Goal: Task Accomplishment & Management: Manage account settings

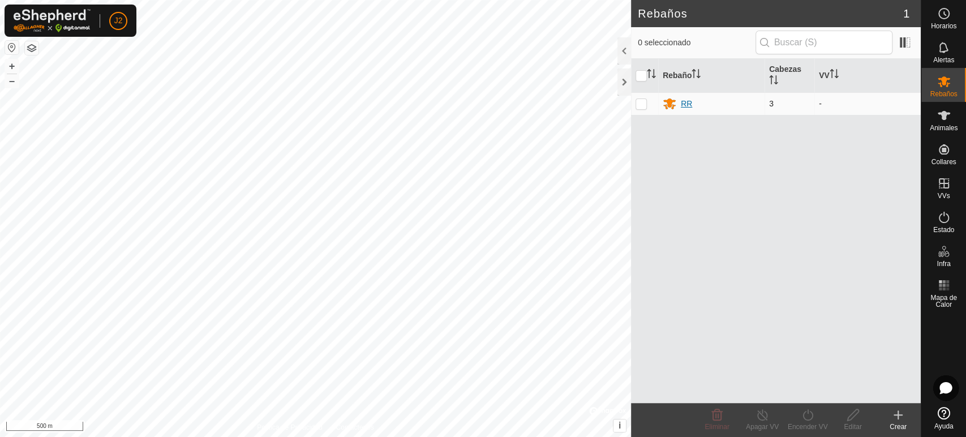
click at [684, 103] on div "RR" at bounding box center [686, 104] width 11 height 12
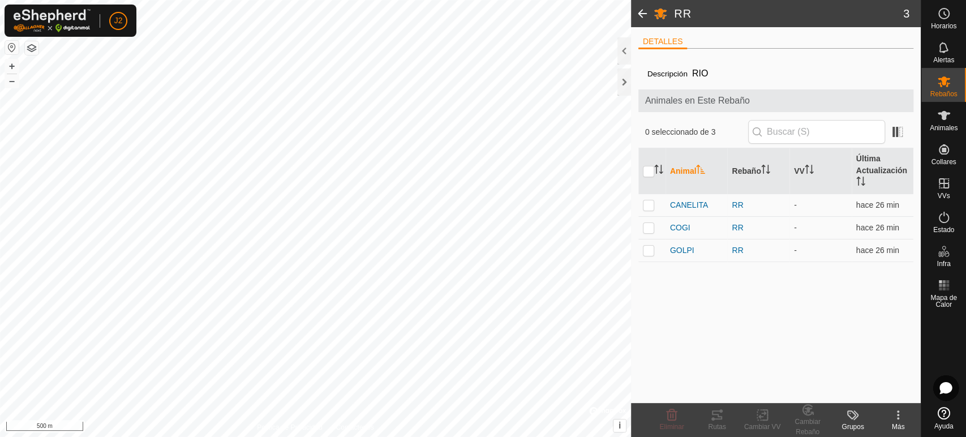
click at [642, 12] on span at bounding box center [642, 13] width 23 height 27
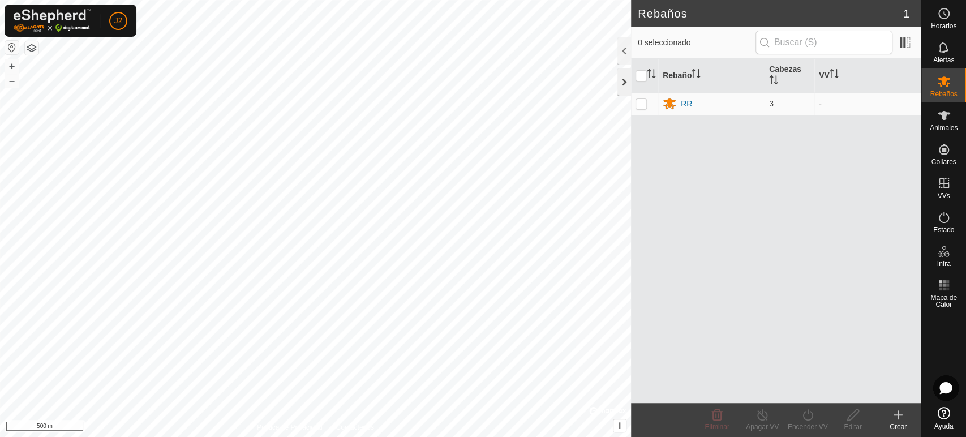
click at [626, 83] on div at bounding box center [624, 81] width 14 height 27
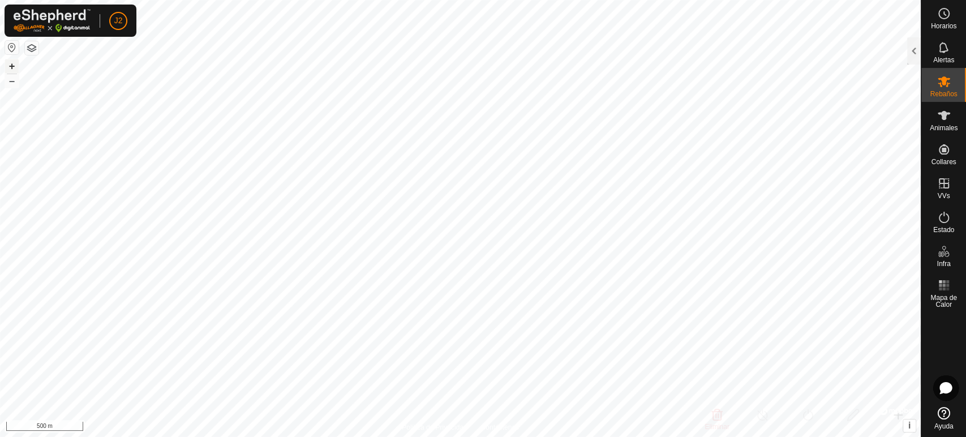
click at [11, 63] on button "+" at bounding box center [12, 66] width 14 height 14
click at [513, 0] on html "J2 Horarios Alertas Rebaños Animales Collares VVs Estado Infra Mapa de Calor Ay…" at bounding box center [483, 218] width 966 height 437
click at [503, 436] on html "J2 Horarios Alertas Rebaños Animales Collares VVs Estado Infra Mapa de Calor Ay…" at bounding box center [483, 218] width 966 height 437
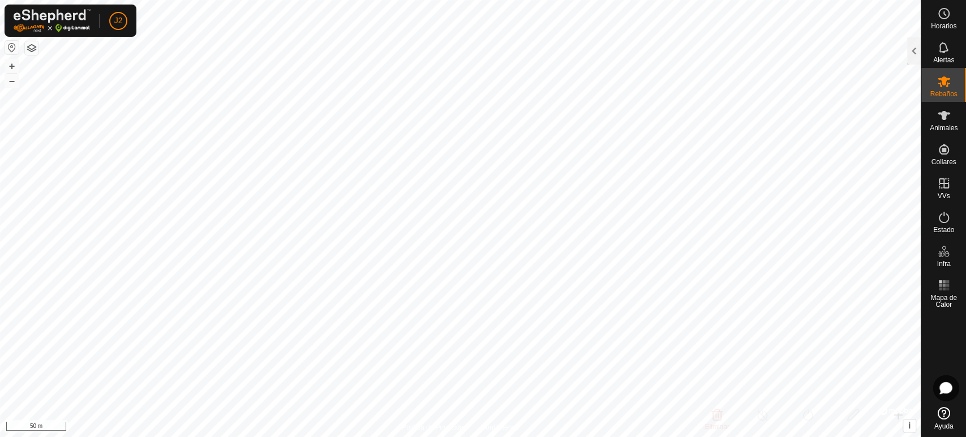
click at [631, 436] on html "J2 Horarios Alertas Rebaños Animales Collares VVs Estado Infra Mapa de Calor Ay…" at bounding box center [483, 218] width 966 height 437
click at [965, 319] on div "Horarios Alertas Rebaños Animales Collares VVs Estado Infra Mapa de Calor Ayuda…" at bounding box center [483, 218] width 966 height 437
click at [10, 80] on button "–" at bounding box center [12, 81] width 14 height 14
click at [9, 62] on button "+" at bounding box center [12, 66] width 14 height 14
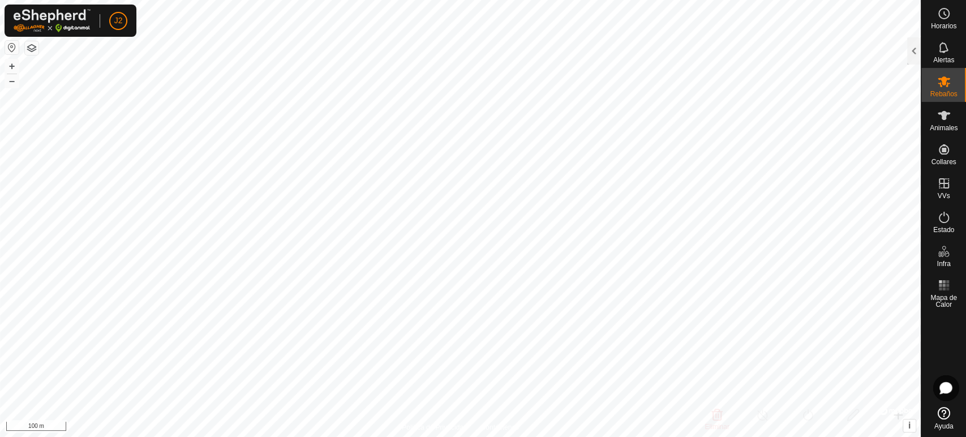
click at [340, 0] on html "J2 Horarios Alertas Rebaños Animales Collares VVs Estado Infra Mapa de Calor Ay…" at bounding box center [483, 218] width 966 height 437
click at [7, 67] on button "+" at bounding box center [12, 66] width 14 height 14
click at [14, 62] on button "+" at bounding box center [12, 66] width 14 height 14
click at [9, 67] on button "+" at bounding box center [12, 66] width 14 height 14
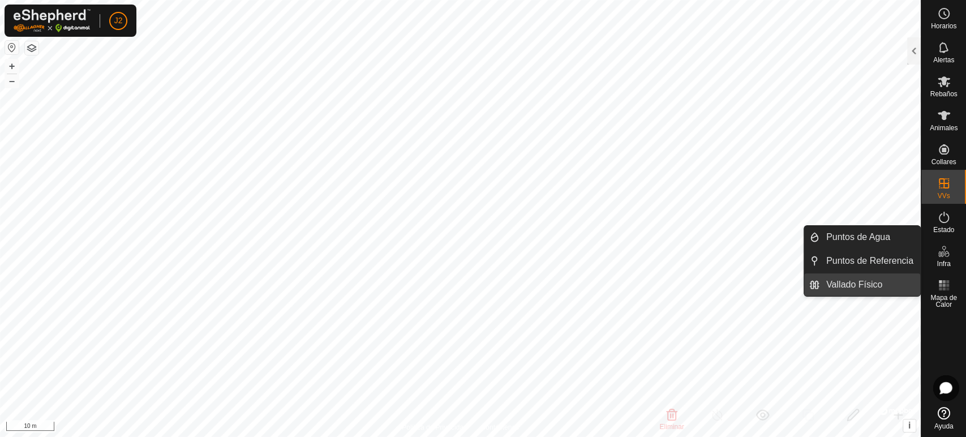
click at [885, 280] on link "Vallado Físico" at bounding box center [869, 284] width 101 height 23
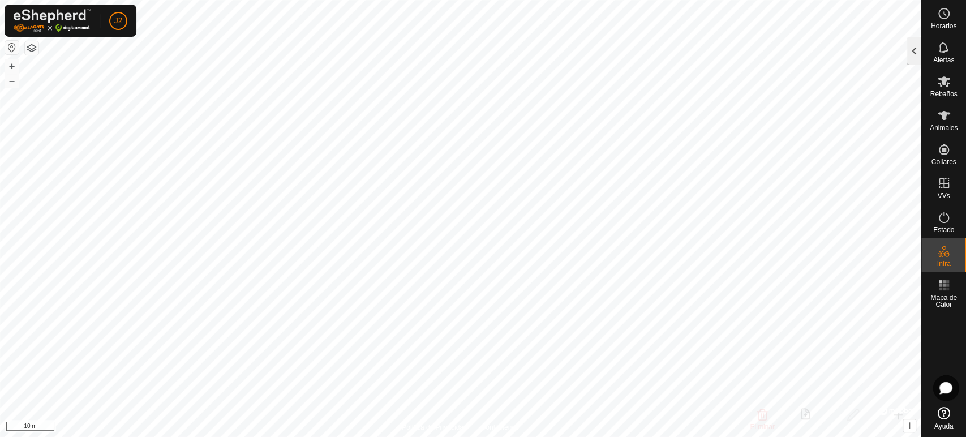
click at [912, 49] on div at bounding box center [914, 50] width 14 height 27
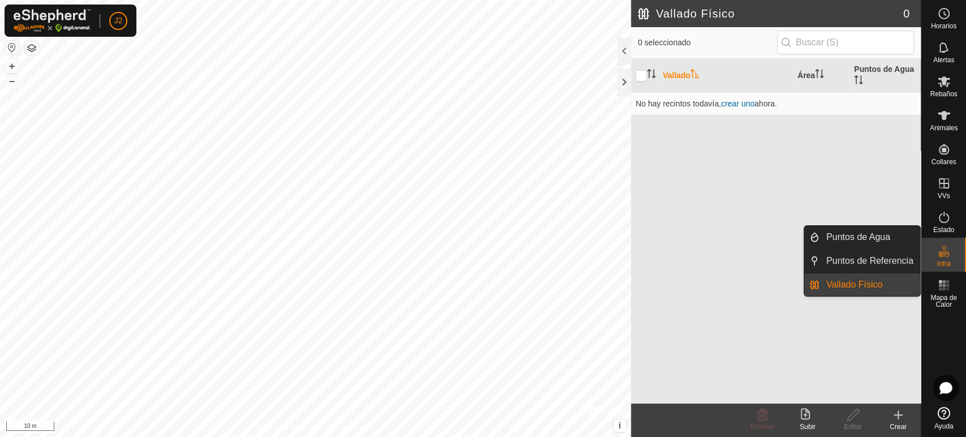
click at [857, 282] on link "Vallado Físico" at bounding box center [869, 284] width 101 height 23
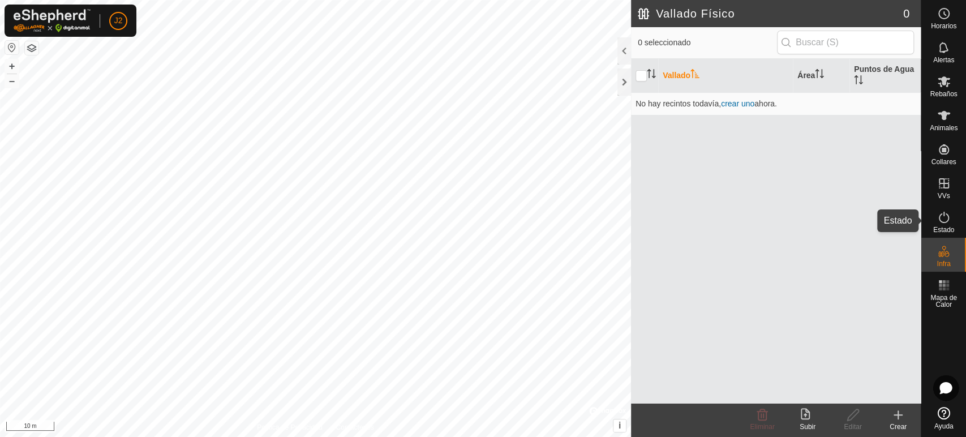
click at [941, 228] on span "Estado" at bounding box center [943, 229] width 21 height 7
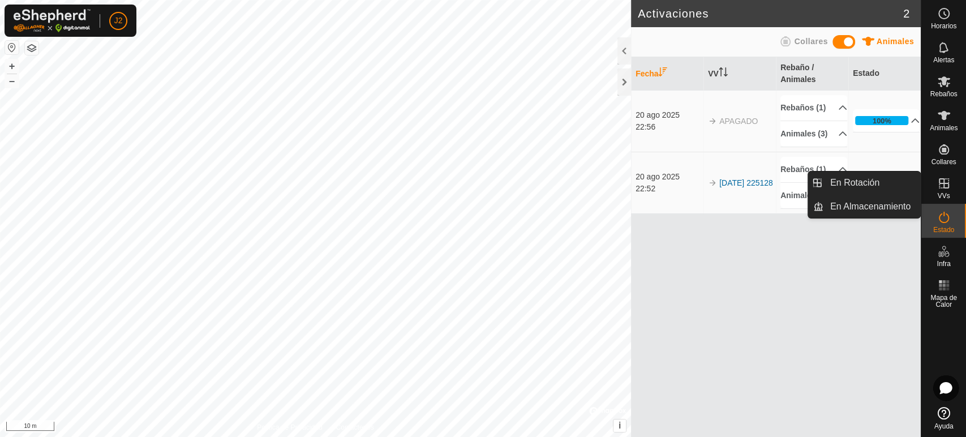
click at [935, 178] on es-virtualpaddocks-svg-icon at bounding box center [944, 183] width 20 height 18
click at [941, 184] on icon at bounding box center [944, 184] width 14 height 14
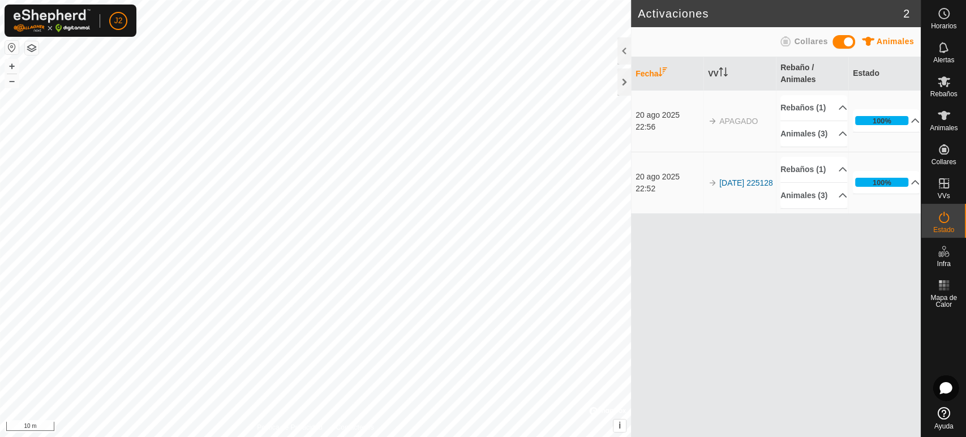
click at [951, 165] on es-menu-bar "Horarios Alertas Rebaños Animales Collares VVs Estado Infra Mapa de Calor Ayuda…" at bounding box center [943, 218] width 45 height 437
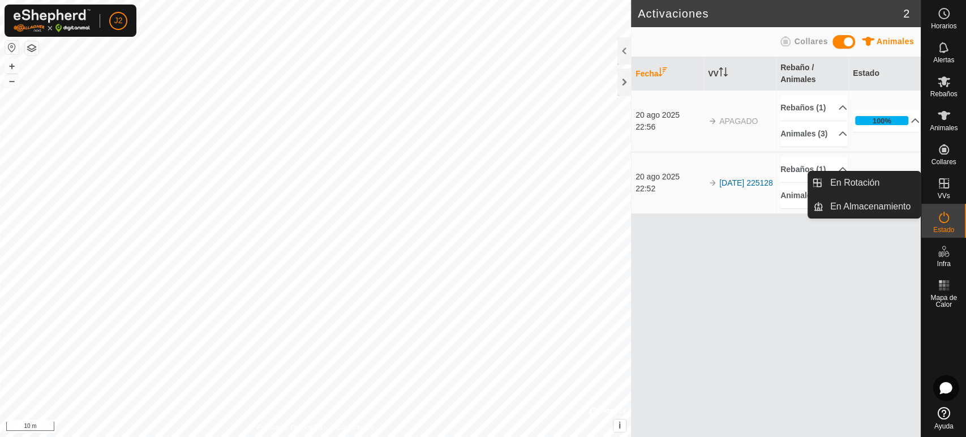
click at [942, 188] on icon at bounding box center [944, 183] width 10 height 10
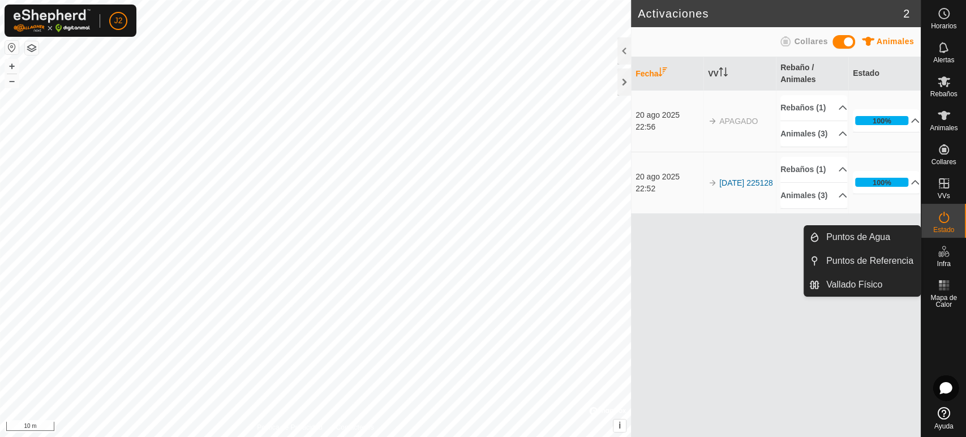
click at [939, 247] on icon at bounding box center [944, 251] width 14 height 14
click at [942, 260] on span "Infra" at bounding box center [944, 263] width 14 height 7
click at [862, 285] on link "Vallado Físico" at bounding box center [869, 284] width 101 height 23
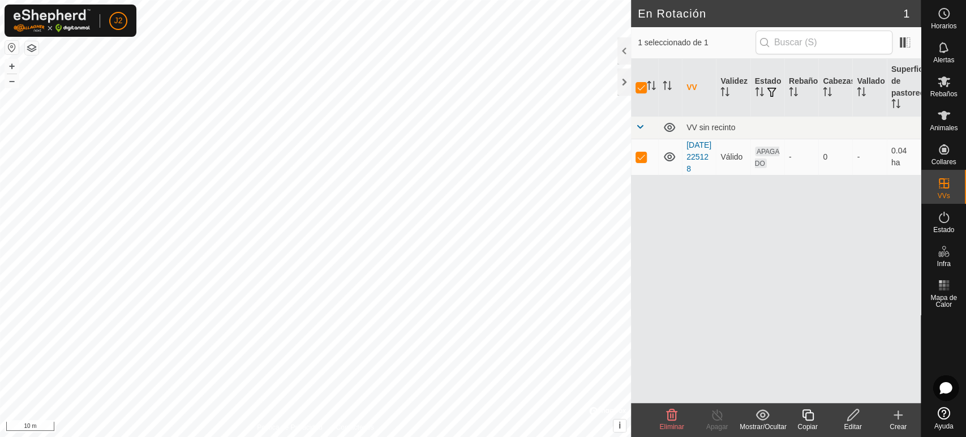
click at [679, 423] on span "Eliminar" at bounding box center [671, 427] width 24 height 8
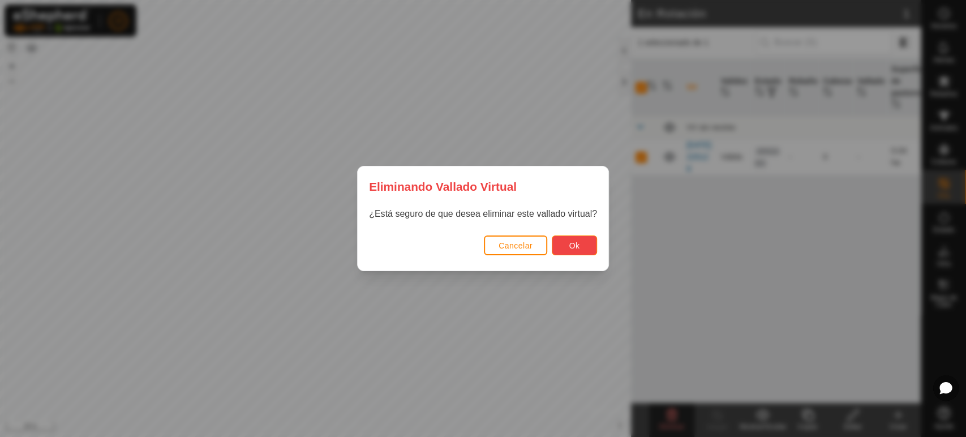
click at [585, 243] on button "Ok" at bounding box center [574, 245] width 45 height 20
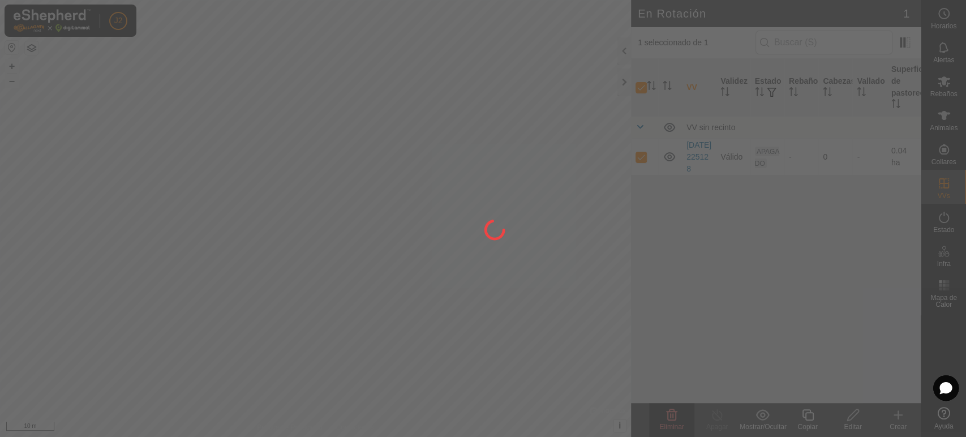
checkbox input "false"
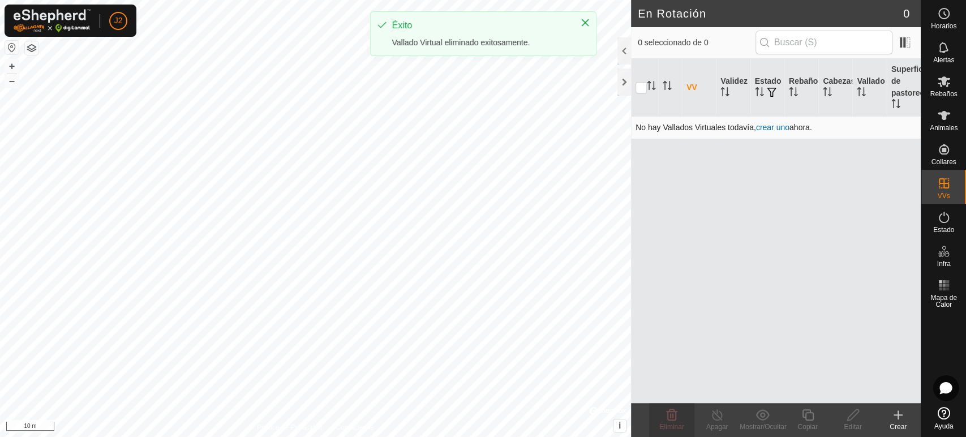
click at [779, 125] on link "crear uno" at bounding box center [772, 127] width 33 height 9
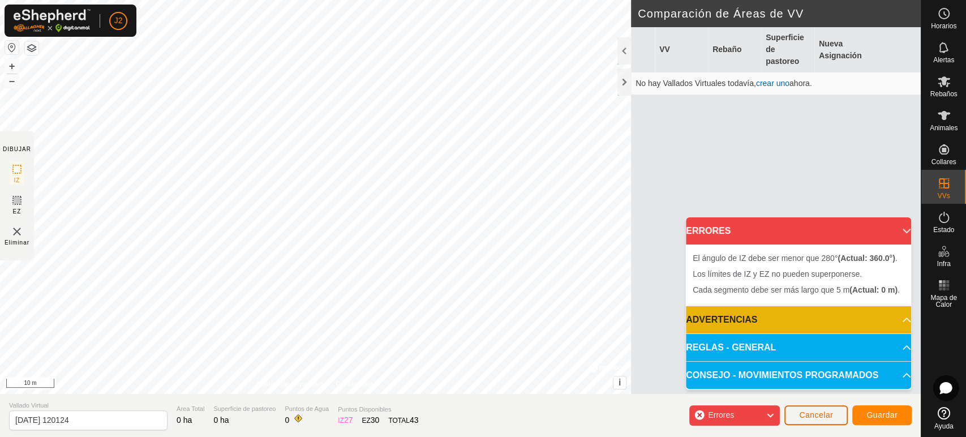
click at [814, 418] on span "Cancelar" at bounding box center [816, 414] width 34 height 9
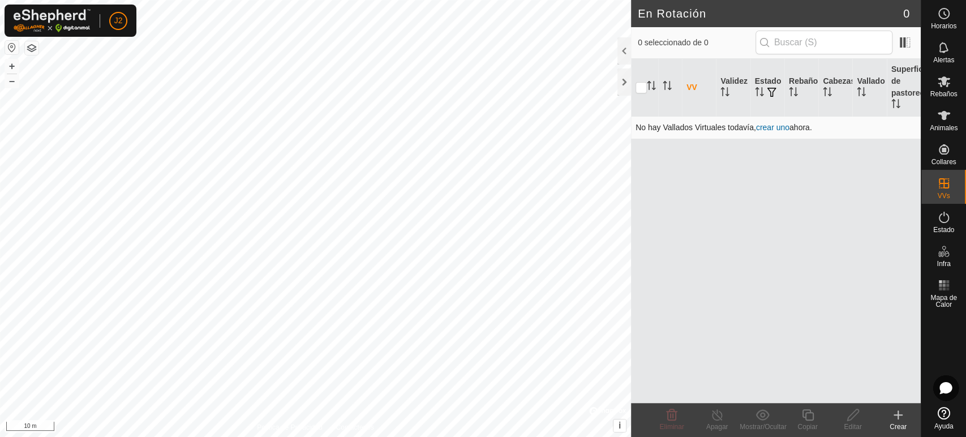
click at [775, 127] on link "crear uno" at bounding box center [772, 127] width 33 height 9
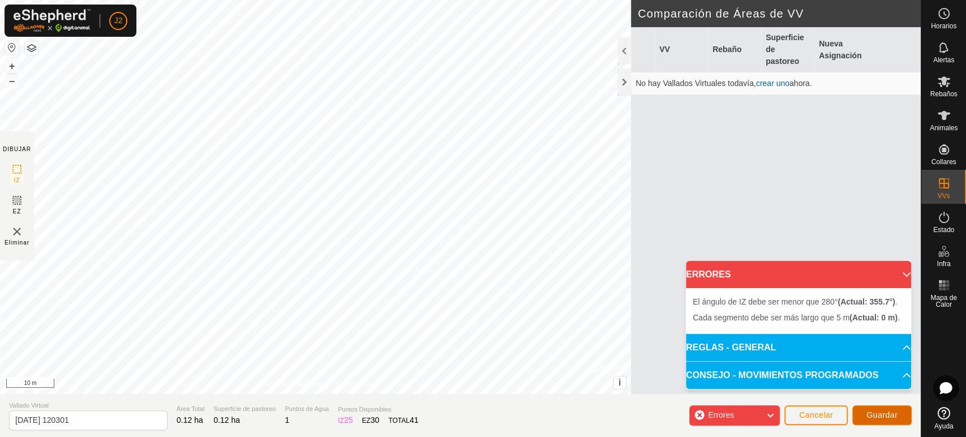
click at [881, 411] on span "Guardar" at bounding box center [881, 414] width 31 height 9
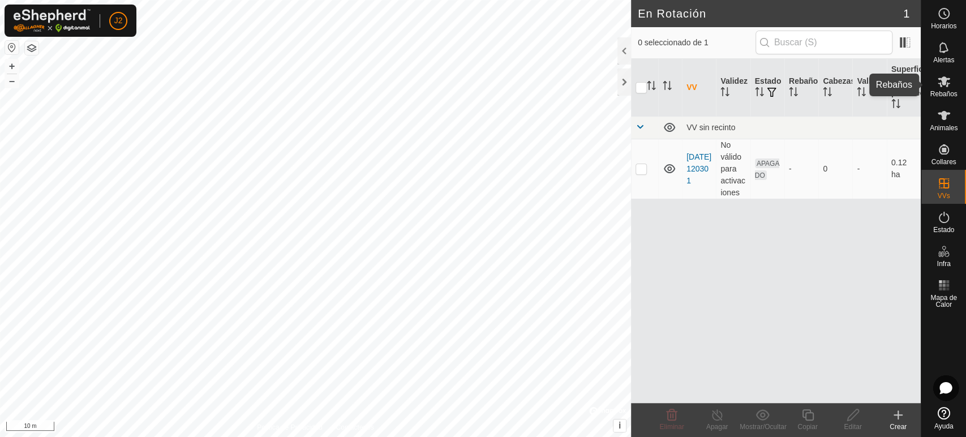
click at [943, 81] on icon at bounding box center [944, 81] width 12 height 11
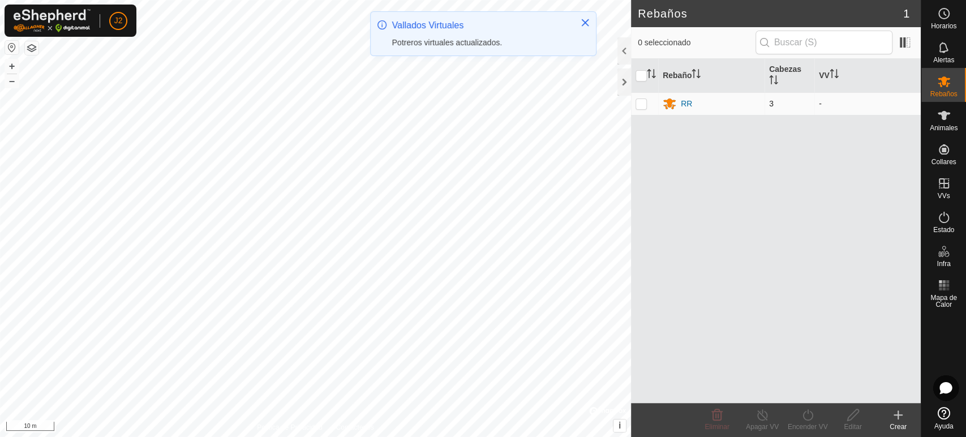
click at [642, 104] on p-checkbox at bounding box center [641, 103] width 11 height 9
checkbox input "true"
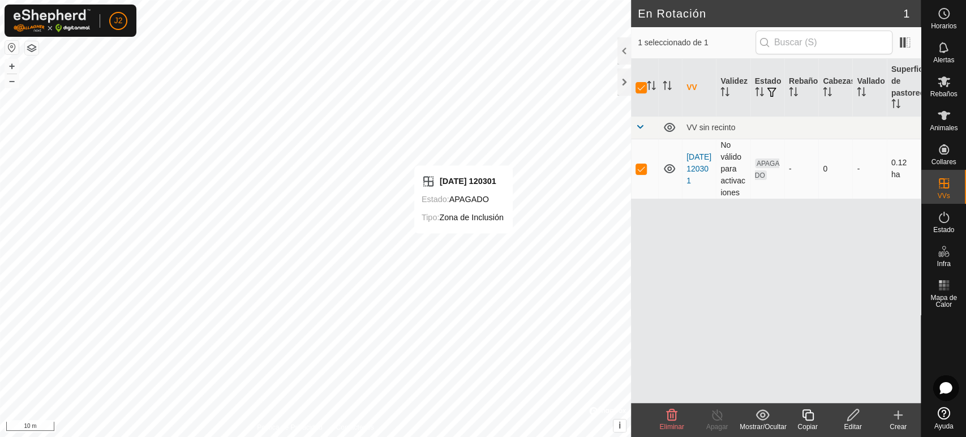
checkbox input "false"
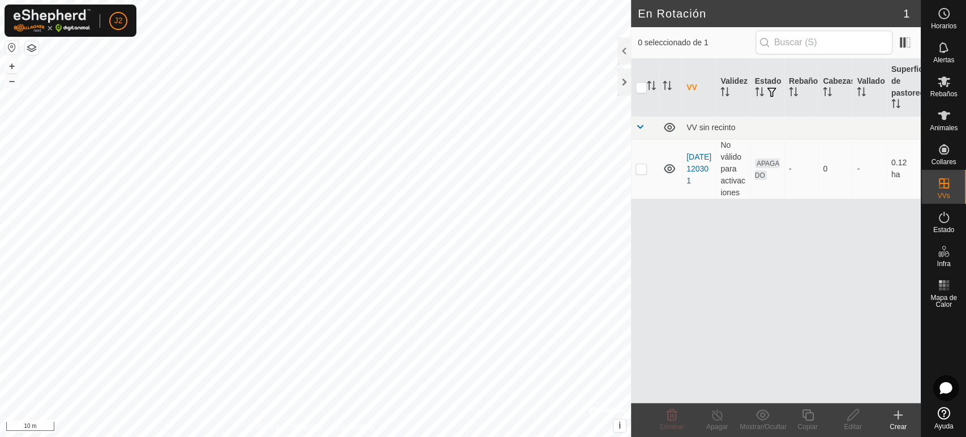
checkbox input "true"
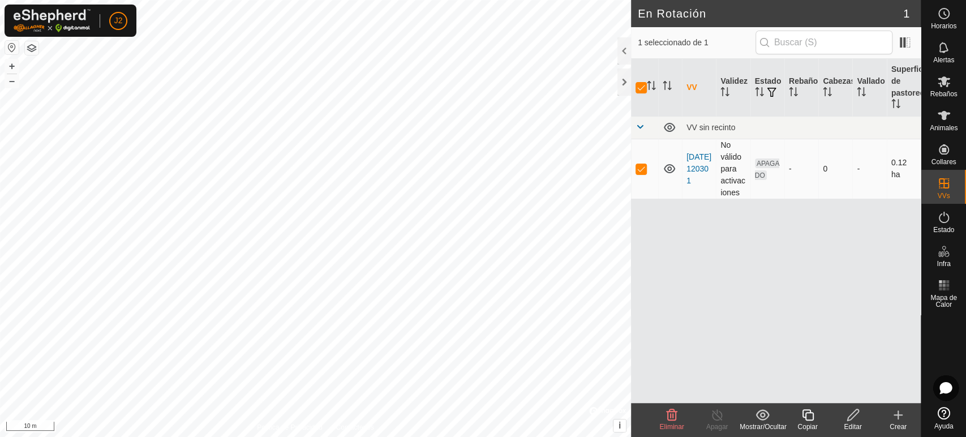
click at [755, 165] on span "APAGADO" at bounding box center [767, 169] width 25 height 22
click at [637, 169] on p-checkbox at bounding box center [641, 168] width 11 height 9
checkbox input "false"
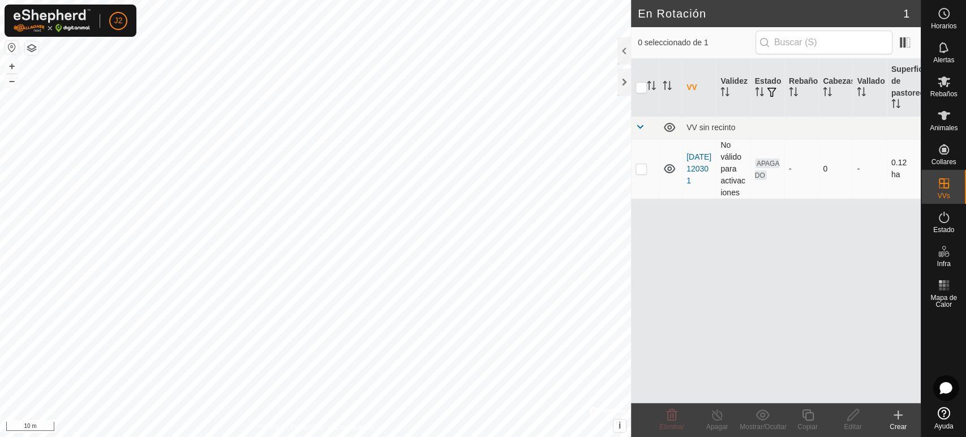
checkbox input "true"
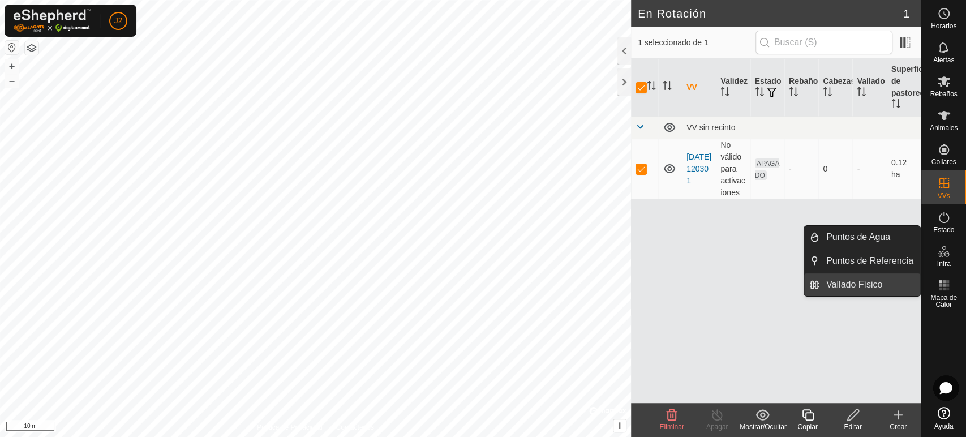
click at [865, 277] on link "Vallado Físico" at bounding box center [869, 284] width 101 height 23
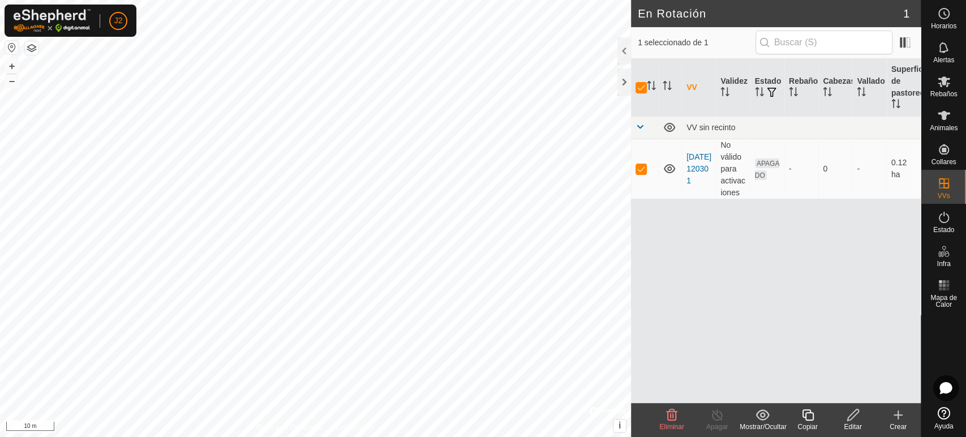
click at [674, 416] on icon at bounding box center [672, 415] width 14 height 14
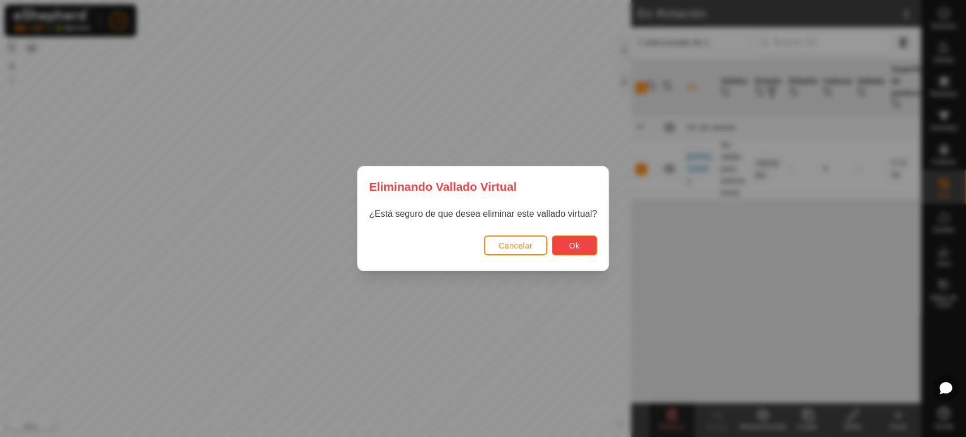
click at [579, 243] on span "Ok" at bounding box center [574, 245] width 11 height 9
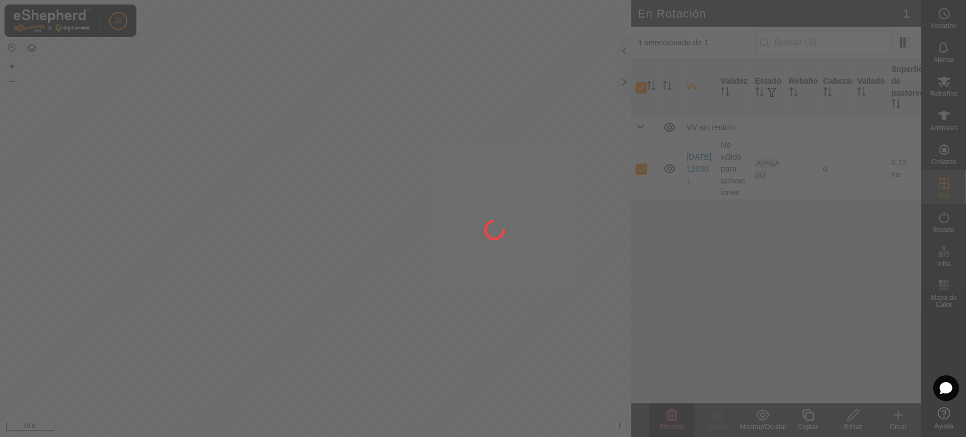
checkbox input "false"
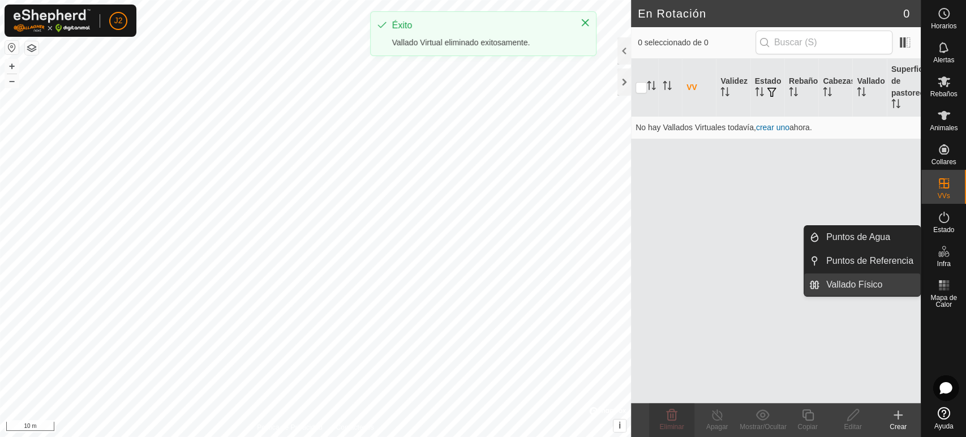
click at [870, 278] on link "Vallado Físico" at bounding box center [869, 284] width 101 height 23
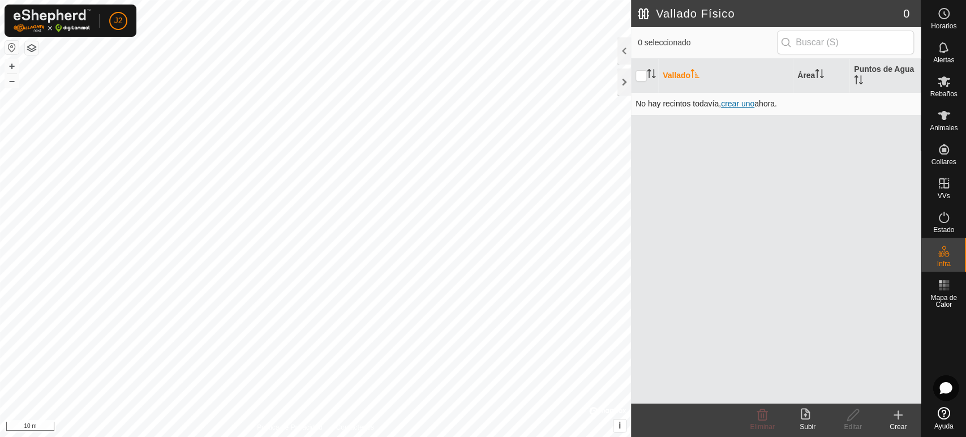
click at [734, 102] on span "crear uno" at bounding box center [737, 103] width 33 height 9
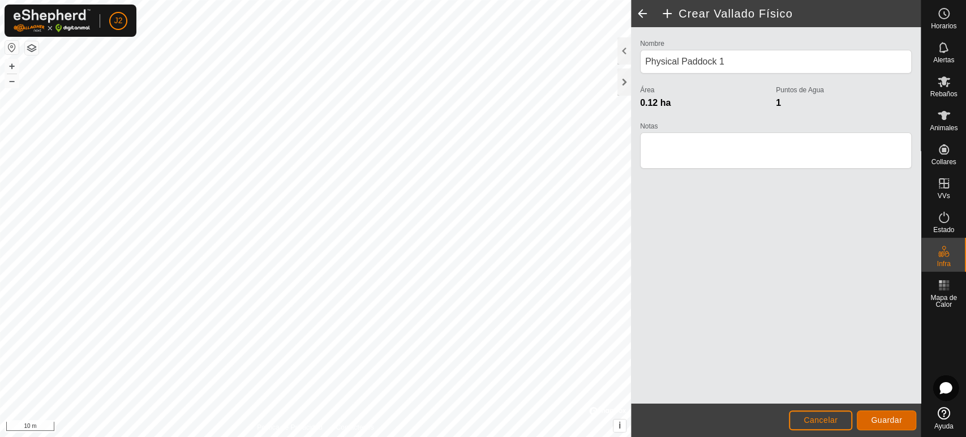
click at [873, 414] on button "Guardar" at bounding box center [886, 420] width 59 height 20
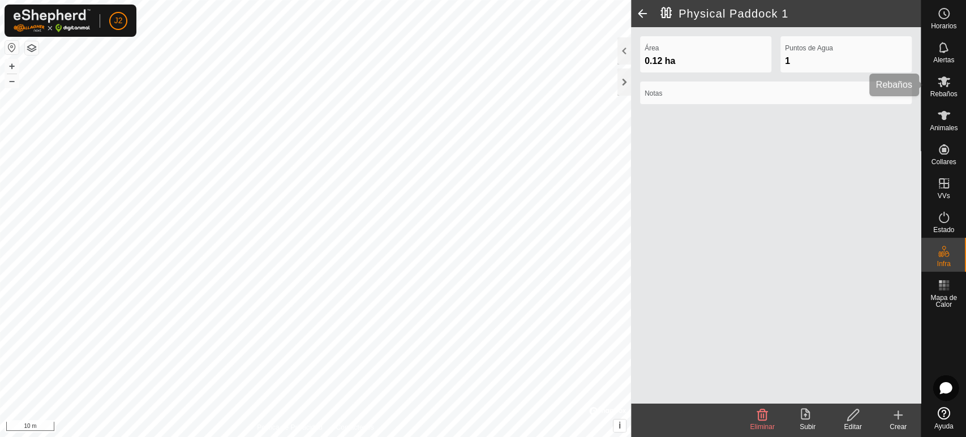
click at [949, 98] on div "Rebaños" at bounding box center [943, 85] width 45 height 34
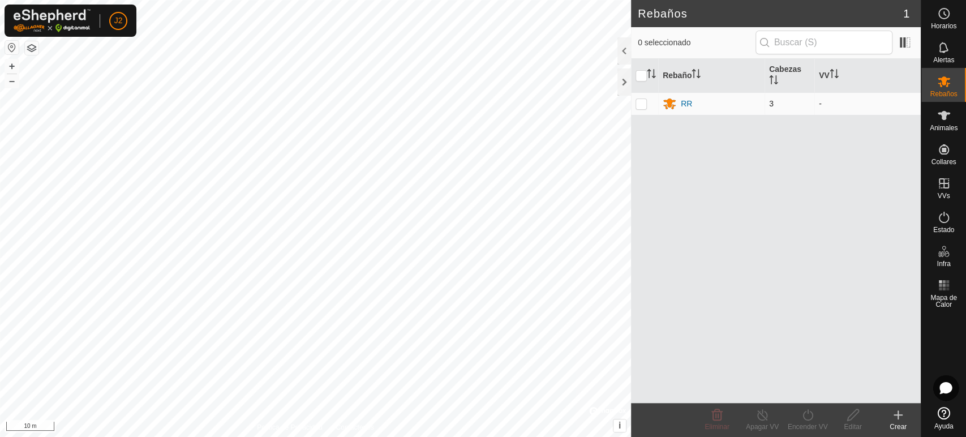
click at [642, 103] on p-checkbox at bounding box center [641, 103] width 11 height 9
checkbox input "true"
click at [624, 86] on div at bounding box center [624, 81] width 14 height 27
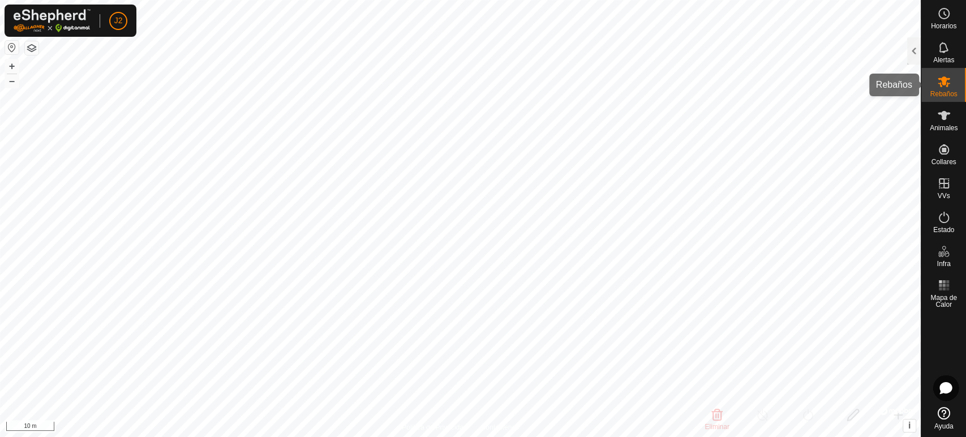
click at [932, 89] on div "Rebaños" at bounding box center [943, 85] width 45 height 34
click at [950, 221] on icon at bounding box center [944, 218] width 14 height 14
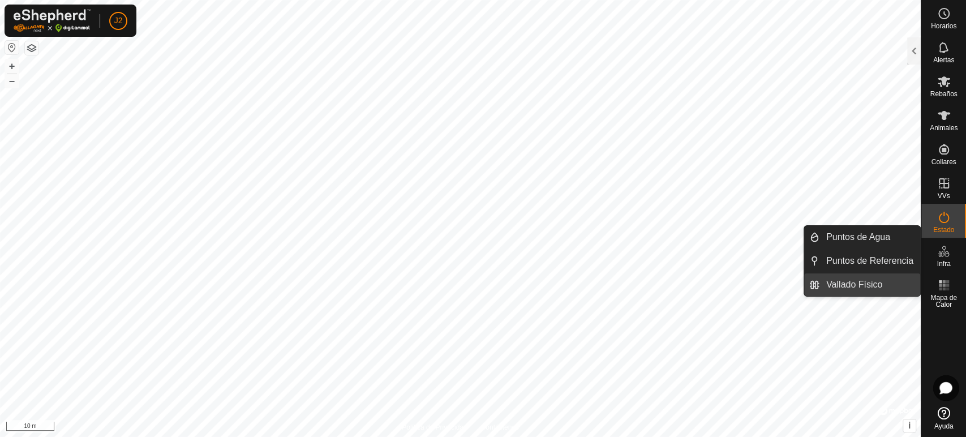
click at [859, 281] on link "Vallado Físico" at bounding box center [869, 284] width 101 height 23
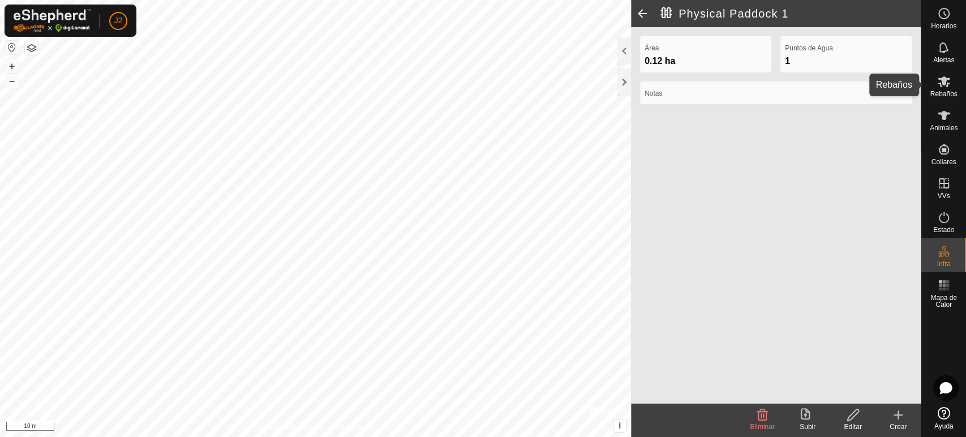
click at [949, 81] on icon at bounding box center [944, 82] width 14 height 14
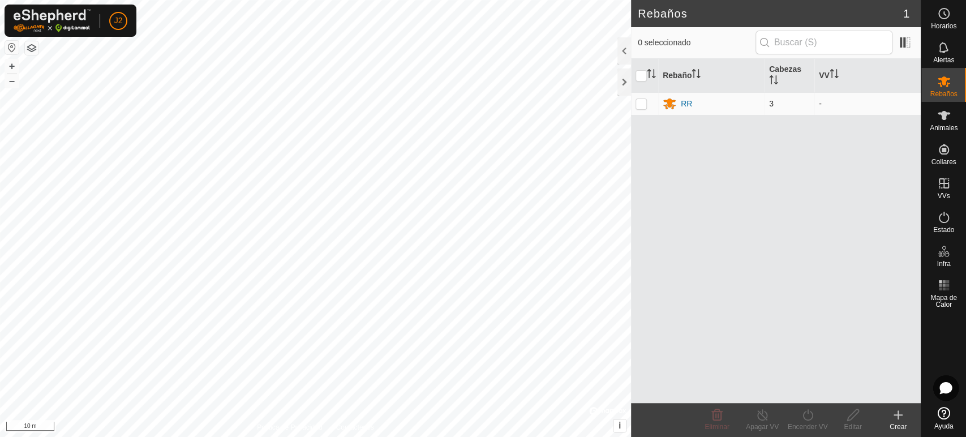
click at [636, 104] on p-checkbox at bounding box center [641, 103] width 11 height 9
checkbox input "true"
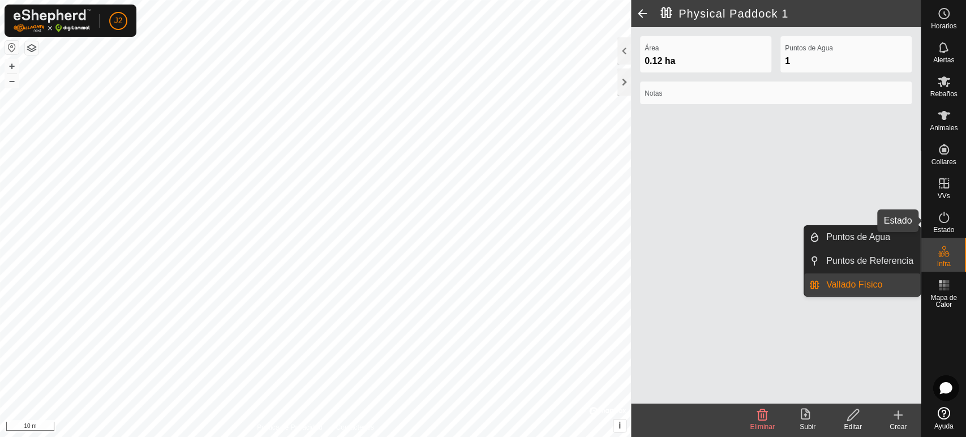
click at [943, 222] on icon at bounding box center [944, 217] width 10 height 11
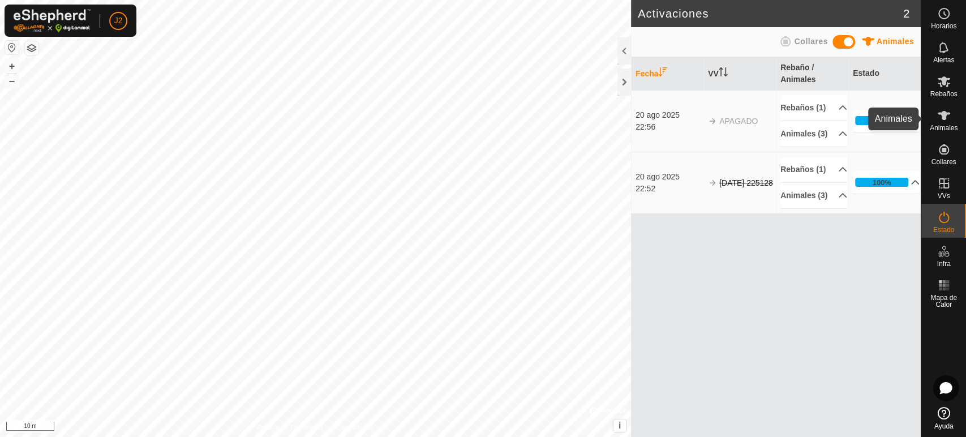
click at [951, 117] on es-animals-svg-icon at bounding box center [944, 115] width 20 height 18
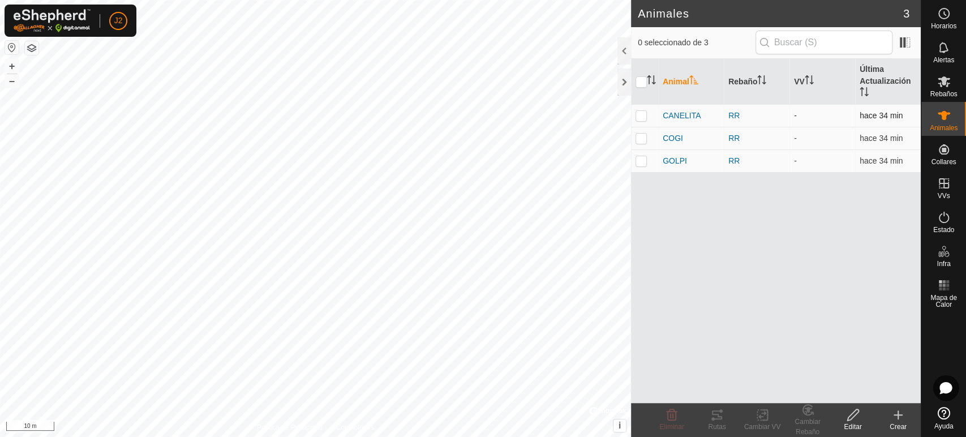
click at [643, 118] on p-checkbox at bounding box center [641, 115] width 11 height 9
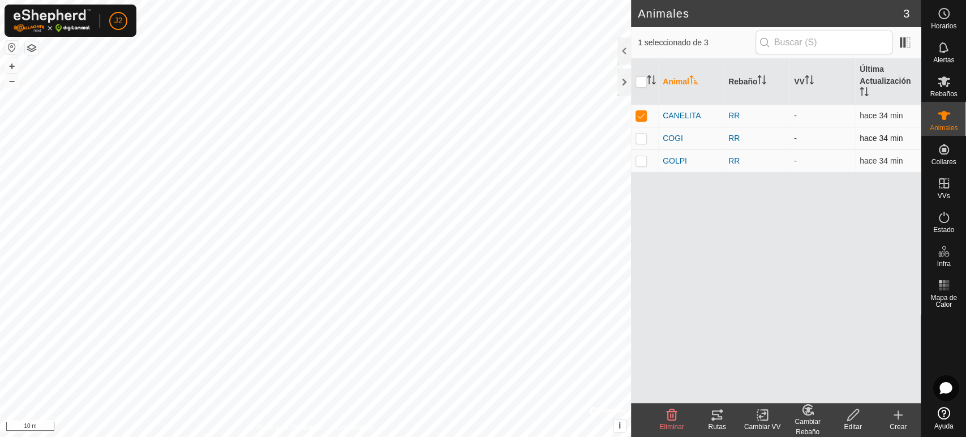
checkbox input "true"
click at [638, 138] on p-checkbox at bounding box center [641, 138] width 11 height 9
checkbox input "true"
click at [637, 158] on p-checkbox at bounding box center [641, 160] width 11 height 9
checkbox input "true"
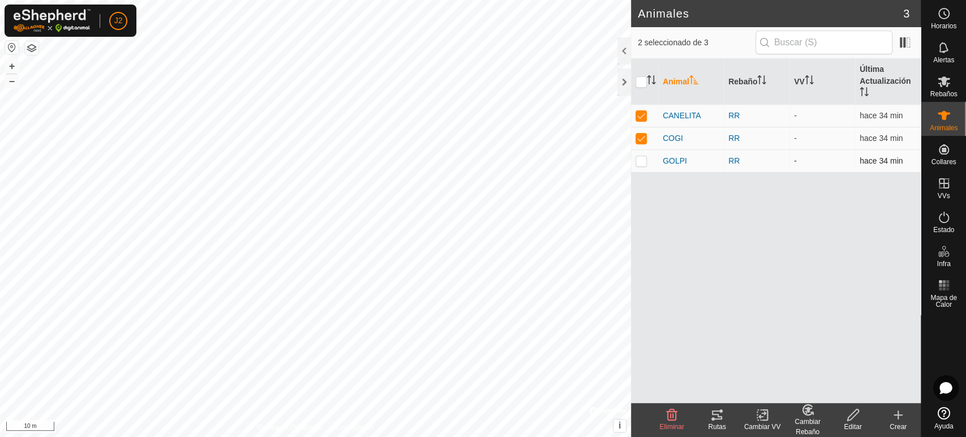
checkbox input "true"
click at [754, 422] on div "Cambiar VV" at bounding box center [762, 427] width 45 height 10
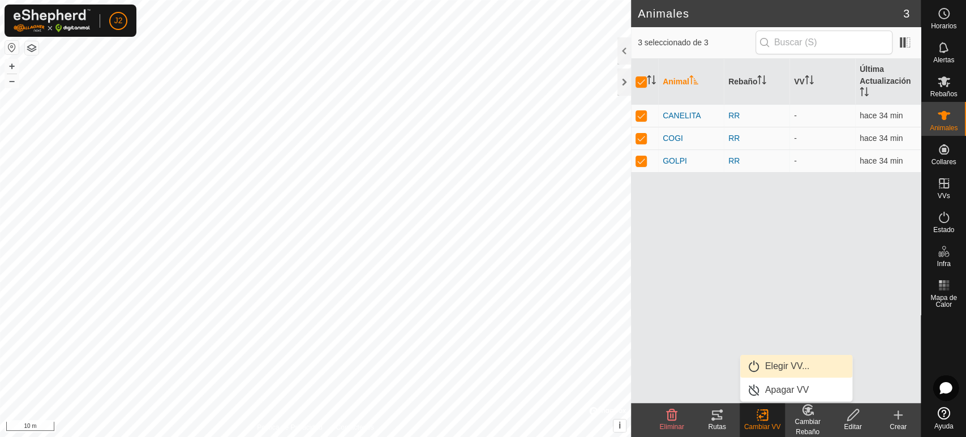
click at [766, 366] on link "Elegir VV..." at bounding box center [796, 366] width 112 height 23
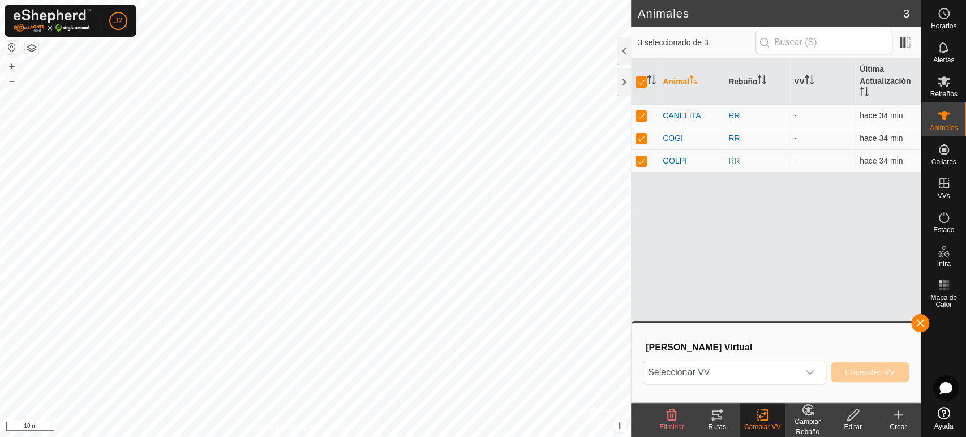
click at [766, 366] on span "Seleccionar VV" at bounding box center [720, 372] width 155 height 23
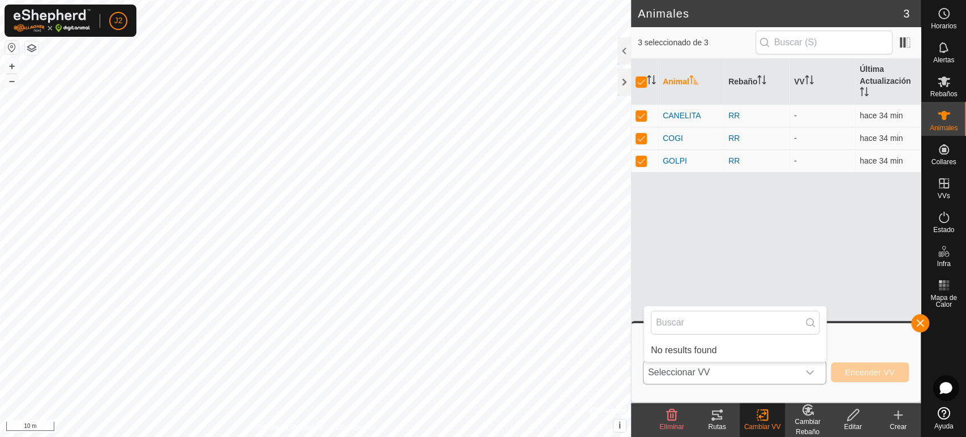
click at [689, 345] on li "No results found" at bounding box center [735, 350] width 182 height 23
click at [782, 272] on div "Animal Rebaño VV Última Actualización CANELITA RR - hace 34 min COGI RR - hace …" at bounding box center [776, 231] width 290 height 344
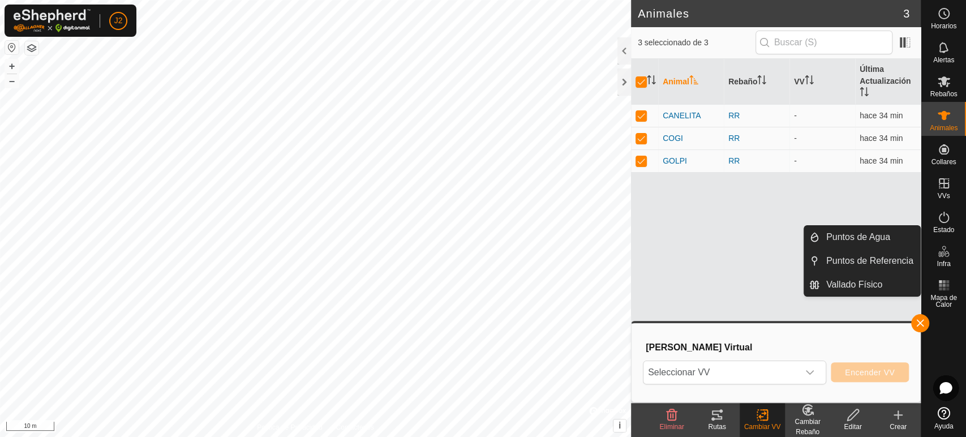
click at [942, 247] on icon at bounding box center [944, 248] width 4 height 4
click at [842, 279] on link "Vallado Físico" at bounding box center [869, 284] width 101 height 23
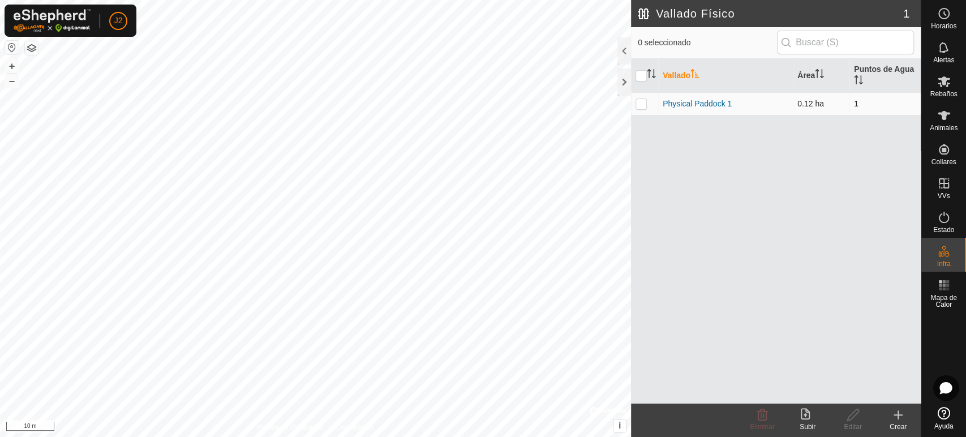
click at [636, 104] on p-checkbox at bounding box center [641, 103] width 11 height 9
checkbox input "true"
click at [803, 411] on icon at bounding box center [808, 415] width 14 height 14
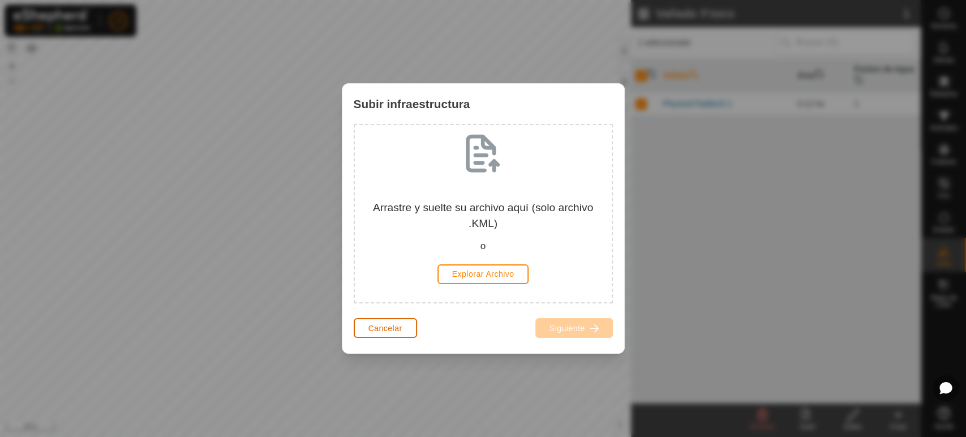
click at [393, 327] on span "Cancelar" at bounding box center [385, 328] width 34 height 9
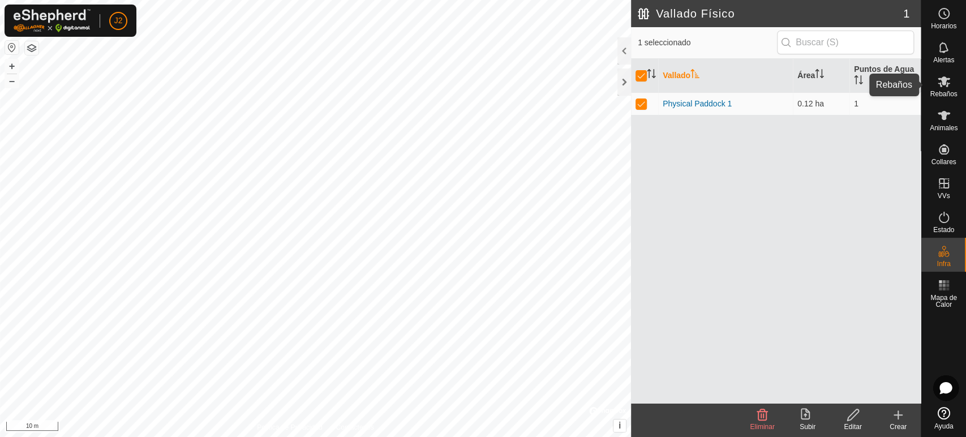
click at [950, 80] on icon at bounding box center [944, 82] width 14 height 14
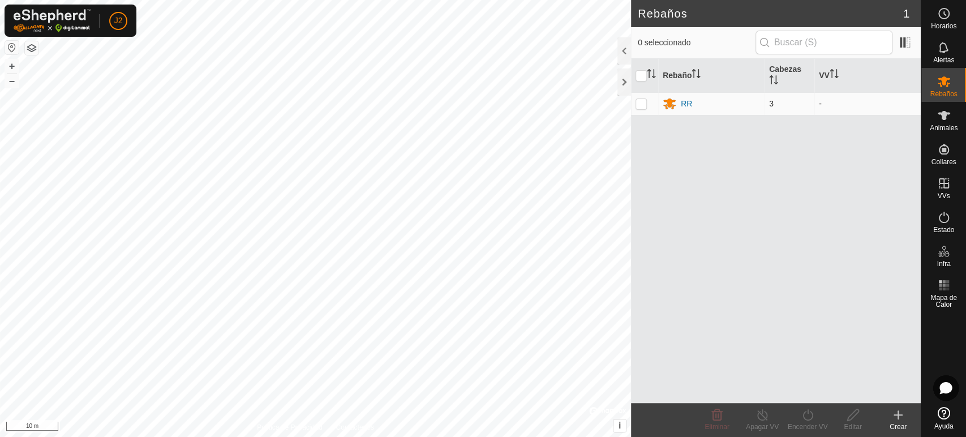
click at [641, 110] on td at bounding box center [644, 103] width 27 height 23
checkbox input "true"
click at [643, 107] on p-checkbox at bounding box center [641, 103] width 11 height 9
checkbox input "false"
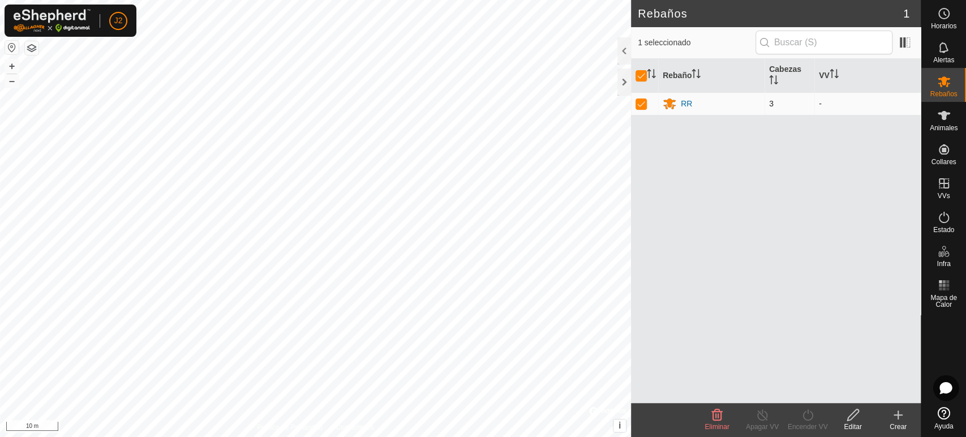
checkbox input "false"
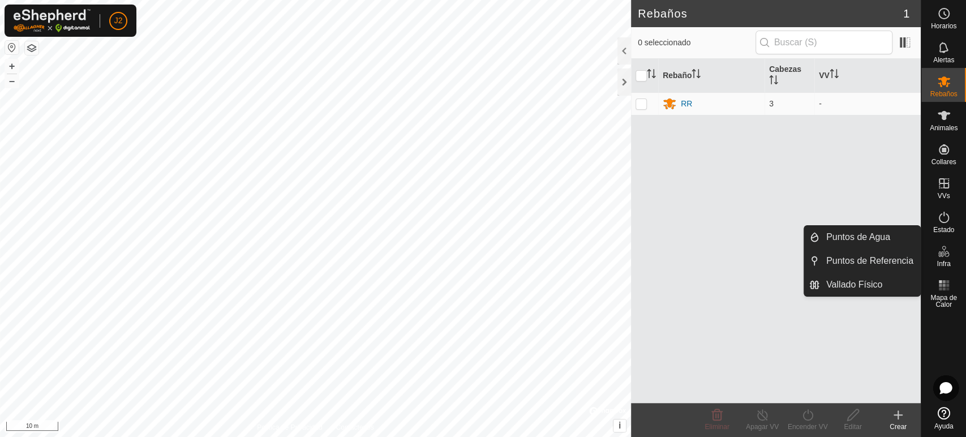
click at [946, 261] on span "Infra" at bounding box center [944, 263] width 14 height 7
click at [876, 291] on link "Vallado Físico" at bounding box center [869, 284] width 101 height 23
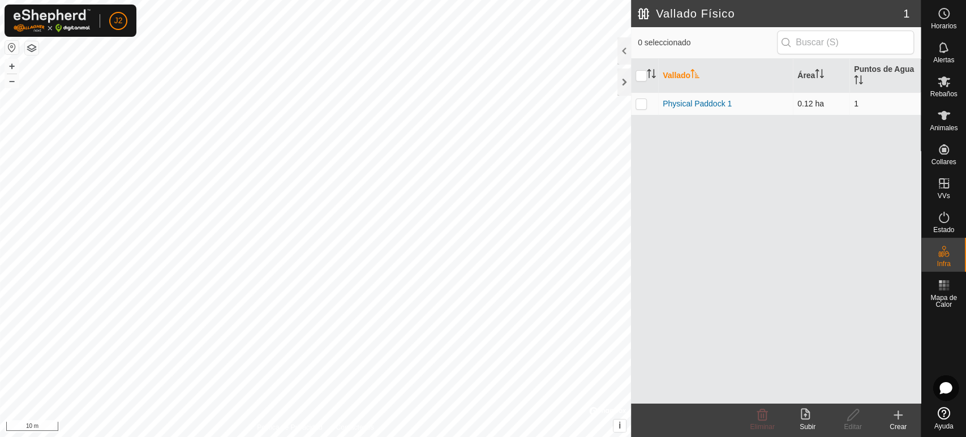
click at [681, 97] on td "Physical Paddock 1" at bounding box center [725, 103] width 135 height 23
click at [642, 102] on p-checkbox at bounding box center [641, 103] width 11 height 9
checkbox input "true"
drag, startPoint x: 683, startPoint y: 106, endPoint x: 660, endPoint y: 151, distance: 49.6
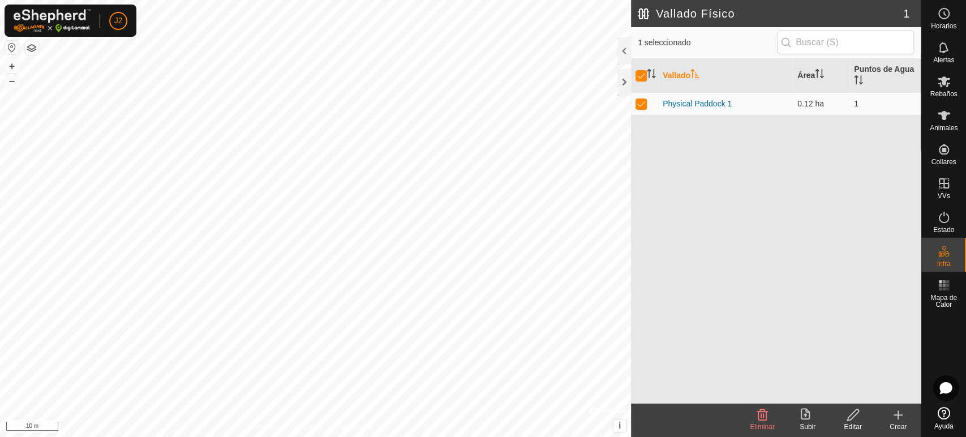
click at [660, 151] on div "Vallado Área Puntos de Agua Physical Paddock 1 0.12 ha 1" at bounding box center [776, 231] width 290 height 344
click at [849, 423] on div "Editar" at bounding box center [852, 427] width 45 height 10
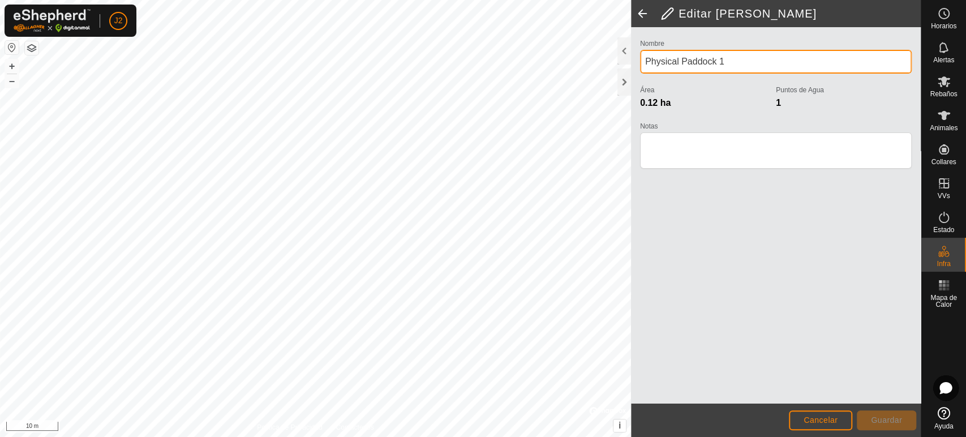
click at [731, 61] on input "Physical Paddock 1" at bounding box center [776, 62] width 272 height 24
click at [615, 52] on div "Política de Privacidad Contáctenos + – ⇧ i © Mapbox , © OpenStreetMap , Improve…" at bounding box center [460, 218] width 921 height 437
type input "P"
type input "vallado"
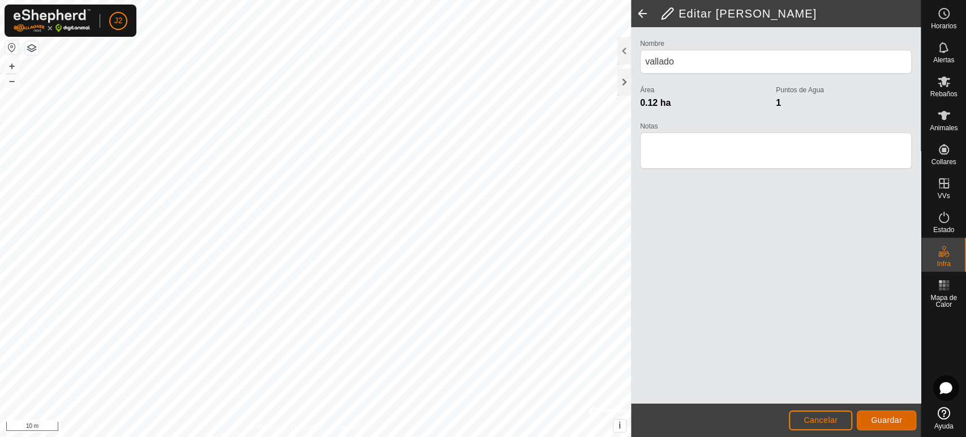
click at [890, 419] on span "Guardar" at bounding box center [886, 419] width 31 height 9
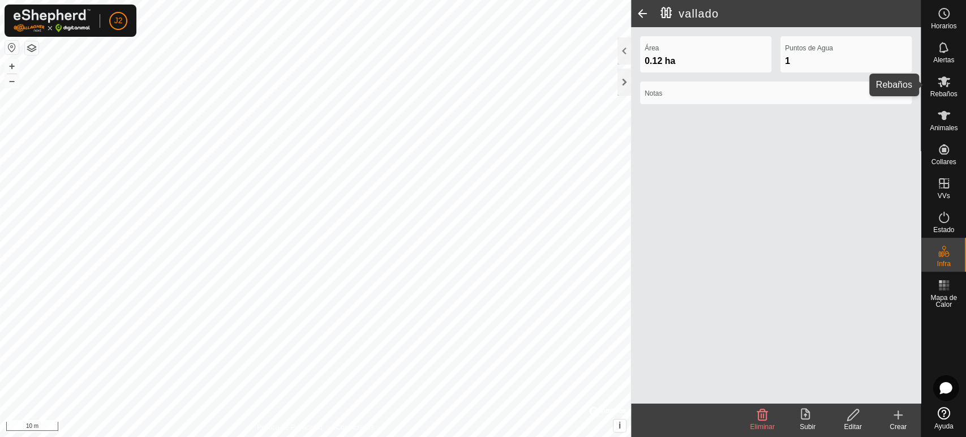
click at [947, 89] on es-mob-svg-icon at bounding box center [944, 81] width 20 height 18
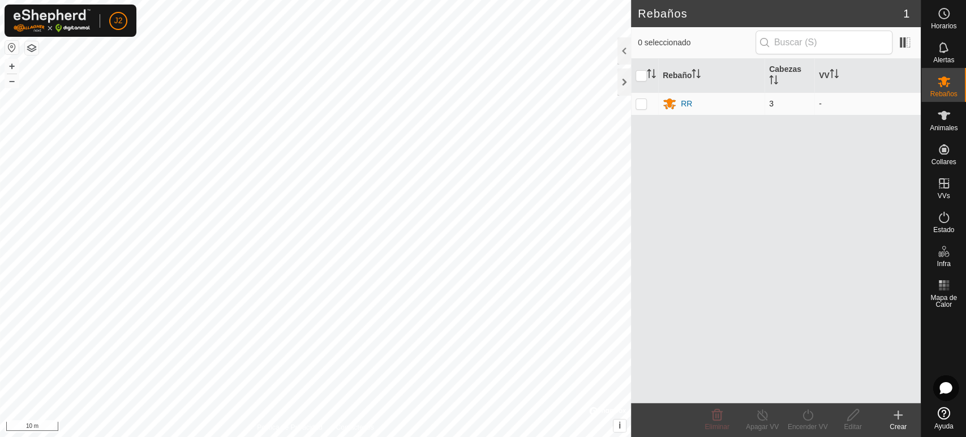
click at [638, 107] on p-checkbox at bounding box center [641, 103] width 11 height 9
checkbox input "true"
click at [641, 106] on p-checkbox at bounding box center [641, 103] width 11 height 9
checkbox input "false"
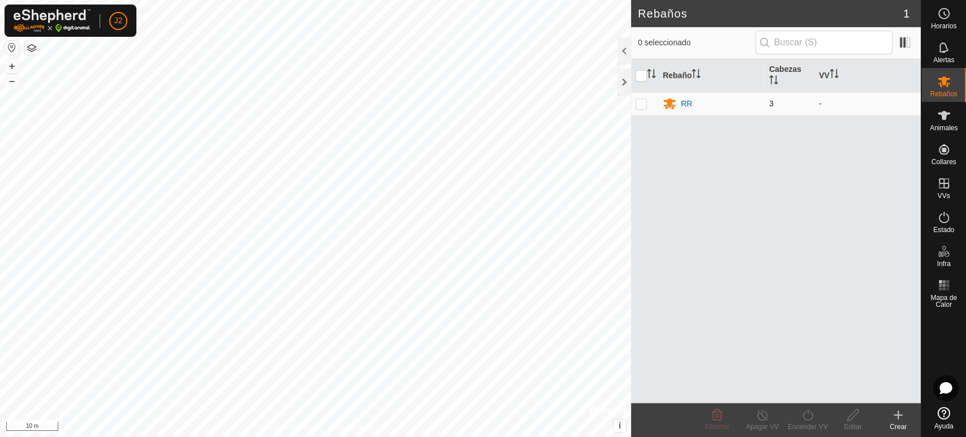
checkbox input "false"
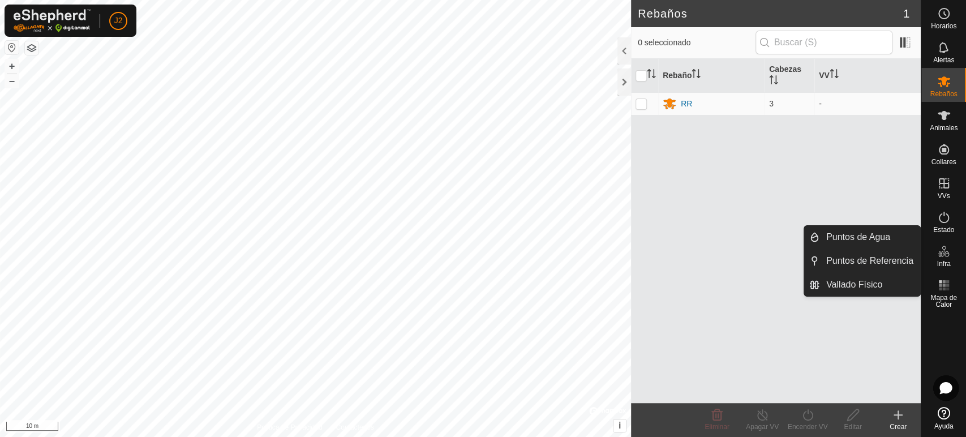
click at [946, 262] on span "Infra" at bounding box center [944, 263] width 14 height 7
click at [865, 279] on link "Vallado Físico" at bounding box center [869, 284] width 101 height 23
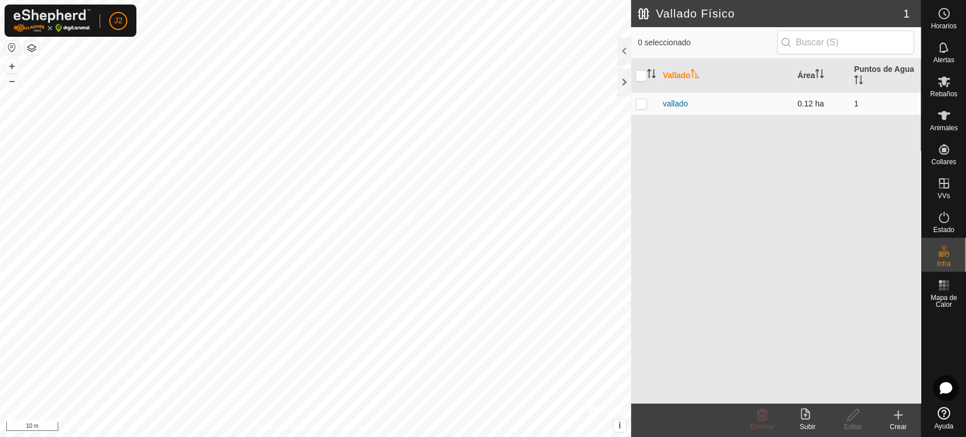
click at [647, 101] on td at bounding box center [644, 103] width 27 height 23
checkbox input "true"
click at [943, 85] on icon at bounding box center [944, 82] width 14 height 14
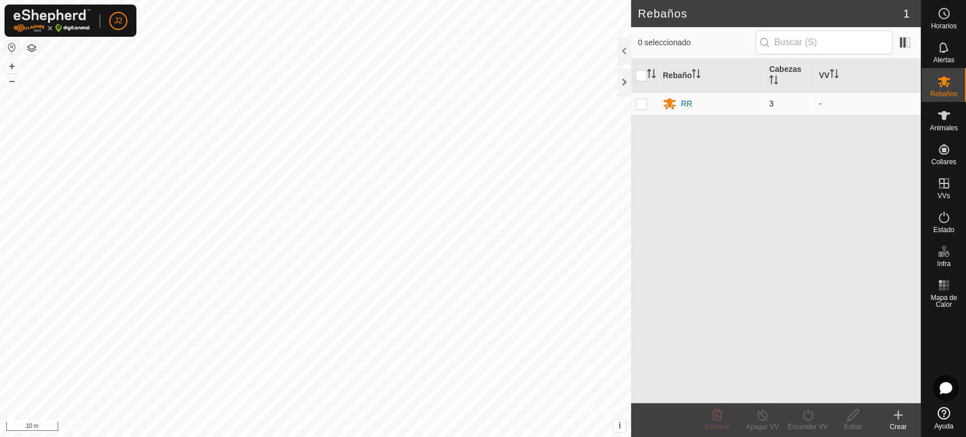
click at [643, 103] on p-checkbox at bounding box center [641, 103] width 11 height 9
checkbox input "true"
click at [644, 104] on p-checkbox at bounding box center [641, 103] width 11 height 9
checkbox input "false"
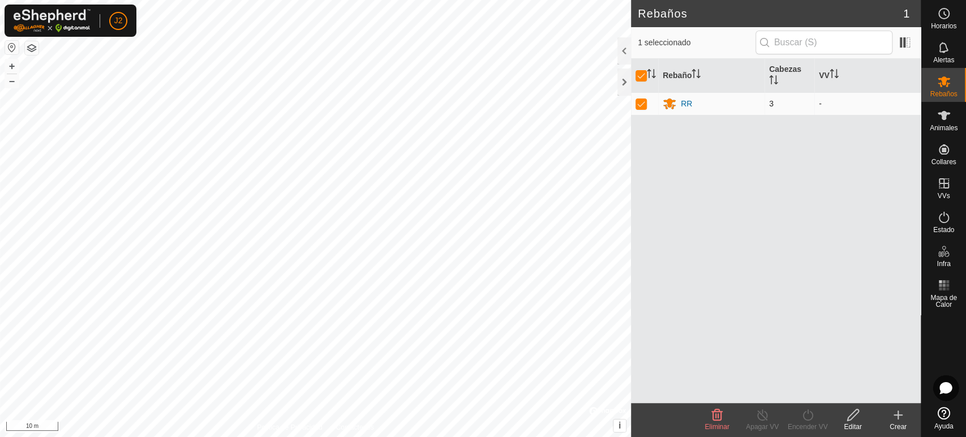
checkbox input "false"
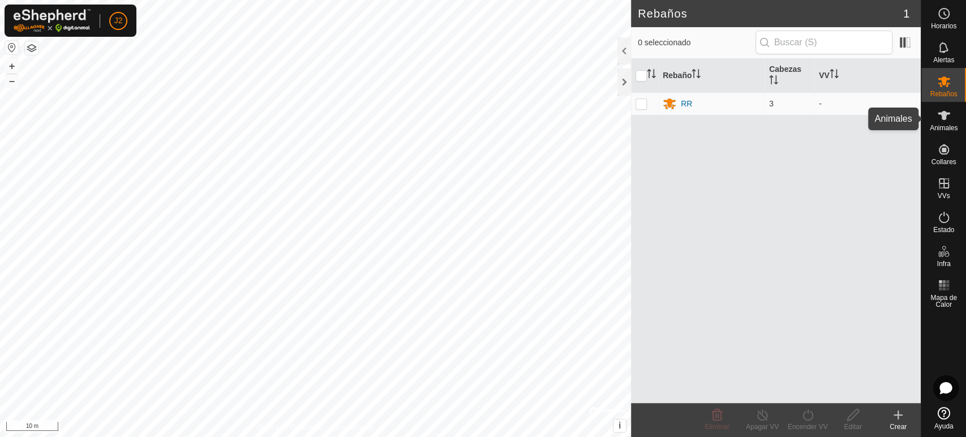
click at [947, 123] on es-animals-svg-icon at bounding box center [944, 115] width 20 height 18
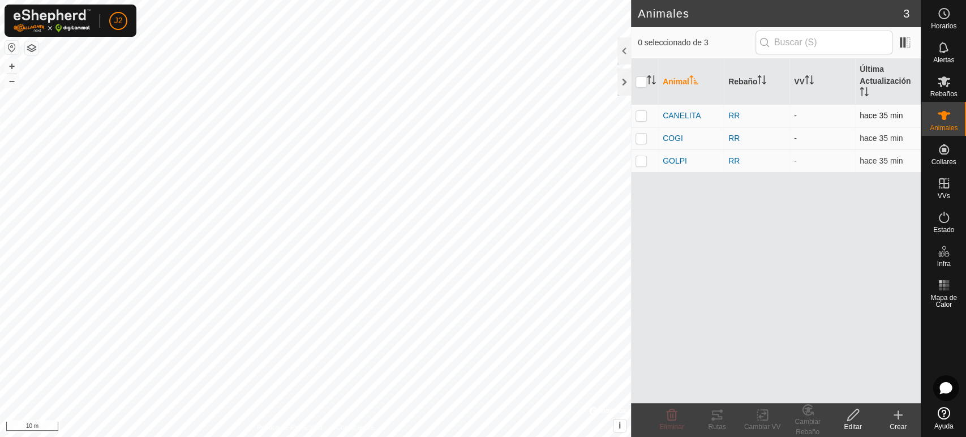
click at [634, 109] on td at bounding box center [644, 115] width 27 height 23
checkbox input "true"
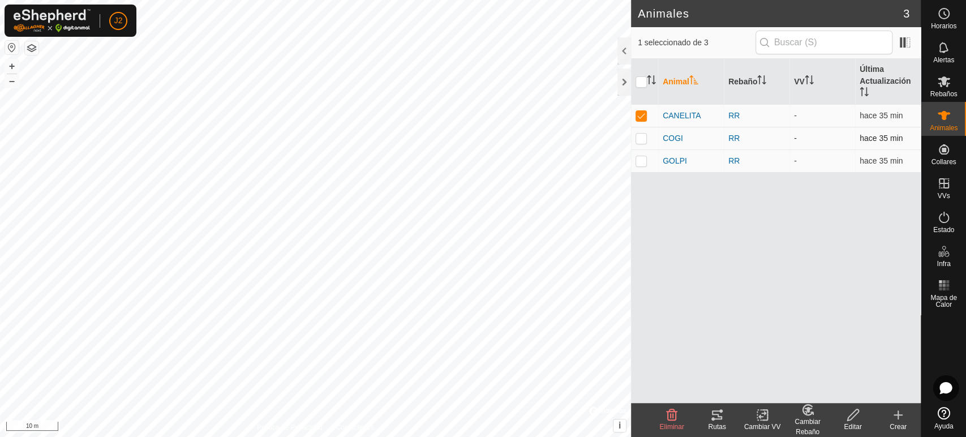
click at [638, 127] on td at bounding box center [644, 138] width 27 height 23
checkbox input "true"
click at [639, 158] on p-checkbox at bounding box center [641, 160] width 11 height 9
checkbox input "true"
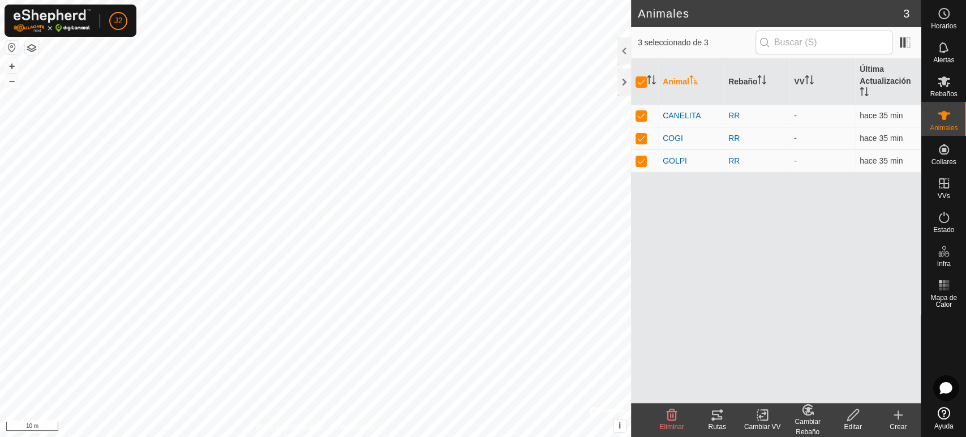
click at [762, 426] on div "Cambiar VV" at bounding box center [762, 427] width 45 height 10
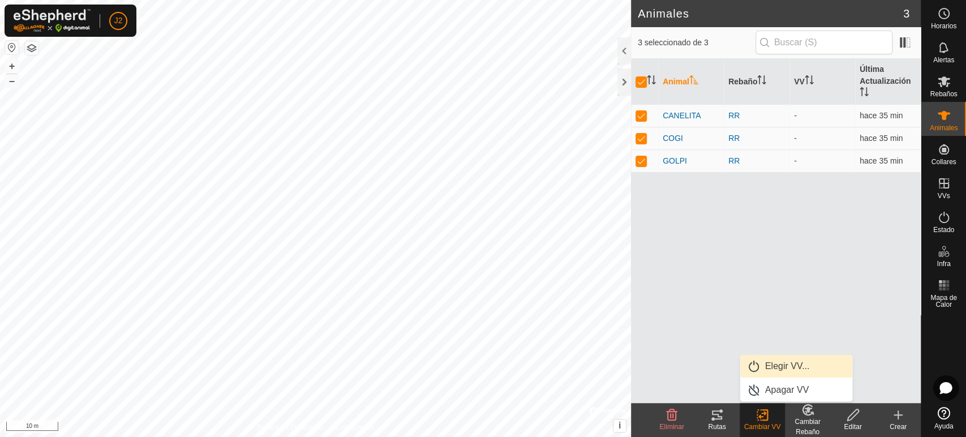
click at [770, 371] on link "Elegir VV..." at bounding box center [796, 366] width 112 height 23
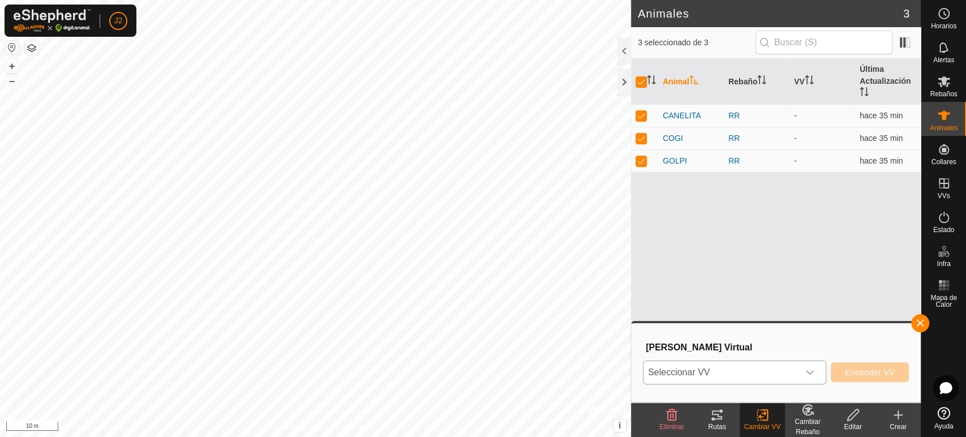
click at [760, 370] on span "Seleccionar VV" at bounding box center [720, 372] width 155 height 23
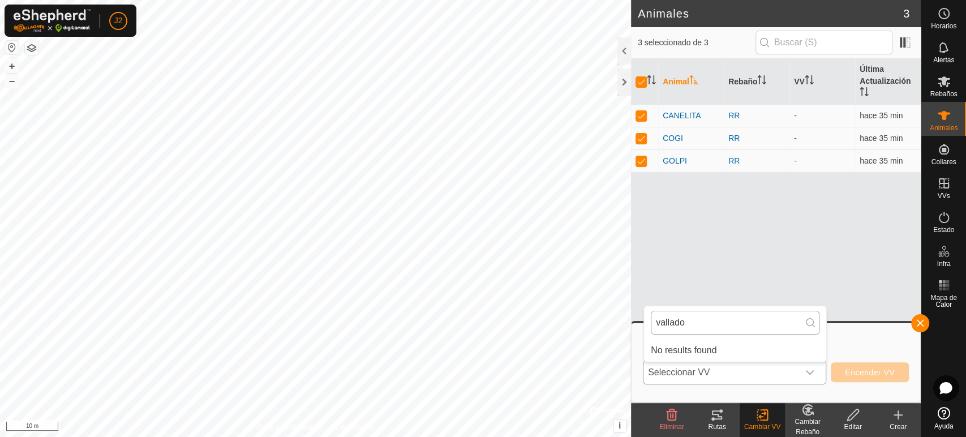
click at [767, 327] on input "vallado" at bounding box center [735, 323] width 169 height 24
type input "vallado 1"
click at [868, 228] on div "Animal Rebaño VV Última Actualización CANELITA RR - hace 35 min COGI RR - hace …" at bounding box center [776, 231] width 290 height 344
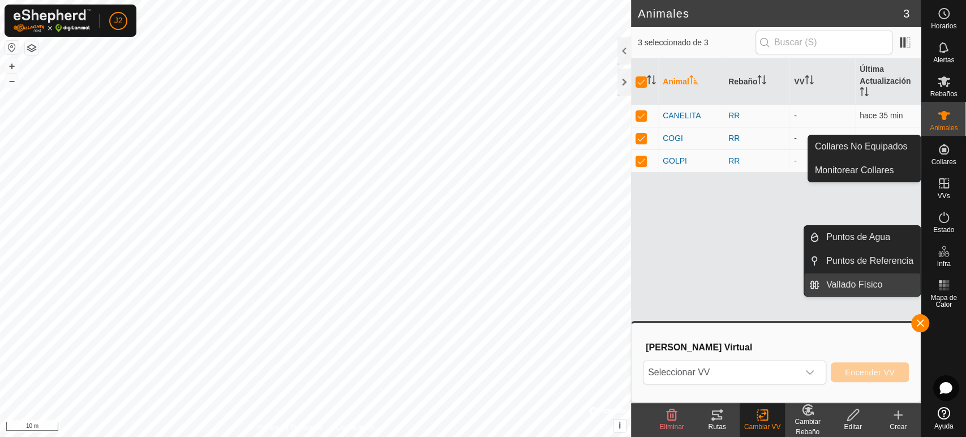
click at [852, 280] on link "Vallado Físico" at bounding box center [869, 284] width 101 height 23
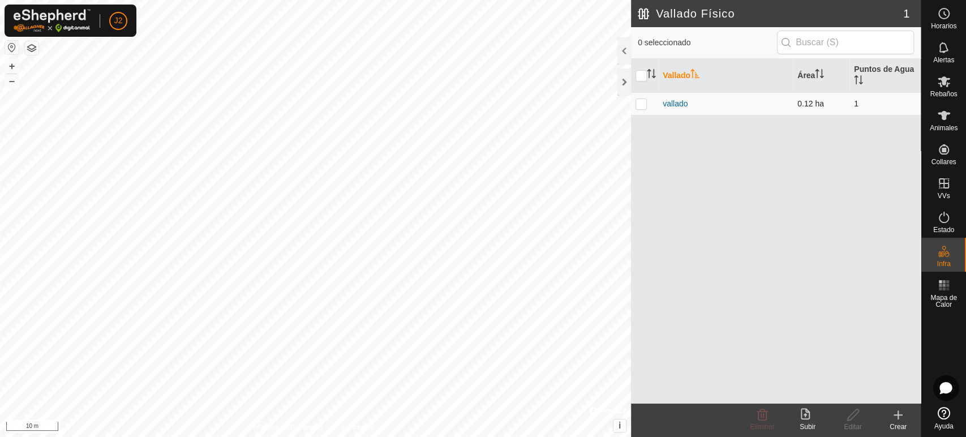
click at [642, 95] on td at bounding box center [644, 103] width 27 height 23
checkbox input "true"
click at [637, 101] on p-checkbox at bounding box center [641, 103] width 11 height 9
checkbox input "false"
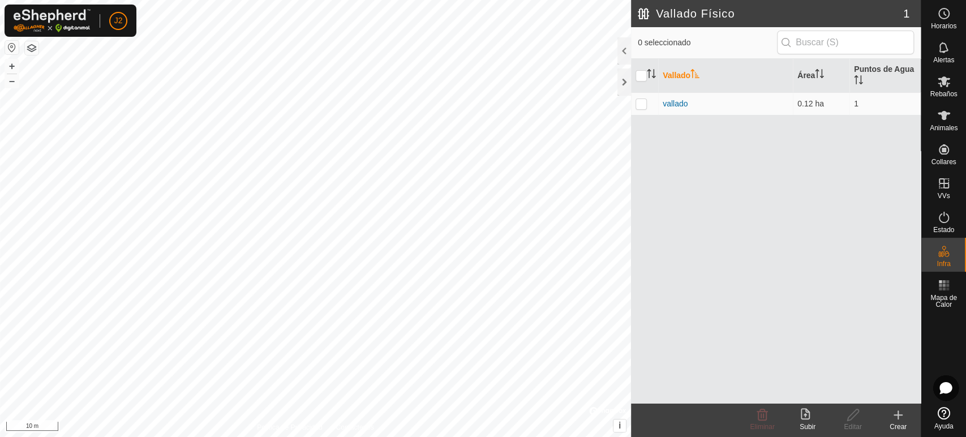
checkbox input "false"
click at [941, 117] on icon at bounding box center [944, 116] width 14 height 14
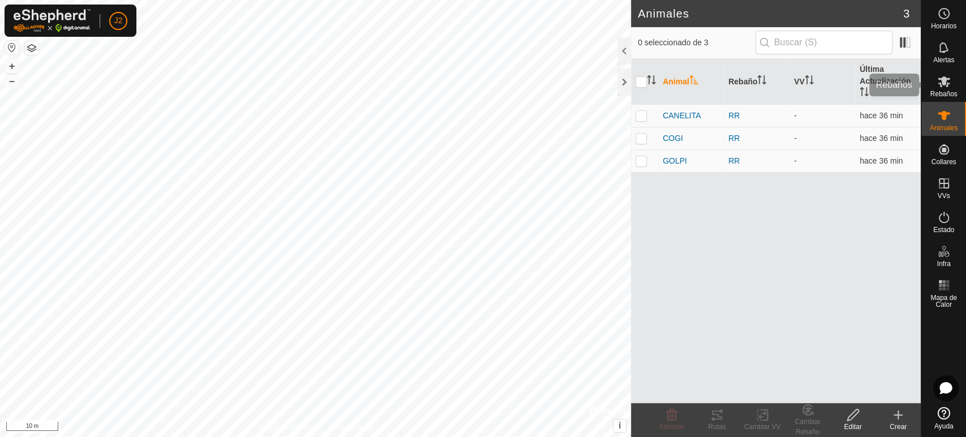
click at [941, 89] on es-mob-svg-icon at bounding box center [944, 81] width 20 height 18
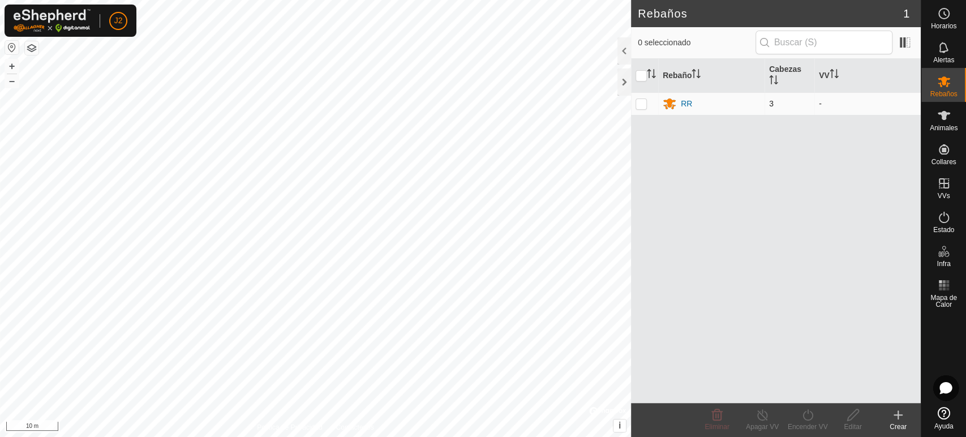
click at [634, 102] on td at bounding box center [644, 103] width 27 height 23
checkbox input "true"
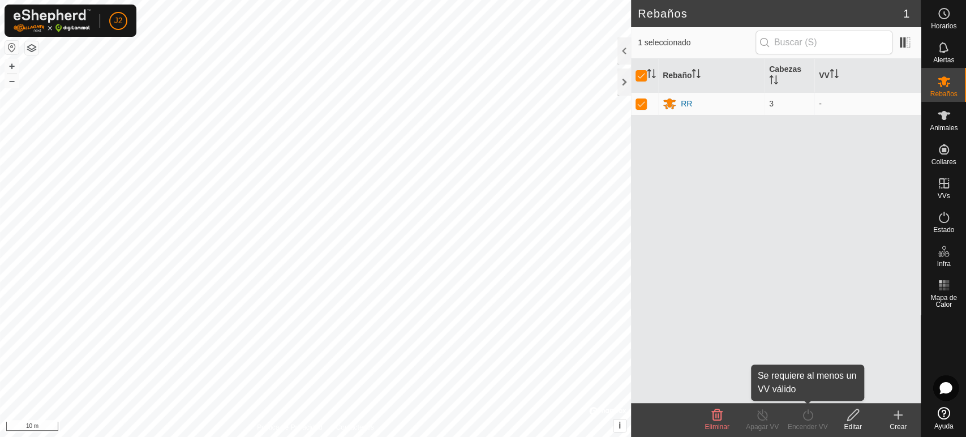
click at [808, 422] on div "Encender VV" at bounding box center [807, 427] width 45 height 10
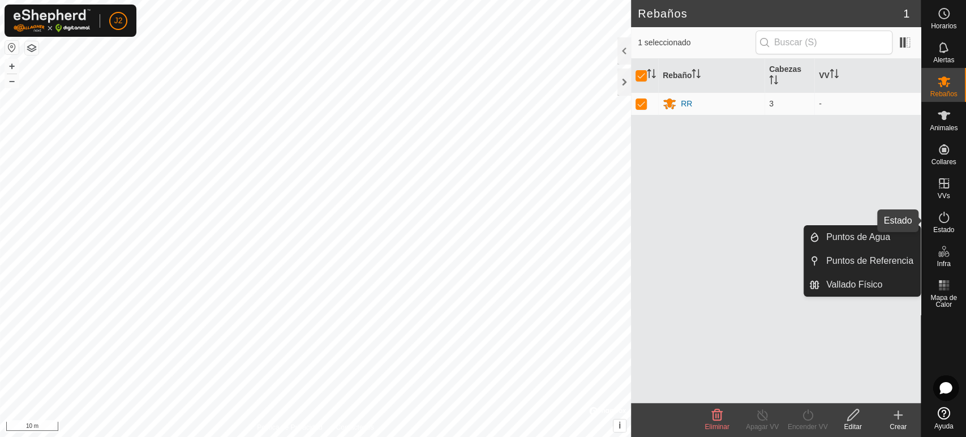
click at [951, 229] on span "Estado" at bounding box center [943, 229] width 21 height 7
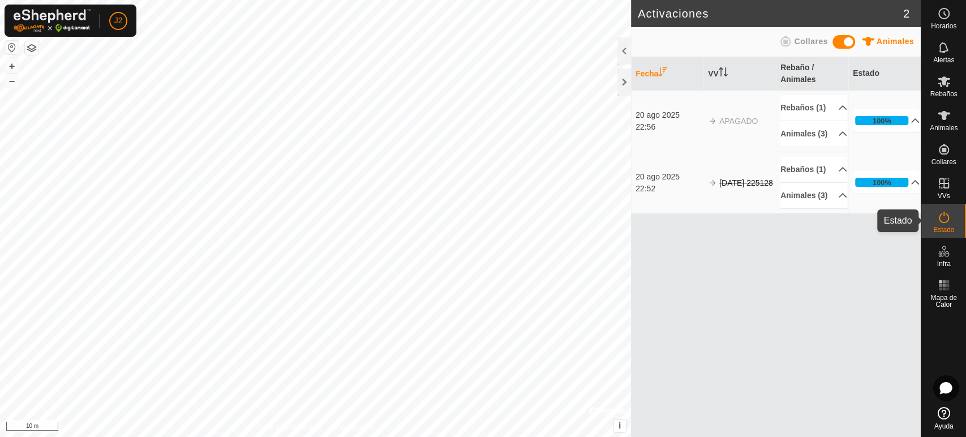
drag, startPoint x: 937, startPoint y: 222, endPoint x: 933, endPoint y: 205, distance: 17.6
click at [933, 205] on div "Estado" at bounding box center [943, 221] width 45 height 34
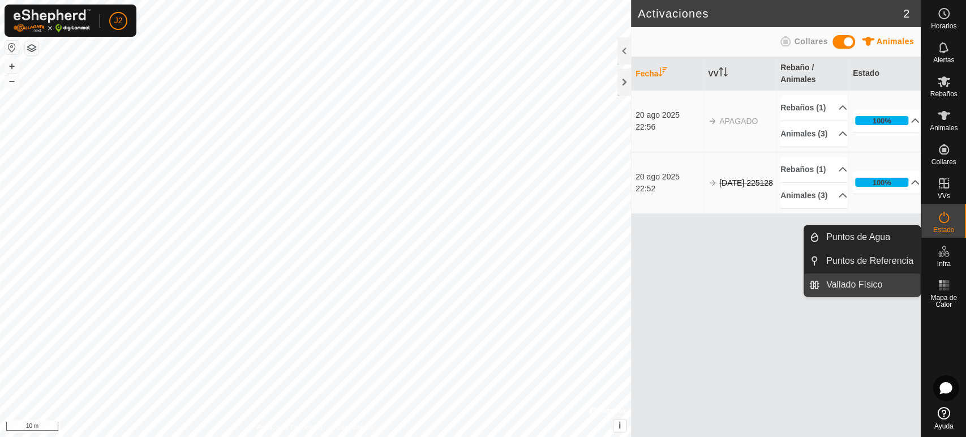
click at [859, 279] on link "Vallado Físico" at bounding box center [869, 284] width 101 height 23
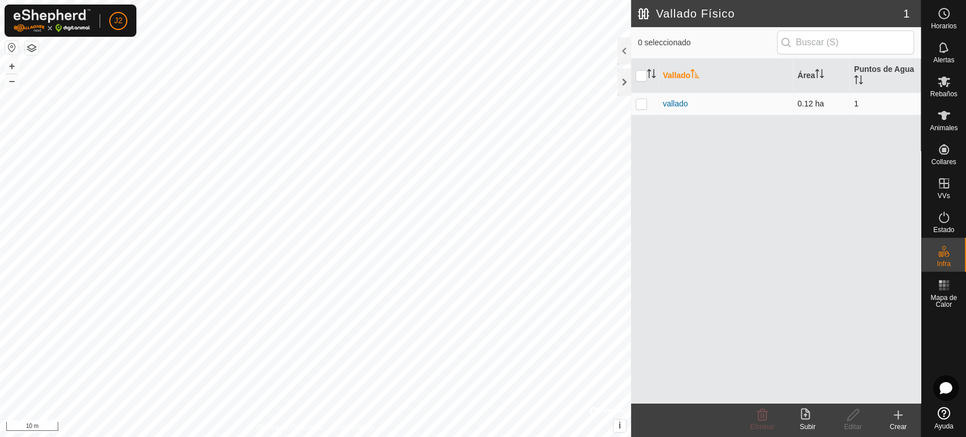
click at [640, 98] on td at bounding box center [644, 103] width 27 height 23
checkbox input "true"
click at [758, 412] on icon at bounding box center [762, 414] width 11 height 11
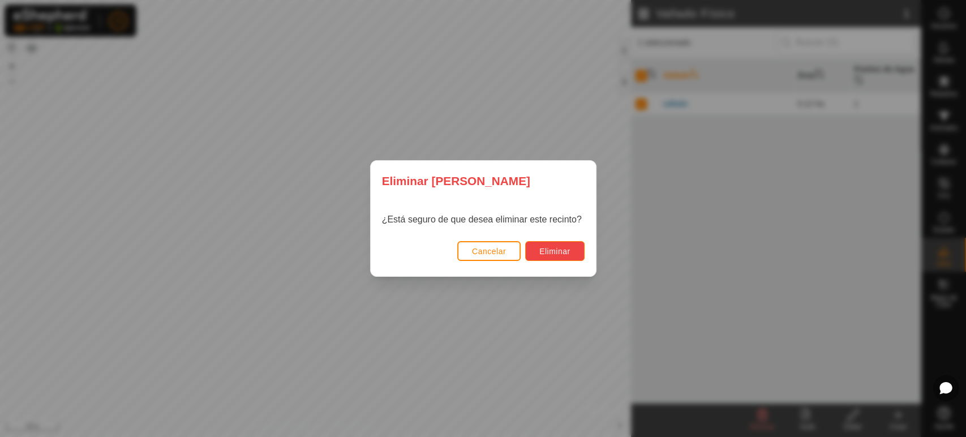
click at [554, 247] on span "Eliminar" at bounding box center [554, 251] width 31 height 9
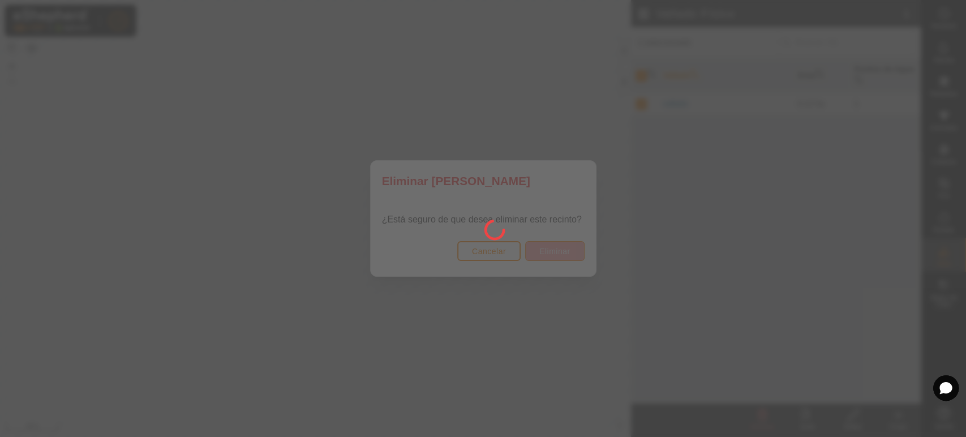
checkbox input "false"
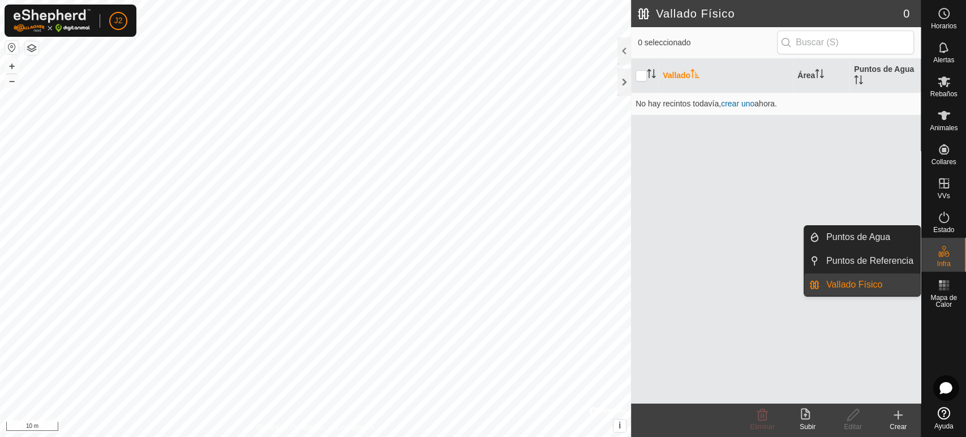
click at [876, 285] on link "Vallado Físico" at bounding box center [869, 284] width 101 height 23
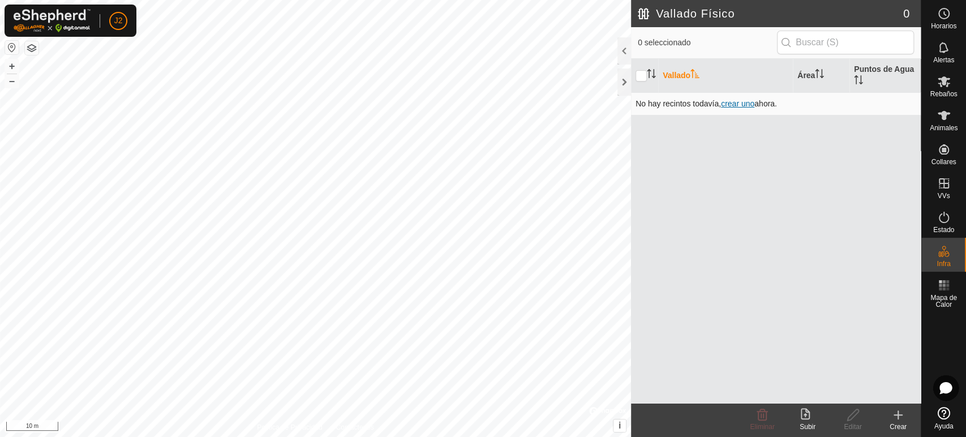
click at [745, 103] on span "crear uno" at bounding box center [737, 103] width 33 height 9
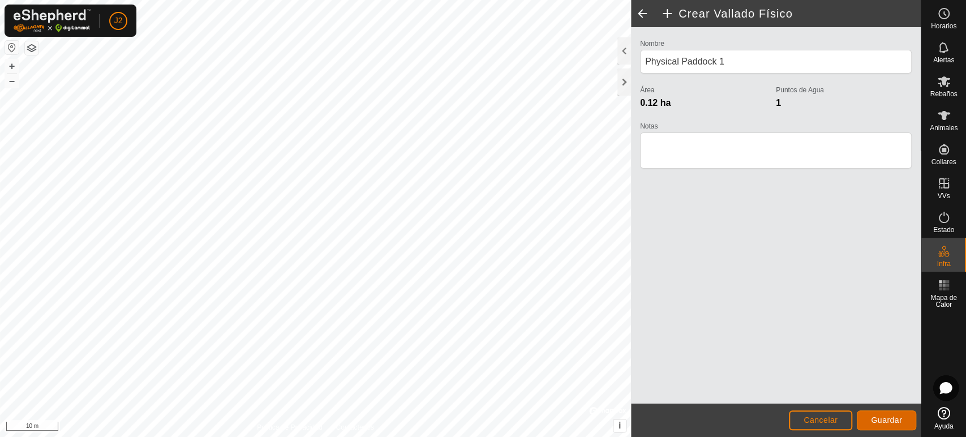
click at [889, 419] on span "Guardar" at bounding box center [886, 419] width 31 height 9
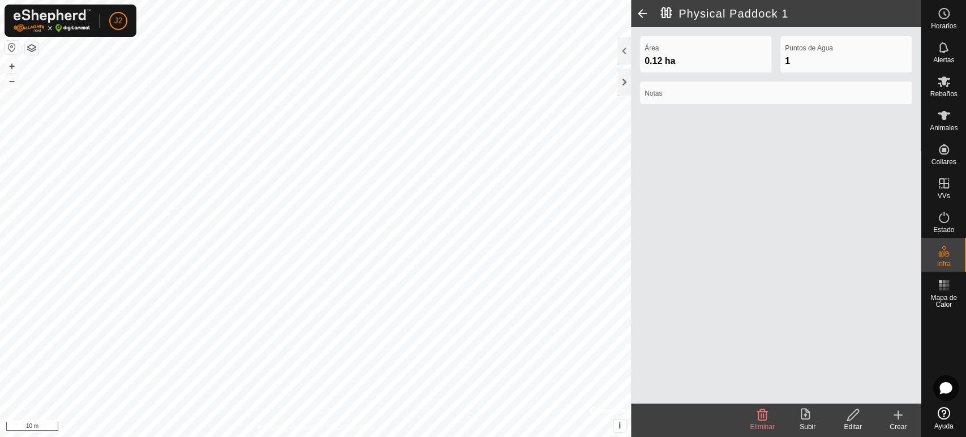
click at [812, 417] on icon at bounding box center [808, 415] width 14 height 14
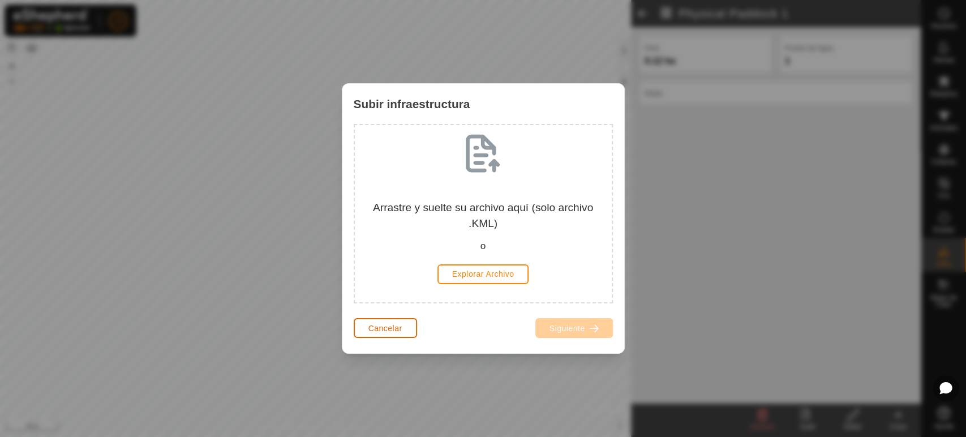
click at [388, 325] on span "Cancelar" at bounding box center [385, 328] width 34 height 9
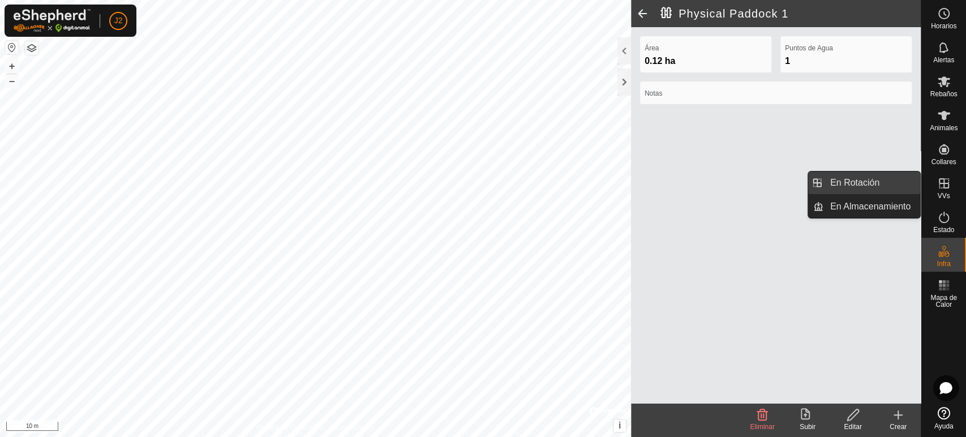
click at [877, 178] on link "En Rotación" at bounding box center [871, 182] width 97 height 23
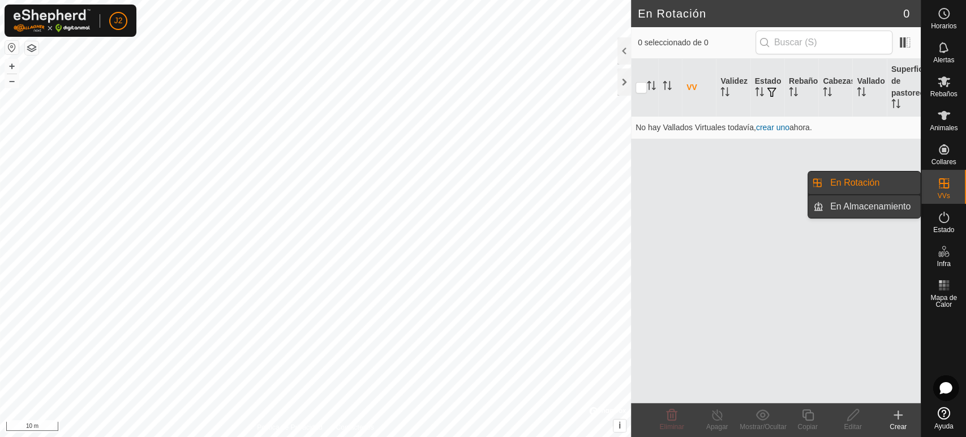
click at [869, 209] on link "En Almacenamiento" at bounding box center [871, 206] width 97 height 23
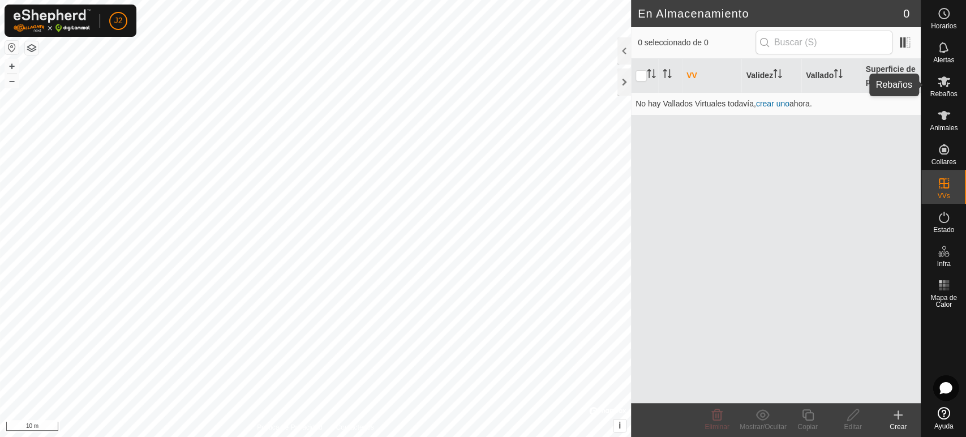
click at [943, 95] on span "Rebaños" at bounding box center [943, 94] width 27 height 7
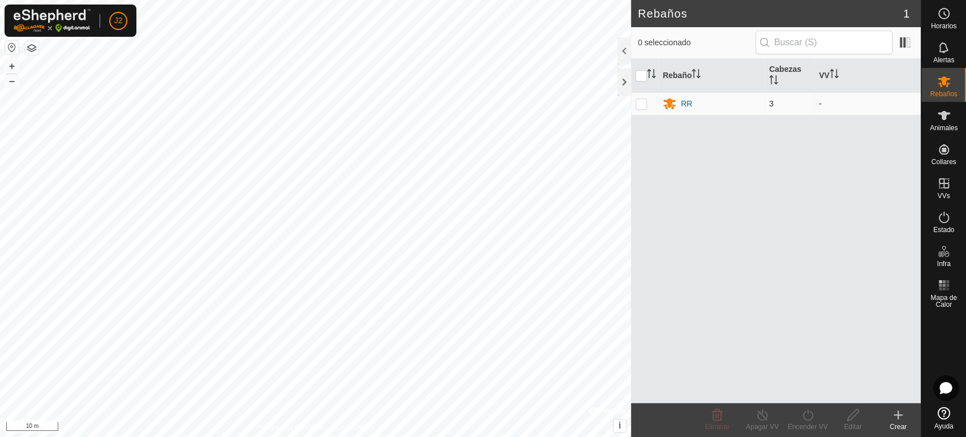
click at [640, 101] on p-checkbox at bounding box center [641, 103] width 11 height 9
checkbox input "true"
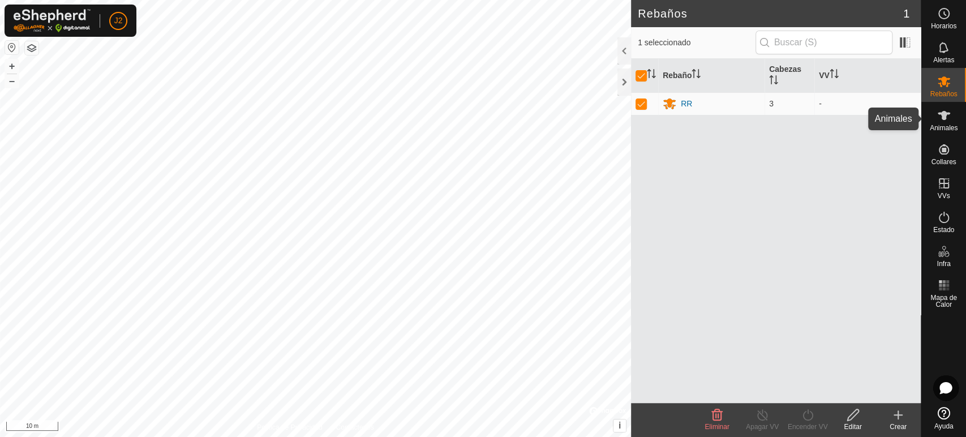
click at [951, 126] on span "Animales" at bounding box center [944, 128] width 28 height 7
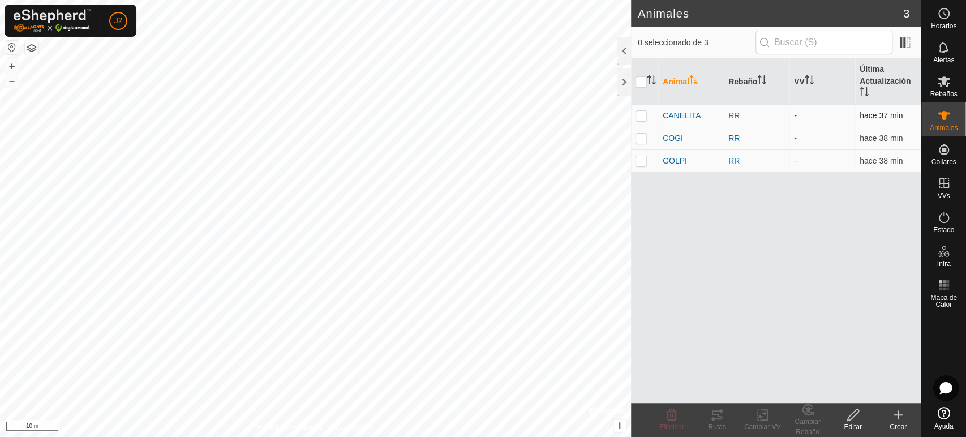
click at [636, 114] on p-checkbox at bounding box center [641, 115] width 11 height 9
checkbox input "true"
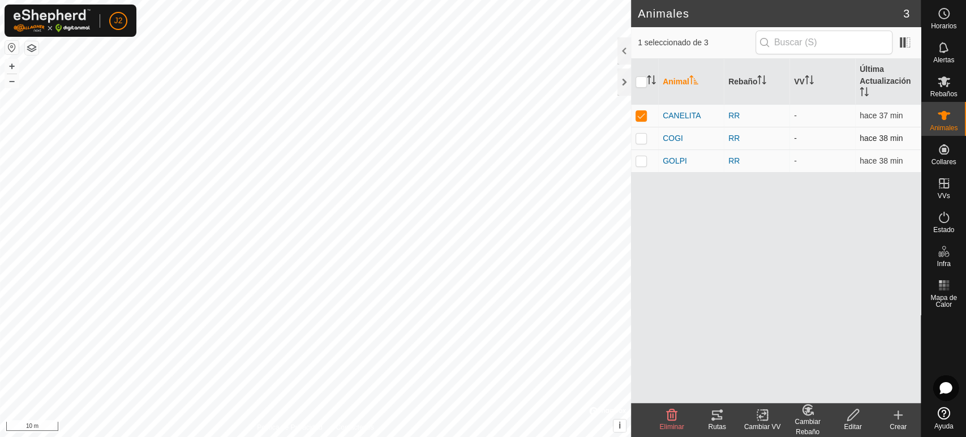
click at [636, 131] on td at bounding box center [644, 138] width 27 height 23
checkbox input "true"
click at [641, 161] on p-checkbox at bounding box center [641, 160] width 11 height 9
checkbox input "true"
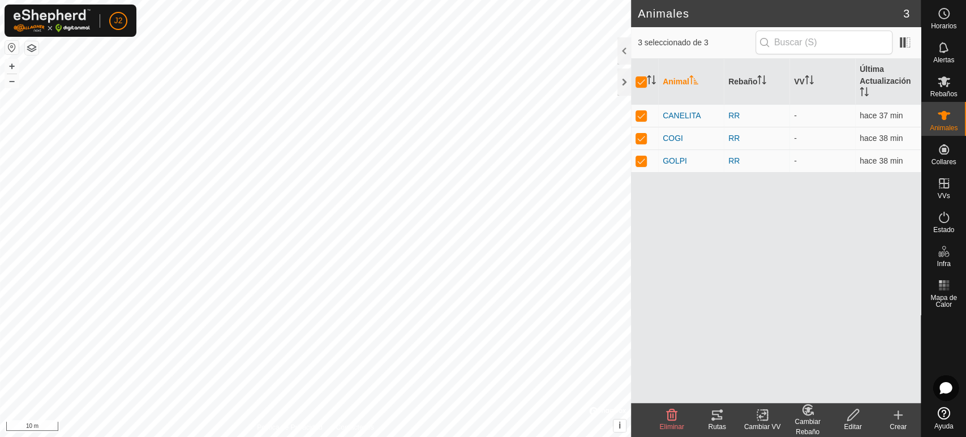
click at [767, 420] on icon at bounding box center [764, 415] width 5 height 10
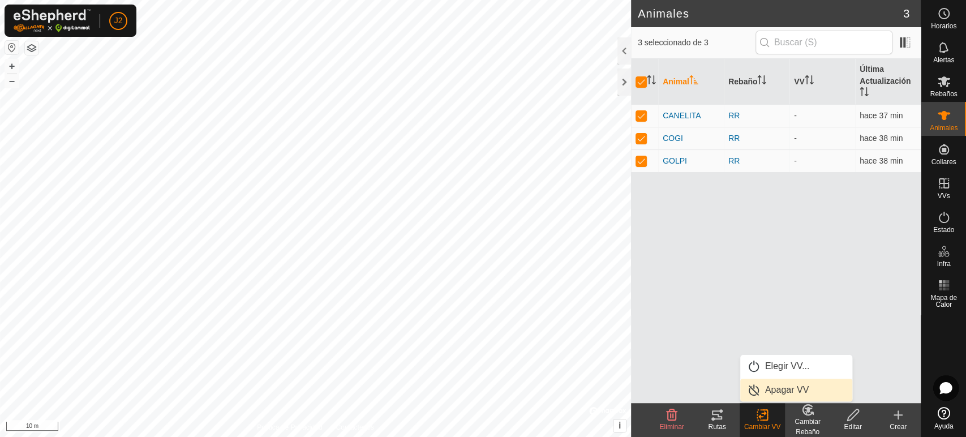
click at [777, 388] on link "Apagar VV" at bounding box center [796, 390] width 112 height 23
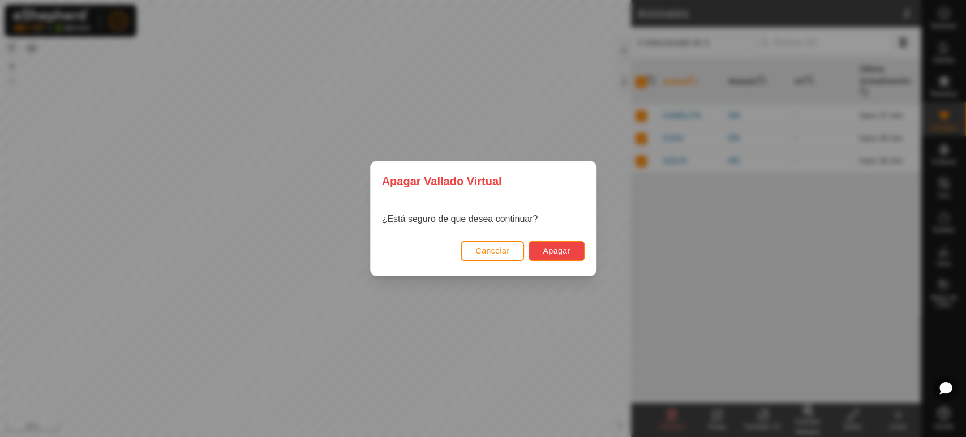
click at [552, 252] on span "Apagar" at bounding box center [556, 250] width 27 height 9
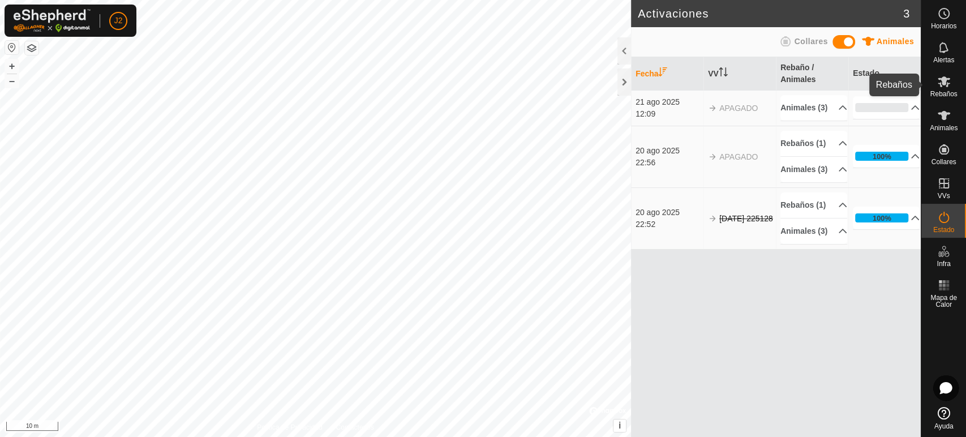
click at [945, 95] on span "Rebaños" at bounding box center [943, 94] width 27 height 7
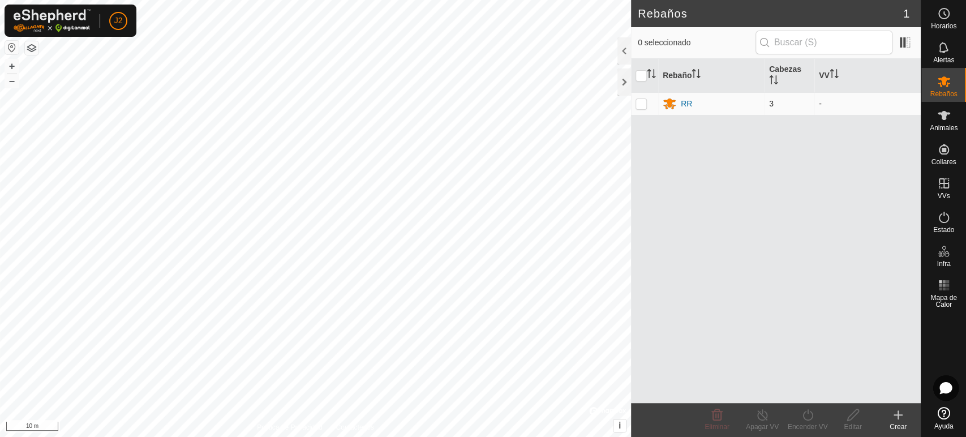
click at [642, 101] on p-checkbox at bounding box center [641, 103] width 11 height 9
checkbox input "true"
click at [692, 97] on div "RR" at bounding box center [711, 104] width 97 height 14
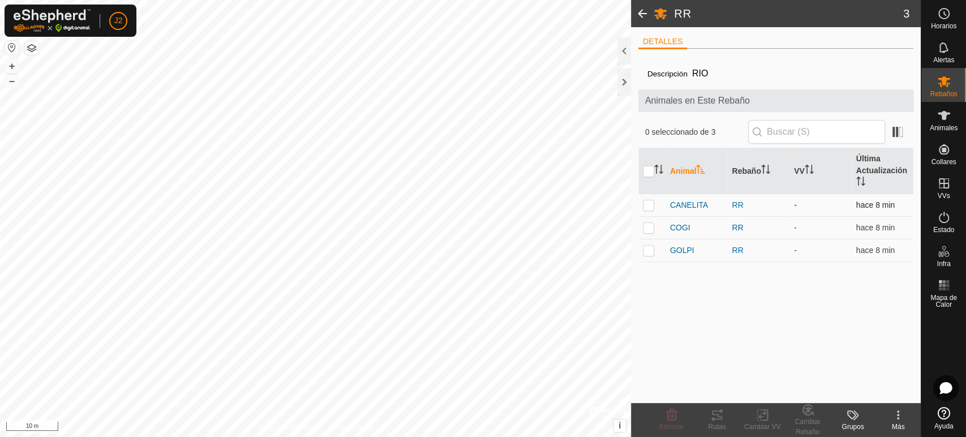
click at [653, 203] on p-checkbox at bounding box center [648, 204] width 11 height 9
checkbox input "true"
click at [649, 225] on p-checkbox at bounding box center [648, 227] width 11 height 9
checkbox input "true"
click at [646, 251] on p-checkbox at bounding box center [648, 250] width 11 height 9
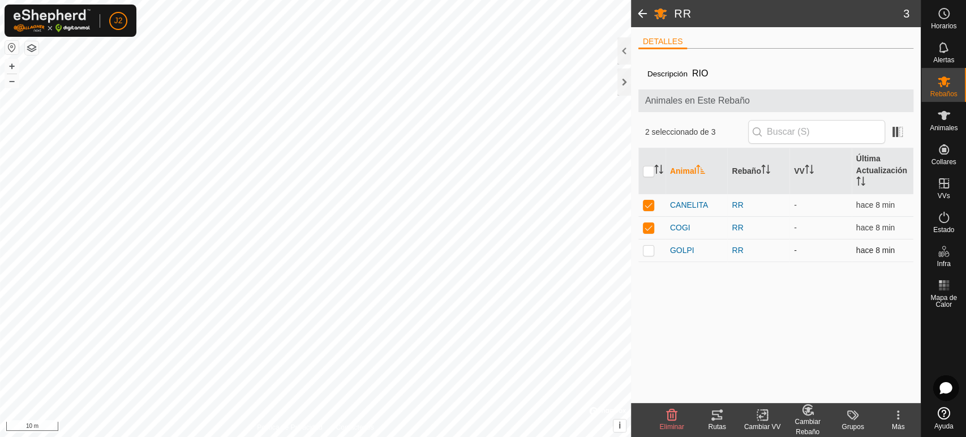
checkbox input "true"
click at [767, 424] on div "Cambiar VV" at bounding box center [762, 427] width 45 height 10
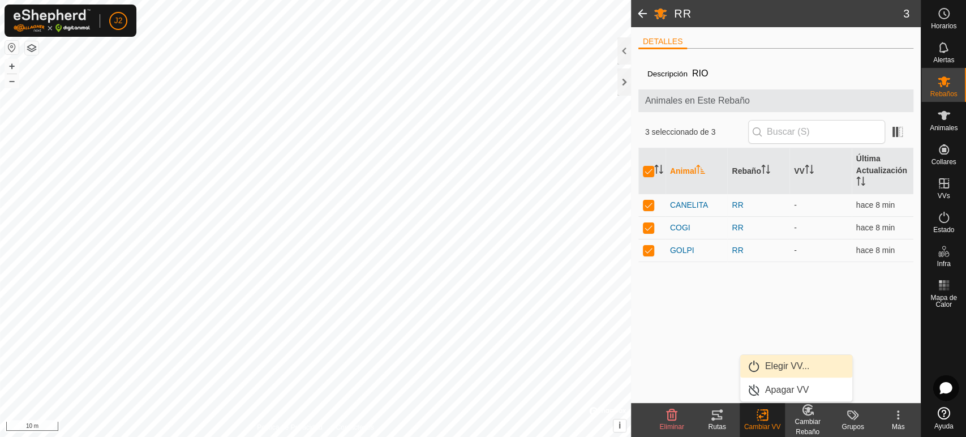
click at [766, 368] on link "Elegir VV..." at bounding box center [796, 366] width 112 height 23
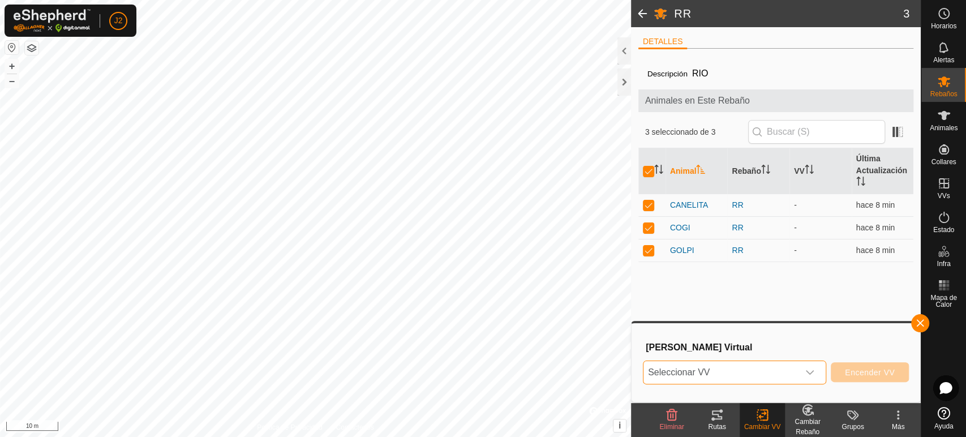
click at [766, 368] on span "Seleccionar VV" at bounding box center [720, 372] width 155 height 23
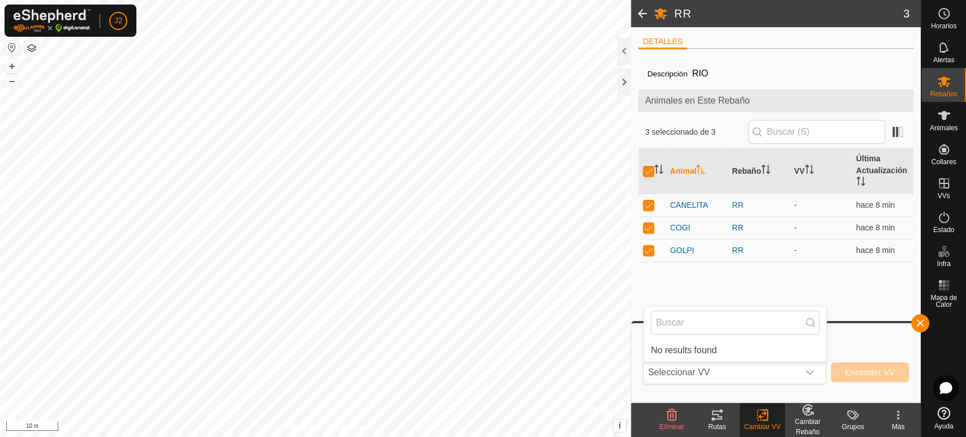
click at [868, 320] on div "Descripción RIO Animales en Este Rebaño 3 seleccionado de 3 Animal Rebaño VV Úl…" at bounding box center [776, 230] width 276 height 345
click at [813, 420] on div "Cambiar Rebaño" at bounding box center [807, 427] width 45 height 20
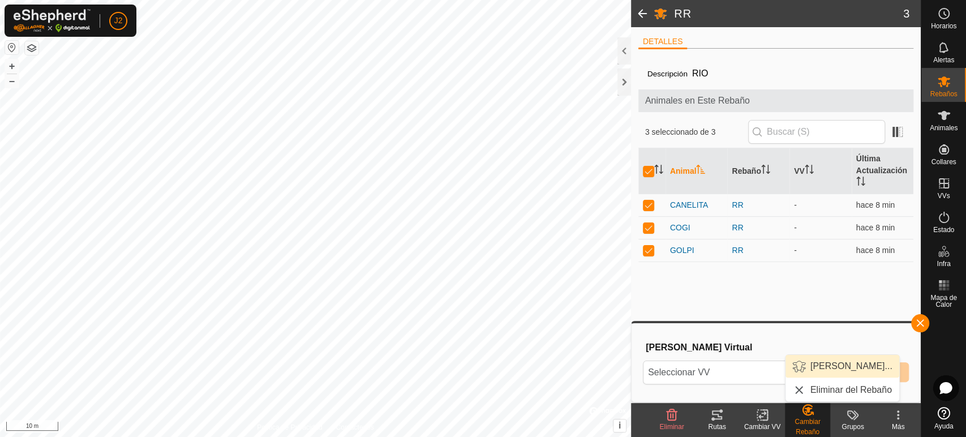
click at [824, 366] on link "Elegir Rebaño..." at bounding box center [843, 366] width 114 height 23
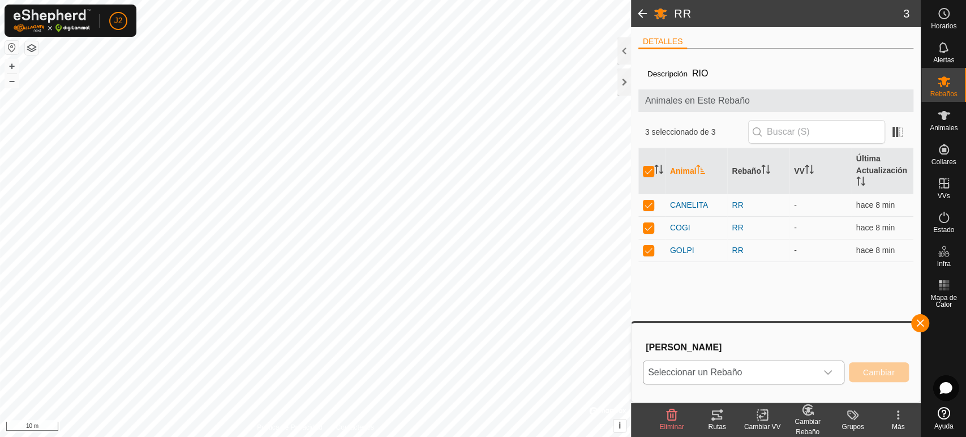
click at [824, 371] on icon "dropdown trigger" at bounding box center [827, 372] width 9 height 9
click at [693, 352] on p-selectitem "RR" at bounding box center [744, 347] width 200 height 28
click at [666, 344] on p-selectitem "RR" at bounding box center [744, 347] width 200 height 28
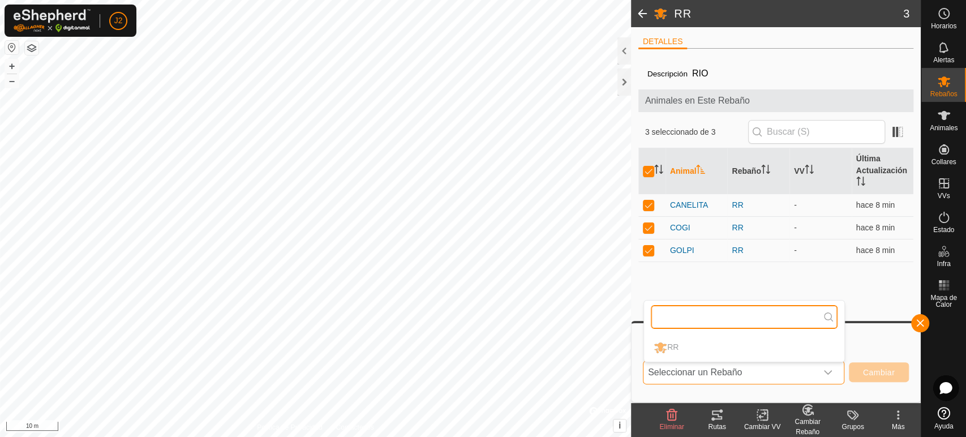
click at [681, 312] on input "text" at bounding box center [744, 317] width 187 height 24
type input "r"
type input "RR"
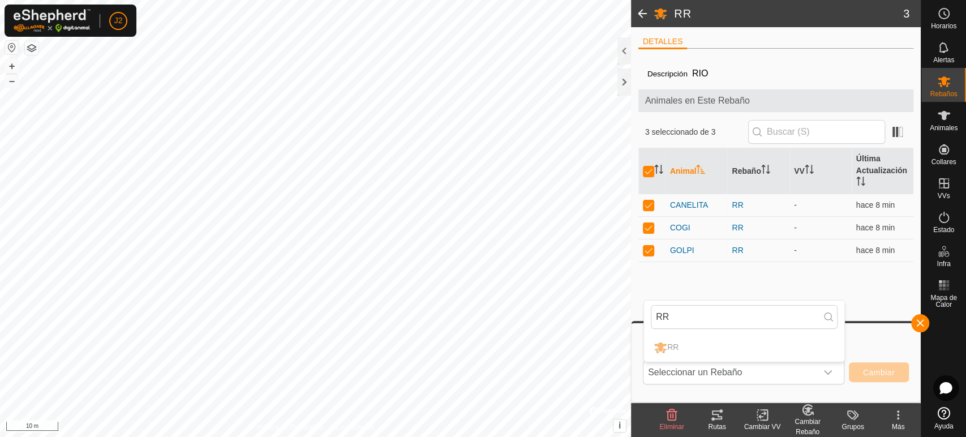
click at [879, 372] on span "Cambiar" at bounding box center [879, 372] width 32 height 9
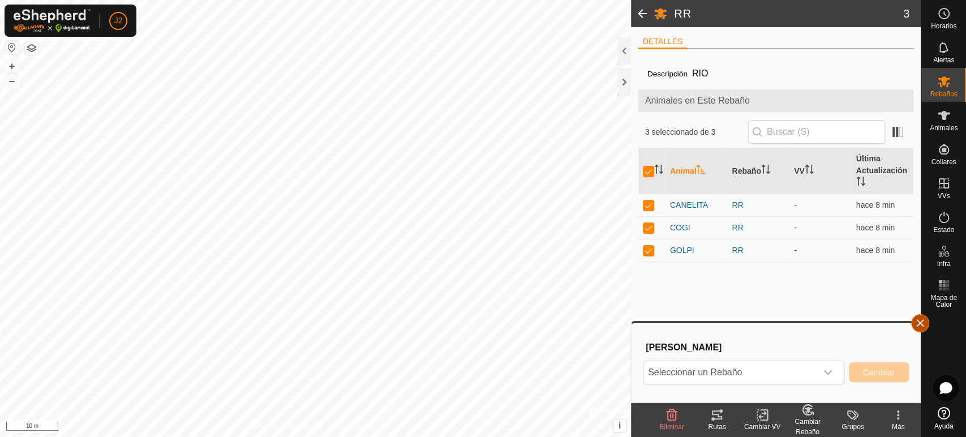
click at [917, 320] on button "button" at bounding box center [920, 323] width 18 height 18
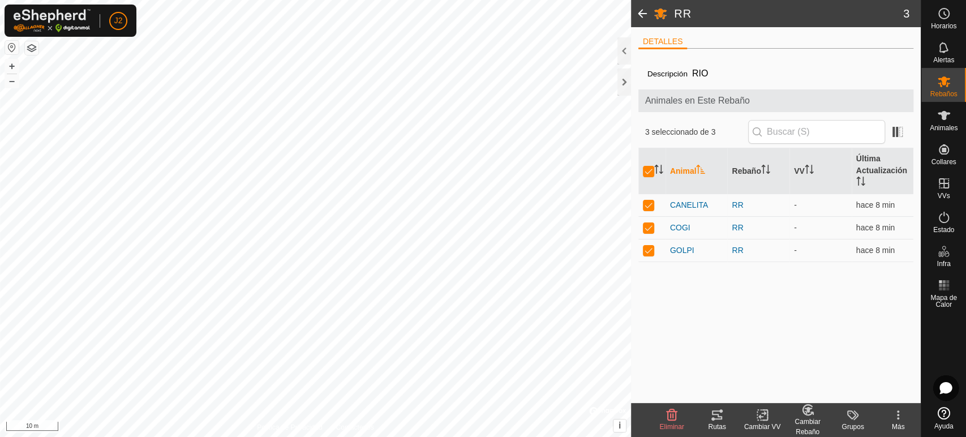
click at [645, 13] on span at bounding box center [642, 13] width 23 height 27
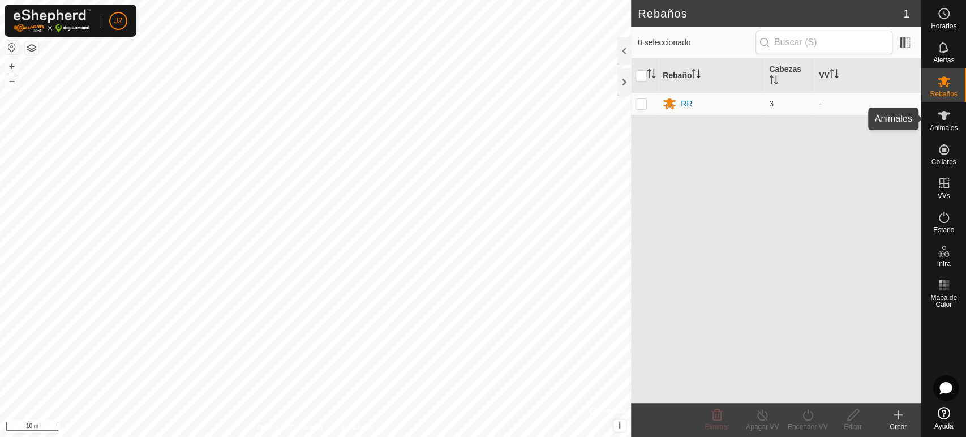
click at [947, 117] on icon at bounding box center [944, 116] width 14 height 14
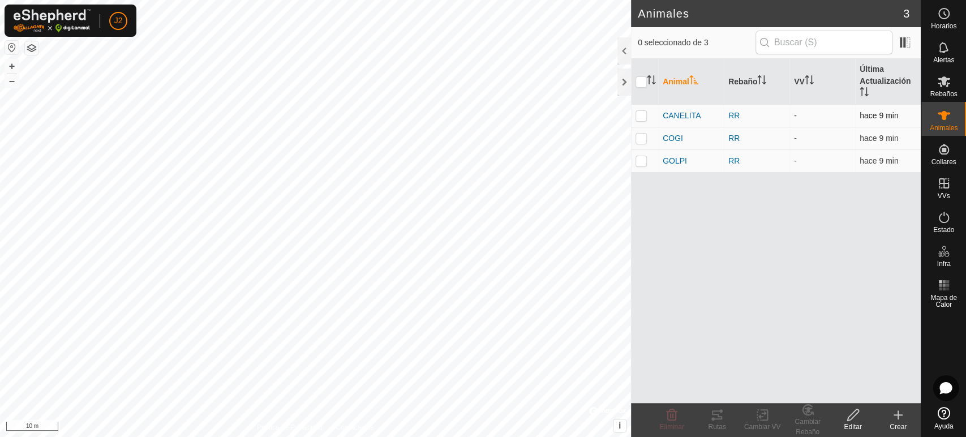
click at [640, 117] on p-checkbox at bounding box center [641, 115] width 11 height 9
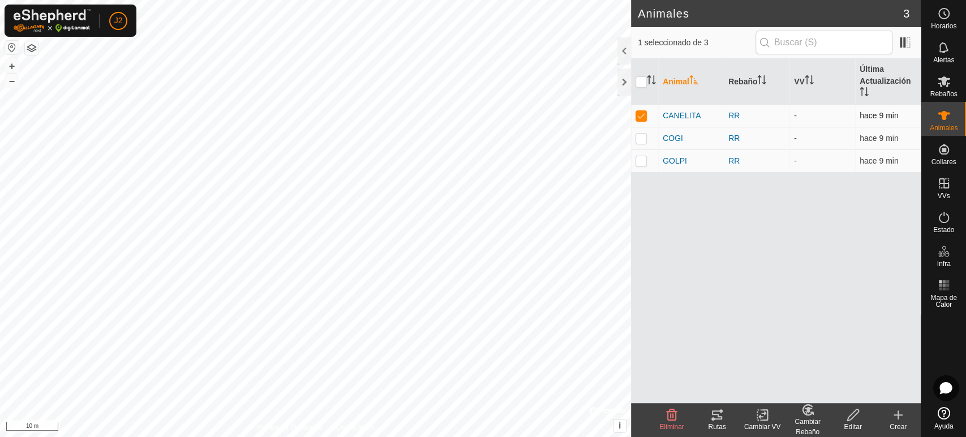
click at [638, 113] on p-checkbox at bounding box center [641, 115] width 11 height 9
checkbox input "false"
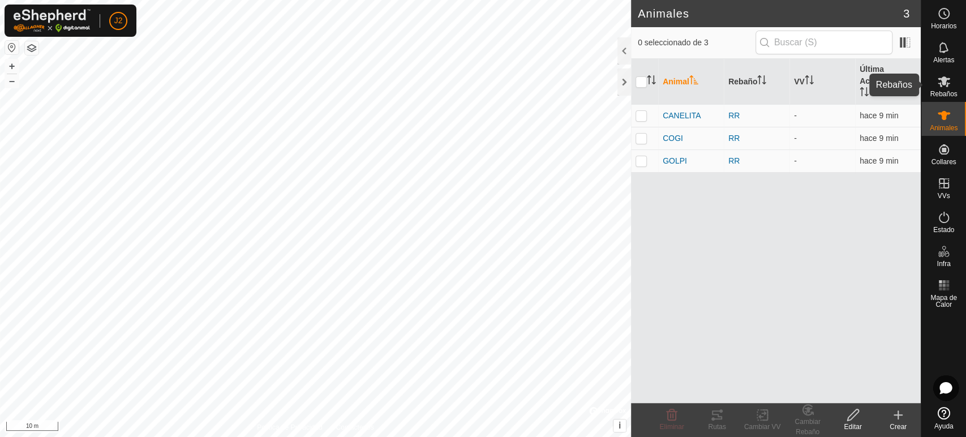
click at [938, 85] on icon at bounding box center [944, 82] width 14 height 14
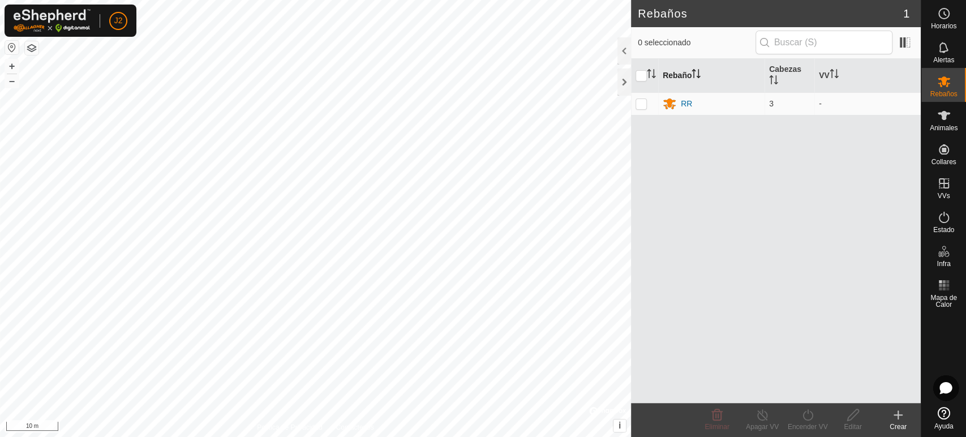
click at [665, 72] on th "Rebaño" at bounding box center [711, 76] width 106 height 34
click at [900, 426] on div "Crear" at bounding box center [898, 427] width 45 height 10
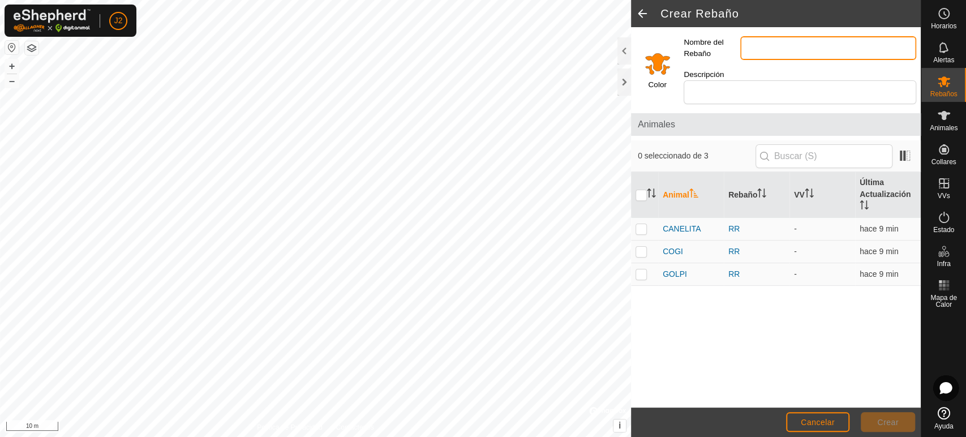
click at [757, 54] on input "Nombre del Rebaño" at bounding box center [828, 48] width 176 height 24
type input "RR2"
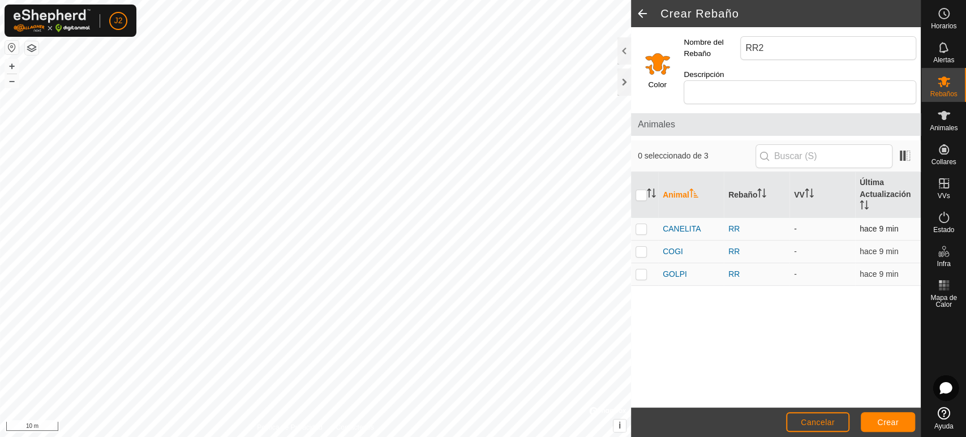
click at [641, 224] on p-checkbox at bounding box center [641, 228] width 11 height 9
checkbox input "true"
click at [641, 247] on p-checkbox at bounding box center [641, 251] width 11 height 9
checkbox input "true"
click at [641, 269] on p-checkbox at bounding box center [641, 273] width 11 height 9
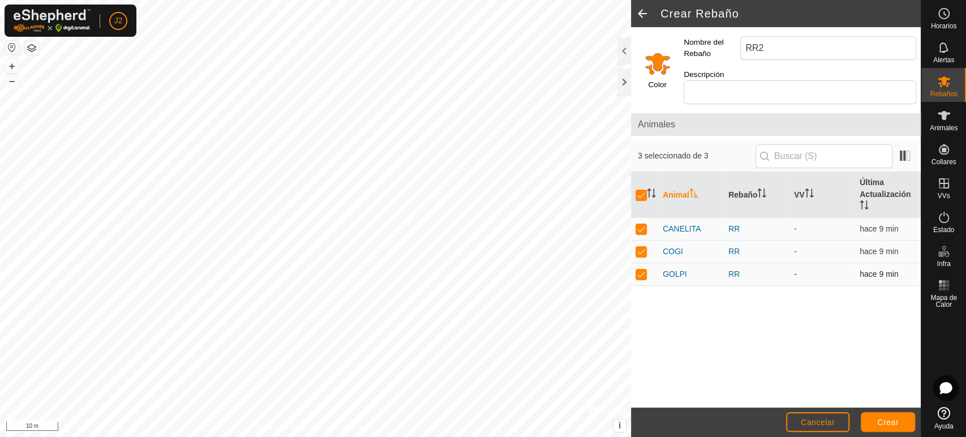
checkbox input "true"
click at [892, 415] on button "Crear" at bounding box center [888, 422] width 54 height 20
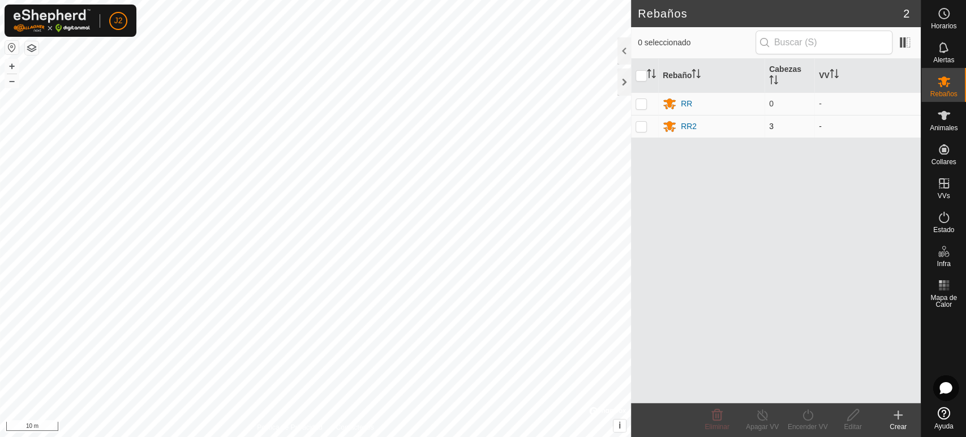
click at [638, 123] on p-checkbox at bounding box center [641, 126] width 11 height 9
checkbox input "true"
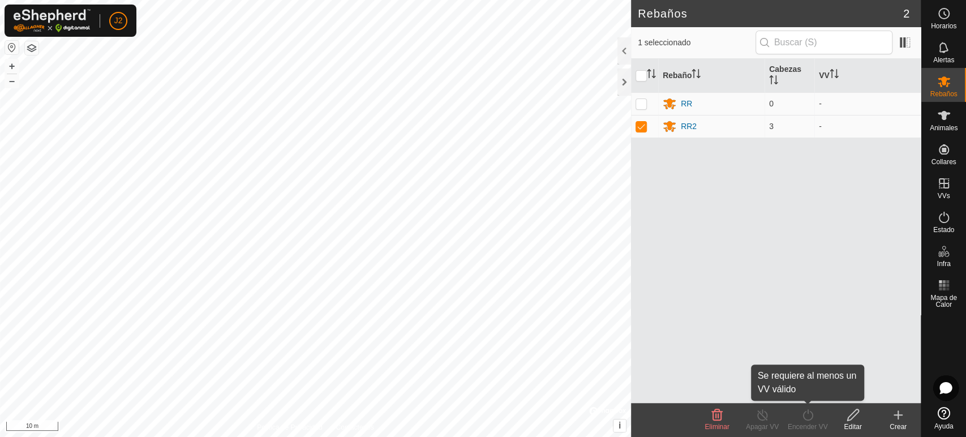
click at [802, 411] on icon at bounding box center [808, 415] width 14 height 14
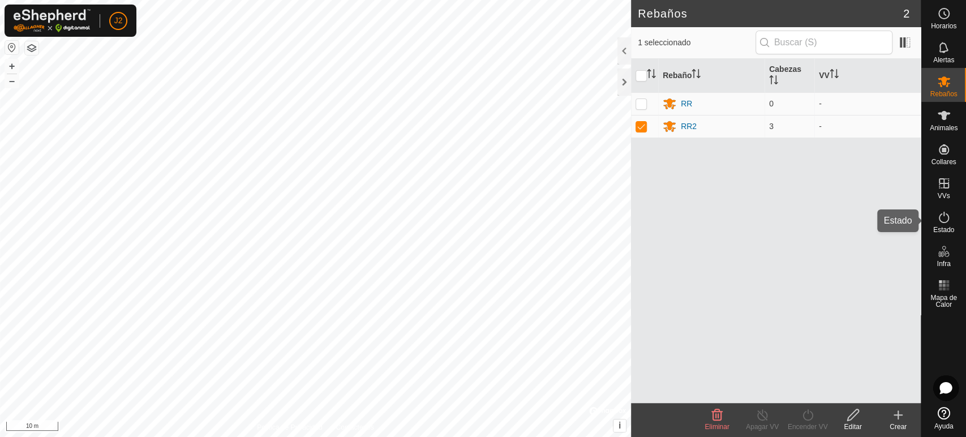
click at [950, 220] on icon at bounding box center [944, 218] width 14 height 14
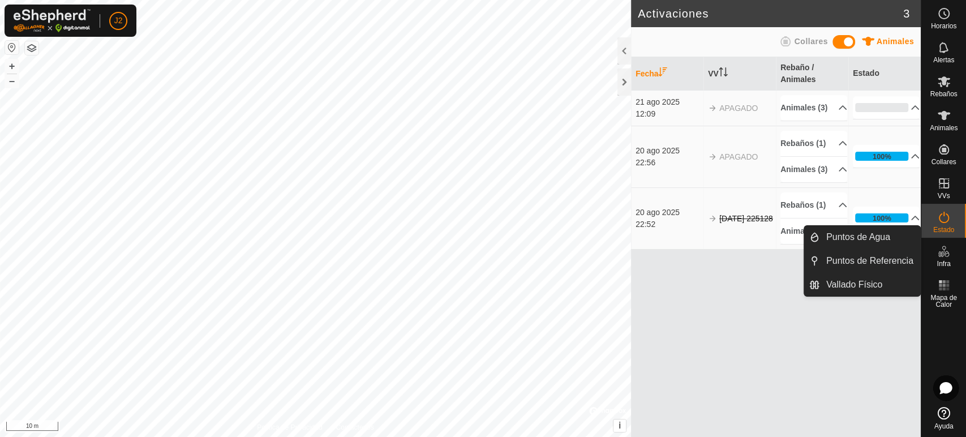
click at [941, 244] on icon at bounding box center [944, 251] width 14 height 14
click at [873, 287] on link "Vallado Físico" at bounding box center [869, 284] width 101 height 23
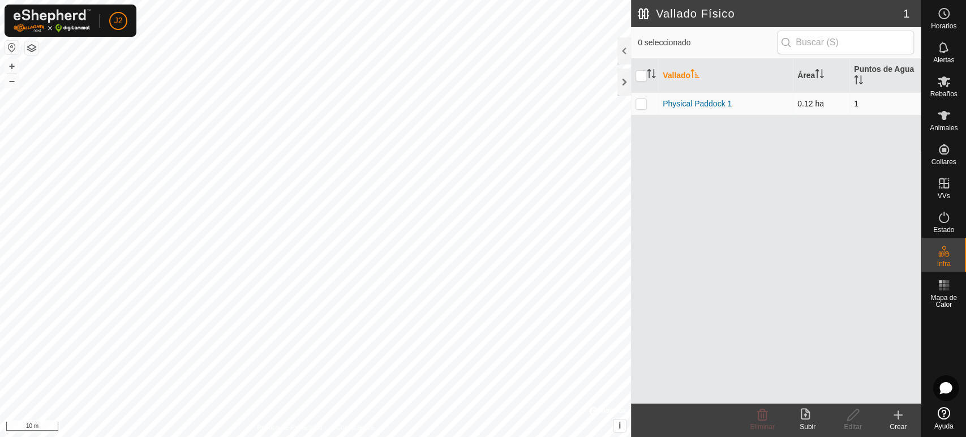
click at [645, 99] on p-checkbox at bounding box center [641, 103] width 11 height 9
checkbox input "true"
click at [637, 76] on input "checkbox" at bounding box center [641, 75] width 11 height 11
checkbox input "false"
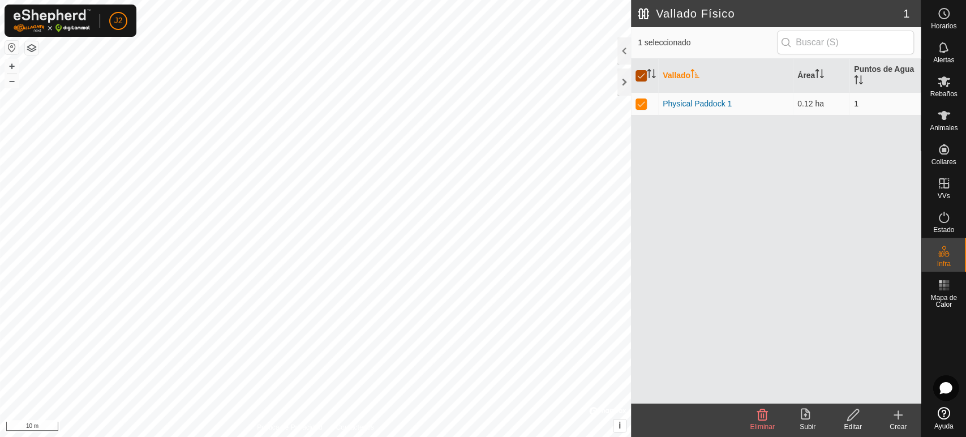
checkbox input "false"
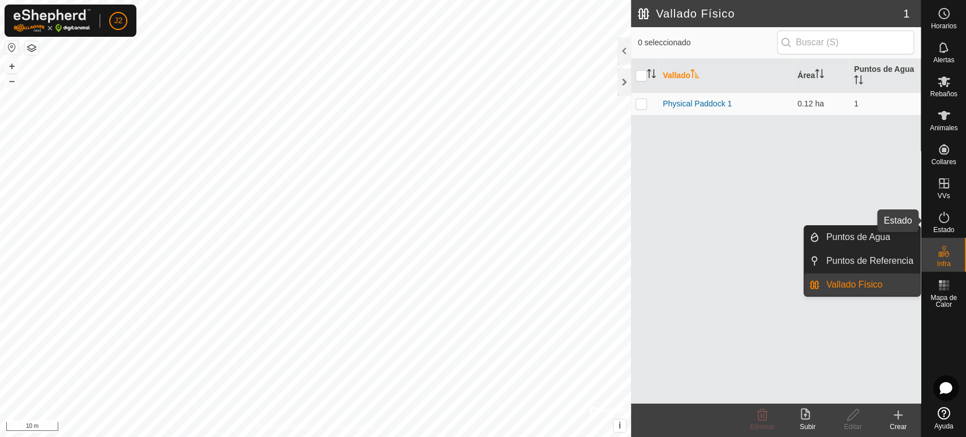
click at [948, 221] on icon at bounding box center [944, 218] width 14 height 14
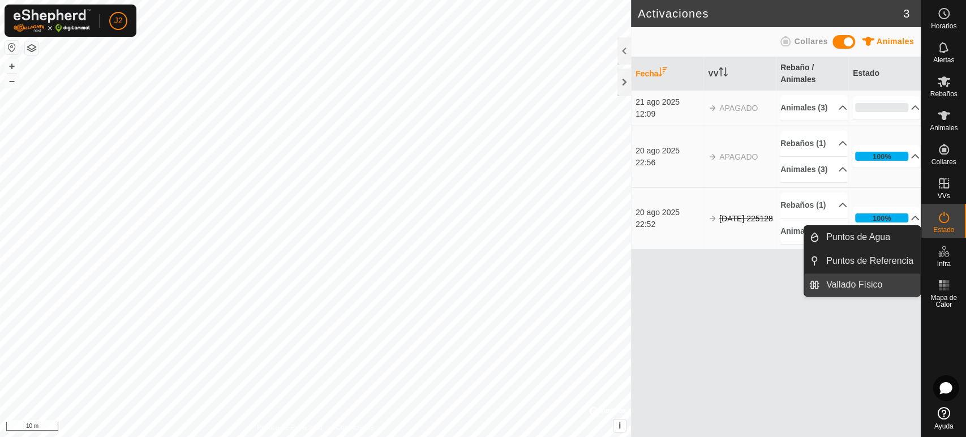
click at [853, 285] on link "Vallado Físico" at bounding box center [869, 284] width 101 height 23
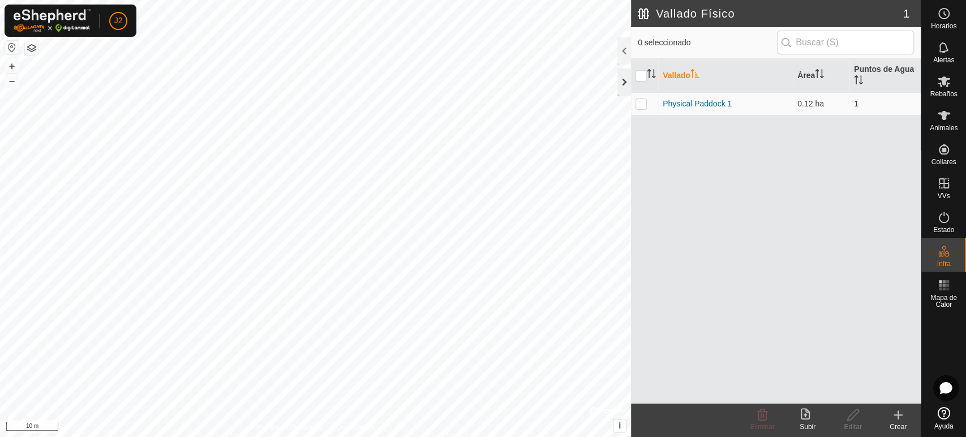
click at [619, 81] on div at bounding box center [624, 81] width 14 height 27
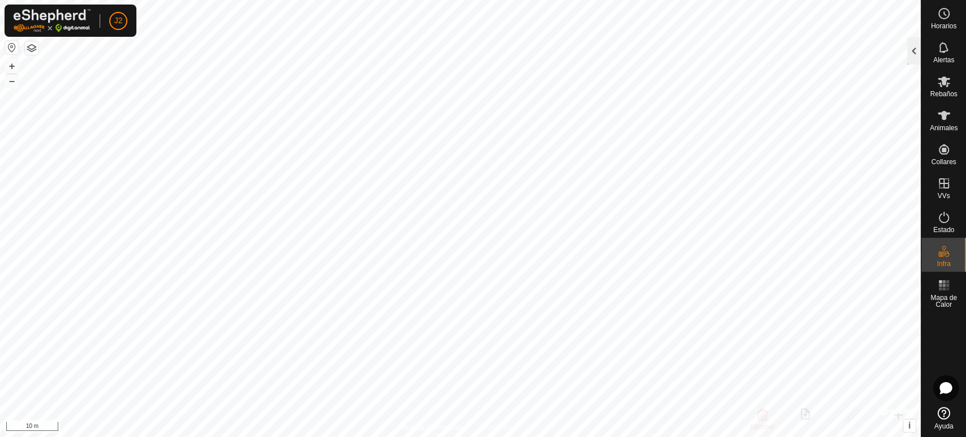
click at [916, 48] on div at bounding box center [914, 50] width 14 height 27
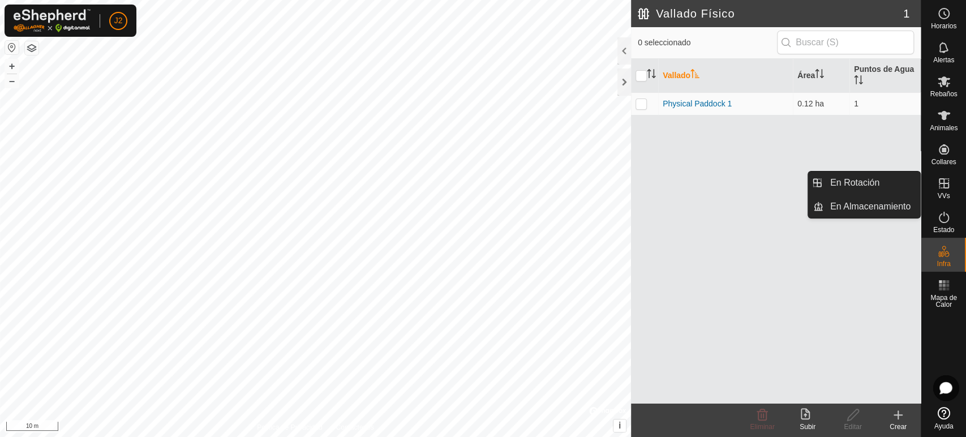
click at [956, 190] on div "VVs" at bounding box center [943, 187] width 45 height 34
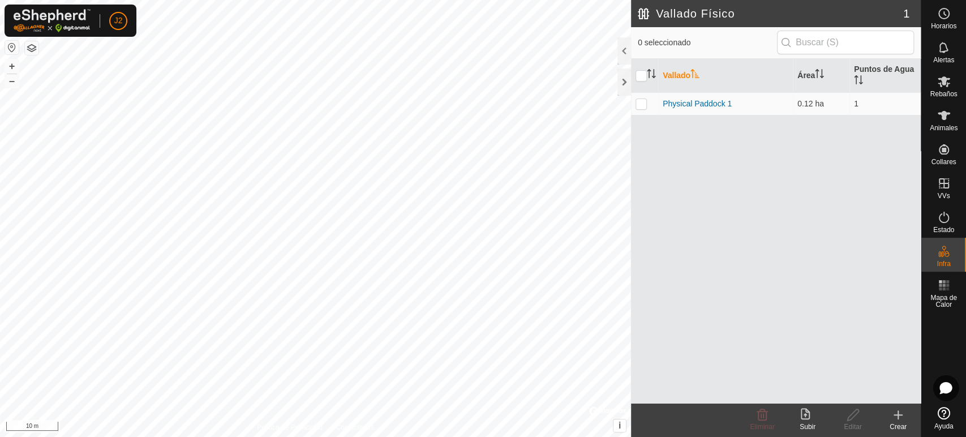
click at [893, 411] on icon at bounding box center [898, 415] width 14 height 14
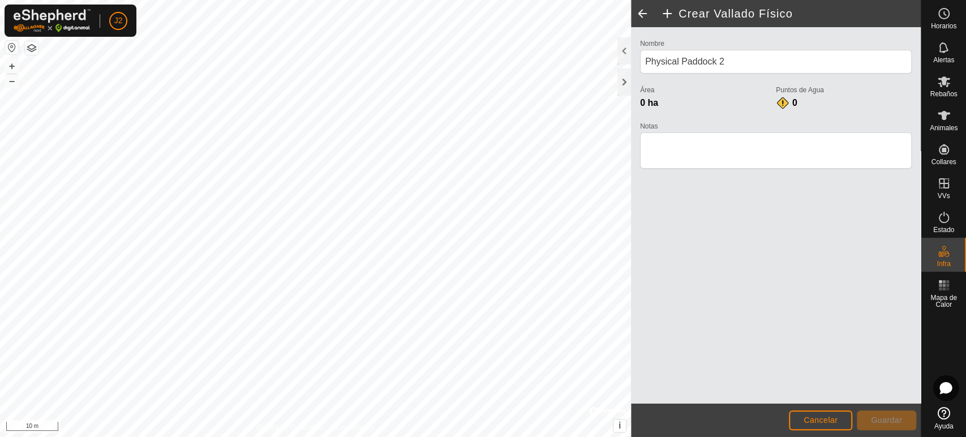
click at [638, 16] on span at bounding box center [642, 13] width 23 height 27
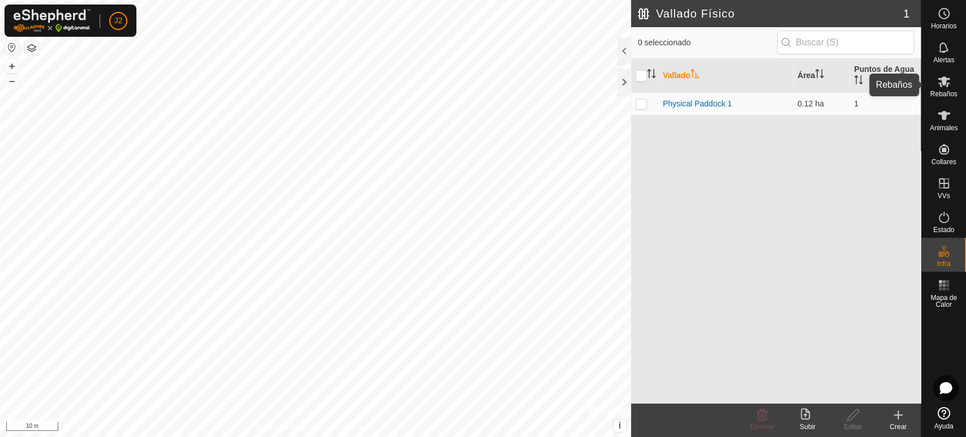
click at [943, 80] on icon at bounding box center [944, 81] width 12 height 11
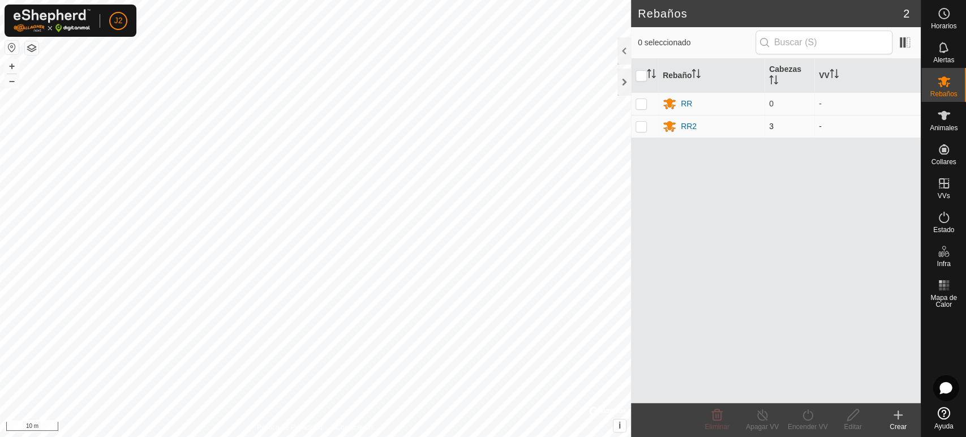
click at [642, 128] on p-checkbox at bounding box center [641, 126] width 11 height 9
click at [714, 410] on icon at bounding box center [717, 415] width 14 height 14
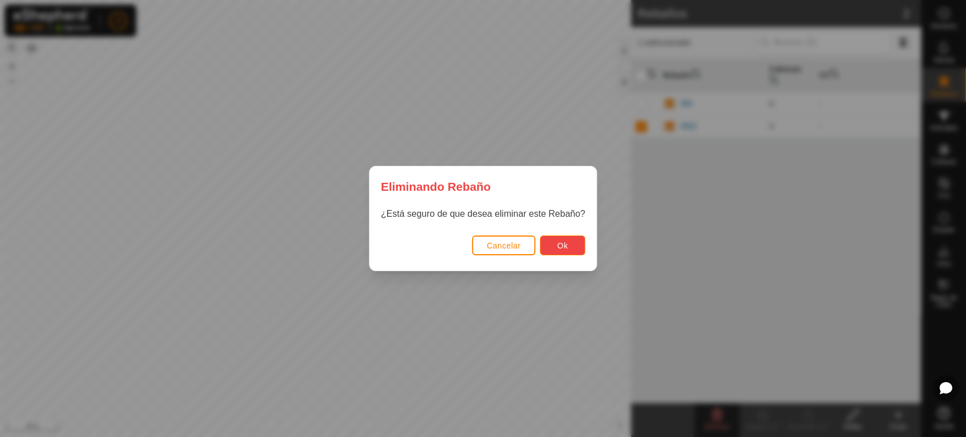
click at [560, 240] on button "Ok" at bounding box center [562, 245] width 45 height 20
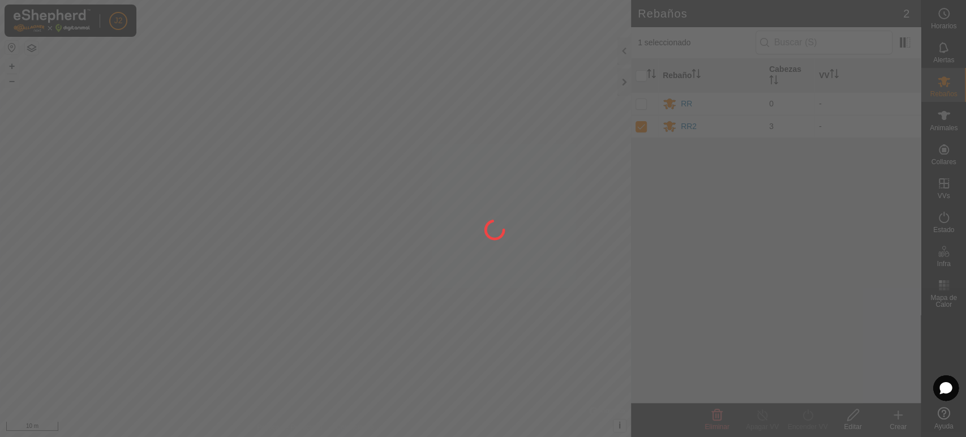
checkbox input "false"
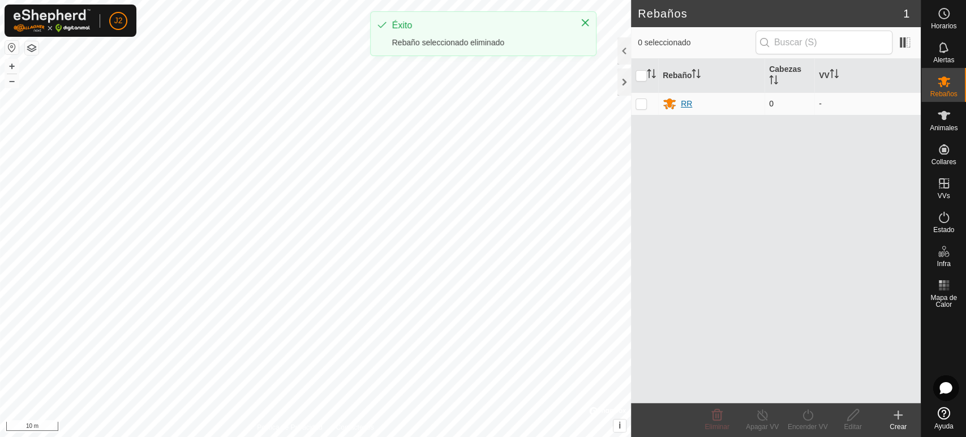
click at [699, 106] on div "RR" at bounding box center [711, 104] width 97 height 14
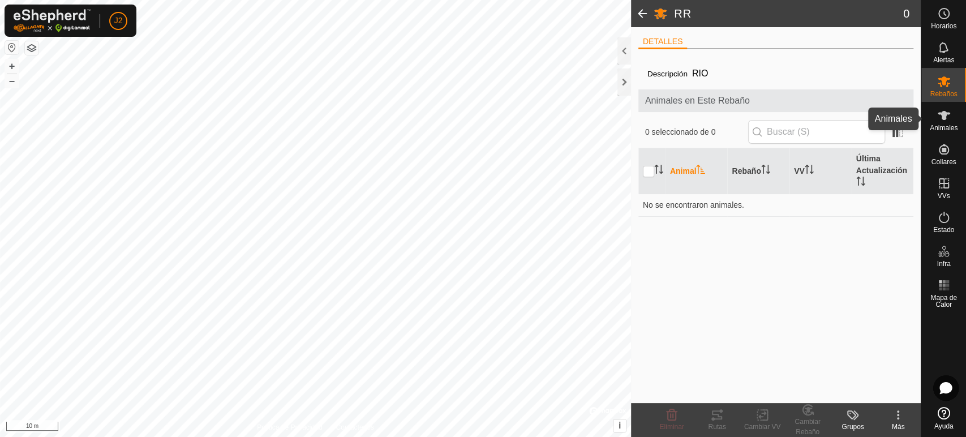
click at [940, 122] on icon at bounding box center [944, 116] width 14 height 14
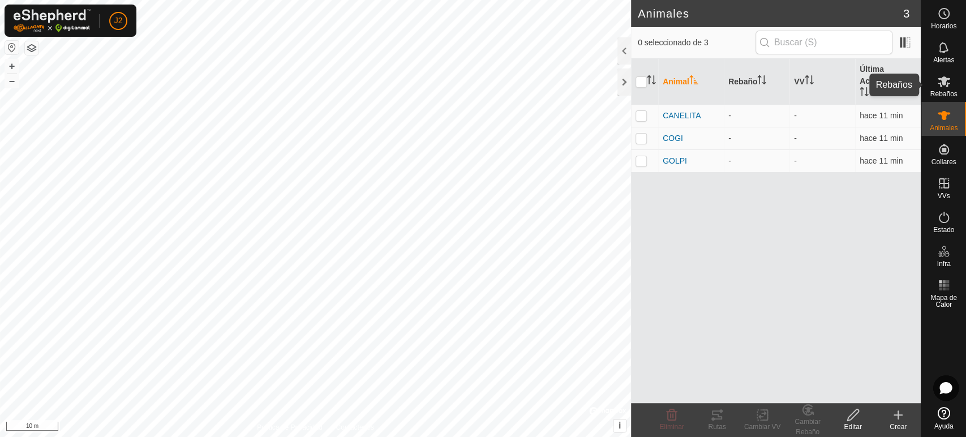
click at [959, 82] on div "Rebaños" at bounding box center [943, 85] width 45 height 34
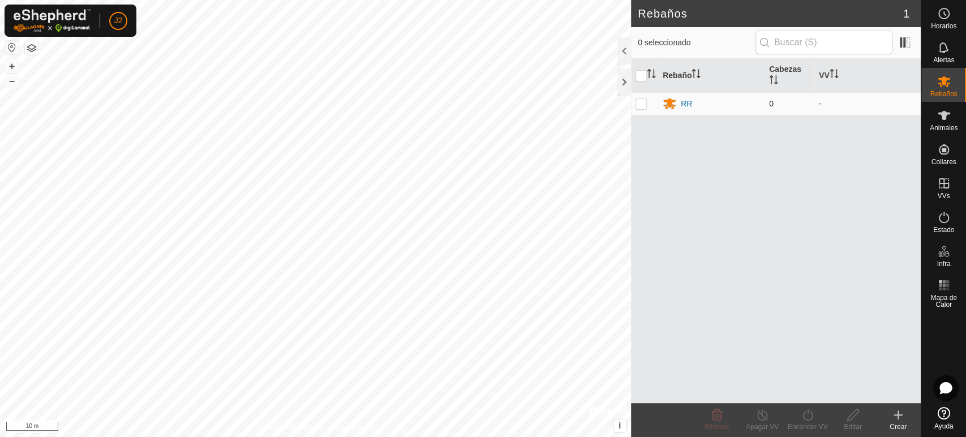
click at [638, 107] on p-checkbox at bounding box center [641, 103] width 11 height 9
checkbox input "true"
click at [716, 427] on span "Eliminar" at bounding box center [717, 427] width 24 height 8
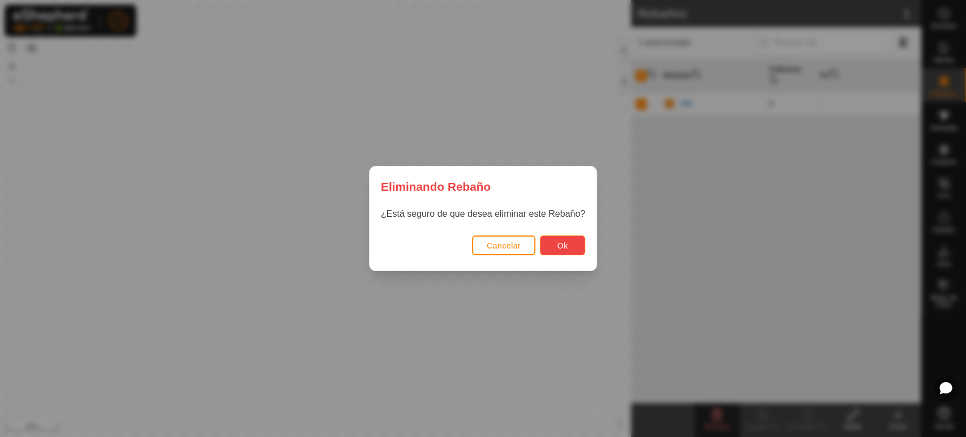
click at [571, 249] on button "Ok" at bounding box center [562, 245] width 45 height 20
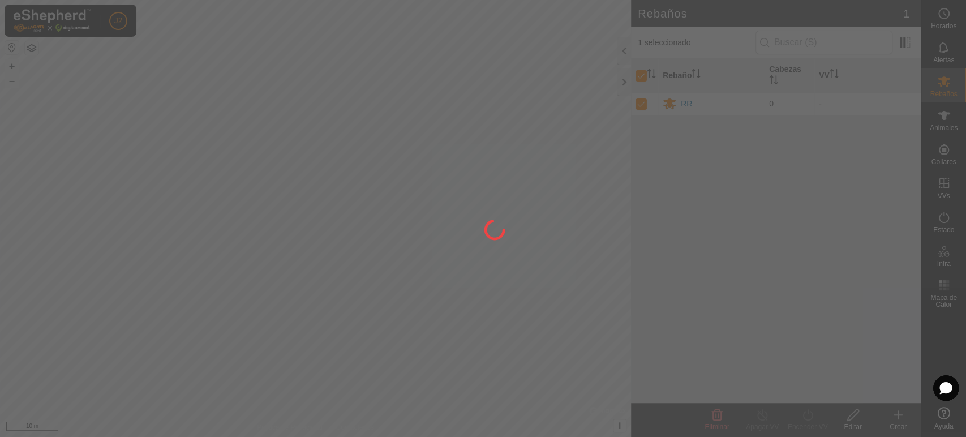
checkbox input "false"
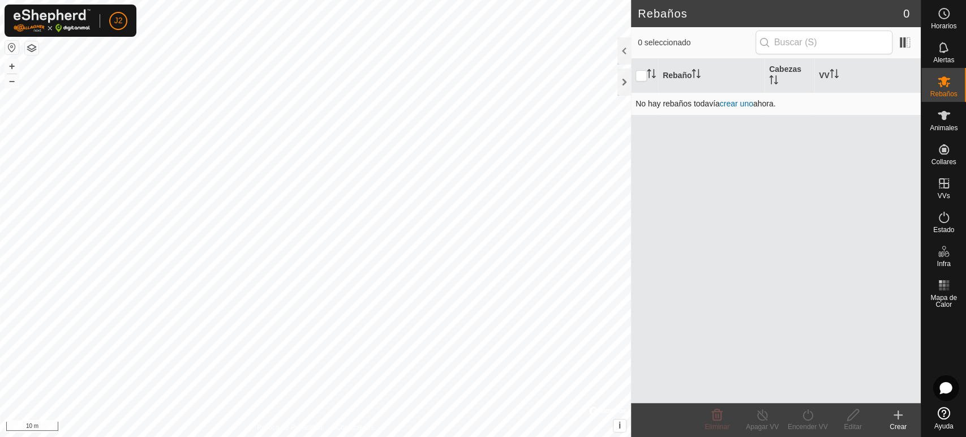
click at [745, 101] on link "crear uno" at bounding box center [736, 103] width 33 height 9
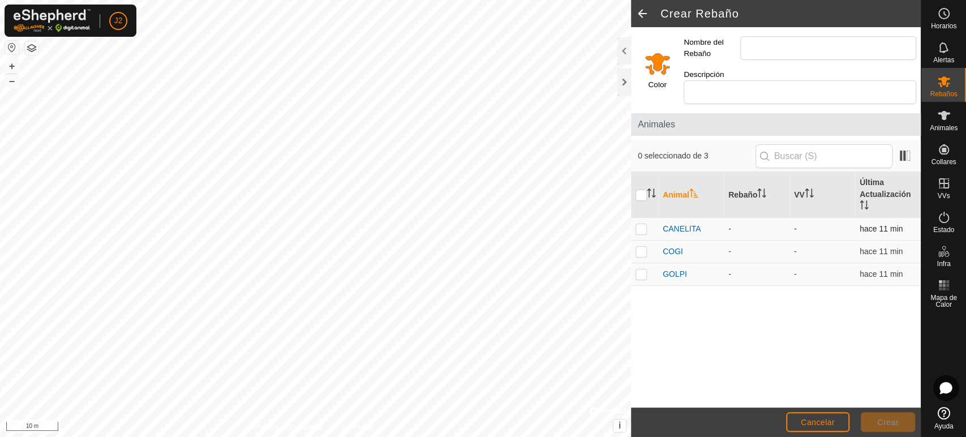
click at [644, 224] on p-checkbox at bounding box center [641, 228] width 11 height 9
checkbox input "true"
click at [643, 247] on p-checkbox at bounding box center [641, 251] width 11 height 9
checkbox input "true"
click at [643, 269] on p-checkbox at bounding box center [641, 273] width 11 height 9
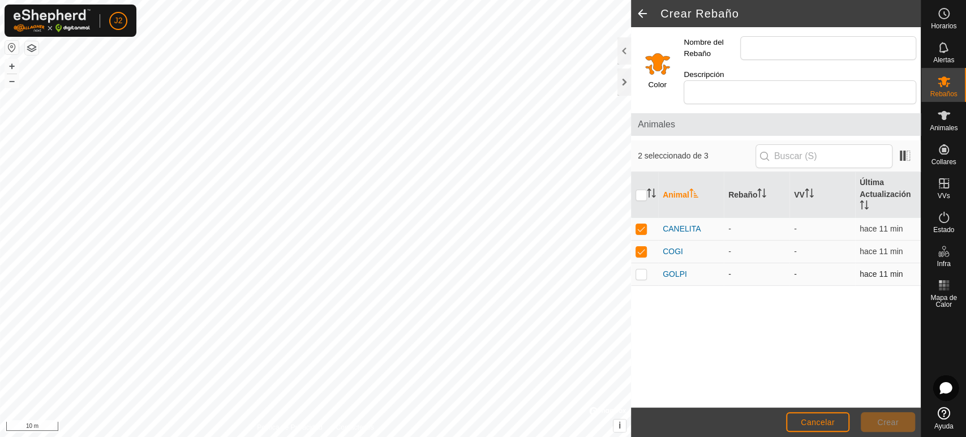
checkbox input "true"
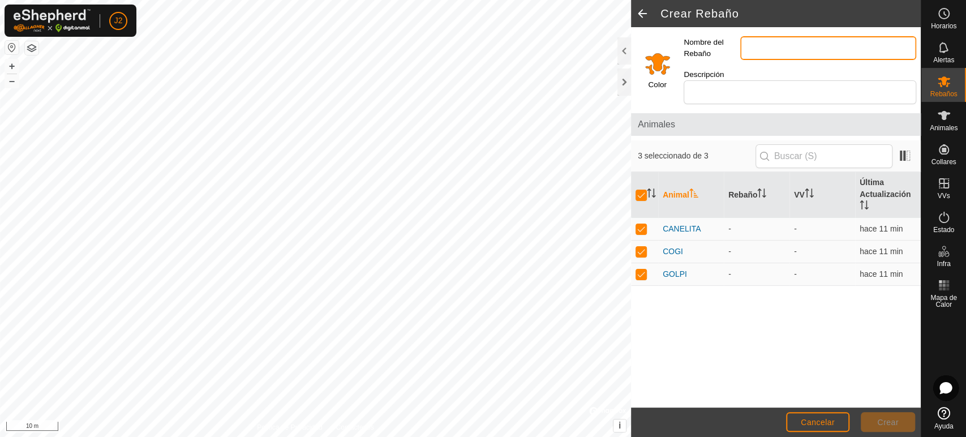
click at [765, 47] on input "Nombre del Rebaño" at bounding box center [828, 48] width 176 height 24
type input "RR"
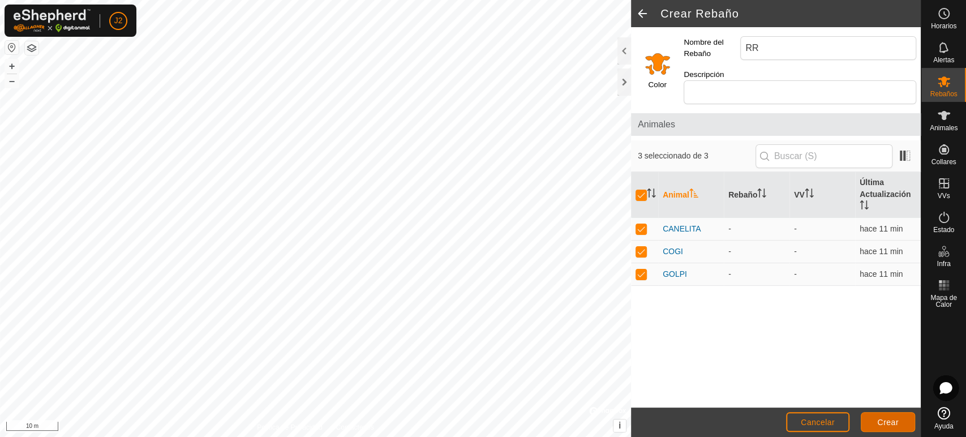
click at [878, 418] on span "Crear" at bounding box center [888, 422] width 22 height 9
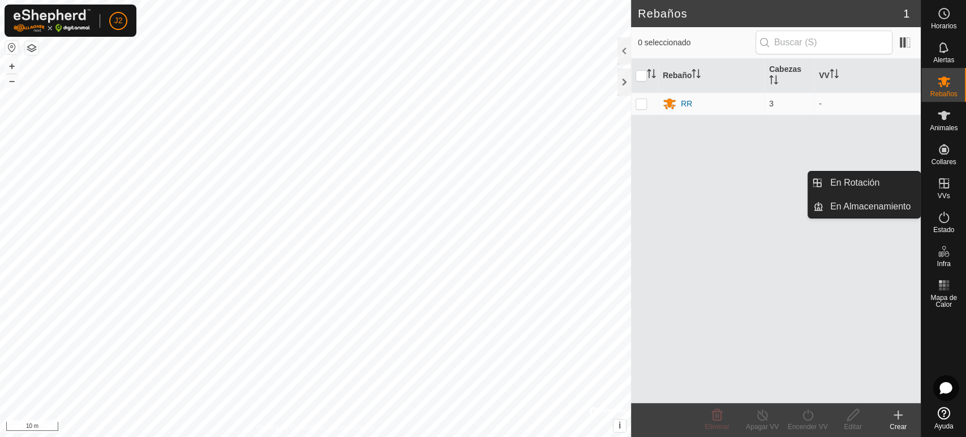
click at [929, 184] on div "VVs" at bounding box center [943, 187] width 45 height 34
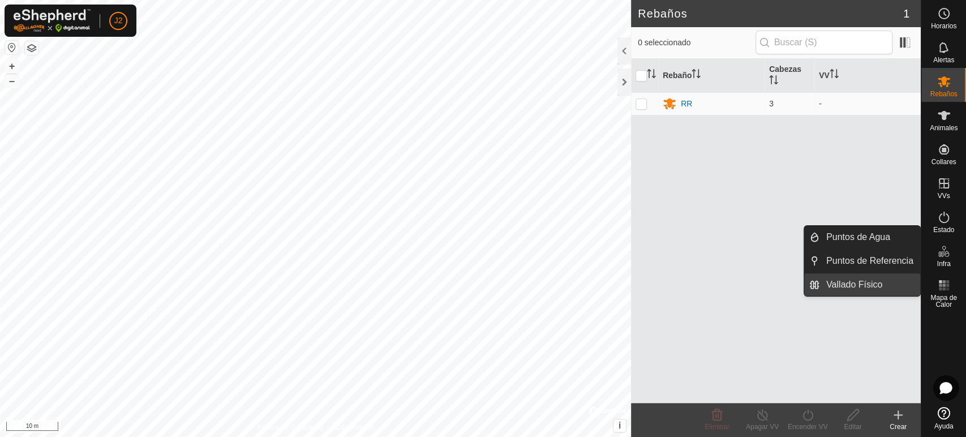
click at [840, 280] on link "Vallado Físico" at bounding box center [869, 284] width 101 height 23
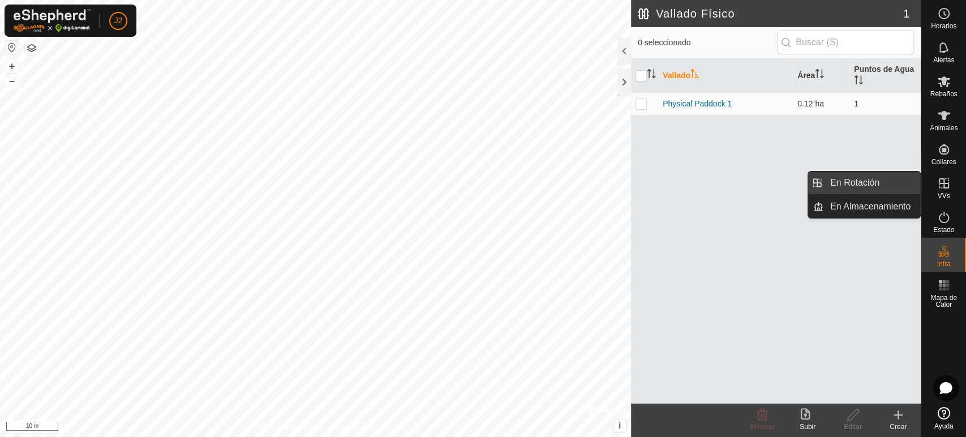
click at [880, 183] on link "En Rotación" at bounding box center [871, 182] width 97 height 23
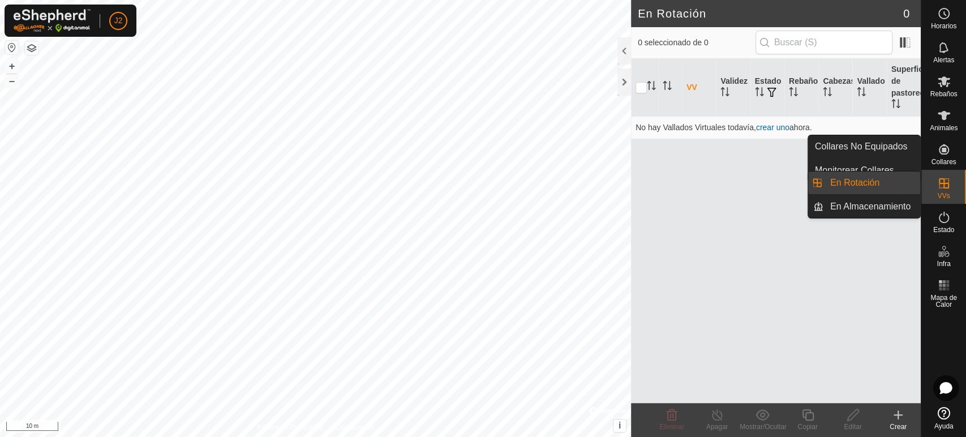
click at [889, 178] on link "En Rotación" at bounding box center [871, 182] width 97 height 23
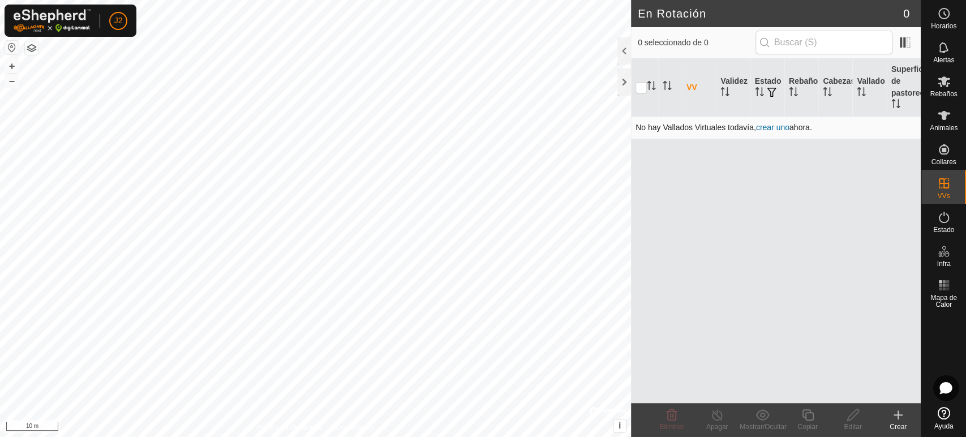
click at [780, 126] on link "crear uno" at bounding box center [772, 127] width 33 height 9
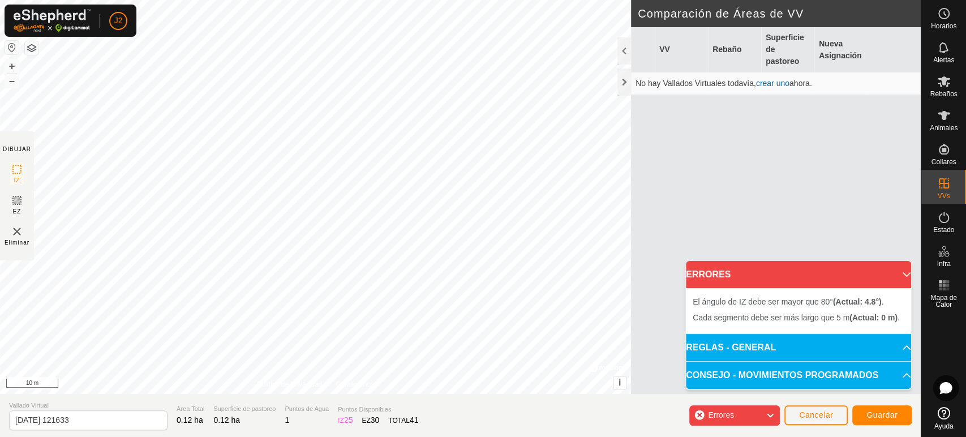
click at [821, 339] on p-accordion-header "REGLAS - GENERAL" at bounding box center [798, 347] width 225 height 27
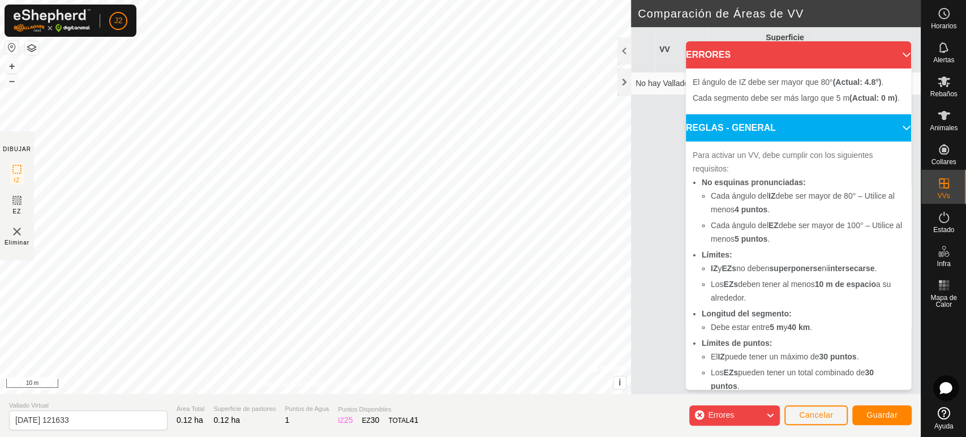
click at [888, 63] on p-accordion-header "ERRORES" at bounding box center [798, 54] width 225 height 27
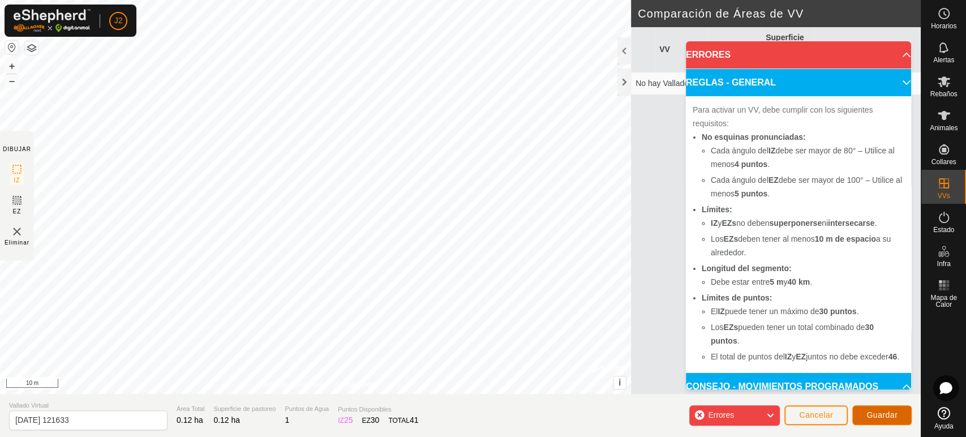
click at [887, 417] on span "Guardar" at bounding box center [881, 414] width 31 height 9
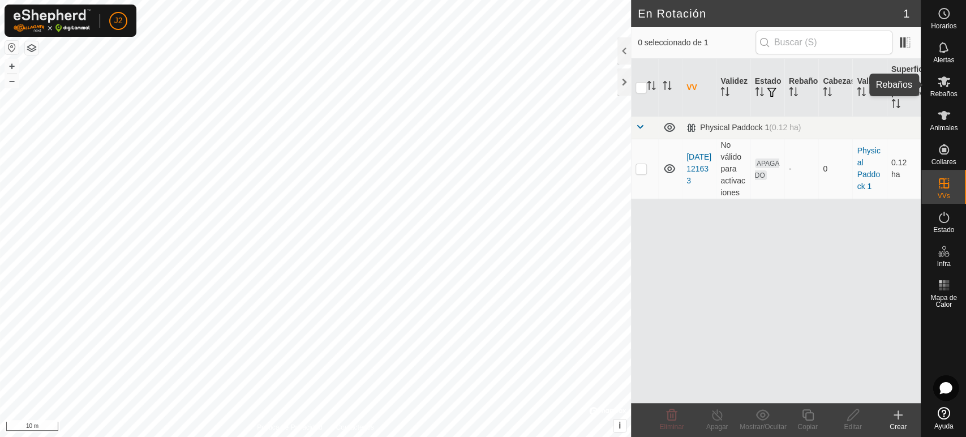
click at [948, 81] on icon at bounding box center [944, 82] width 14 height 14
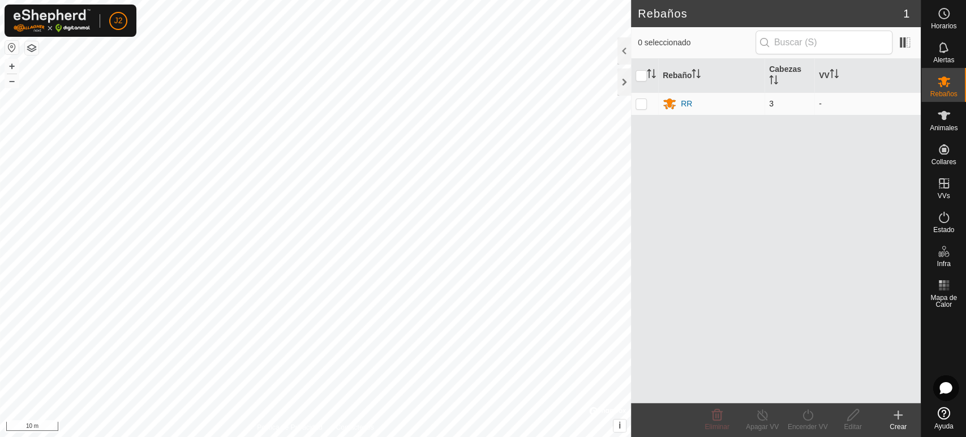
click at [640, 104] on p-checkbox at bounding box center [641, 103] width 11 height 9
checkbox input "true"
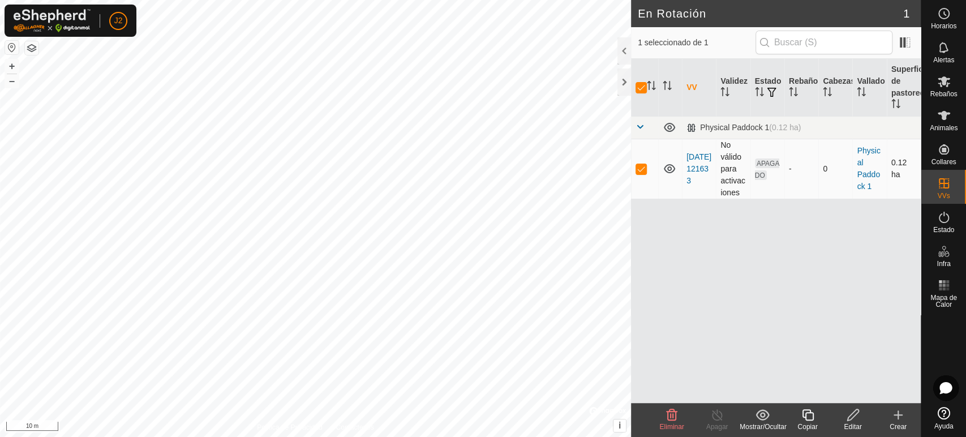
click at [769, 165] on span "APAGADO" at bounding box center [767, 169] width 25 height 22
click at [620, 88] on div at bounding box center [624, 81] width 14 height 27
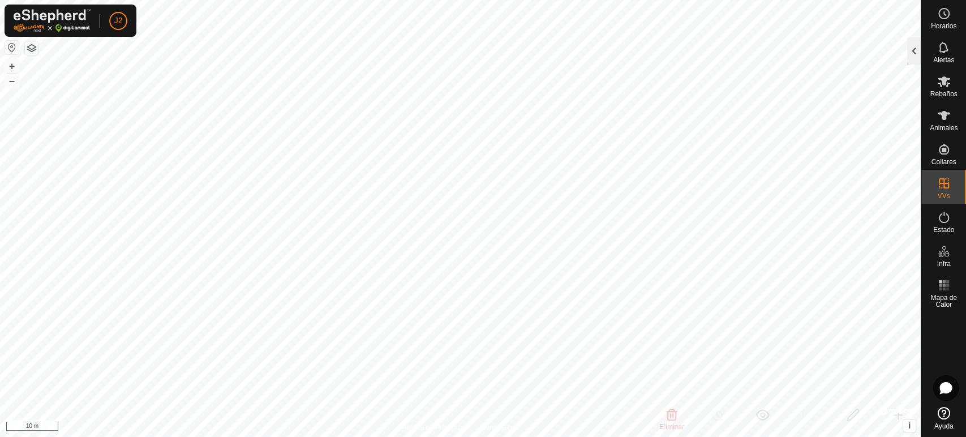
click at [907, 47] on div at bounding box center [914, 50] width 14 height 27
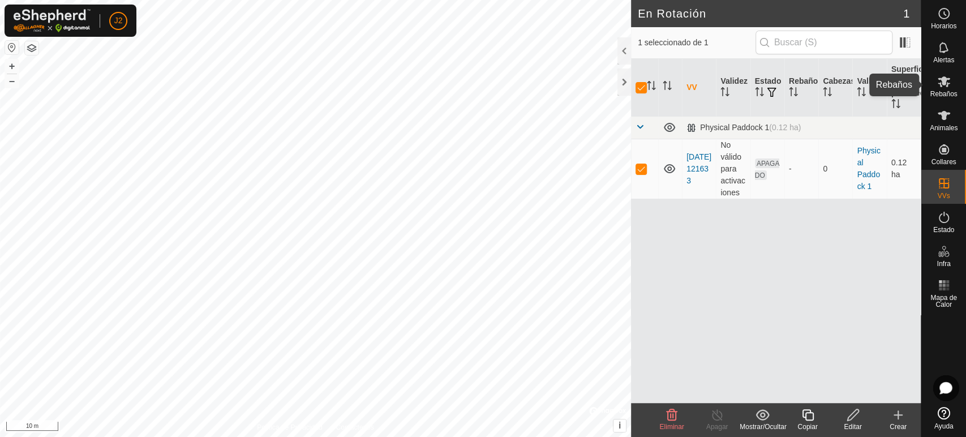
click at [961, 87] on div "Rebaños" at bounding box center [943, 85] width 45 height 34
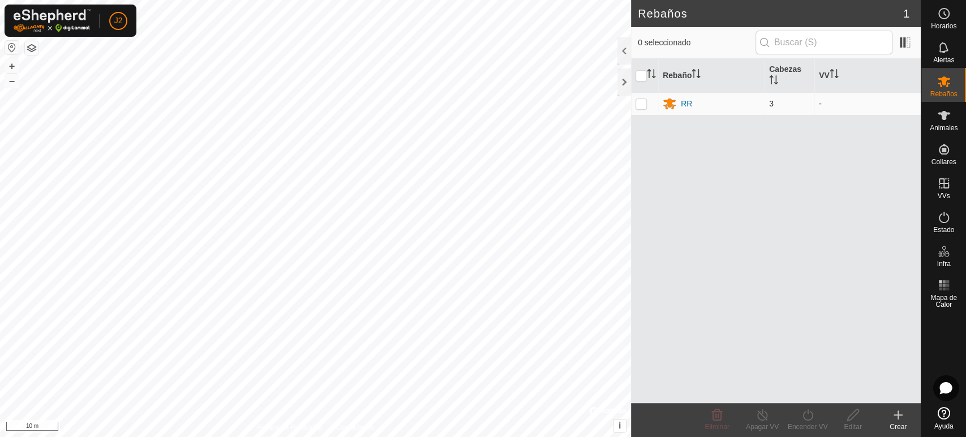
click at [643, 105] on p-checkbox at bounding box center [641, 103] width 11 height 9
checkbox input "true"
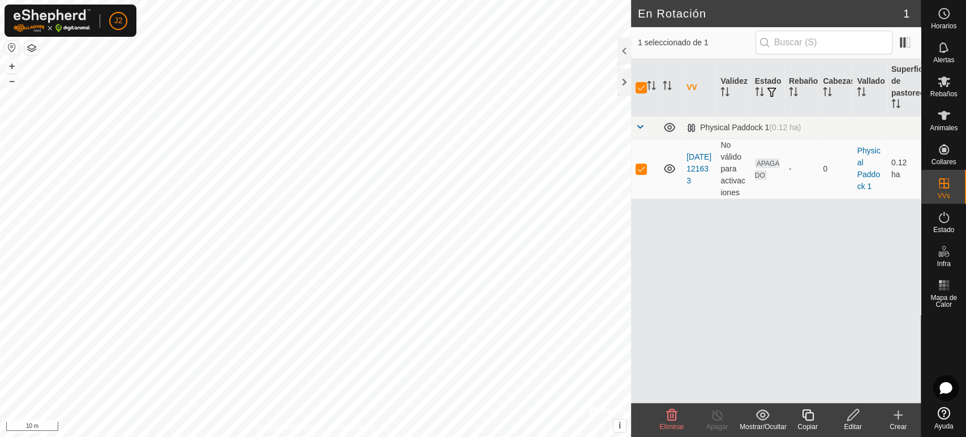
click at [668, 424] on span "Eliminar" at bounding box center [671, 427] width 24 height 8
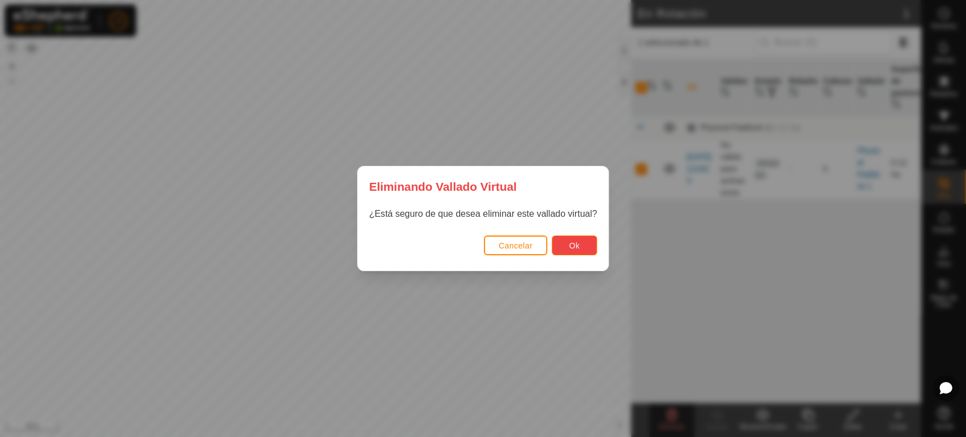
click at [582, 242] on button "Ok" at bounding box center [574, 245] width 45 height 20
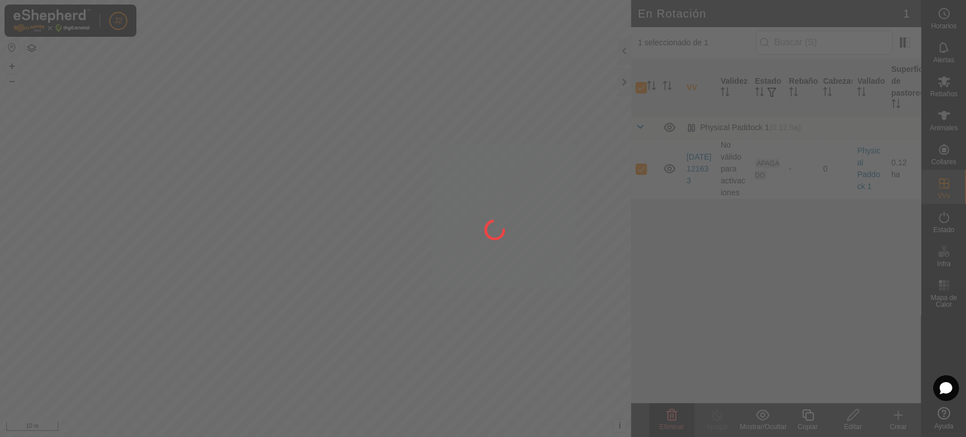
checkbox input "false"
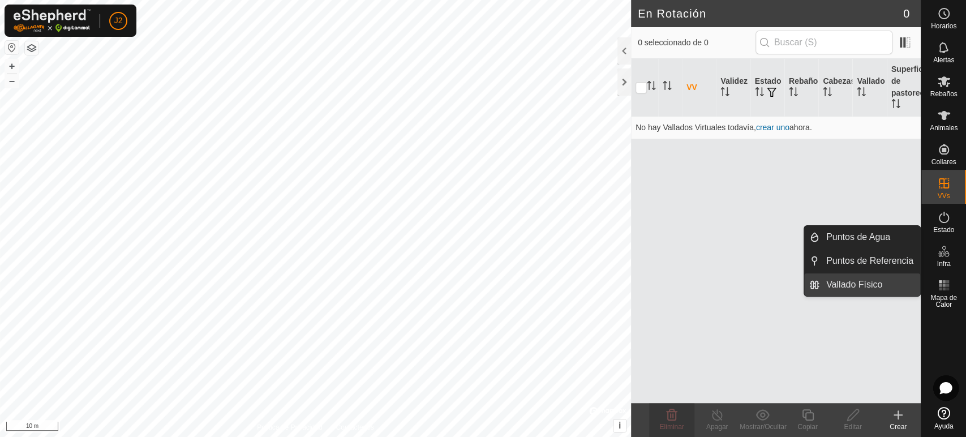
click at [876, 280] on link "Vallado Físico" at bounding box center [869, 284] width 101 height 23
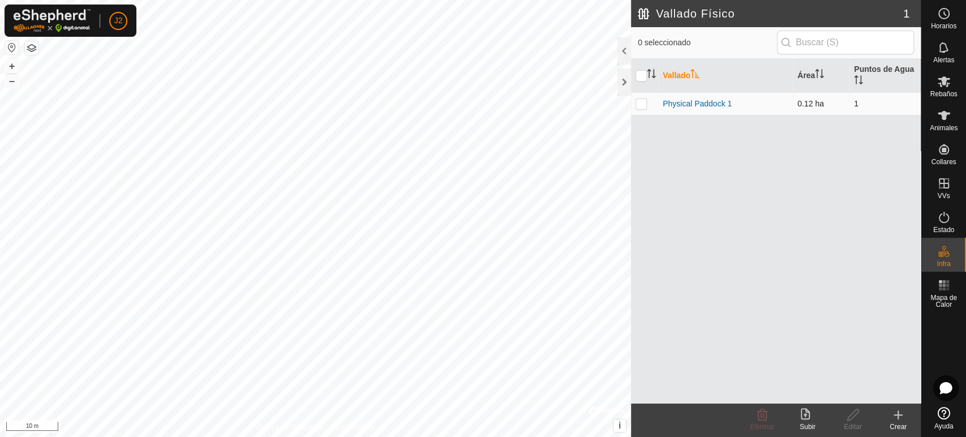
click at [642, 101] on p-checkbox at bounding box center [641, 103] width 11 height 9
checkbox input "true"
click at [761, 415] on icon at bounding box center [762, 414] width 11 height 11
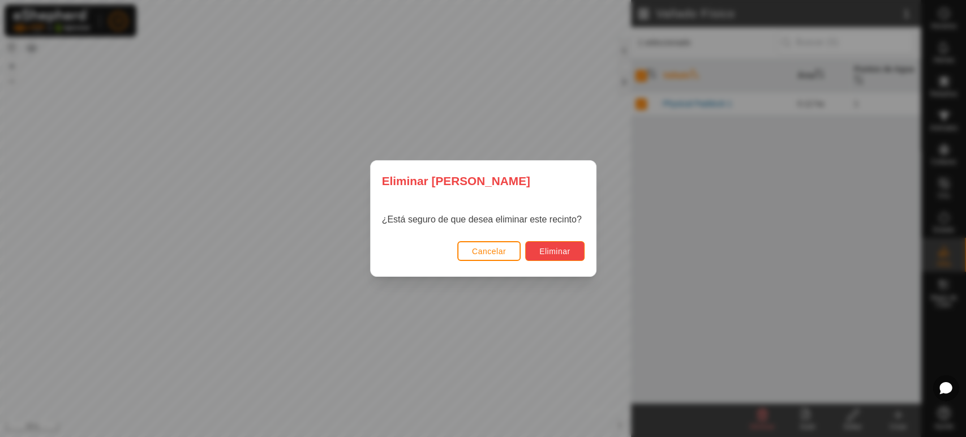
click at [550, 251] on span "Eliminar" at bounding box center [554, 251] width 31 height 9
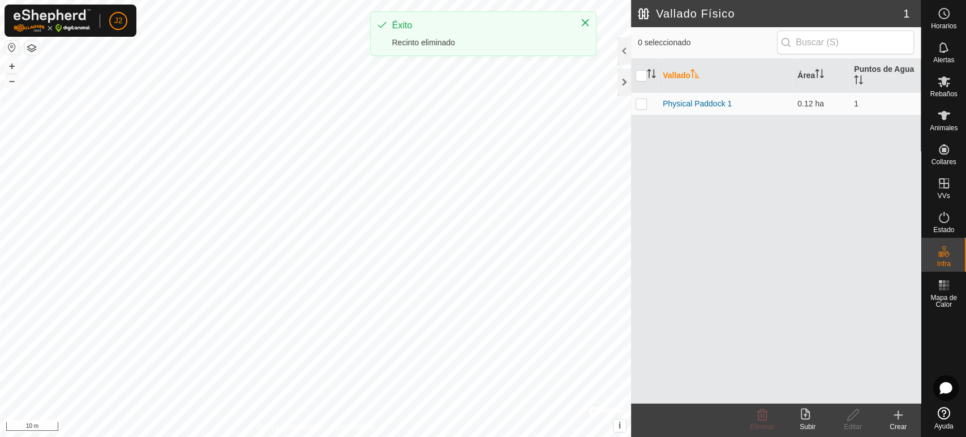
checkbox input "false"
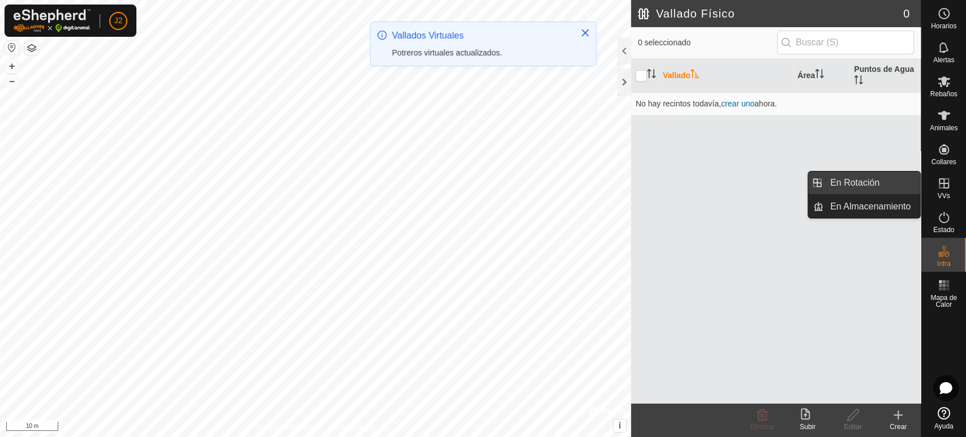
click at [875, 182] on link "En Rotación" at bounding box center [871, 182] width 97 height 23
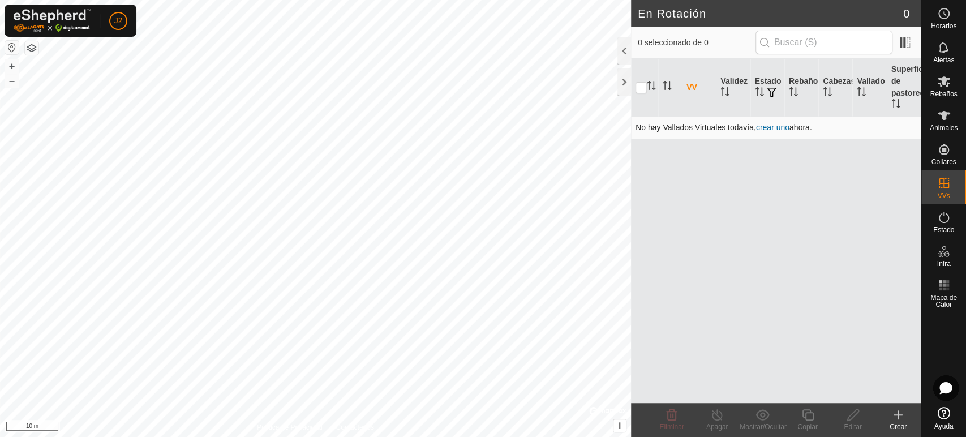
click at [777, 127] on link "crear uno" at bounding box center [772, 127] width 33 height 9
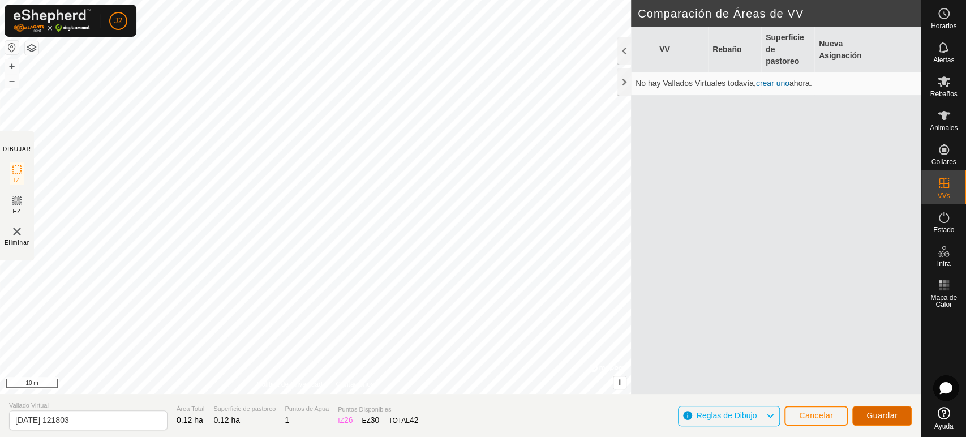
click at [875, 417] on span "Guardar" at bounding box center [881, 415] width 31 height 9
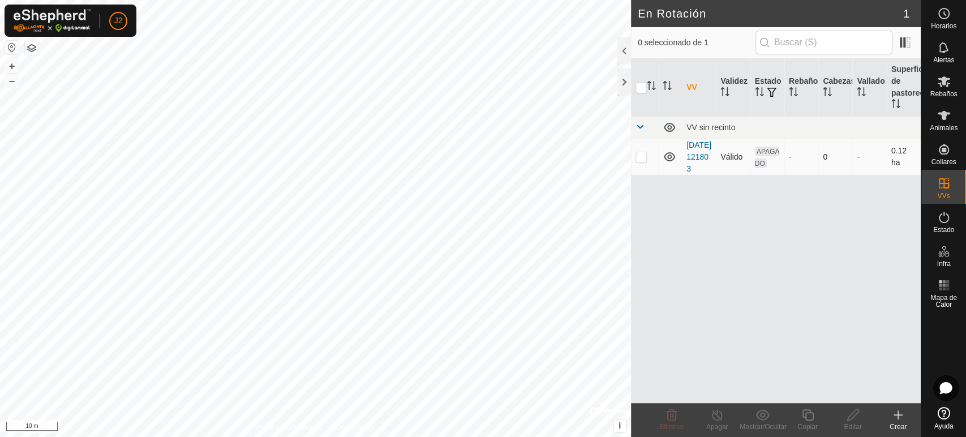
click at [639, 160] on p-checkbox at bounding box center [641, 156] width 11 height 9
checkbox input "true"
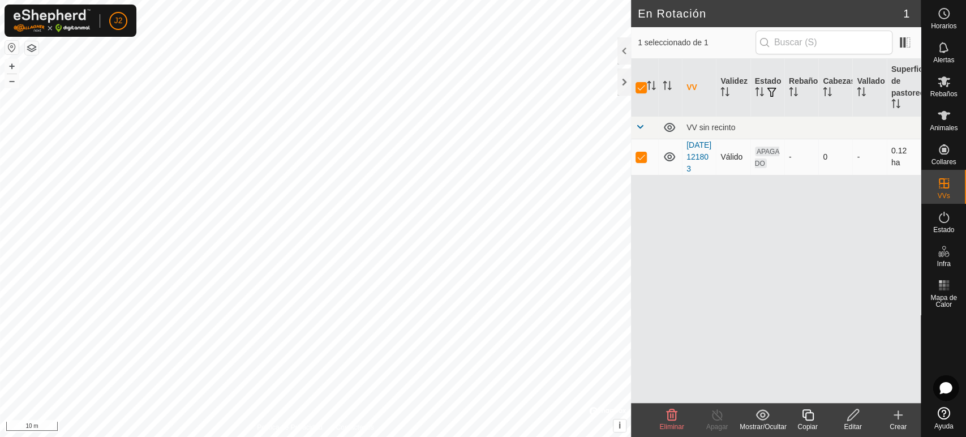
click at [639, 160] on p-checkbox at bounding box center [641, 156] width 11 height 9
checkbox input "false"
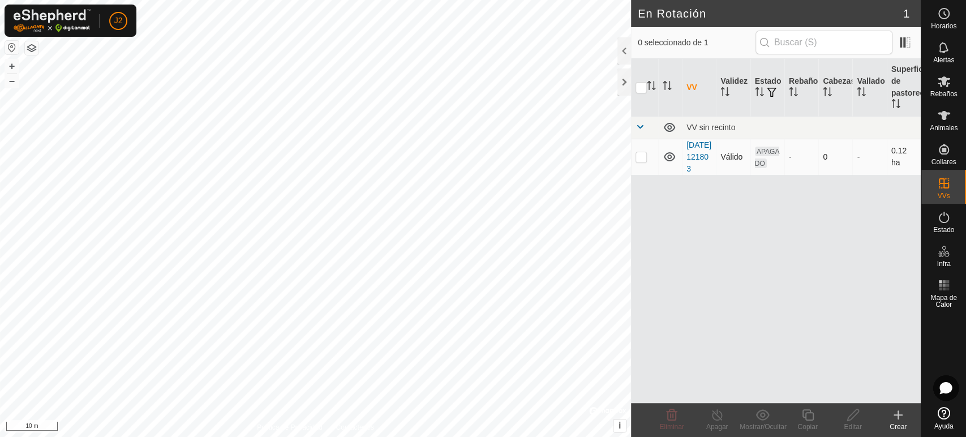
click at [639, 160] on p-checkbox at bounding box center [641, 156] width 11 height 9
checkbox input "true"
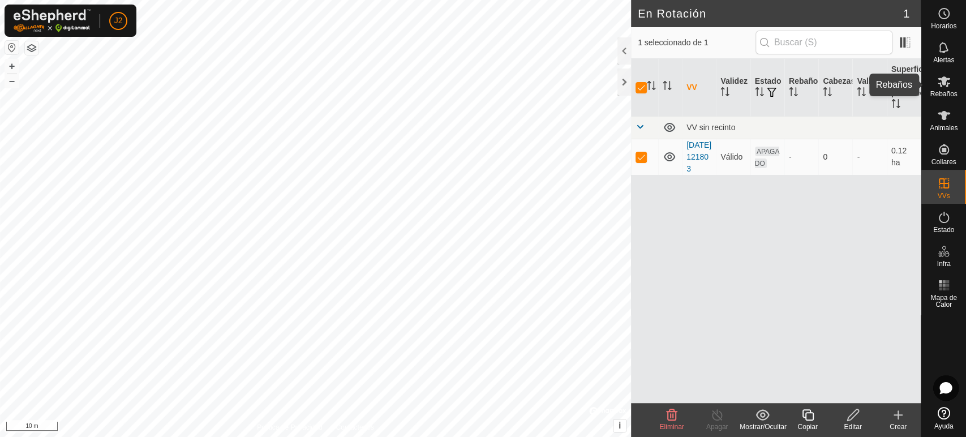
click at [945, 91] on span "Rebaños" at bounding box center [943, 94] width 27 height 7
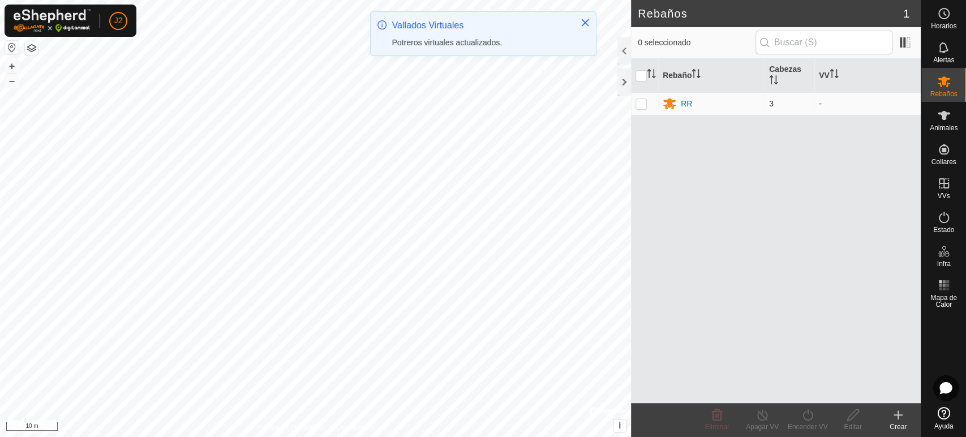
click at [636, 102] on p-checkbox at bounding box center [641, 103] width 11 height 9
checkbox input "true"
click at [817, 423] on div "Encender VV" at bounding box center [807, 427] width 45 height 10
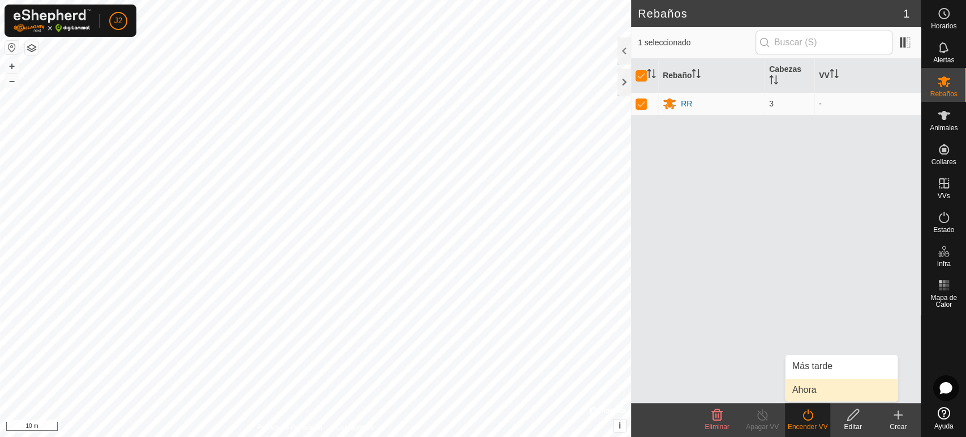
click at [808, 388] on link "Ahora" at bounding box center [842, 390] width 112 height 23
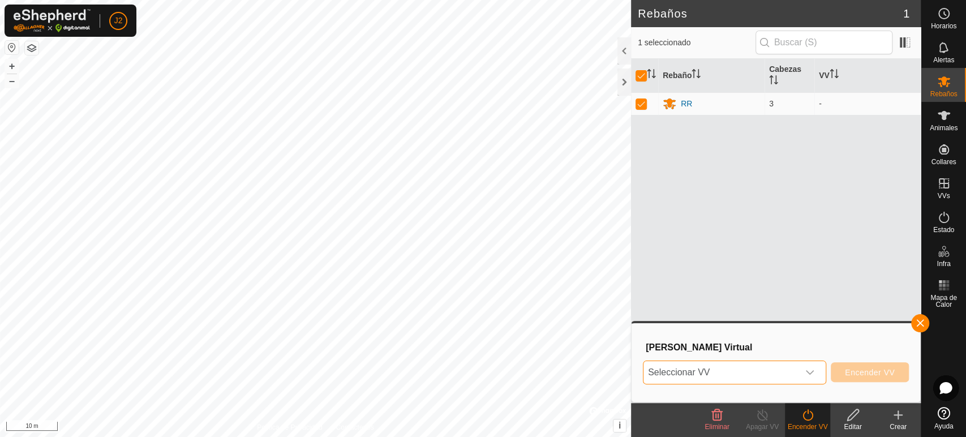
click at [796, 372] on span "Seleccionar VV" at bounding box center [720, 372] width 155 height 23
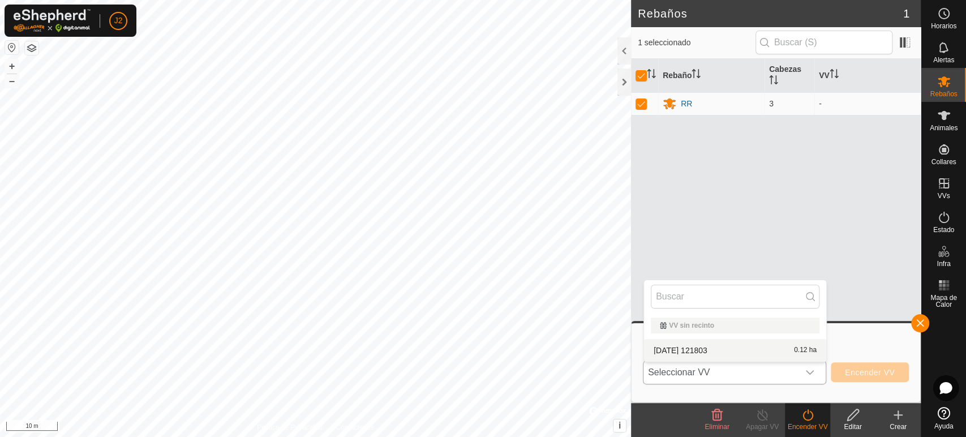
click at [773, 349] on li "2025-08-21 121803 0.12 ha" at bounding box center [735, 350] width 182 height 23
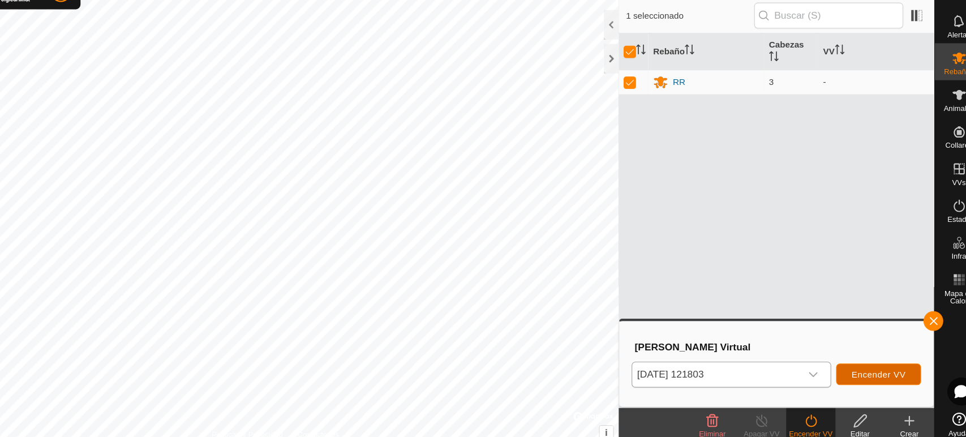
click at [879, 374] on span "Encender VV" at bounding box center [870, 372] width 50 height 9
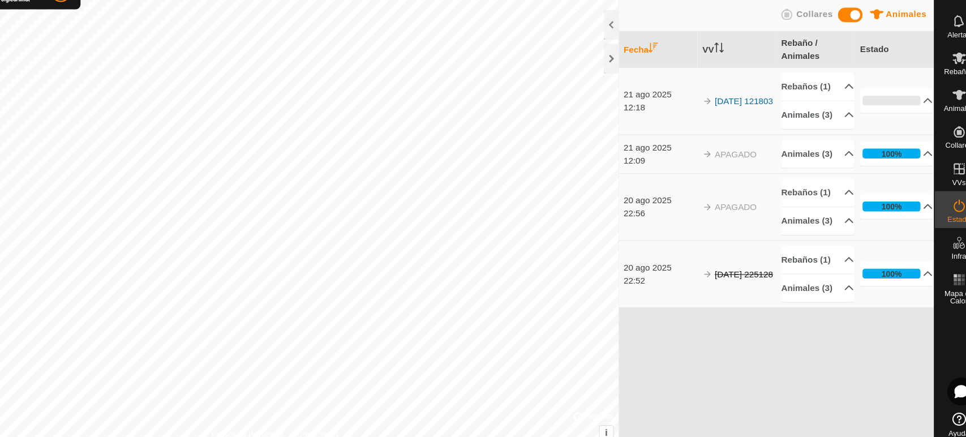
click at [726, 187] on td "APAGADO" at bounding box center [739, 170] width 72 height 36
click at [626, 80] on div at bounding box center [624, 81] width 14 height 27
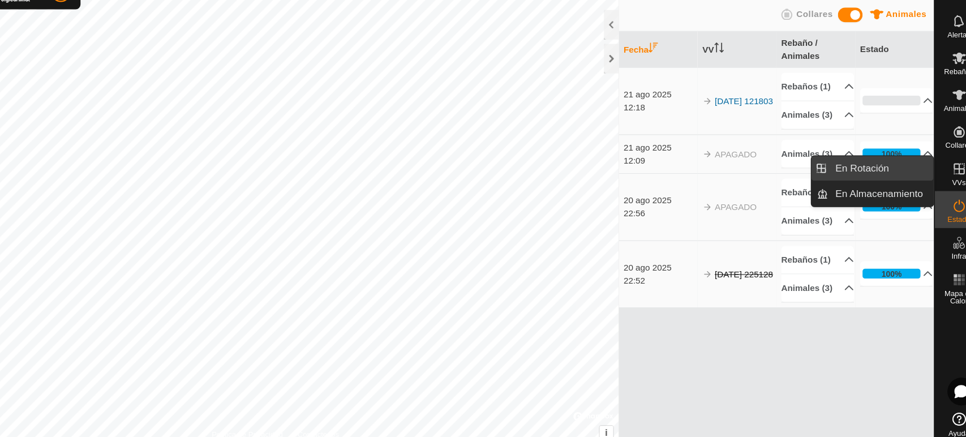
click at [891, 185] on link "En Rotación" at bounding box center [871, 182] width 97 height 23
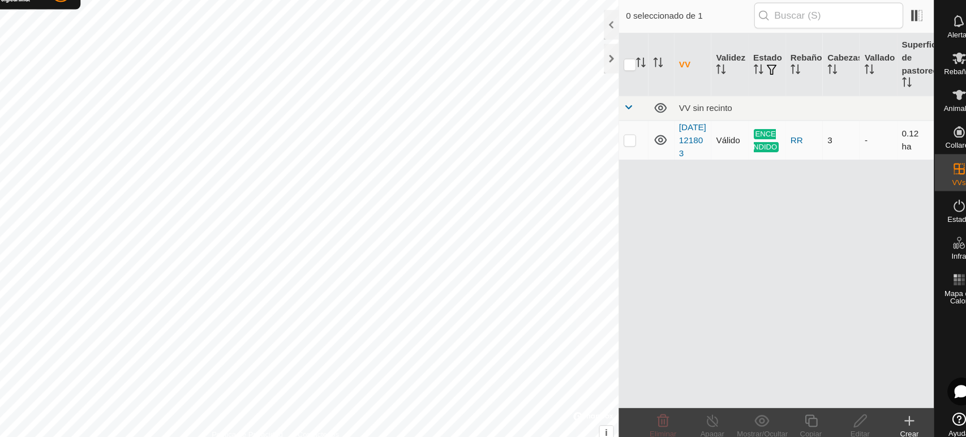
click at [637, 169] on td at bounding box center [644, 157] width 27 height 36
checkbox input "true"
click at [640, 168] on td at bounding box center [644, 157] width 27 height 36
checkbox input "false"
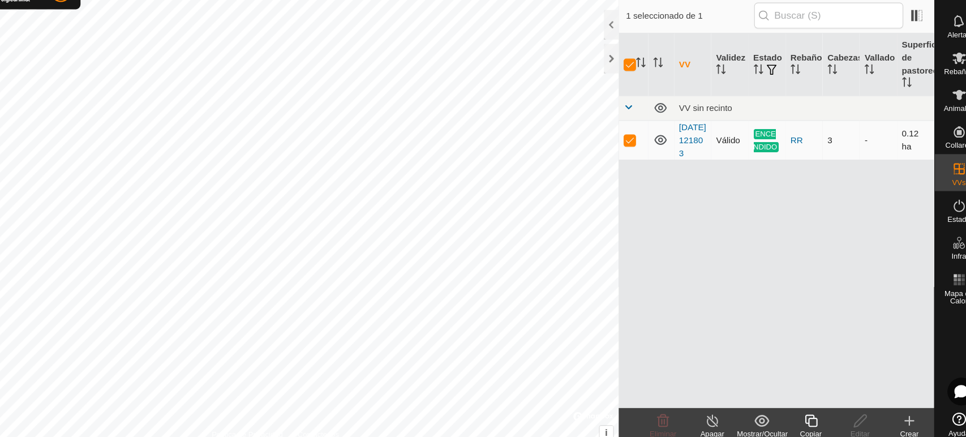
checkbox input "false"
checkbox input "true"
click at [943, 80] on icon at bounding box center [944, 81] width 12 height 11
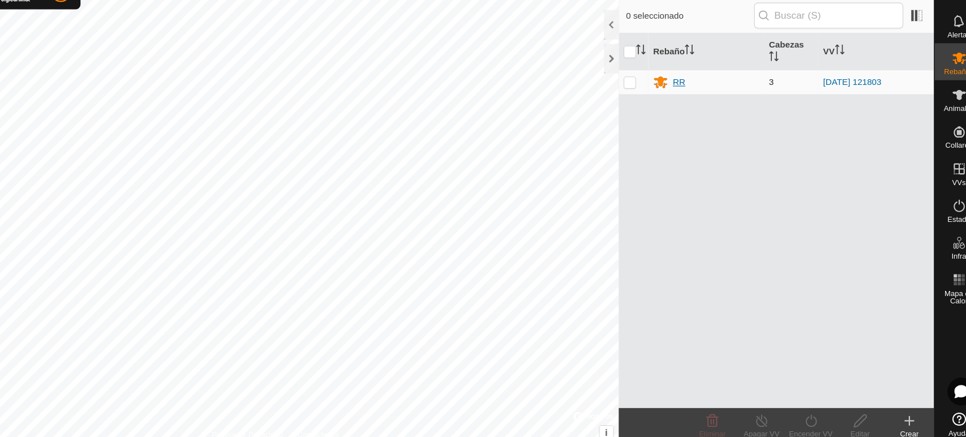
click at [720, 102] on div "RR" at bounding box center [711, 104] width 97 height 14
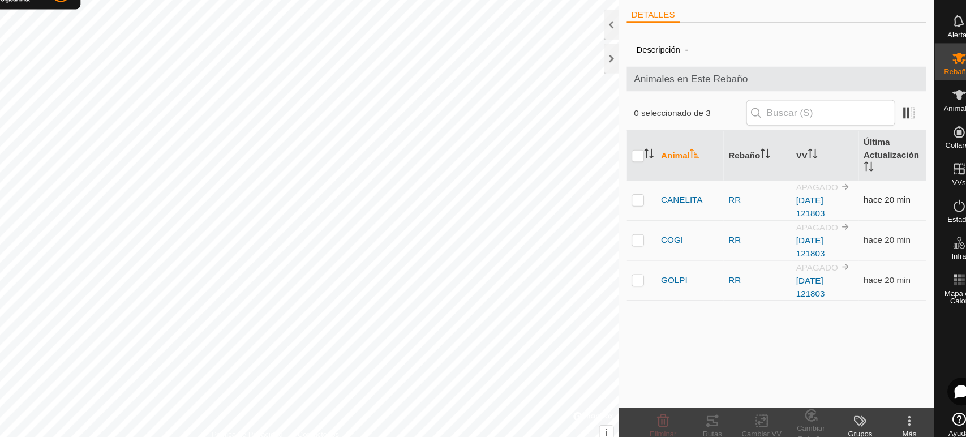
click at [838, 199] on img at bounding box center [839, 199] width 9 height 9
click at [816, 225] on link "[DATE] 121803" at bounding box center [807, 218] width 27 height 21
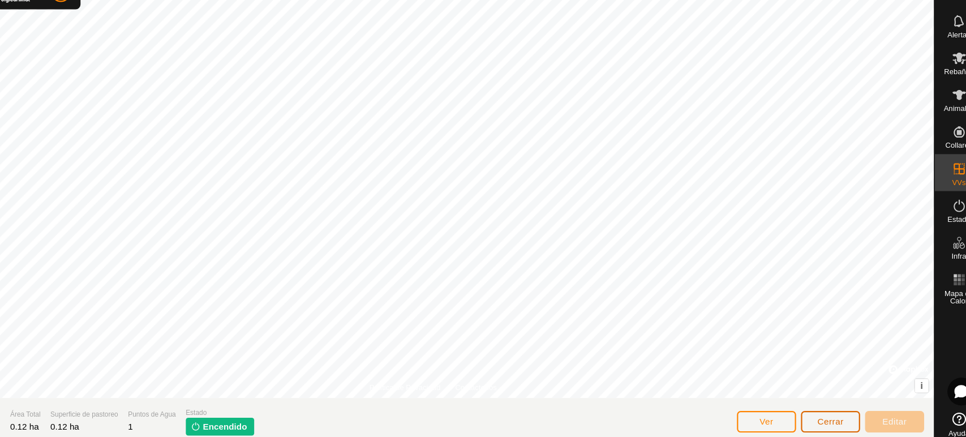
click at [826, 420] on span "Cerrar" at bounding box center [826, 415] width 24 height 9
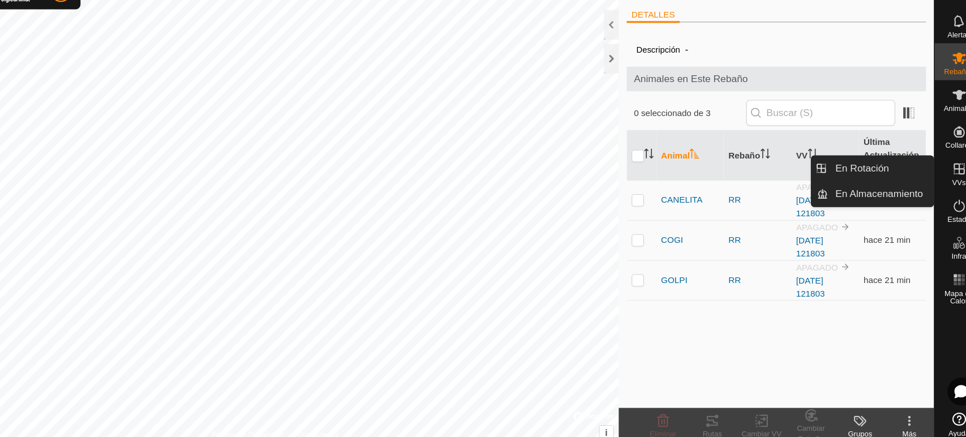
drag, startPoint x: 946, startPoint y: 203, endPoint x: 937, endPoint y: 191, distance: 14.9
click at [937, 191] on es-virtualpaddocks-svg-icon at bounding box center [944, 183] width 20 height 18
click at [885, 183] on link "En Rotación" at bounding box center [871, 182] width 97 height 23
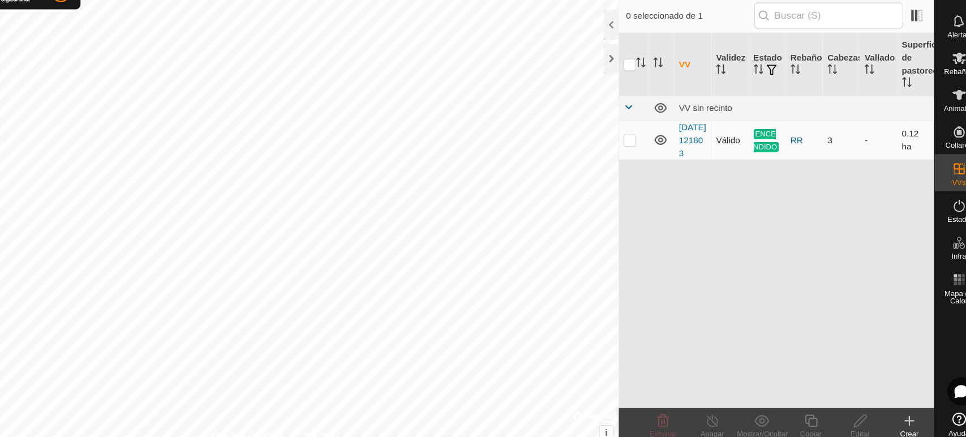
checkbox input "true"
checkbox input "false"
click at [644, 161] on p-checkbox at bounding box center [641, 156] width 11 height 9
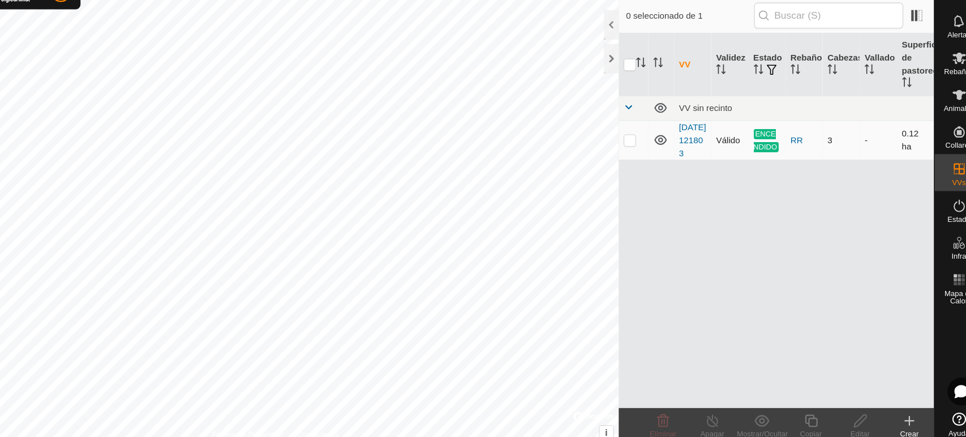
checkbox input "true"
click at [713, 418] on icon at bounding box center [717, 414] width 10 height 11
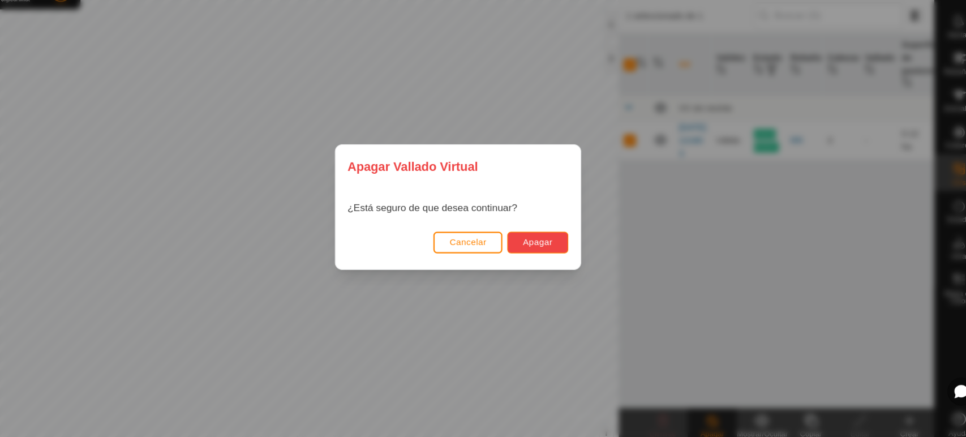
click at [565, 254] on span "Apagar" at bounding box center [556, 250] width 27 height 9
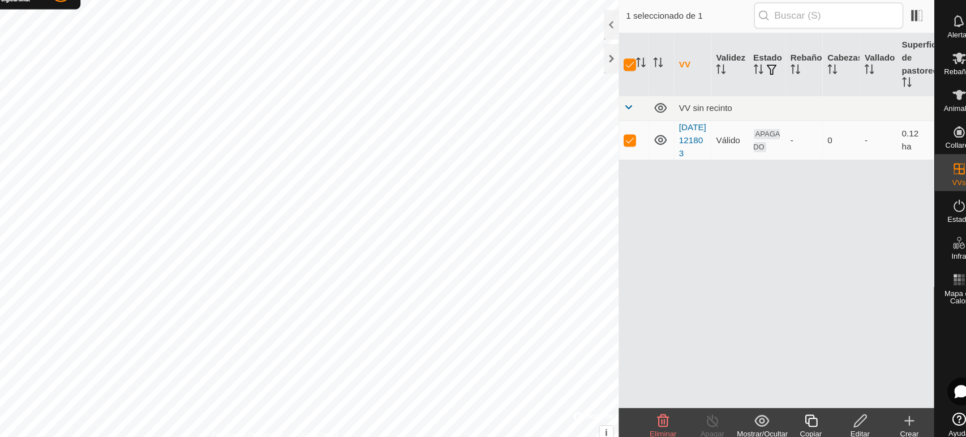
click at [855, 420] on icon at bounding box center [853, 415] width 14 height 14
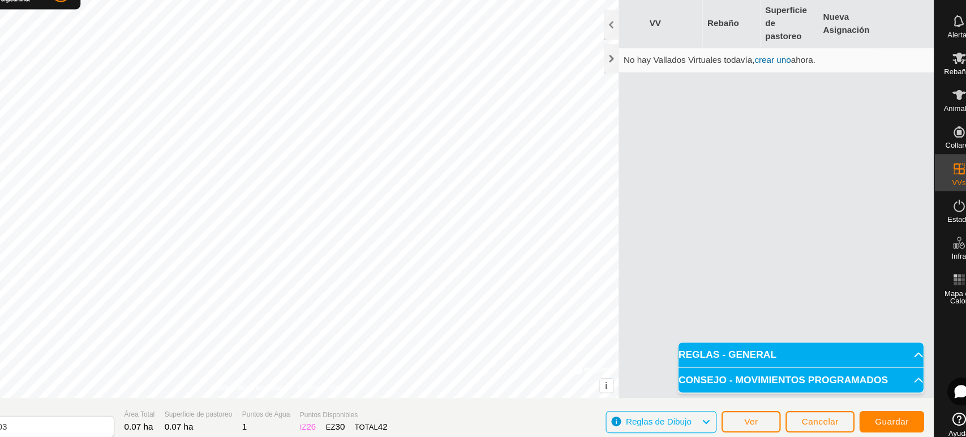
click at [876, 399] on section "Vallado Virtual 2025-08-21 121803 Área Total 0.07 ha Superficie de pastoreo 0.0…" at bounding box center [460, 415] width 921 height 43
click at [874, 409] on button "Guardar" at bounding box center [881, 416] width 59 height 20
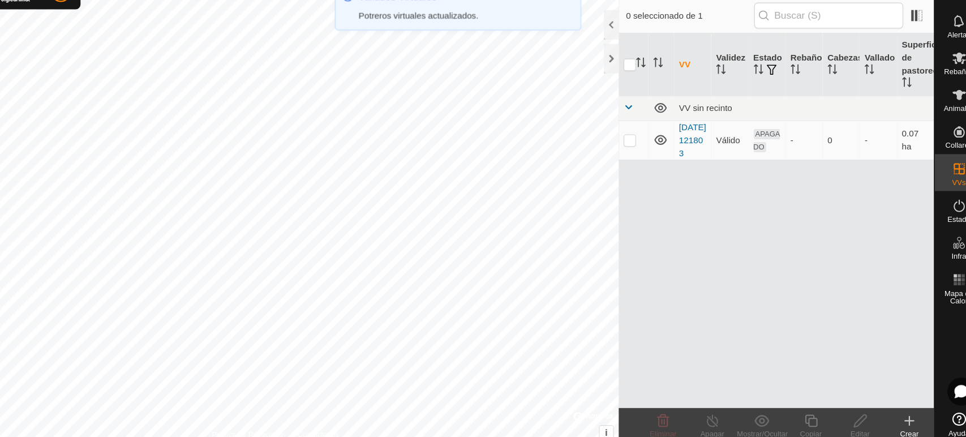
checkbox input "true"
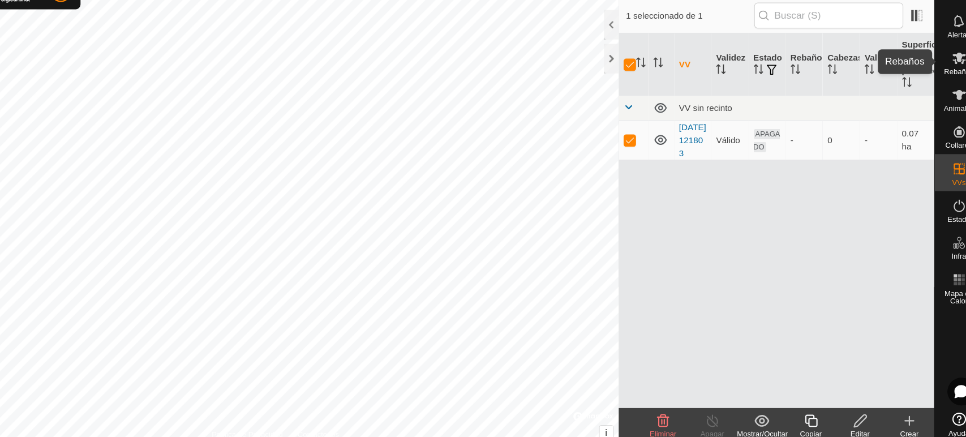
click at [935, 87] on es-mob-svg-icon at bounding box center [944, 81] width 20 height 18
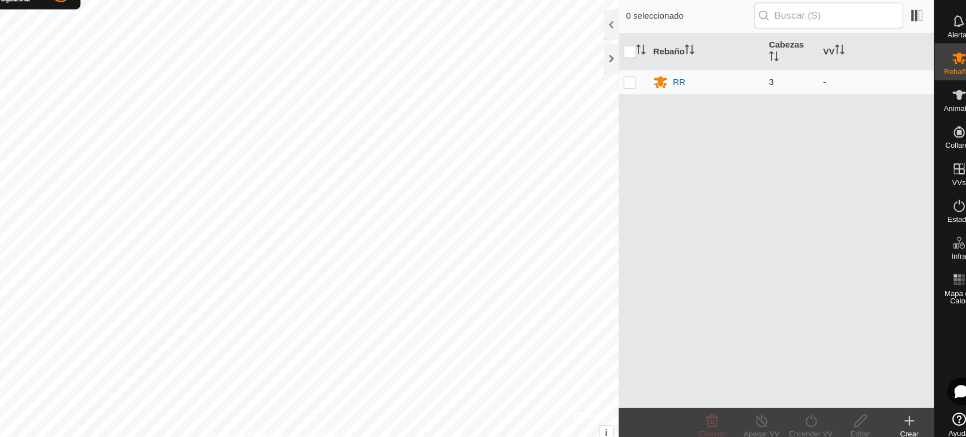
click at [642, 107] on p-checkbox at bounding box center [641, 103] width 11 height 9
checkbox input "true"
click at [814, 411] on icon at bounding box center [808, 415] width 14 height 14
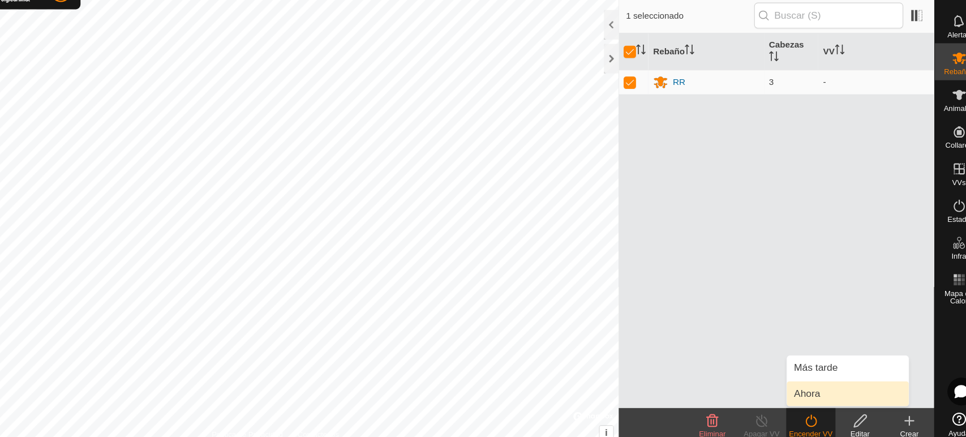
click at [807, 389] on link "Ahora" at bounding box center [842, 390] width 112 height 23
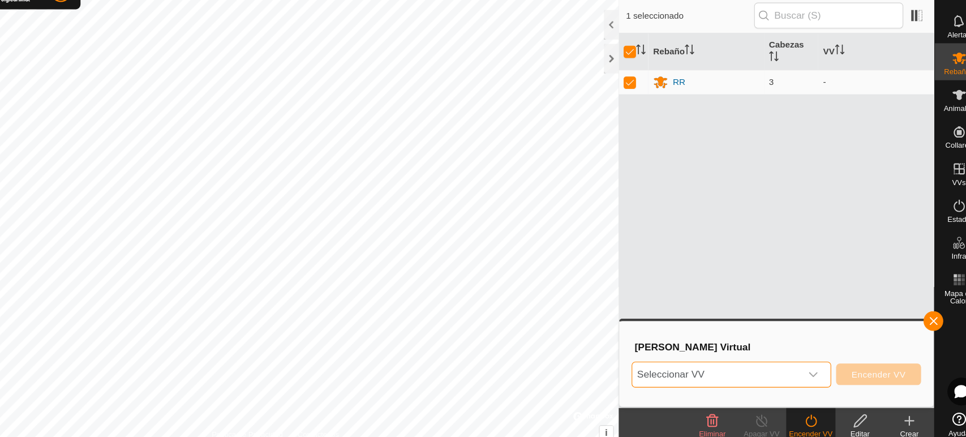
click at [765, 376] on span "Seleccionar VV" at bounding box center [720, 372] width 155 height 23
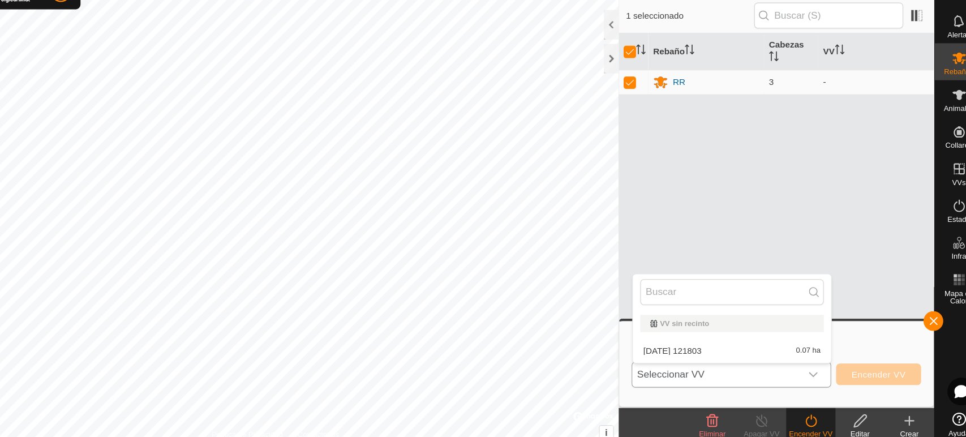
click at [738, 348] on li "2025-08-21 121803 0.07 ha" at bounding box center [735, 350] width 182 height 23
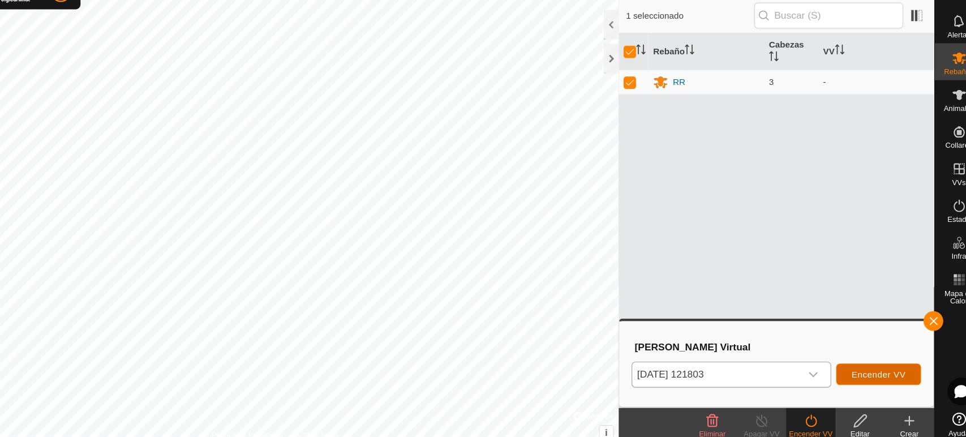
click at [864, 377] on button "Encender VV" at bounding box center [870, 372] width 78 height 20
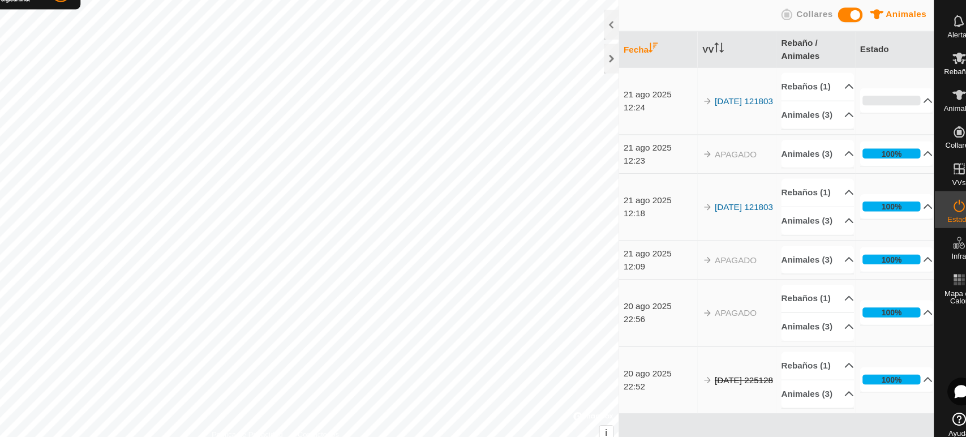
click at [708, 174] on img at bounding box center [712, 169] width 9 height 9
click at [726, 132] on td "[DATE] 121803" at bounding box center [739, 121] width 72 height 62
click at [723, 126] on link "[DATE] 121803" at bounding box center [746, 121] width 54 height 9
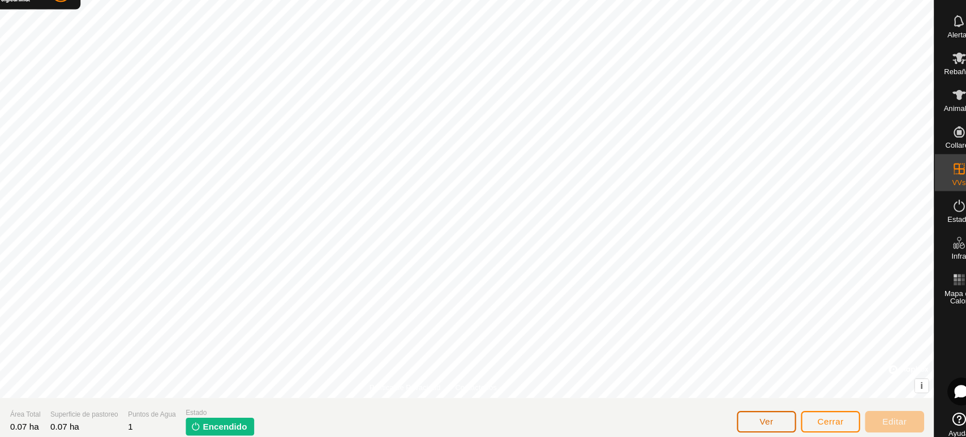
click at [784, 417] on button "Ver" at bounding box center [767, 416] width 54 height 20
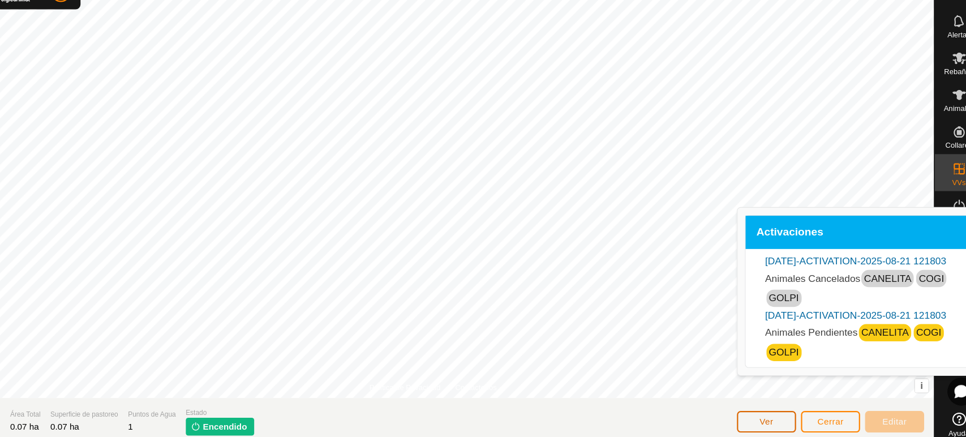
click at [774, 412] on button "Ver" at bounding box center [767, 416] width 54 height 20
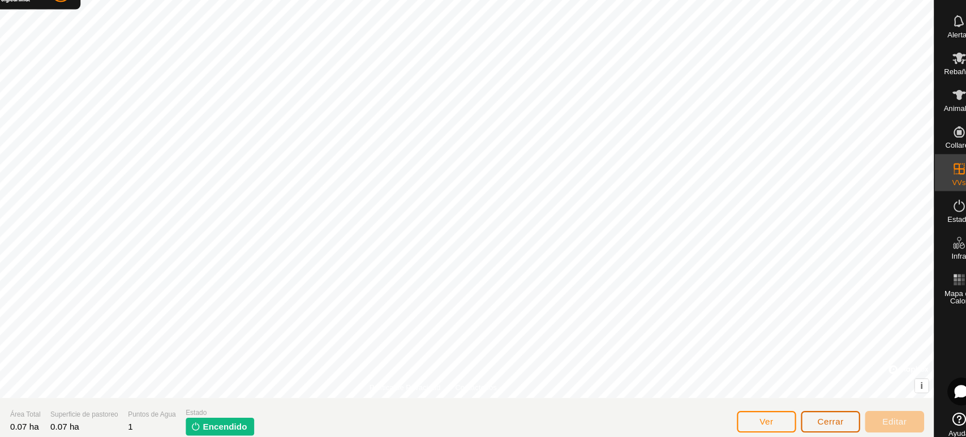
click at [823, 413] on span "Cerrar" at bounding box center [826, 415] width 24 height 9
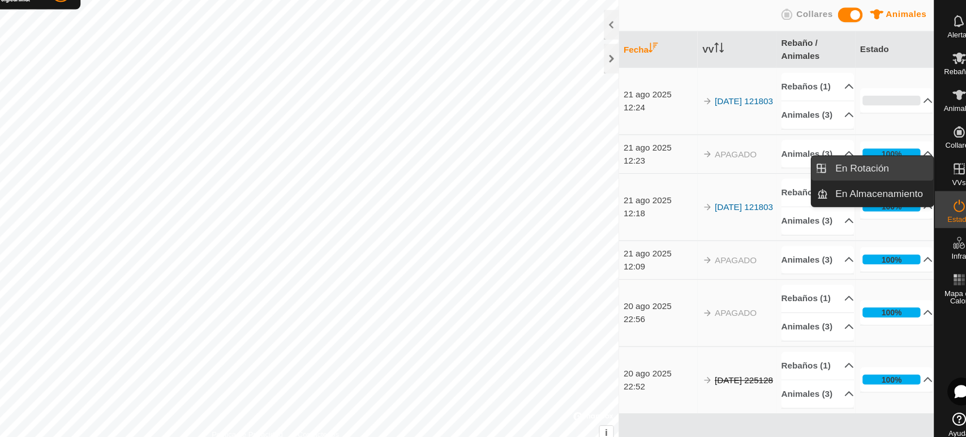
click at [887, 181] on link "En Rotación" at bounding box center [871, 182] width 97 height 23
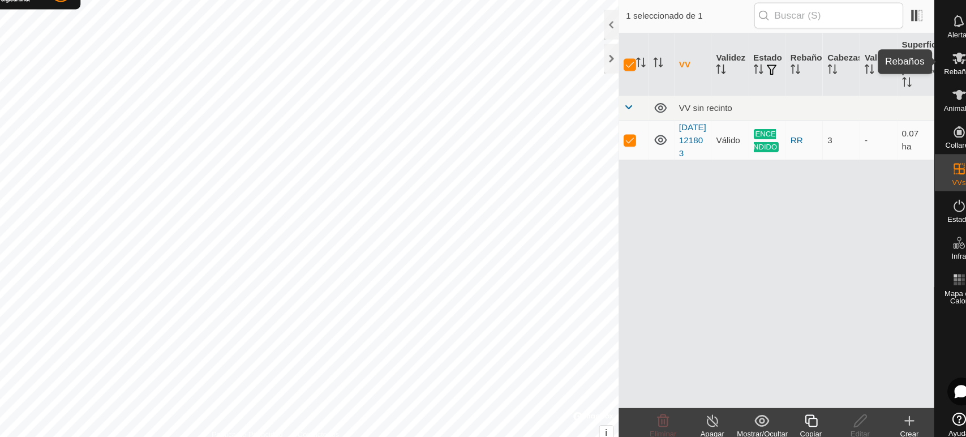
click at [941, 95] on span "Rebaños" at bounding box center [943, 94] width 27 height 7
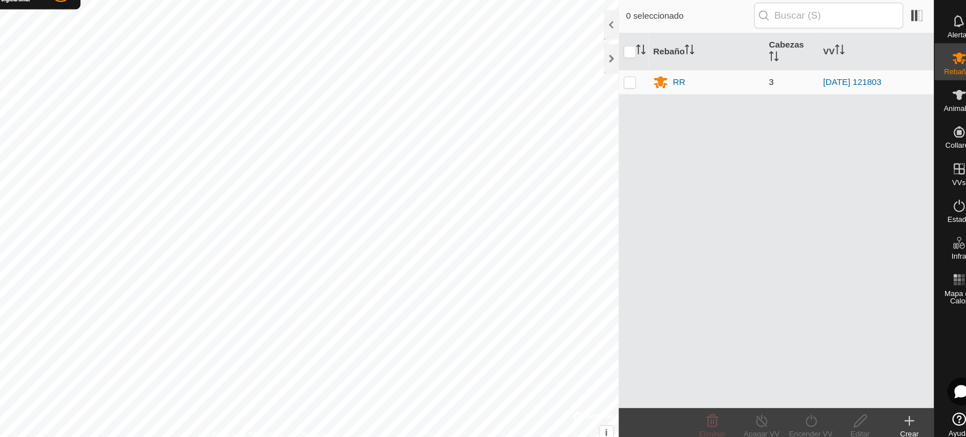
click at [641, 101] on p-checkbox at bounding box center [641, 103] width 11 height 9
checkbox input "true"
click at [801, 426] on div "Encender VV" at bounding box center [807, 427] width 45 height 10
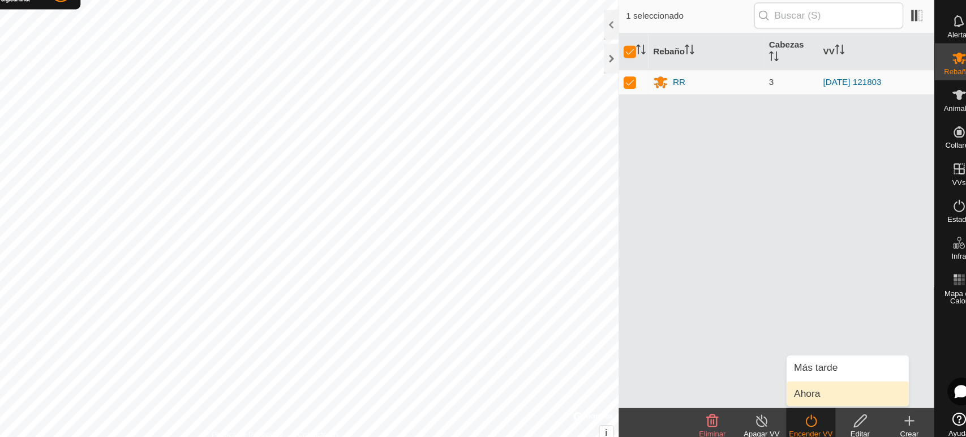
click at [808, 390] on link "Ahora" at bounding box center [842, 390] width 112 height 23
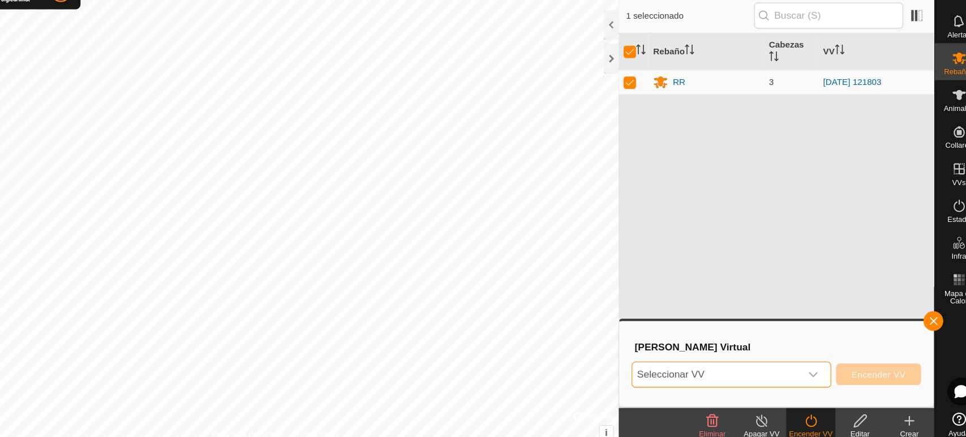
click at [793, 376] on span "Seleccionar VV" at bounding box center [720, 372] width 155 height 23
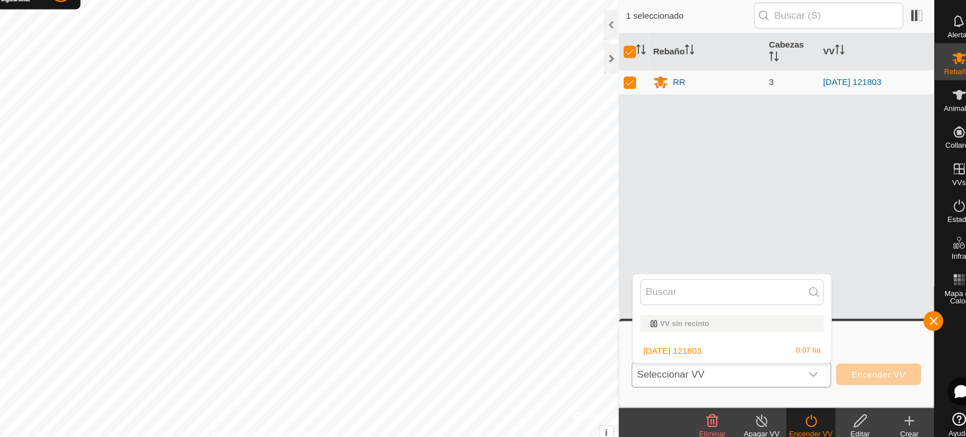
click at [707, 353] on li "2025-08-21 121803 0.07 ha" at bounding box center [735, 350] width 182 height 23
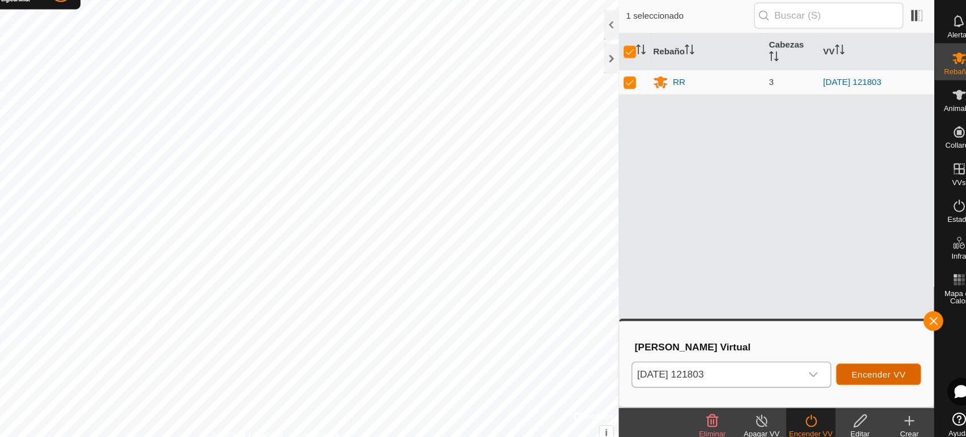
click at [876, 363] on button "Encender VV" at bounding box center [870, 372] width 78 height 20
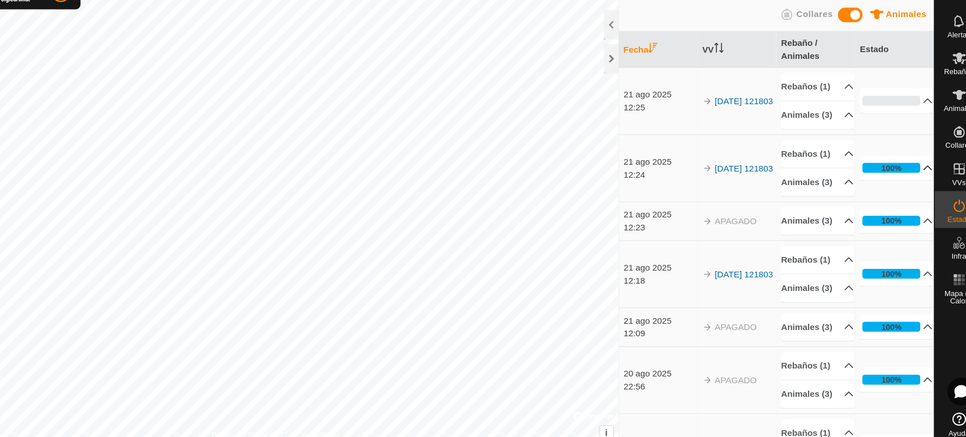
click at [903, 194] on p-accordion-header "100%" at bounding box center [886, 182] width 67 height 23
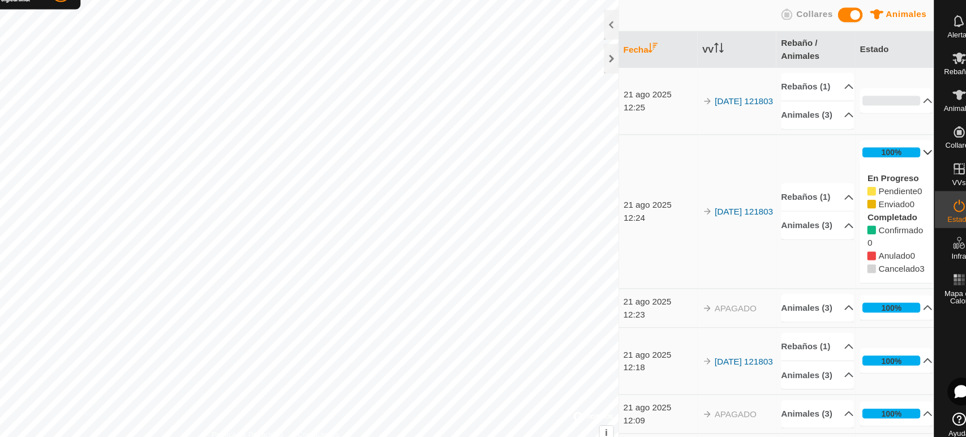
click at [897, 179] on p-accordion-header "100%" at bounding box center [886, 168] width 67 height 23
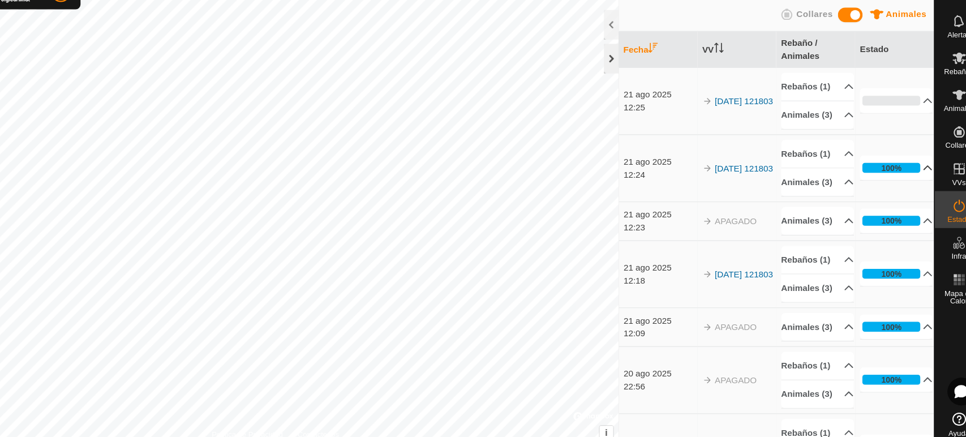
click at [621, 83] on div at bounding box center [624, 81] width 14 height 27
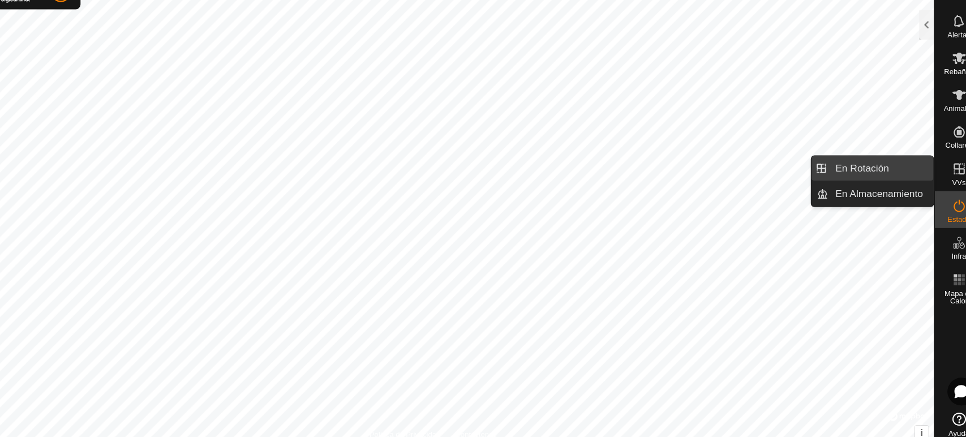
click at [870, 184] on link "En Rotación" at bounding box center [871, 182] width 97 height 23
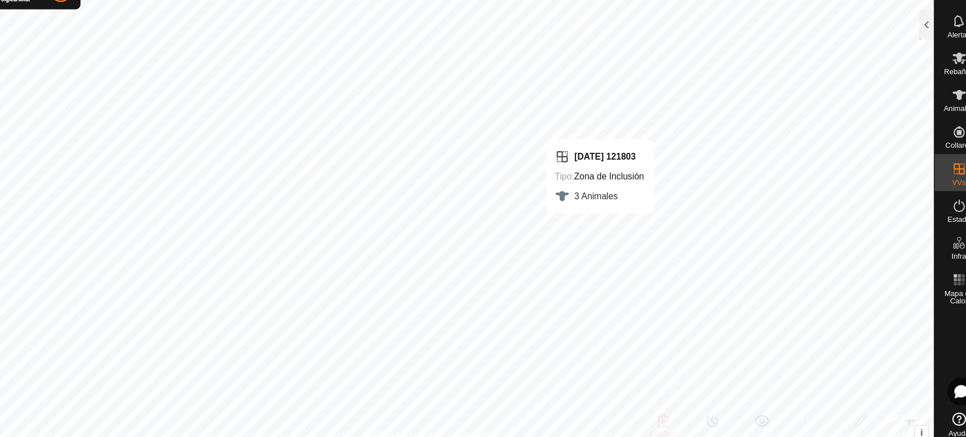
checkbox input "false"
click at [942, 225] on es-activation-svg-icon at bounding box center [944, 217] width 20 height 18
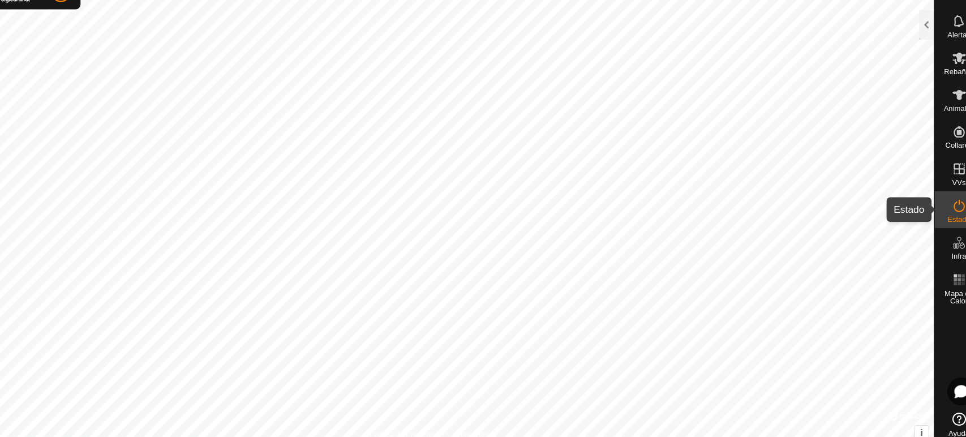
click at [938, 224] on es-activation-svg-icon at bounding box center [944, 217] width 20 height 18
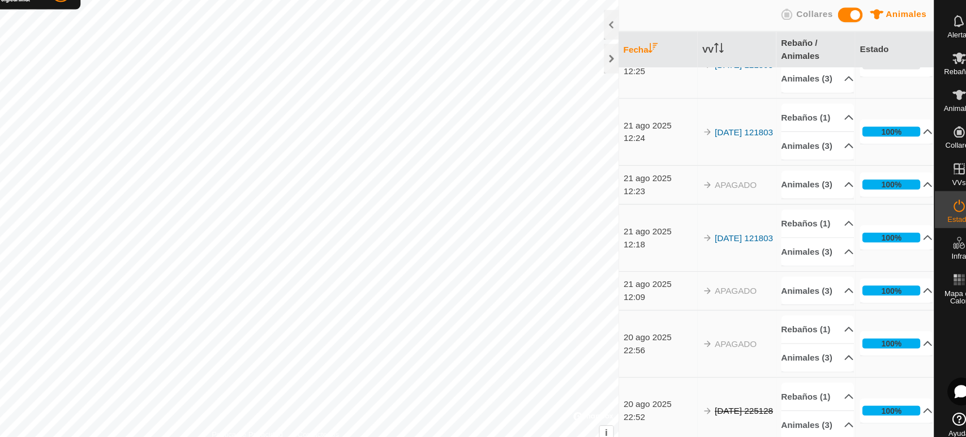
scroll to position [37, 0]
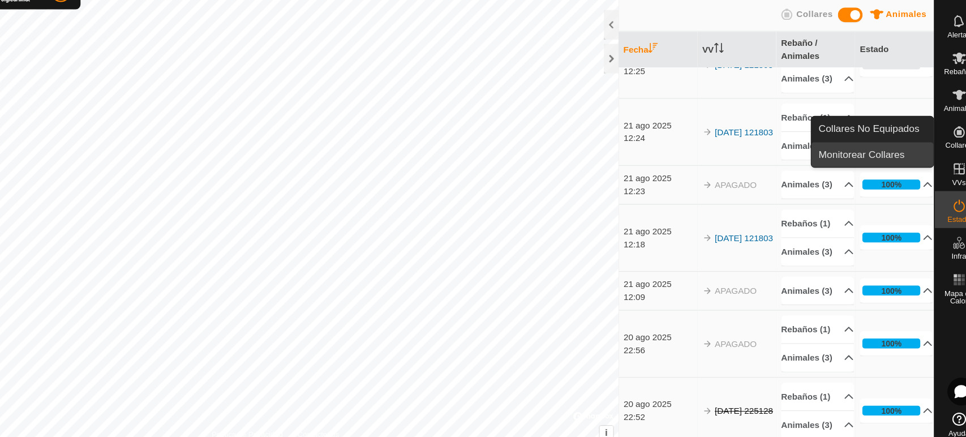
click at [915, 161] on link "Monitorear Collares" at bounding box center [864, 170] width 112 height 23
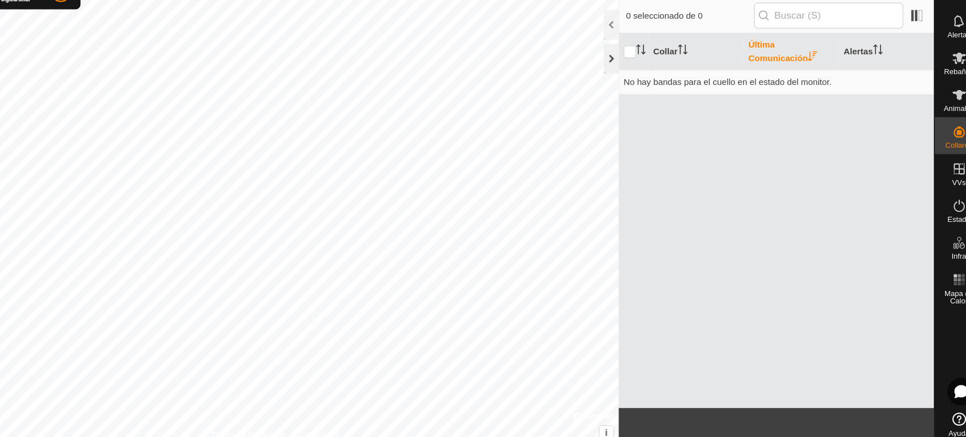
click at [627, 80] on div at bounding box center [624, 81] width 14 height 27
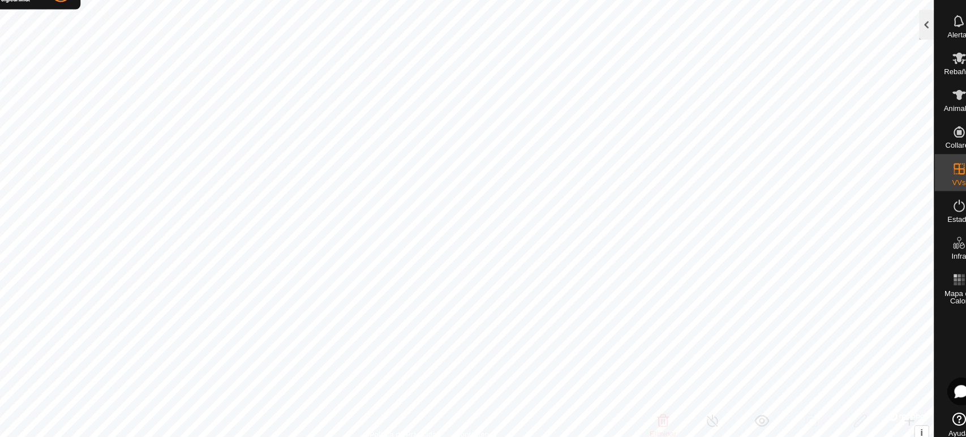
click at [913, 50] on div at bounding box center [914, 50] width 14 height 27
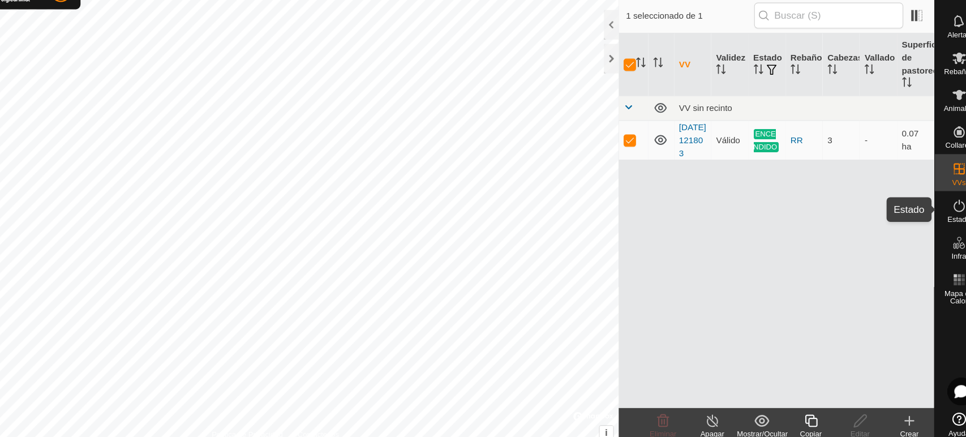
click at [950, 222] on icon at bounding box center [944, 218] width 14 height 14
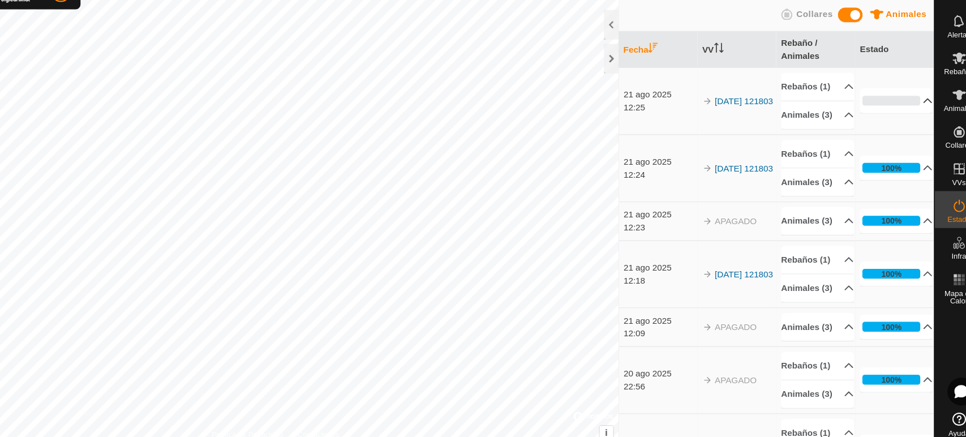
click at [875, 132] on p-accordion-header "0%" at bounding box center [886, 120] width 67 height 23
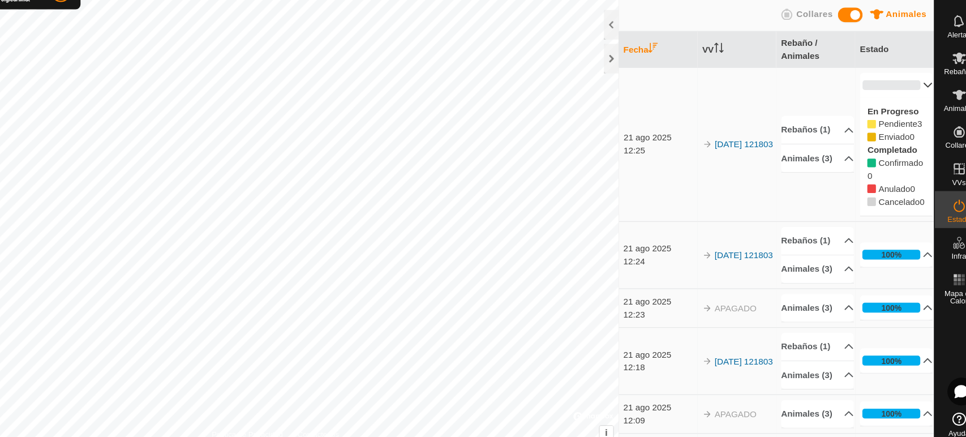
click at [876, 117] on p-accordion-header "0%" at bounding box center [886, 106] width 67 height 23
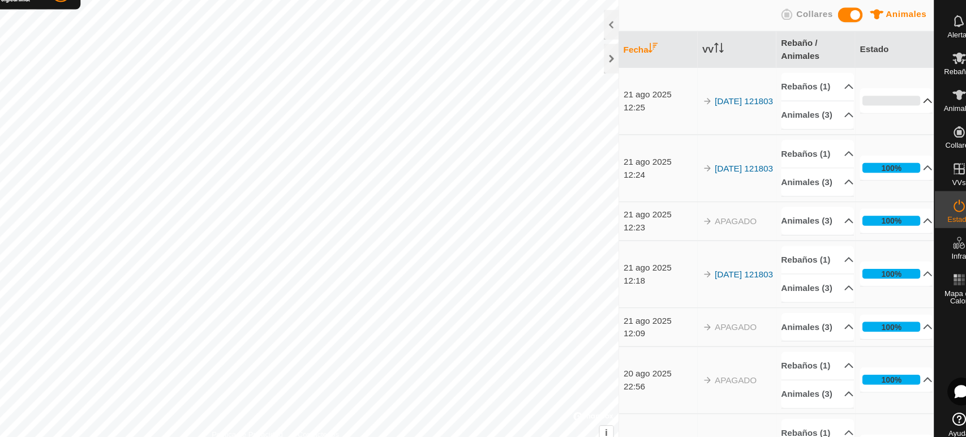
click at [872, 127] on p-accordion-header "0%" at bounding box center [886, 120] width 67 height 23
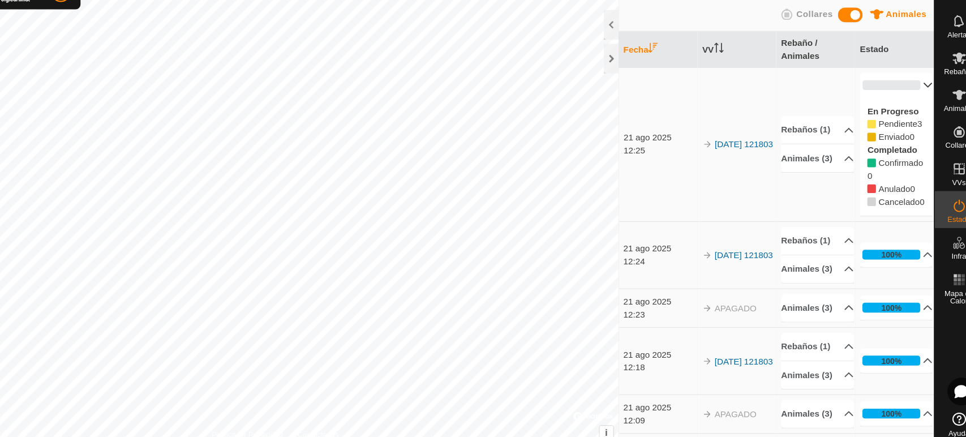
click at [871, 107] on p-accordion-header "0%" at bounding box center [886, 106] width 67 height 23
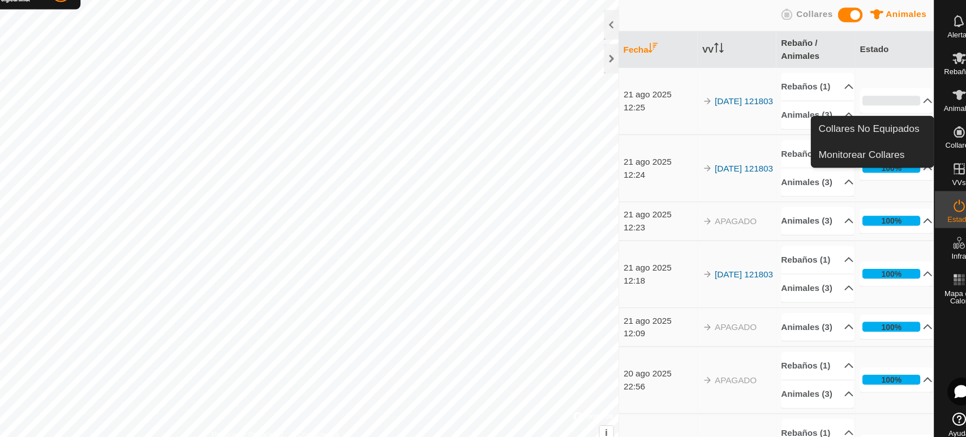
click at [916, 28] on div "Animales Collares" at bounding box center [776, 42] width 290 height 30
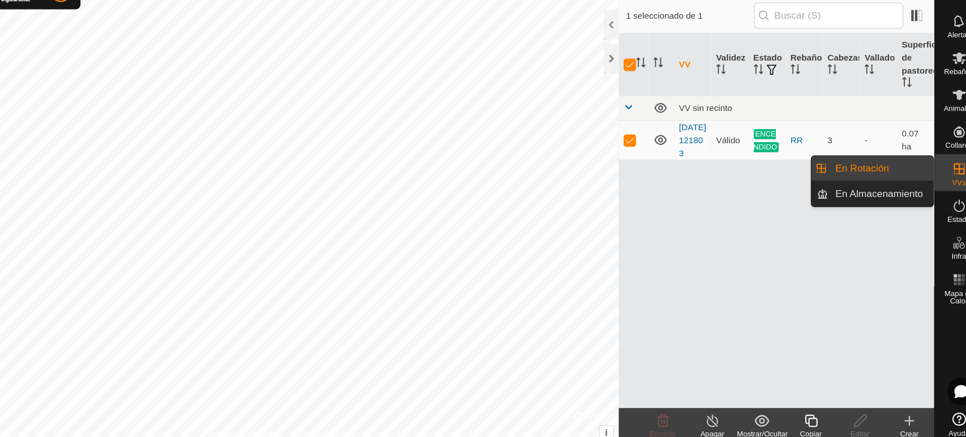
click at [893, 186] on link "En Rotación" at bounding box center [871, 182] width 97 height 23
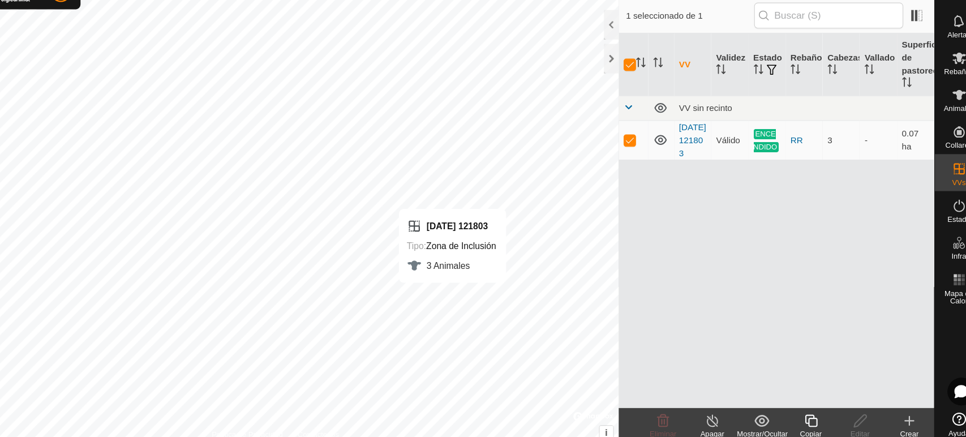
checkbox input "false"
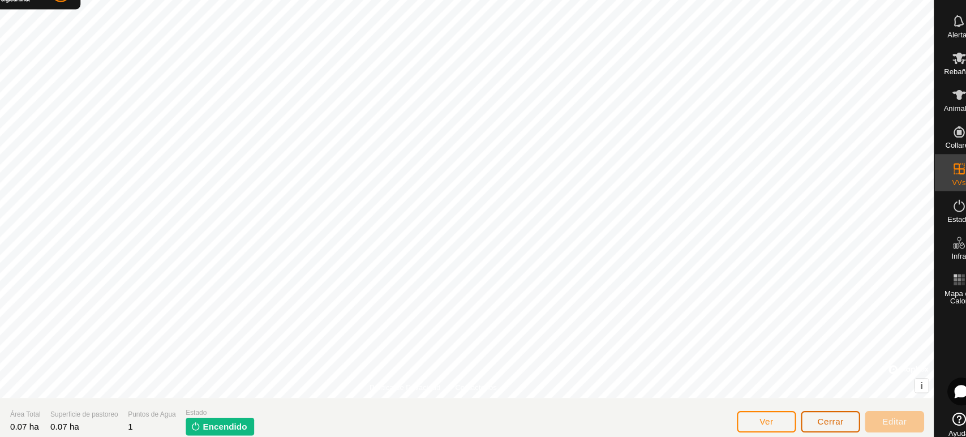
click at [826, 419] on span "Cerrar" at bounding box center [826, 415] width 24 height 9
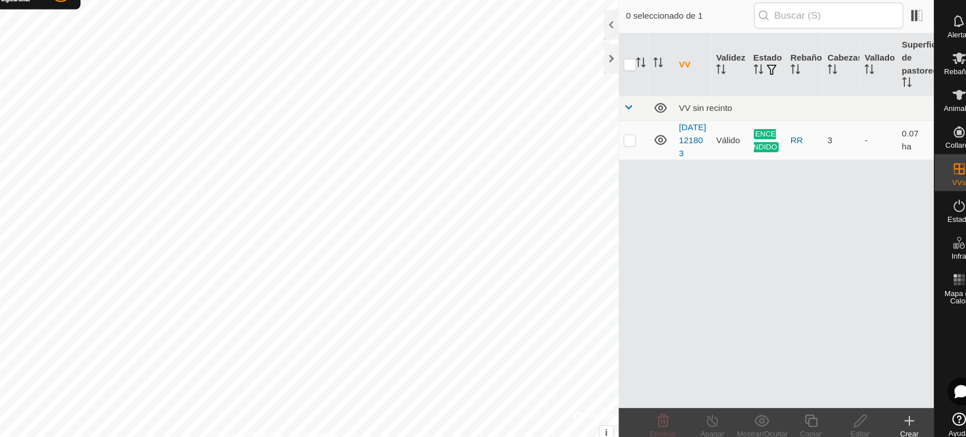
checkbox input "true"
click at [934, 224] on es-activation-svg-icon at bounding box center [944, 217] width 20 height 18
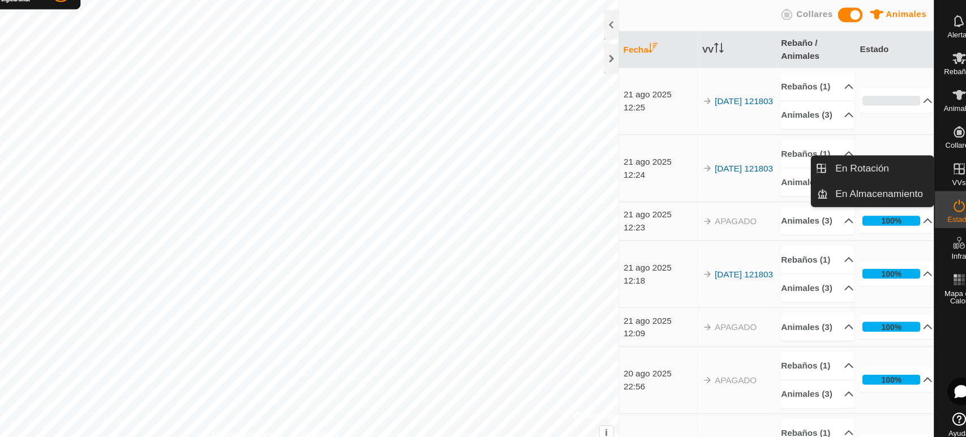
click at [941, 189] on icon at bounding box center [944, 184] width 14 height 14
click at [937, 190] on icon at bounding box center [944, 184] width 14 height 14
click at [945, 181] on icon at bounding box center [944, 184] width 14 height 14
click at [895, 181] on link "En Rotación" at bounding box center [871, 182] width 97 height 23
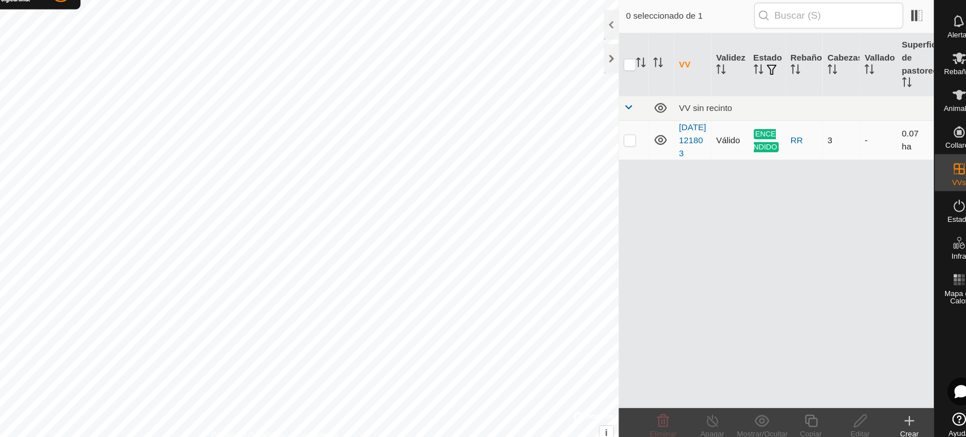
click at [642, 161] on p-checkbox at bounding box center [641, 156] width 11 height 9
checkbox input "true"
click at [717, 418] on icon at bounding box center [717, 415] width 14 height 14
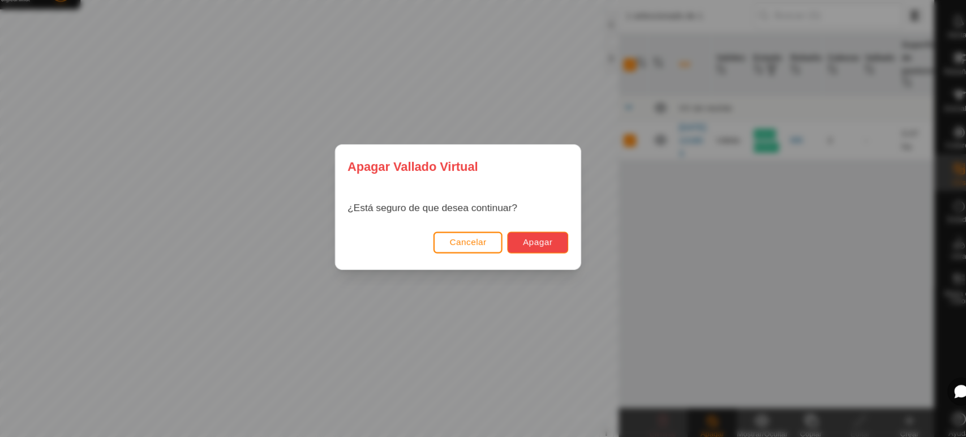
click at [557, 250] on span "Apagar" at bounding box center [556, 250] width 27 height 9
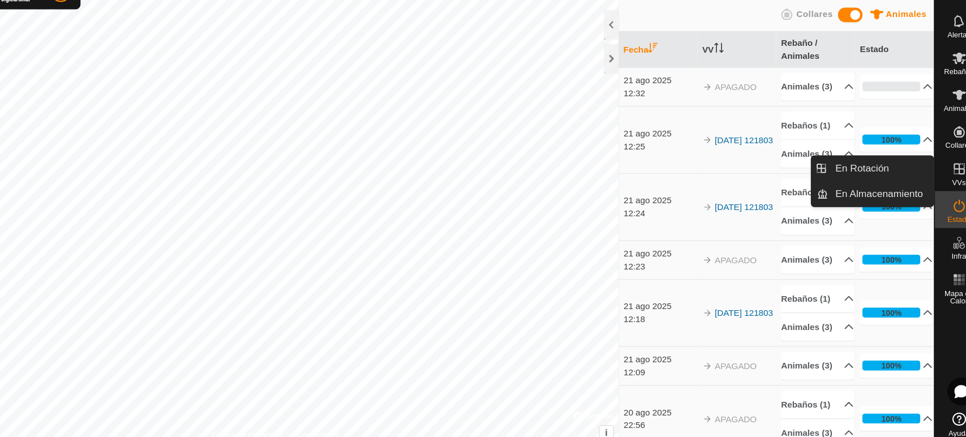
drag, startPoint x: 949, startPoint y: 200, endPoint x: 936, endPoint y: 180, distance: 24.2
click at [937, 180] on icon at bounding box center [944, 184] width 14 height 14
click at [877, 179] on link "En Rotación" at bounding box center [871, 182] width 97 height 23
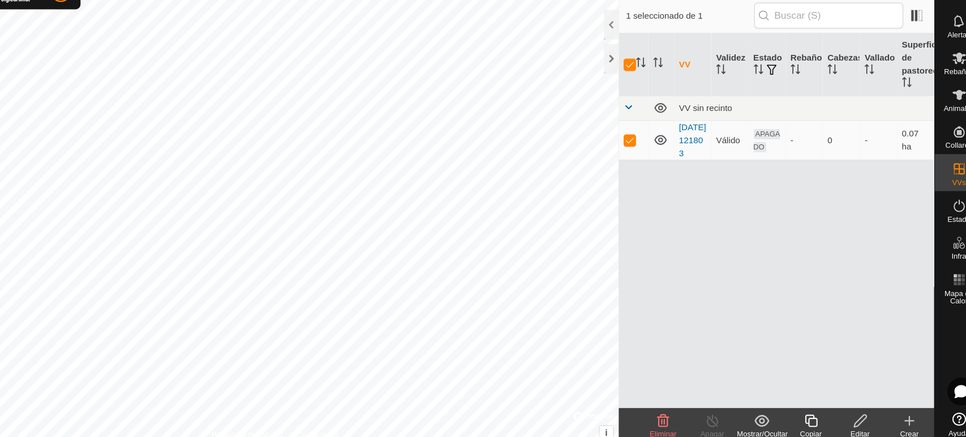
click at [848, 418] on icon at bounding box center [853, 415] width 14 height 14
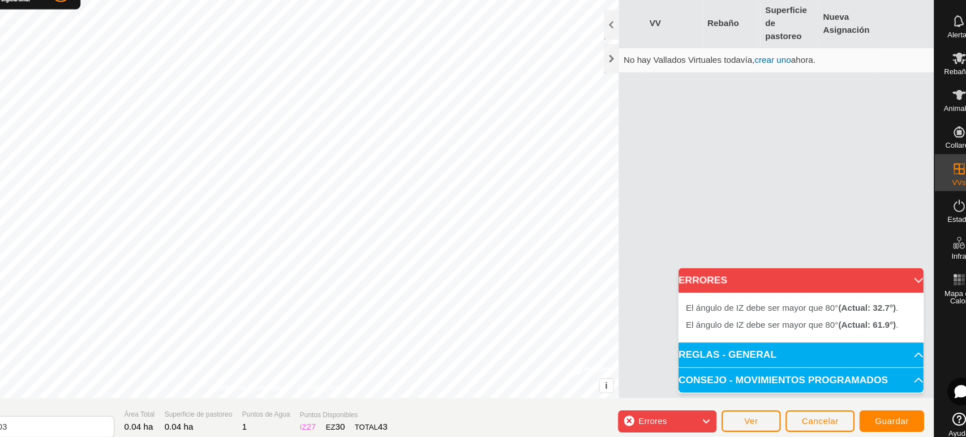
click at [525, 296] on div "El ángulo de IZ debe ser mayor que 80° (Actual: 32.7°) . + – ⇧ i © Mapbox , © O…" at bounding box center [315, 197] width 631 height 394
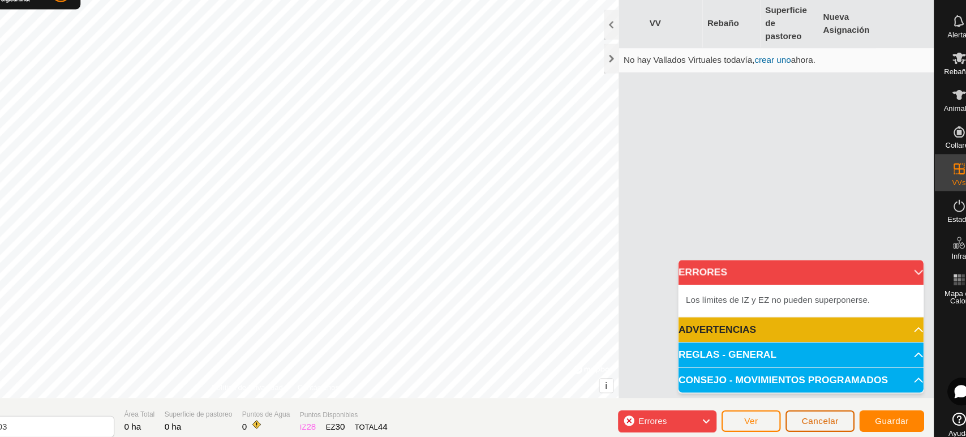
click at [801, 415] on span "Cancelar" at bounding box center [816, 414] width 34 height 9
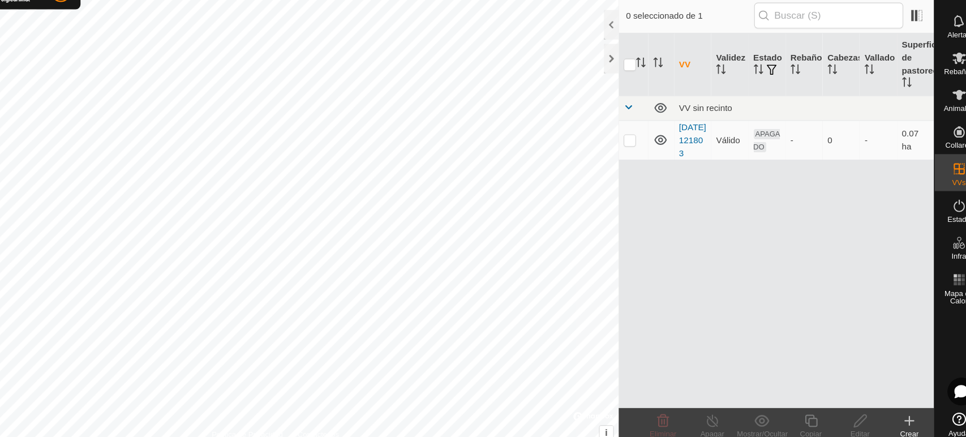
checkbox input "true"
click at [846, 418] on icon at bounding box center [853, 415] width 14 height 14
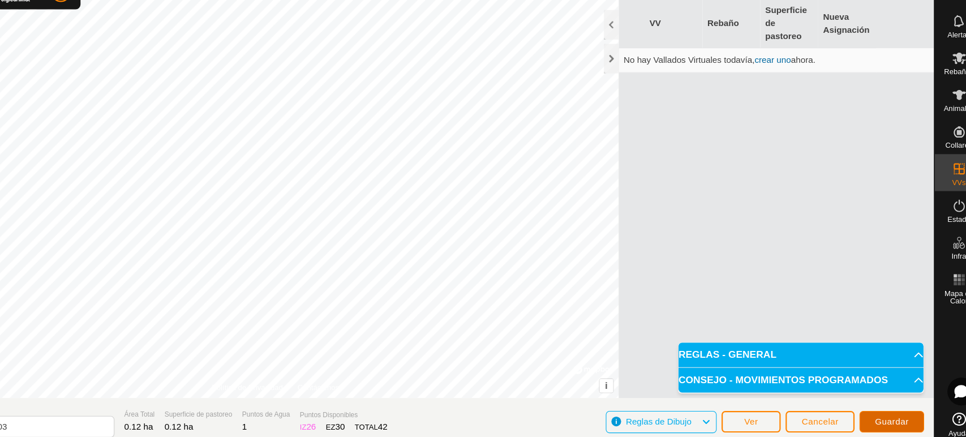
click at [870, 418] on span "Guardar" at bounding box center [881, 415] width 31 height 9
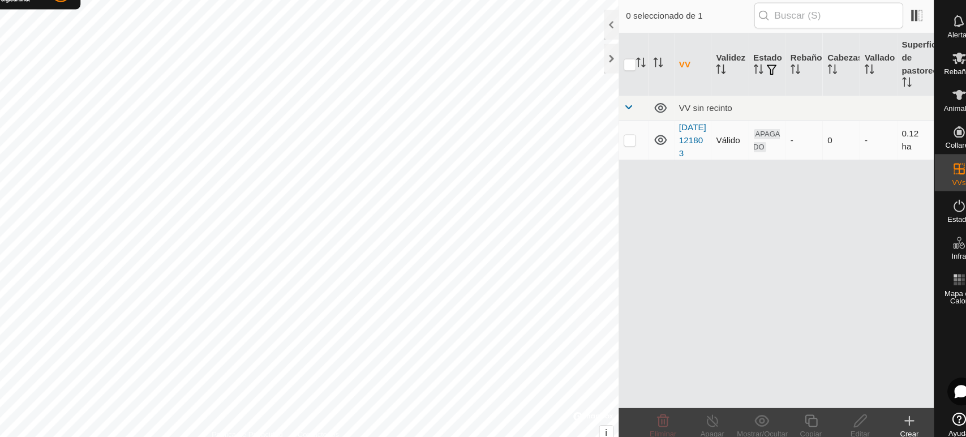
click at [645, 161] on p-checkbox at bounding box center [641, 156] width 11 height 9
checkbox input "true"
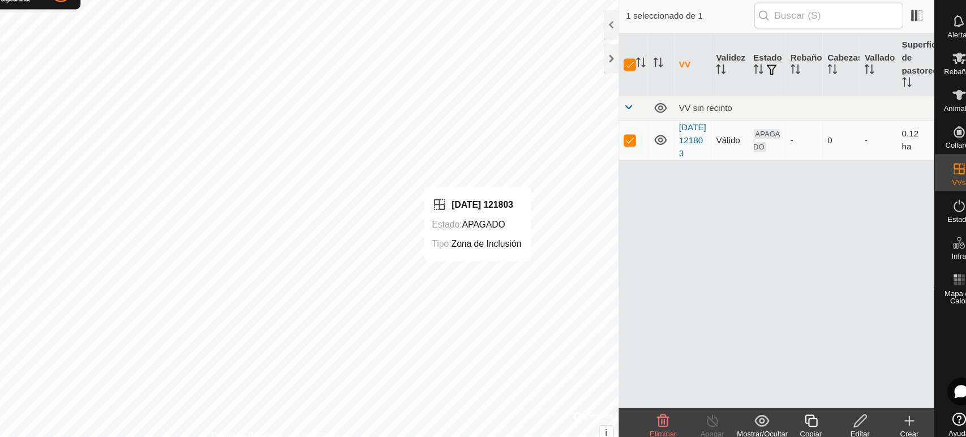
checkbox input "false"
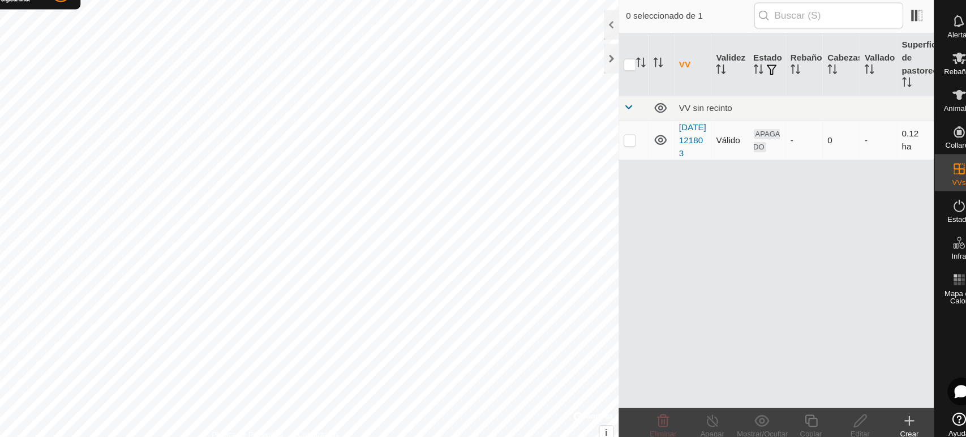
checkbox input "true"
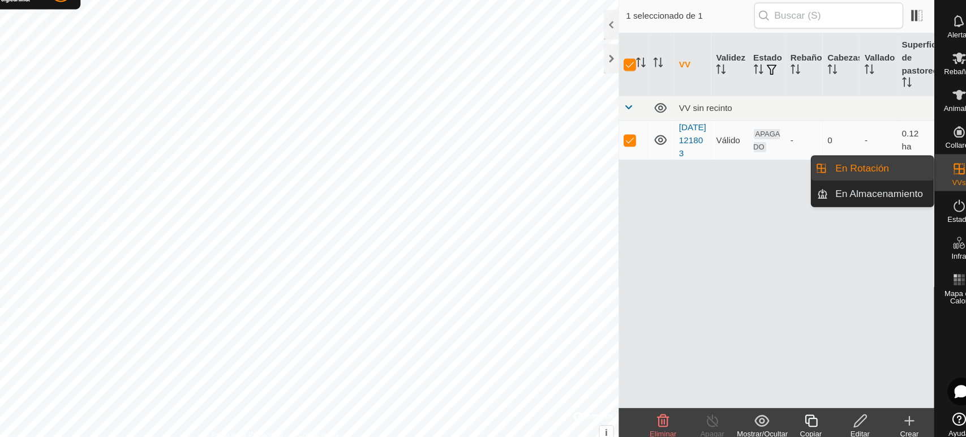
click at [887, 183] on link "En Rotación" at bounding box center [871, 182] width 97 height 23
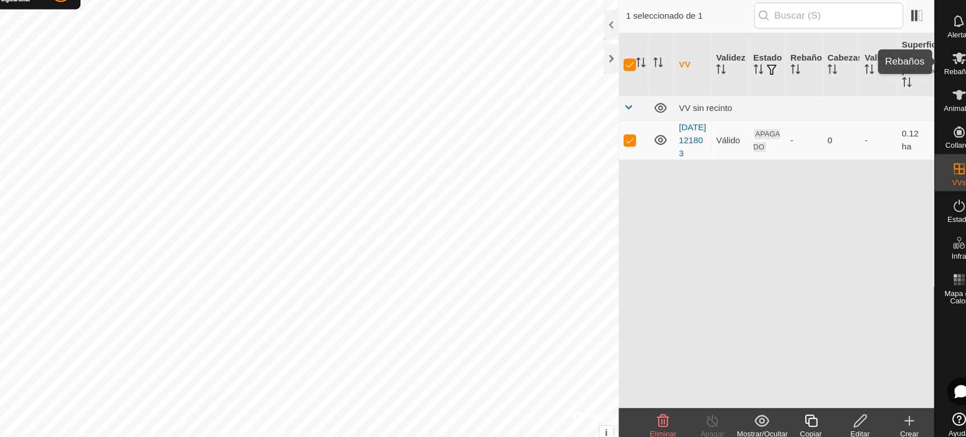
click at [937, 88] on icon at bounding box center [944, 82] width 14 height 14
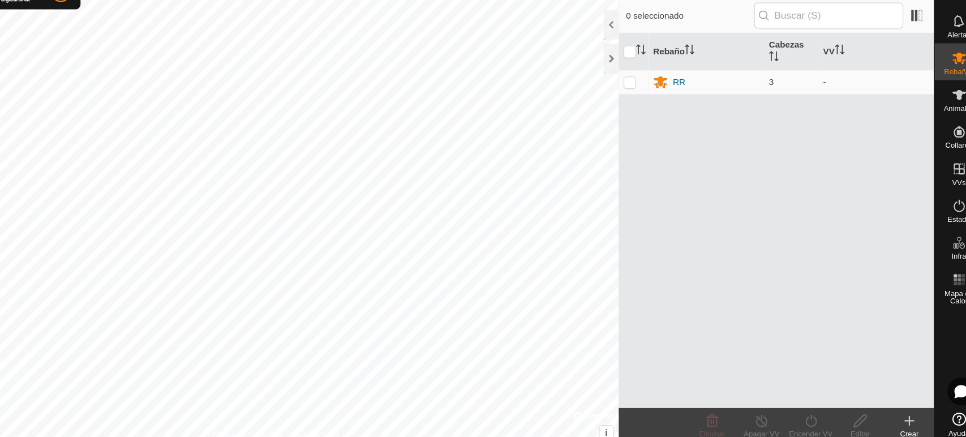
click at [937, 88] on icon at bounding box center [944, 82] width 14 height 14
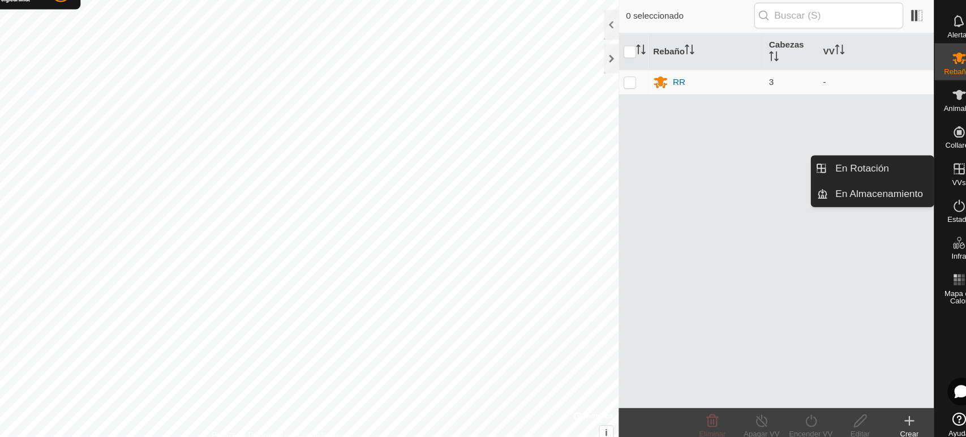
drag, startPoint x: 942, startPoint y: 202, endPoint x: 942, endPoint y: 196, distance: 6.3
click at [942, 196] on span "VVs" at bounding box center [943, 195] width 12 height 7
click at [865, 181] on link "En Rotación" at bounding box center [871, 182] width 97 height 23
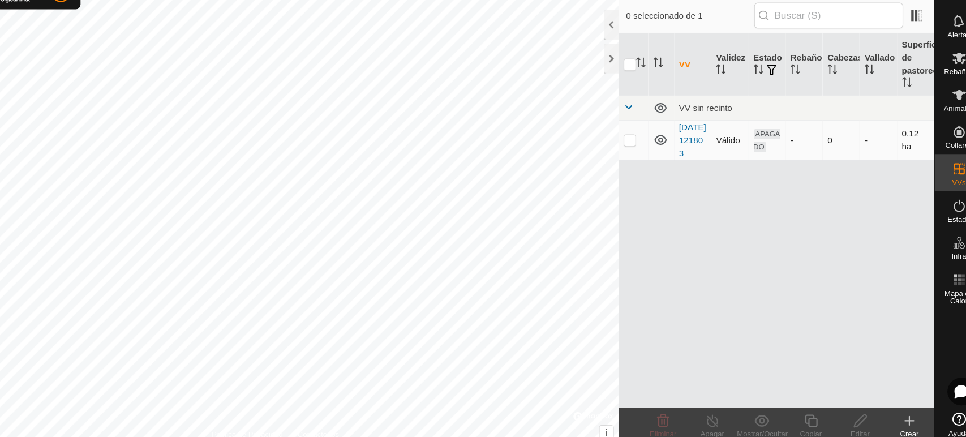
click at [640, 158] on p-checkbox at bounding box center [641, 156] width 11 height 9
checkbox input "true"
click at [947, 92] on span "Rebaños" at bounding box center [943, 94] width 27 height 7
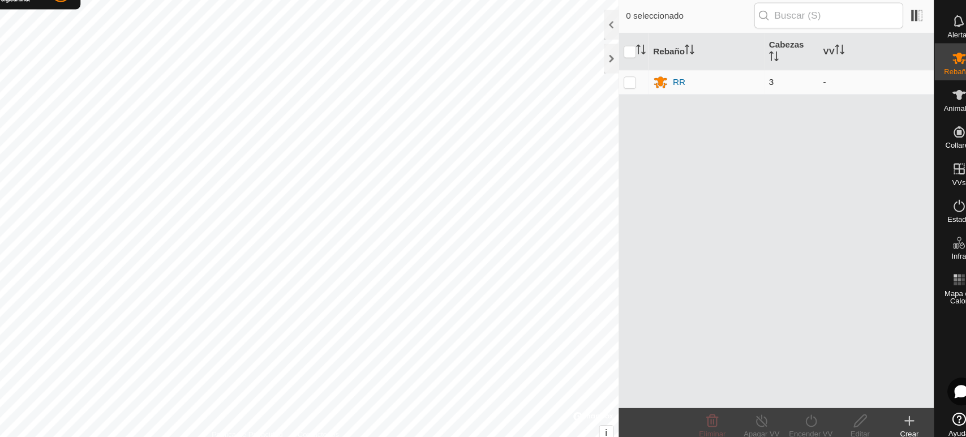
click at [638, 100] on p-checkbox at bounding box center [641, 103] width 11 height 9
checkbox input "true"
click at [808, 419] on icon at bounding box center [808, 415] width 14 height 14
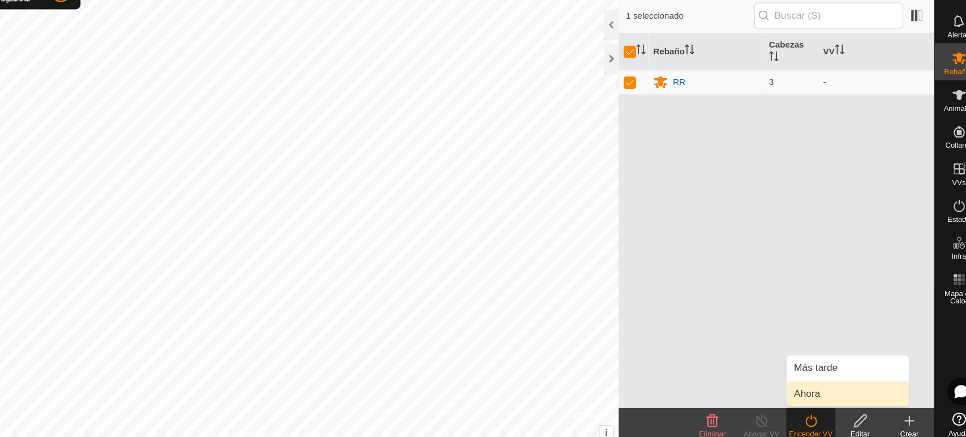
click at [807, 386] on link "Ahora" at bounding box center [842, 390] width 112 height 23
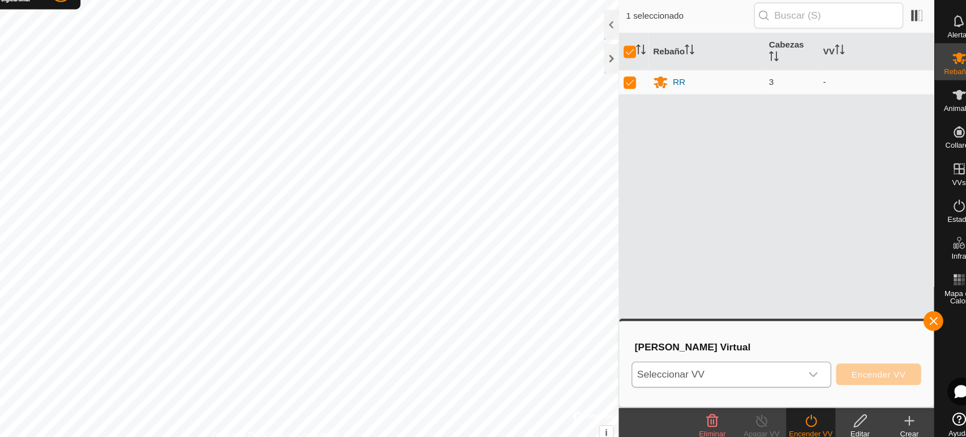
click at [797, 375] on span "Seleccionar VV" at bounding box center [720, 372] width 155 height 23
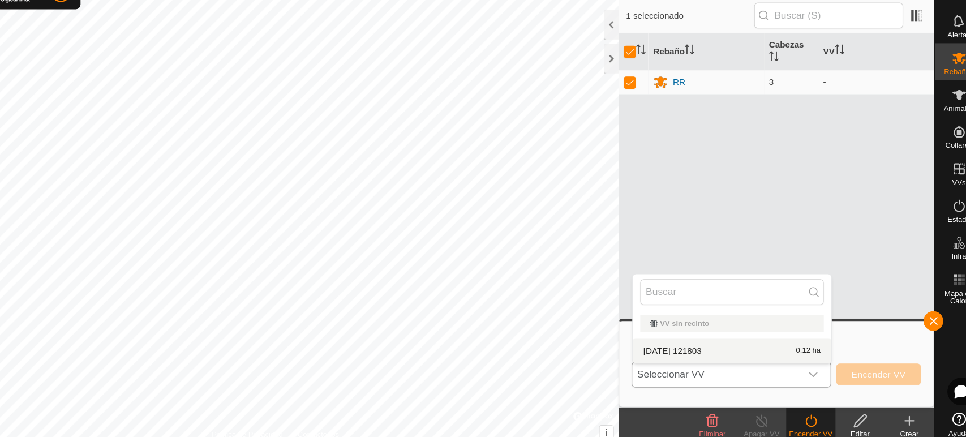
click at [767, 345] on li "2025-08-21 121803 0.12 ha" at bounding box center [735, 350] width 182 height 23
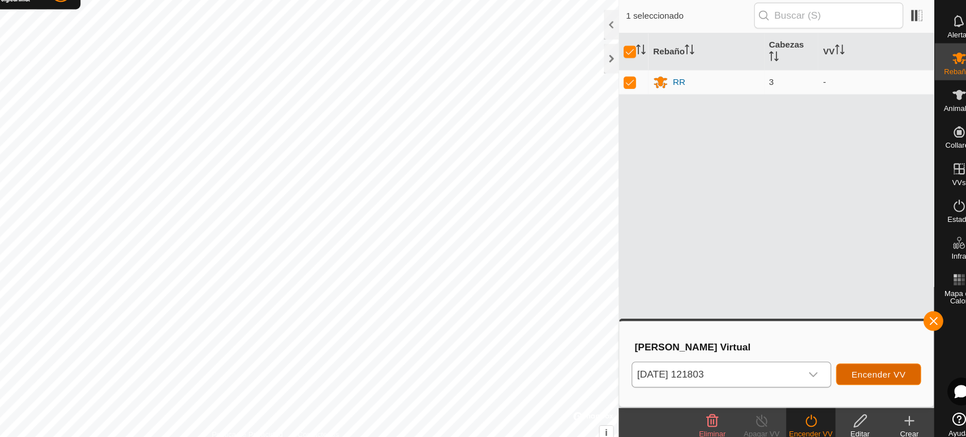
click at [875, 372] on span "Encender VV" at bounding box center [870, 372] width 50 height 9
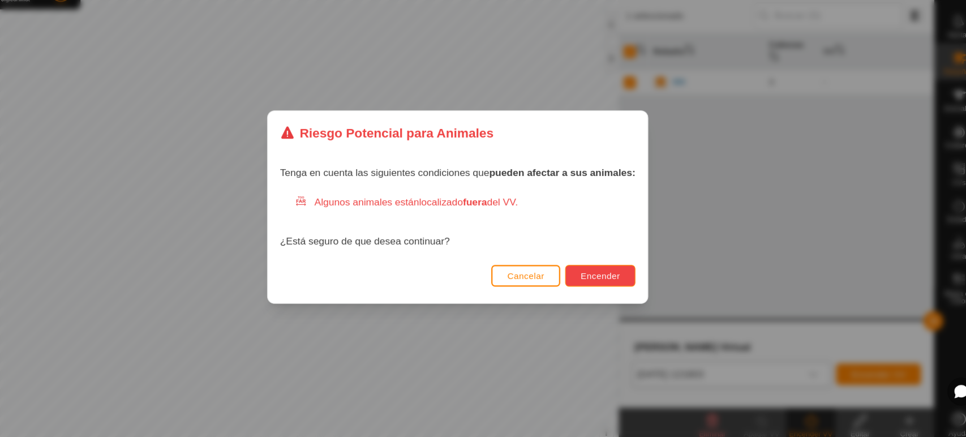
click at [609, 284] on span "Encender" at bounding box center [614, 281] width 36 height 9
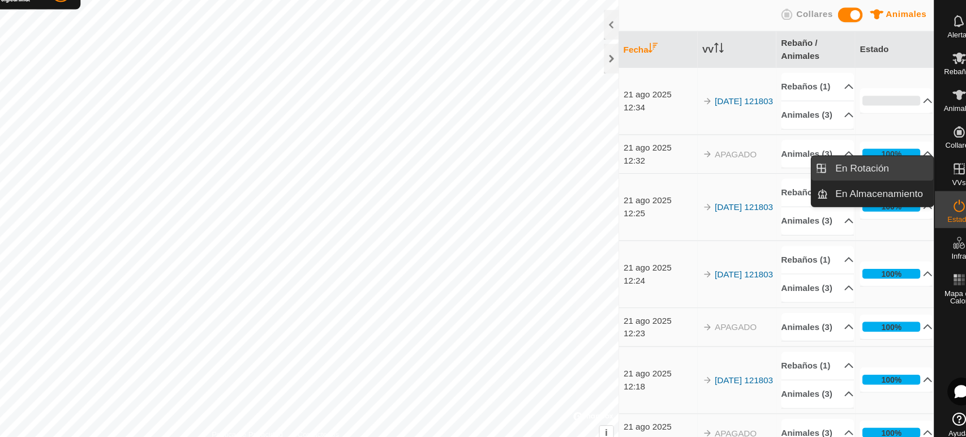
click at [888, 181] on link "En Rotación" at bounding box center [871, 182] width 97 height 23
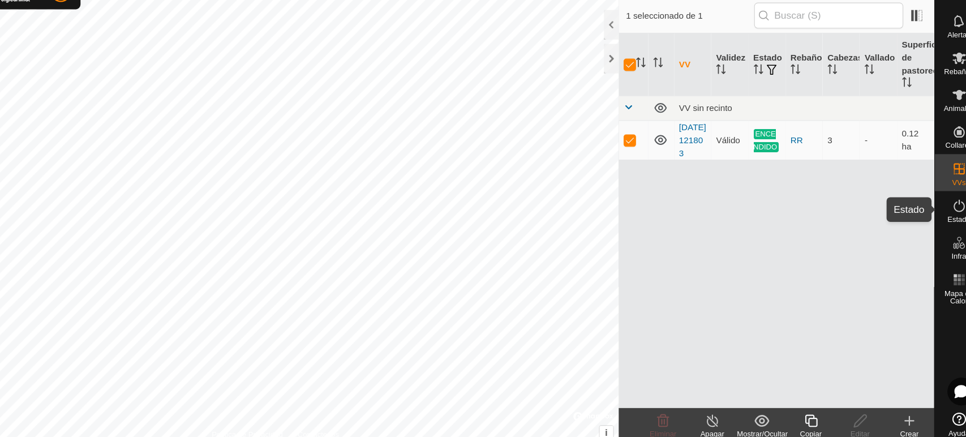
click at [941, 226] on span "Estado" at bounding box center [943, 229] width 21 height 7
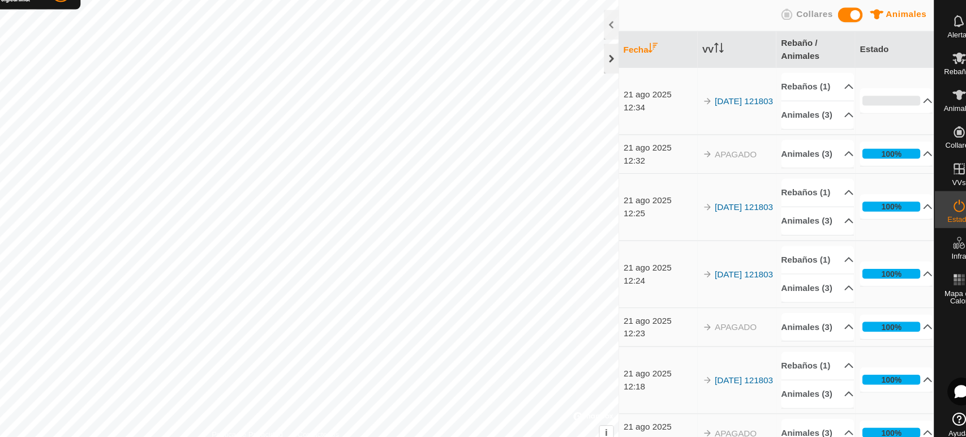
click at [620, 80] on div at bounding box center [624, 81] width 14 height 27
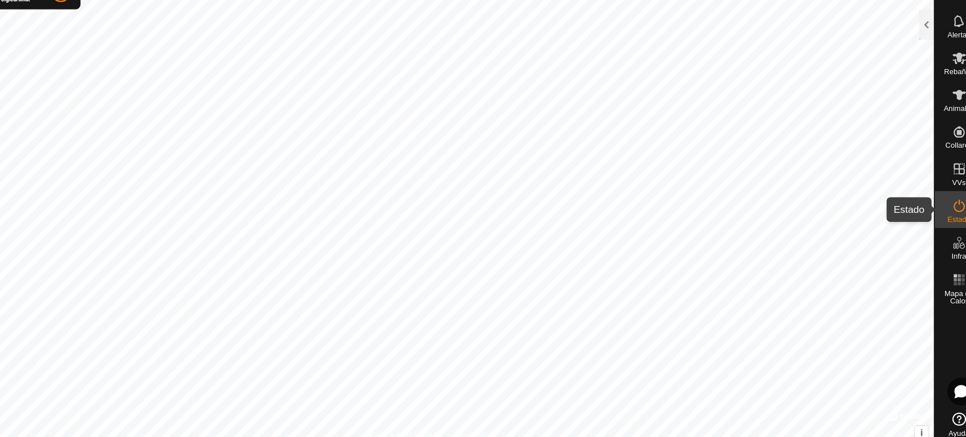
click at [949, 220] on icon at bounding box center [944, 218] width 14 height 14
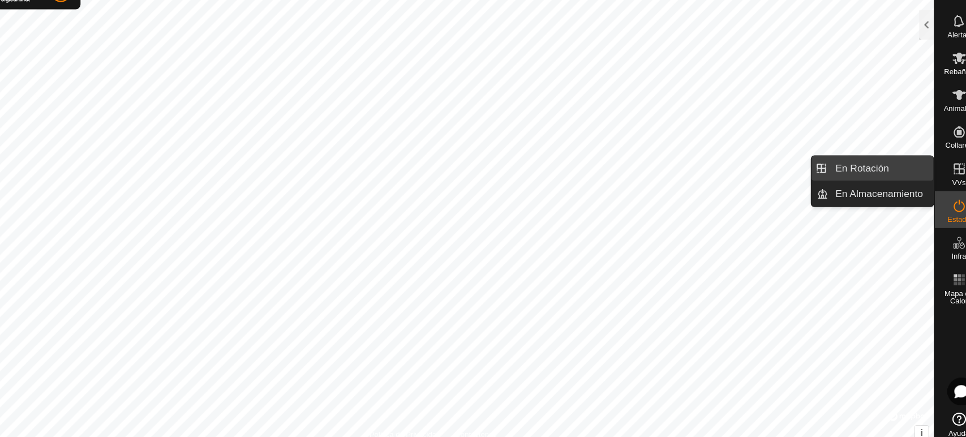
click at [887, 182] on link "En Rotación" at bounding box center [871, 182] width 97 height 23
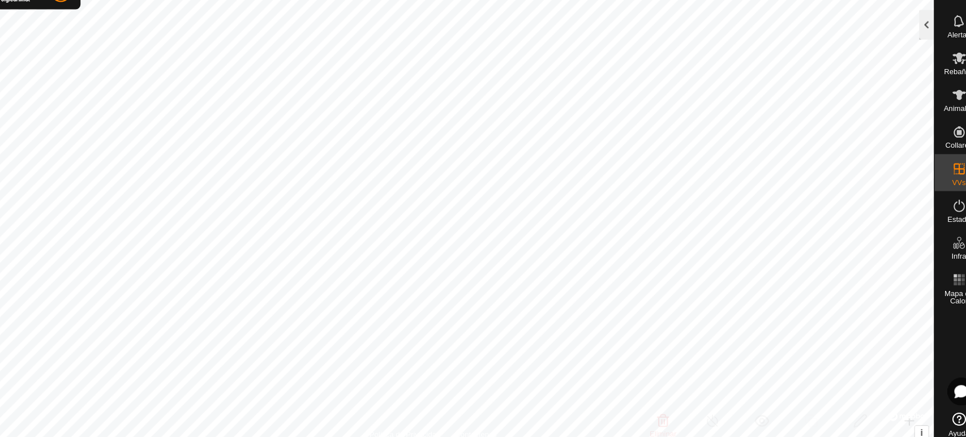
click at [910, 57] on div at bounding box center [914, 50] width 14 height 27
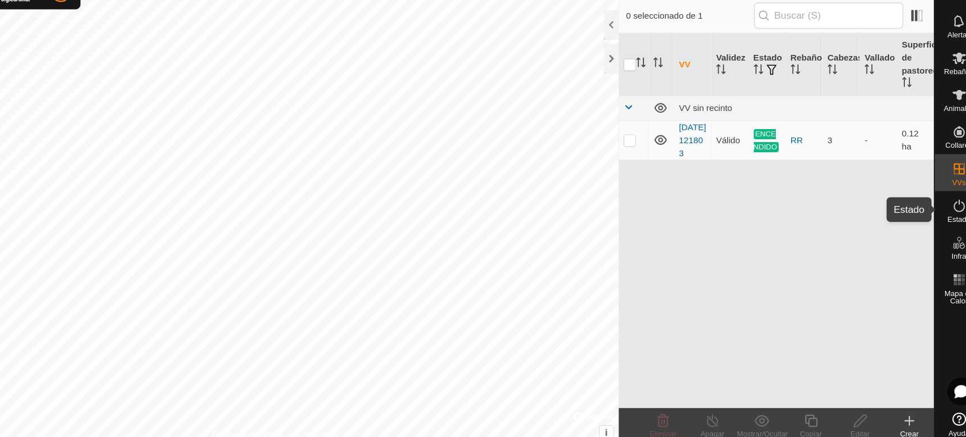
click at [937, 219] on icon at bounding box center [944, 218] width 14 height 14
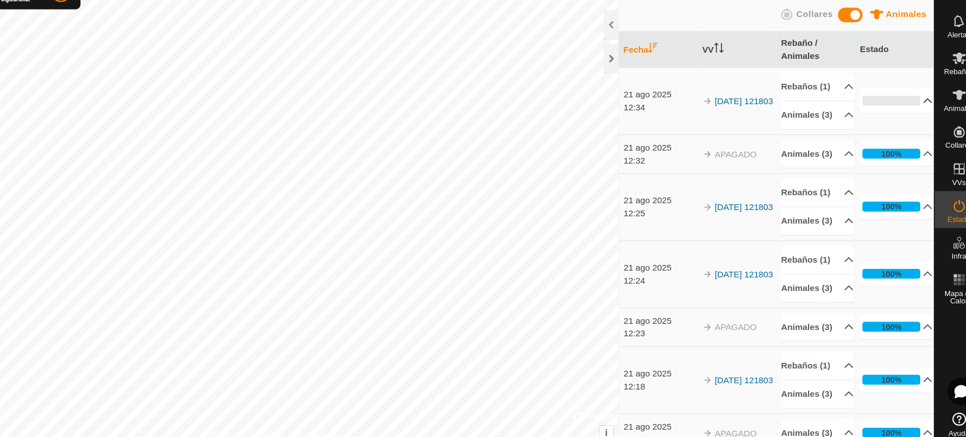
click at [876, 132] on p-accordion-header "0%" at bounding box center [886, 120] width 67 height 23
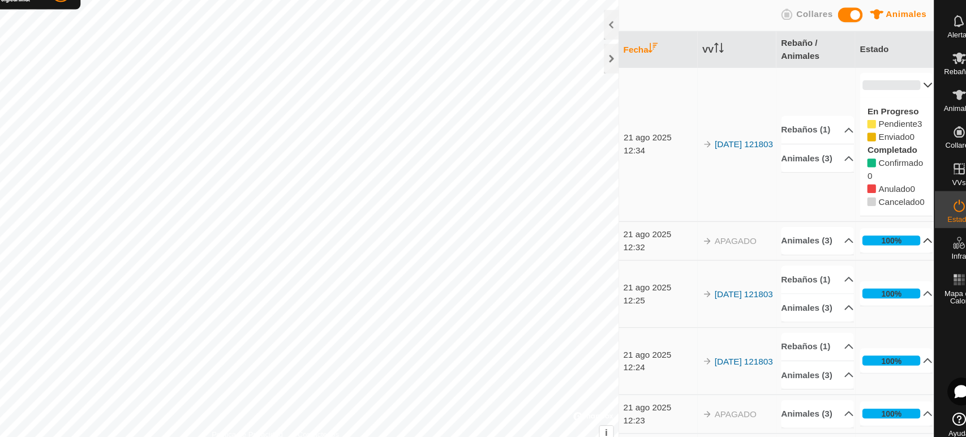
click at [875, 260] on p-accordion-header "100%" at bounding box center [886, 249] width 67 height 23
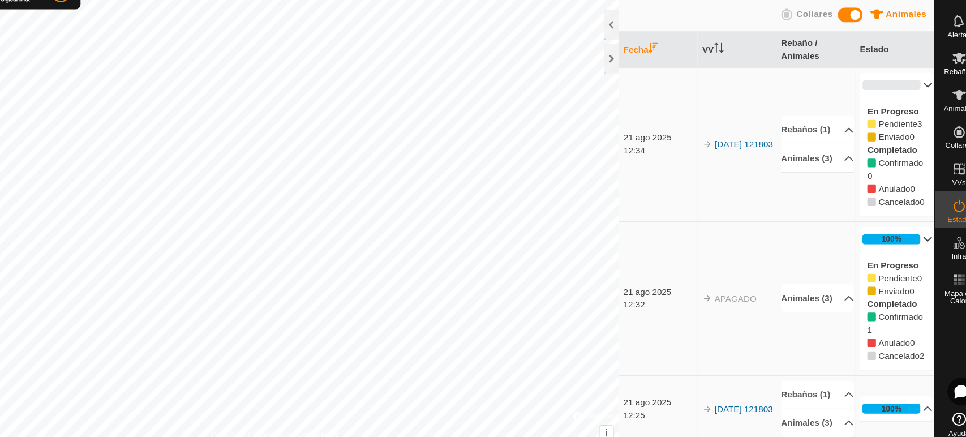
click at [875, 259] on p-accordion-header "100%" at bounding box center [886, 248] width 67 height 23
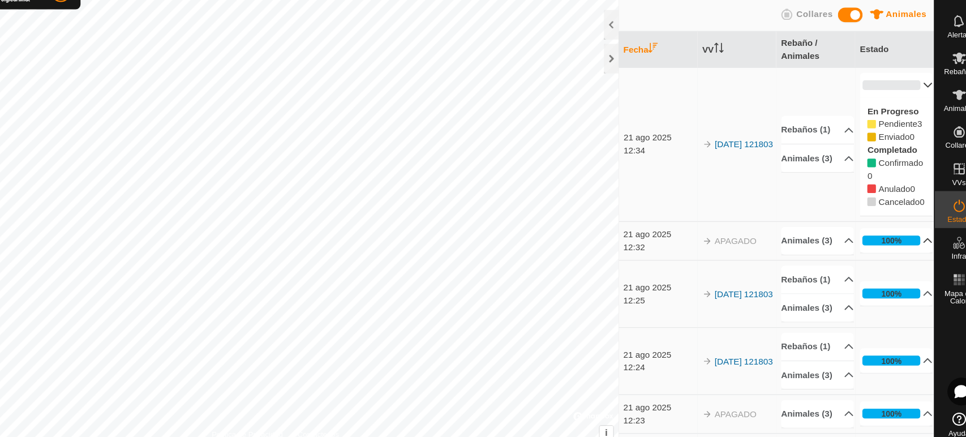
click at [875, 260] on p-accordion-header "100%" at bounding box center [886, 249] width 67 height 23
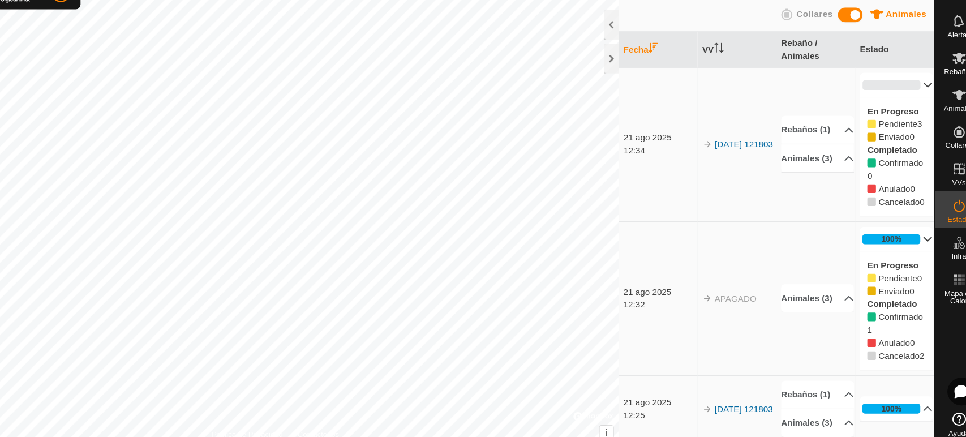
click at [875, 259] on p-accordion-header "100%" at bounding box center [886, 248] width 67 height 23
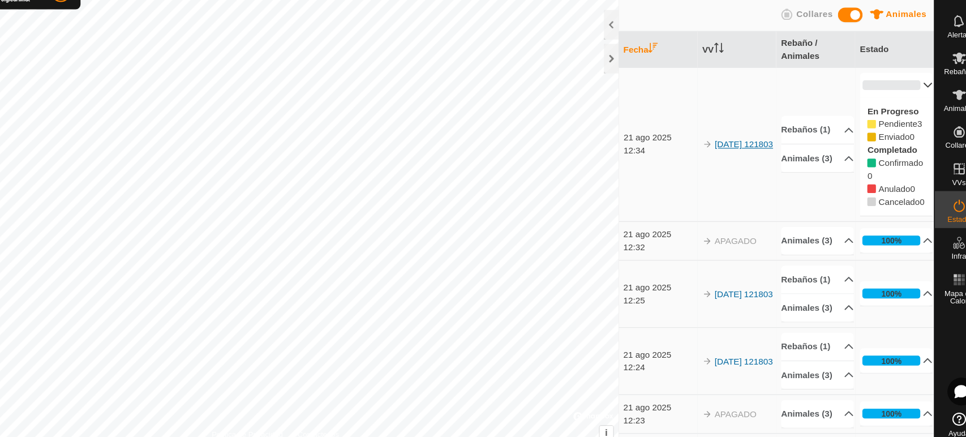
click at [735, 164] on link "[DATE] 121803" at bounding box center [746, 160] width 54 height 9
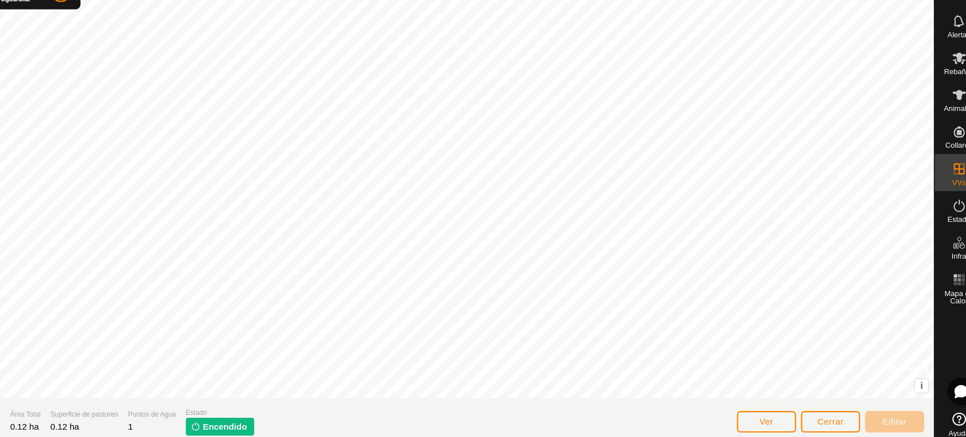
click at [283, 419] on span "Encendido" at bounding box center [269, 420] width 41 height 12
click at [826, 421] on button "Cerrar" at bounding box center [826, 416] width 54 height 20
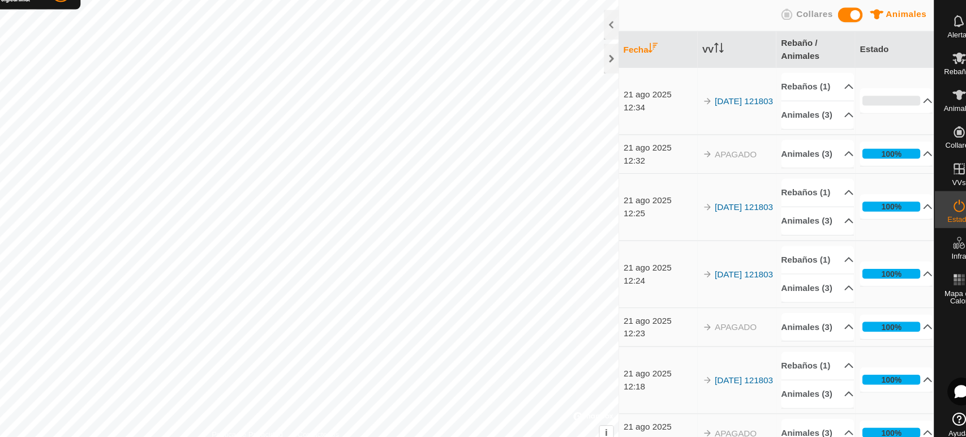
click at [886, 41] on span "Animales" at bounding box center [895, 41] width 37 height 9
click at [658, 133] on div "12:34" at bounding box center [669, 127] width 67 height 12
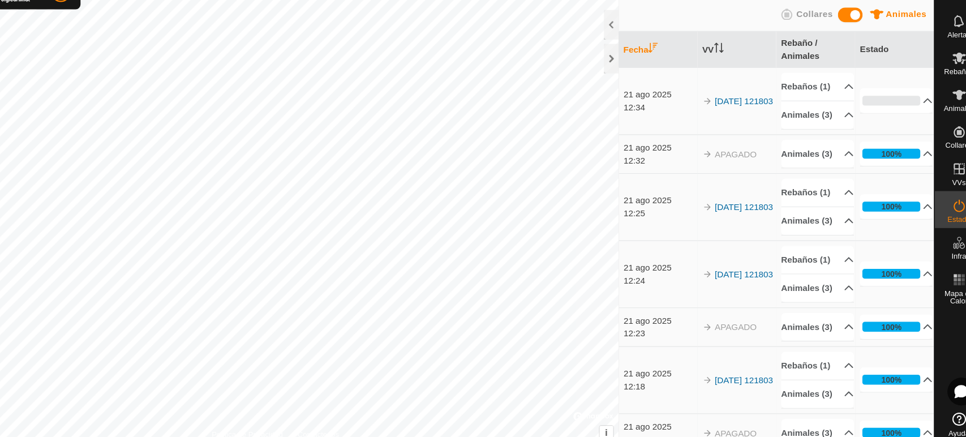
click at [657, 121] on div "21 ago 2025" at bounding box center [669, 115] width 67 height 12
click at [812, 141] on p-accordion-header "Animales (3)" at bounding box center [813, 133] width 67 height 25
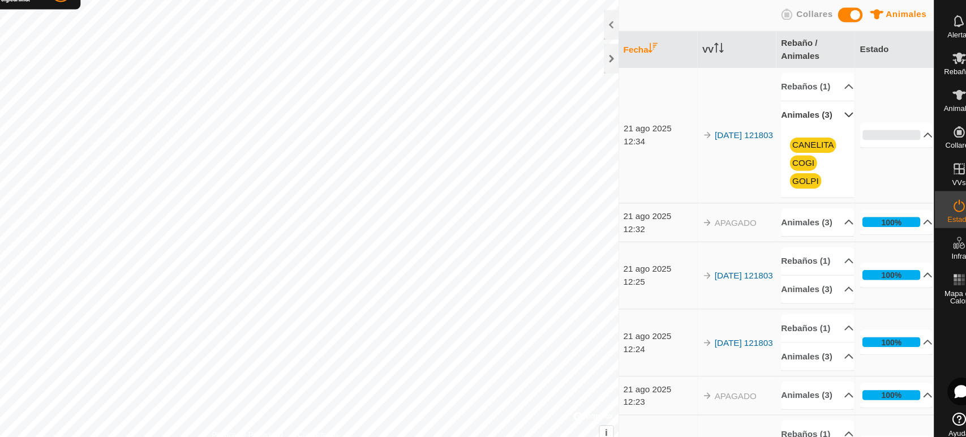
click at [802, 147] on p-accordion-header "Animales (3)" at bounding box center [813, 133] width 67 height 25
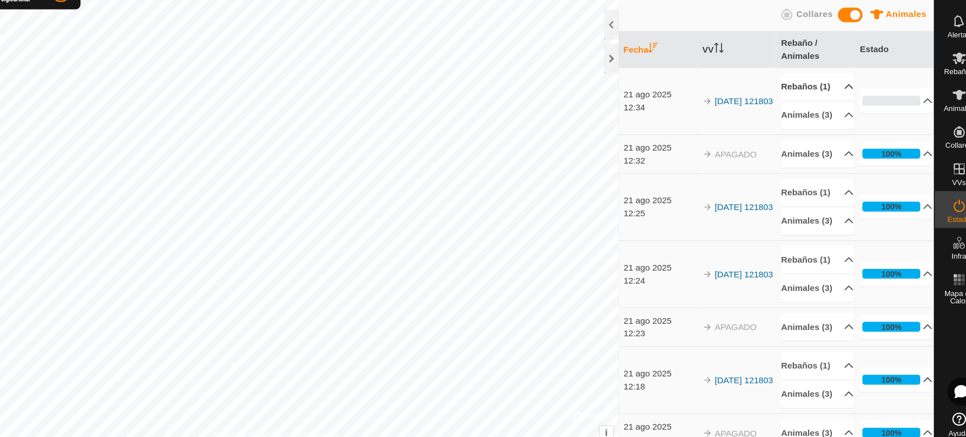
click at [801, 115] on p-accordion-header "Rebaños (1)" at bounding box center [813, 107] width 67 height 25
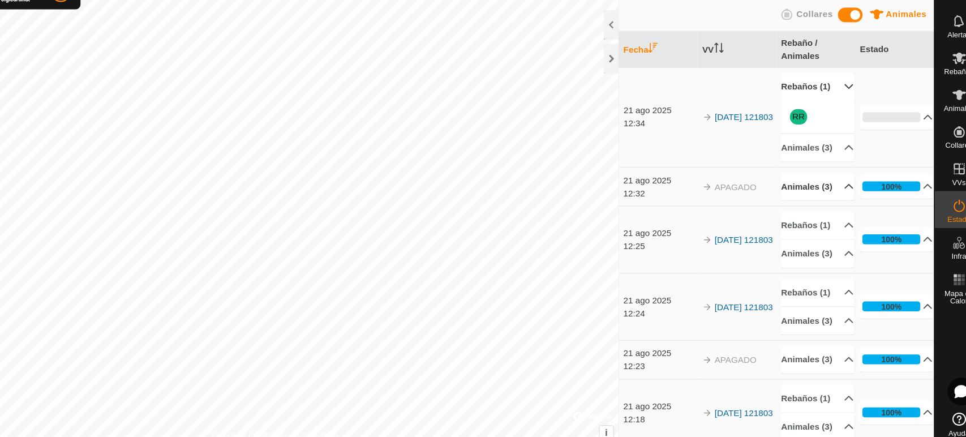
click at [803, 212] on p-accordion-header "Animales (3)" at bounding box center [813, 199] width 67 height 25
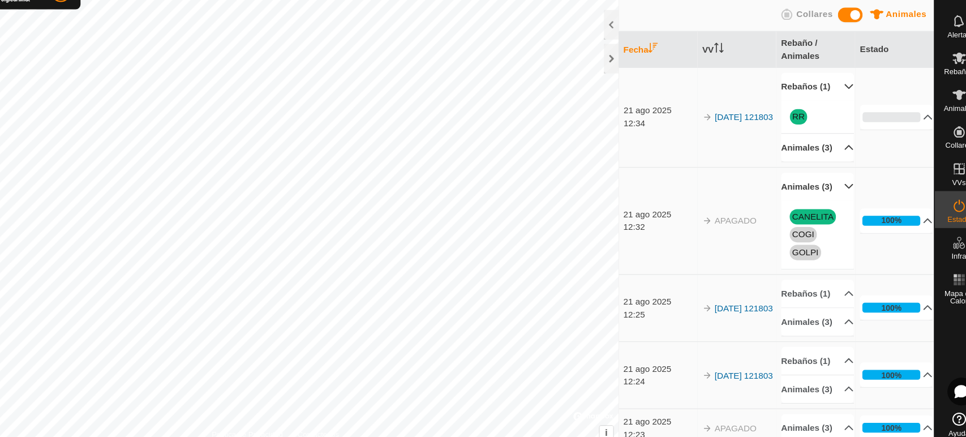
click at [799, 177] on p-accordion-header "Animales (3)" at bounding box center [813, 163] width 67 height 25
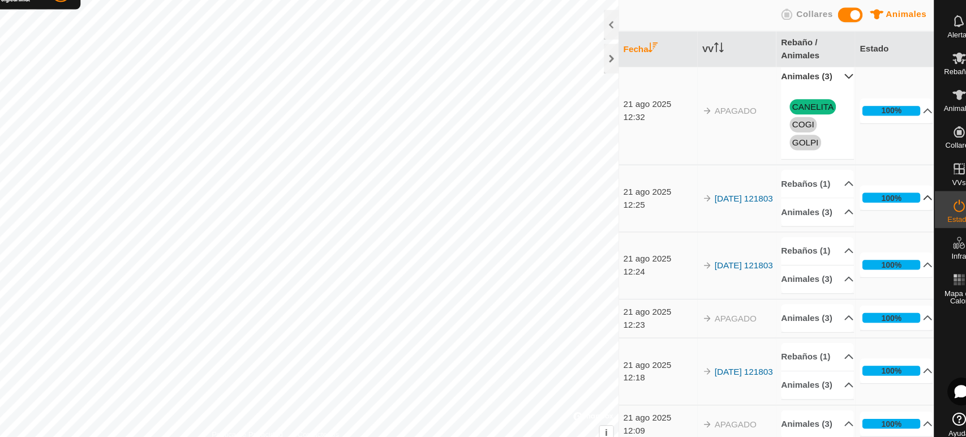
scroll to position [160, 0]
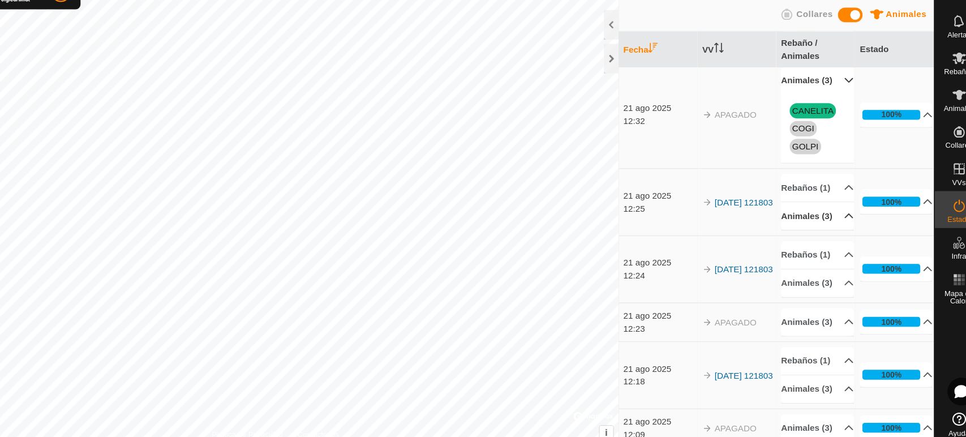
click at [797, 239] on p-accordion-header "Animales (3)" at bounding box center [813, 226] width 67 height 25
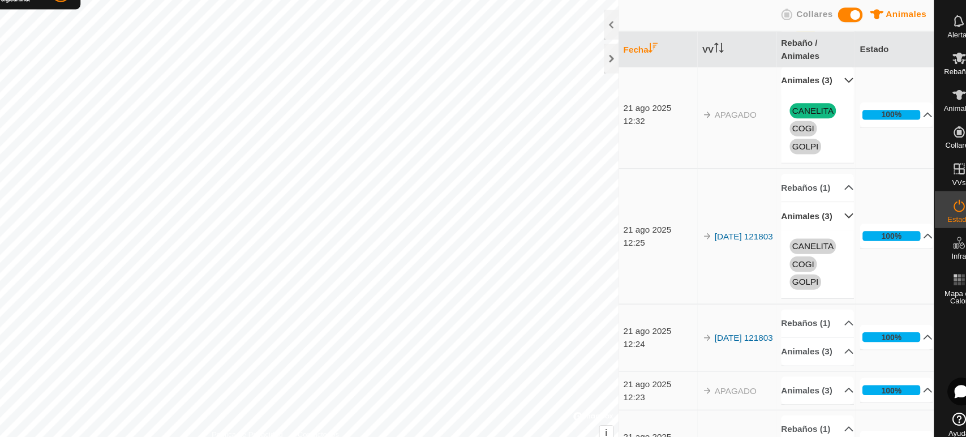
click at [797, 239] on p-accordion-header "Animales (3)" at bounding box center [813, 226] width 67 height 25
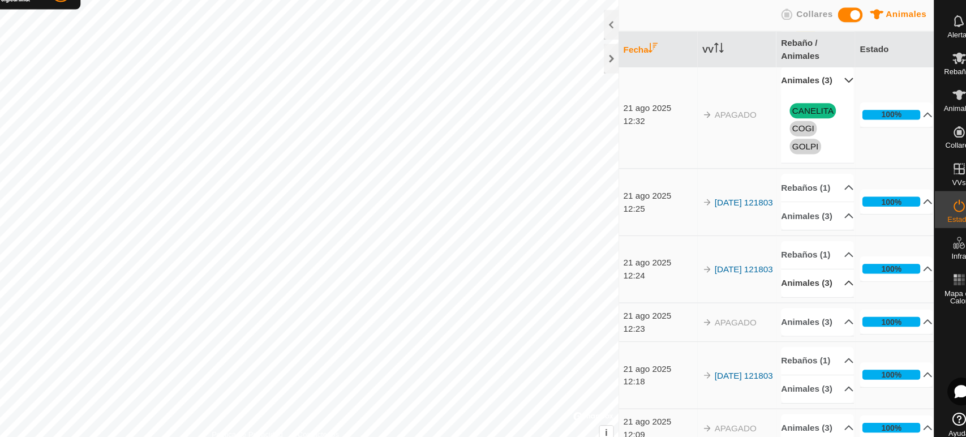
click at [794, 301] on p-accordion-header "Animales (3)" at bounding box center [813, 288] width 67 height 25
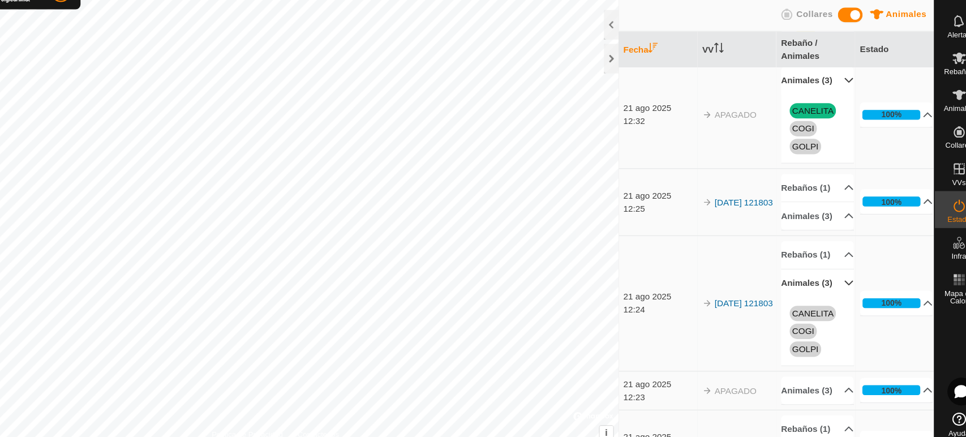
click at [794, 301] on p-accordion-header "Animales (3)" at bounding box center [813, 288] width 67 height 25
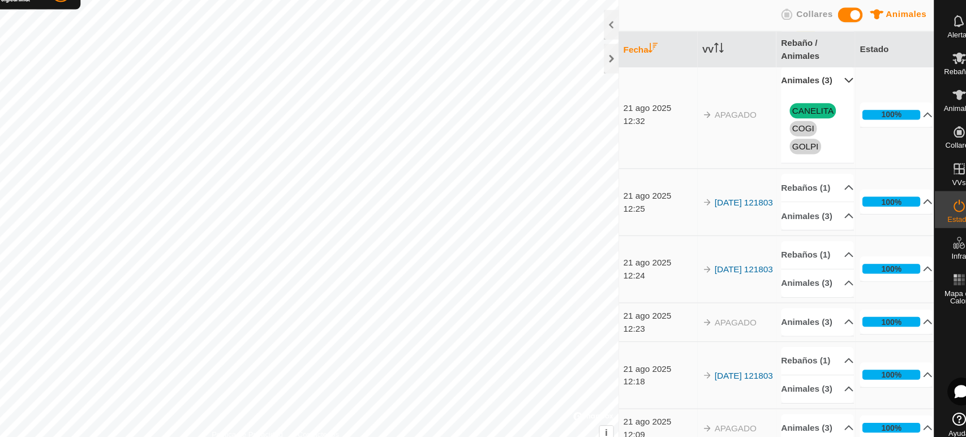
click at [823, 115] on p-accordion-header "Animales (3)" at bounding box center [813, 101] width 67 height 25
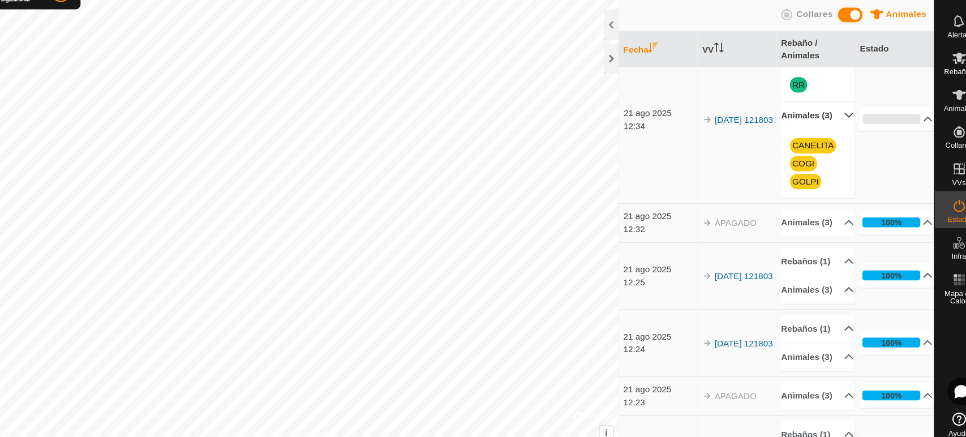
scroll to position [2, 0]
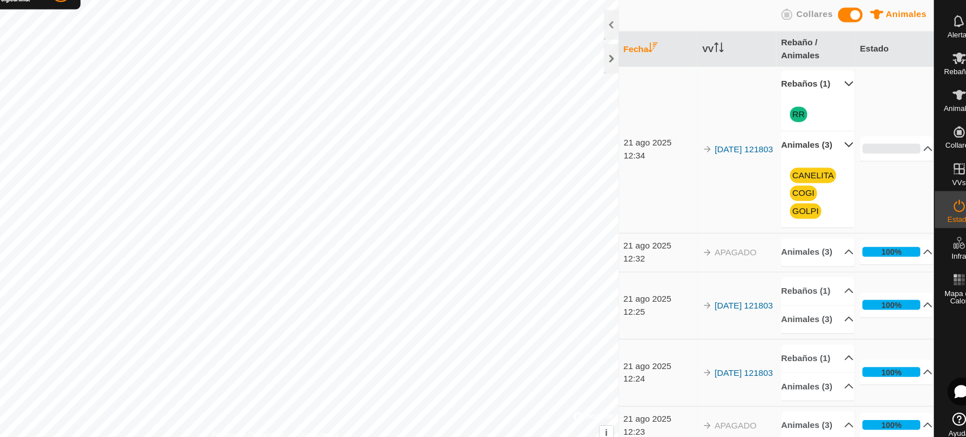
click at [804, 174] on p-accordion-header "Animales (3)" at bounding box center [813, 161] width 67 height 25
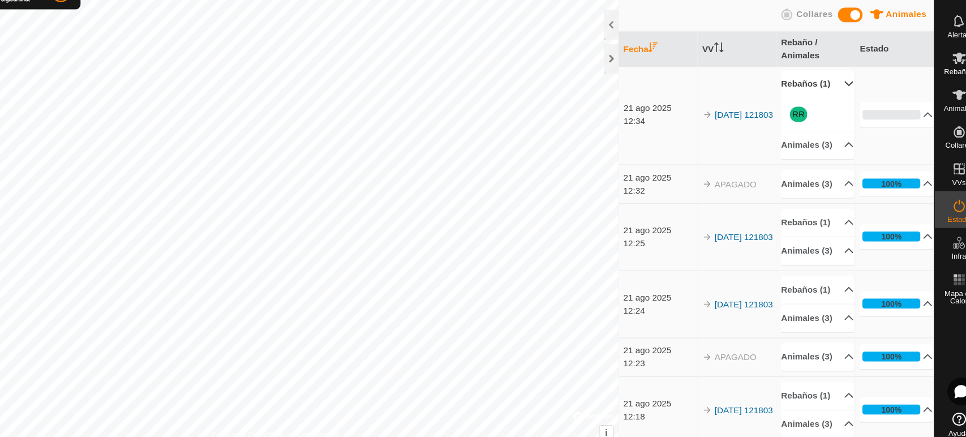
click at [797, 132] on div "RR" at bounding box center [813, 133] width 67 height 30
click at [795, 138] on link "RR" at bounding box center [796, 132] width 11 height 9
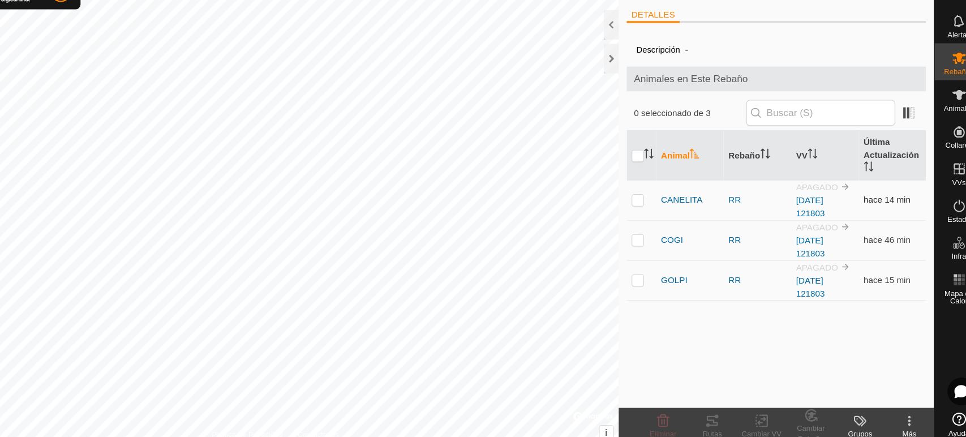
click at [648, 212] on p-checkbox at bounding box center [648, 211] width 11 height 9
click at [650, 214] on p-checkbox at bounding box center [648, 211] width 11 height 9
click at [649, 209] on p-checkbox at bounding box center [648, 211] width 11 height 9
checkbox input "true"
click at [648, 249] on p-checkbox at bounding box center [648, 248] width 11 height 9
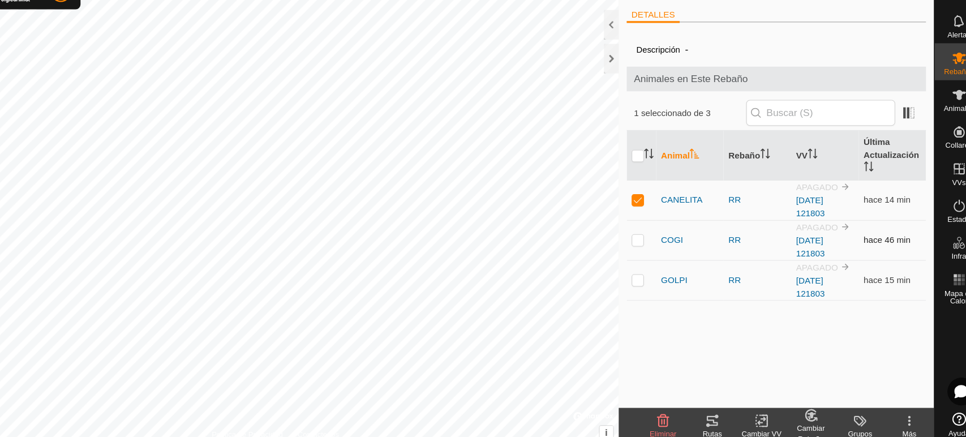
checkbox input "true"
click at [651, 283] on p-checkbox at bounding box center [648, 285] width 11 height 9
checkbox input "true"
click at [651, 283] on p-checkbox at bounding box center [648, 285] width 11 height 9
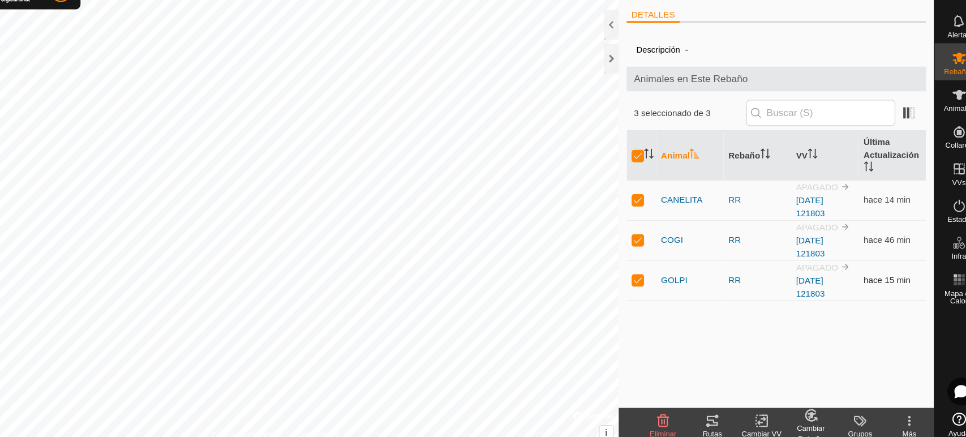
checkbox input "false"
click at [651, 247] on p-checkbox at bounding box center [648, 248] width 11 height 9
checkbox input "false"
click at [649, 205] on td at bounding box center [651, 212] width 27 height 37
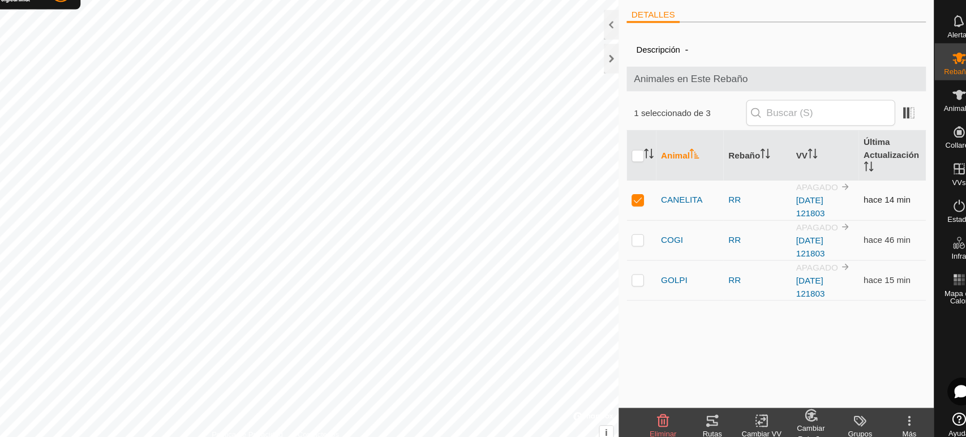
checkbox input "false"
click at [622, 81] on div at bounding box center [624, 81] width 14 height 27
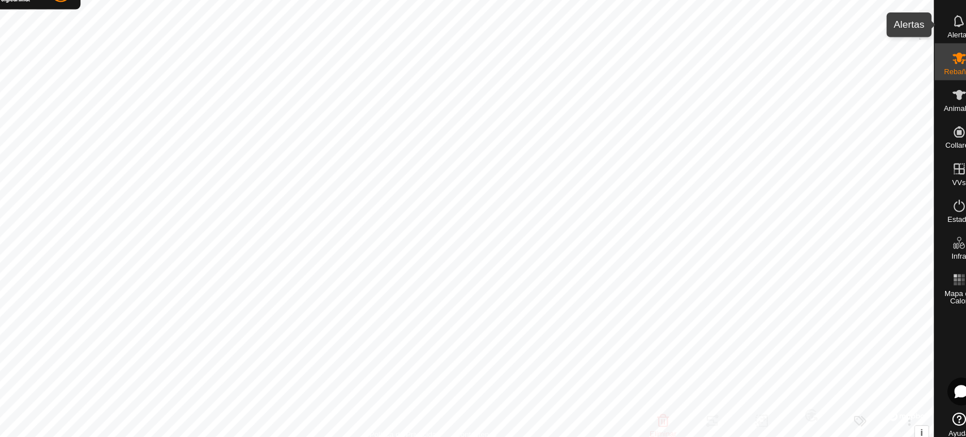
click at [921, 59] on div "Alertas" at bounding box center [943, 51] width 45 height 34
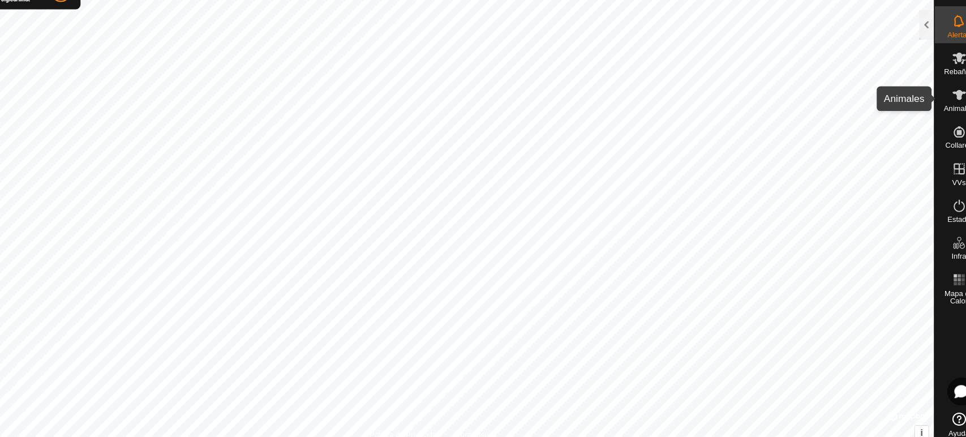
click at [945, 115] on icon at bounding box center [944, 115] width 12 height 9
click at [915, 52] on div at bounding box center [914, 50] width 14 height 27
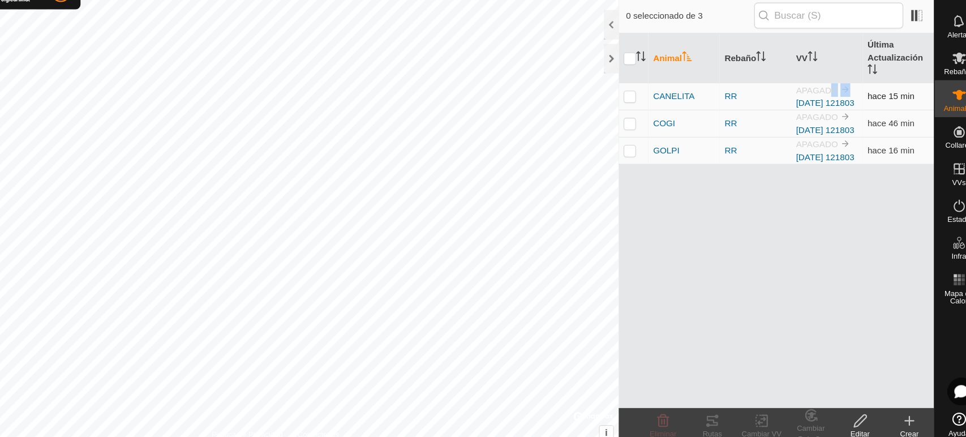
drag, startPoint x: 825, startPoint y: 106, endPoint x: 842, endPoint y: 111, distance: 17.9
click at [842, 111] on span "APAGADO 2025-08-21 121803" at bounding box center [821, 116] width 54 height 21
click at [842, 111] on img at bounding box center [839, 110] width 9 height 9
click at [839, 110] on img at bounding box center [839, 110] width 9 height 9
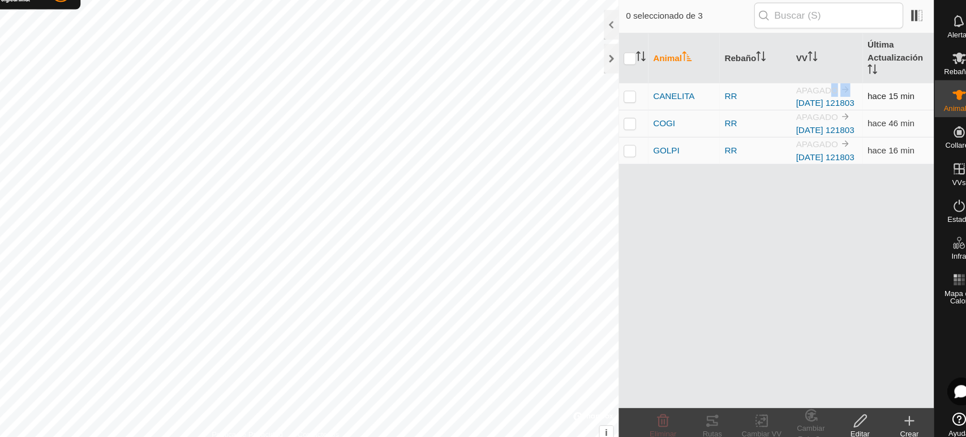
click at [839, 110] on img at bounding box center [839, 110] width 9 height 9
click at [816, 121] on link "[DATE] 121803" at bounding box center [821, 122] width 54 height 9
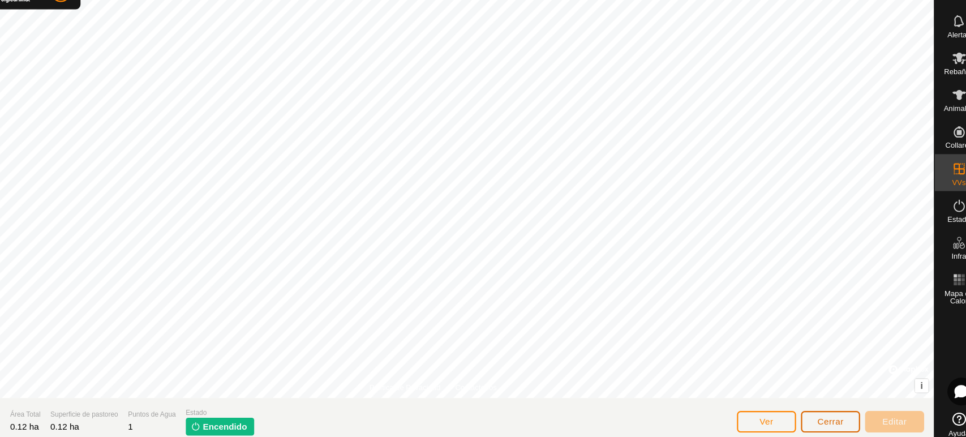
click at [835, 414] on span "Cerrar" at bounding box center [826, 415] width 24 height 9
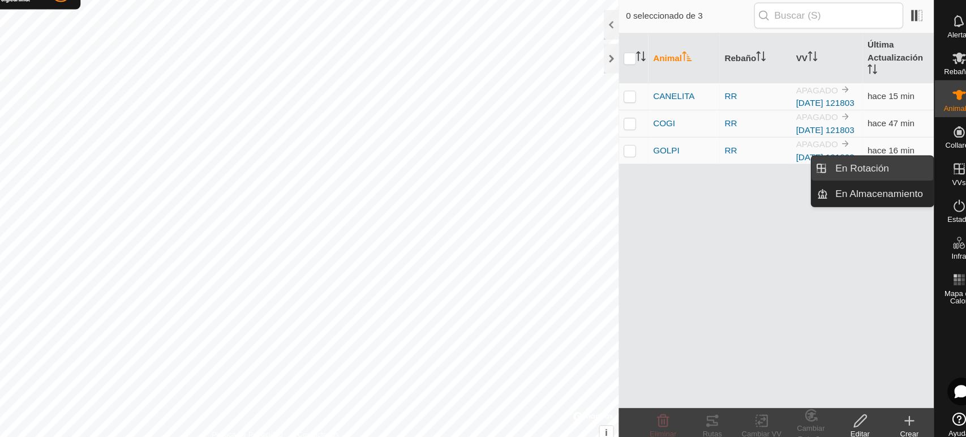
click at [885, 180] on link "En Rotación" at bounding box center [871, 182] width 97 height 23
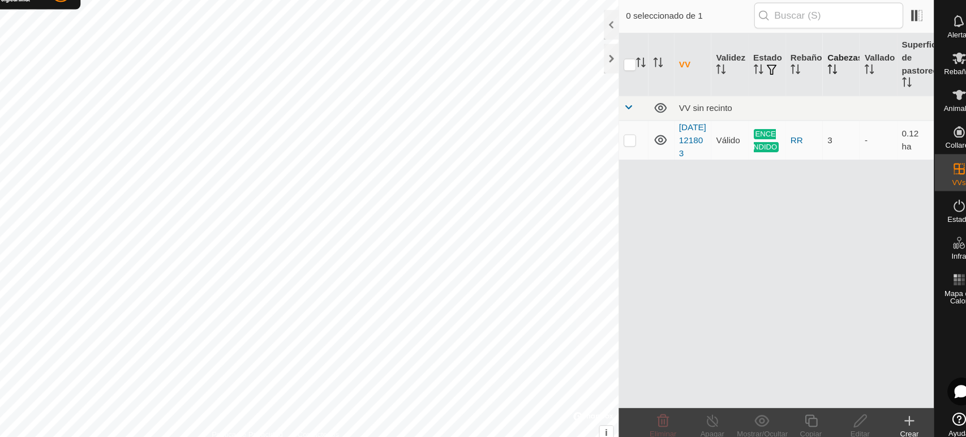
click at [829, 79] on th "Cabezas" at bounding box center [835, 88] width 34 height 58
click at [870, 81] on th "Vallado" at bounding box center [869, 88] width 34 height 58
click at [793, 85] on th "Rebaño" at bounding box center [801, 88] width 34 height 58
click at [758, 90] on icon "Activar para ordenar" at bounding box center [759, 91] width 9 height 9
click at [769, 93] on span "button" at bounding box center [771, 92] width 9 height 9
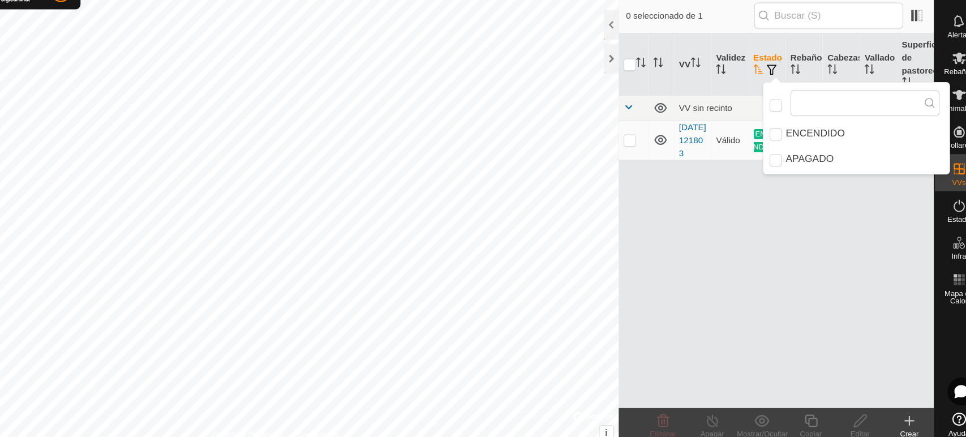
click at [769, 93] on span "button" at bounding box center [771, 92] width 9 height 9
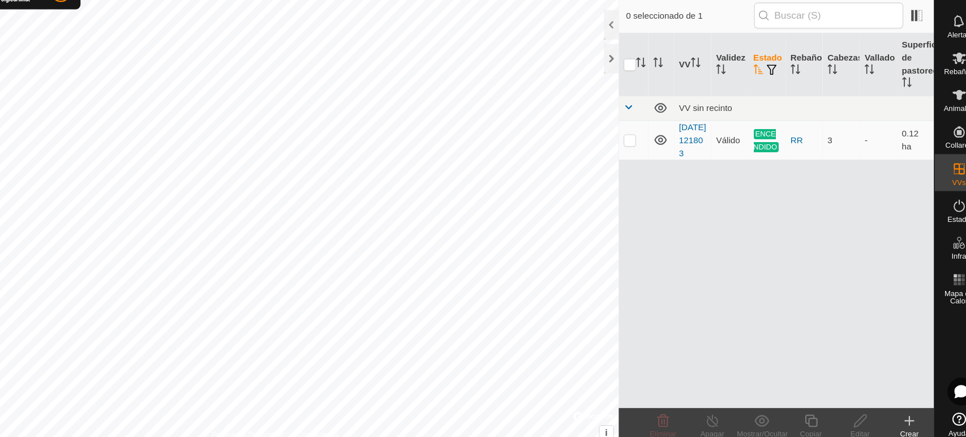
click at [769, 93] on span "button" at bounding box center [771, 92] width 9 height 9
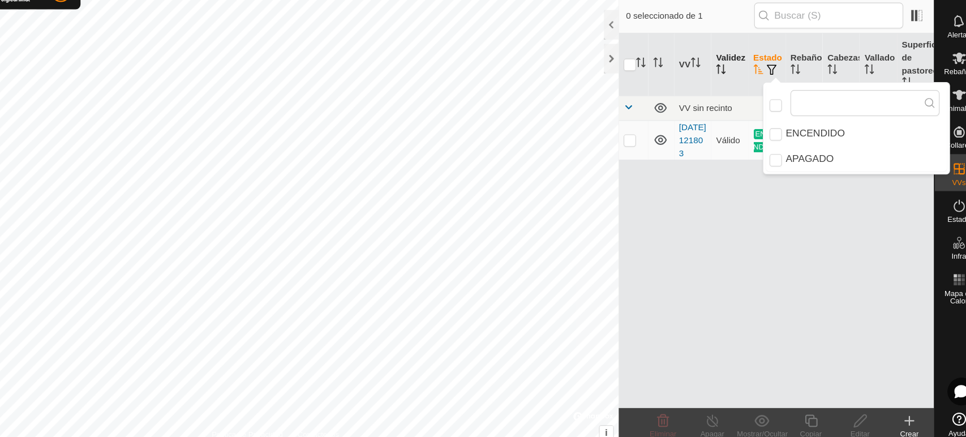
click at [727, 93] on icon "Activar para ordenar" at bounding box center [727, 91] width 1 height 9
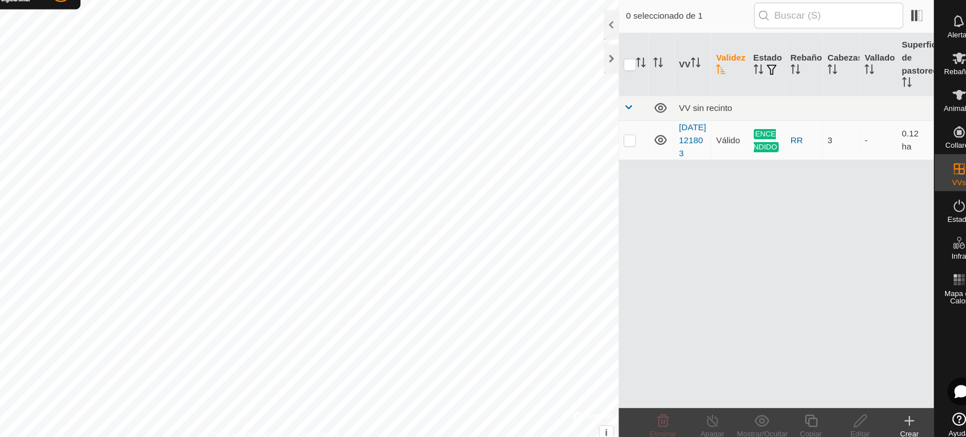
click at [727, 93] on icon "Activar para ordenar" at bounding box center [724, 91] width 8 height 9
click at [694, 153] on link "[DATE] 121803" at bounding box center [698, 156] width 25 height 33
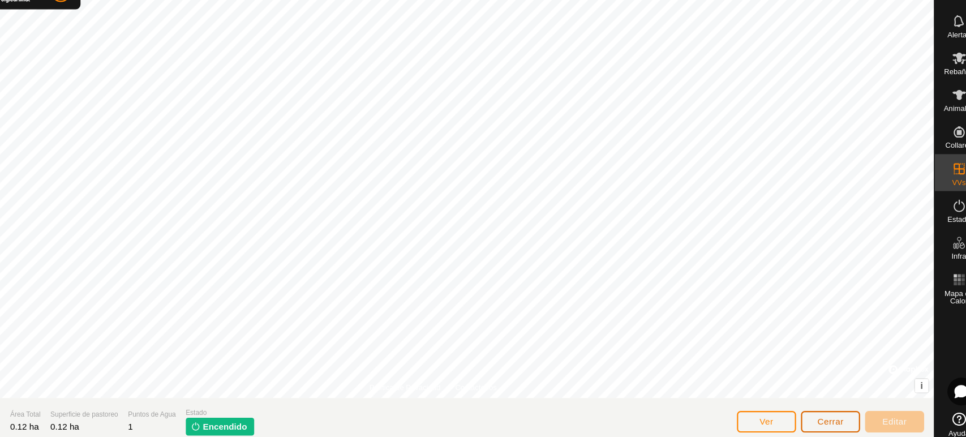
click at [821, 413] on span "Cerrar" at bounding box center [826, 415] width 24 height 9
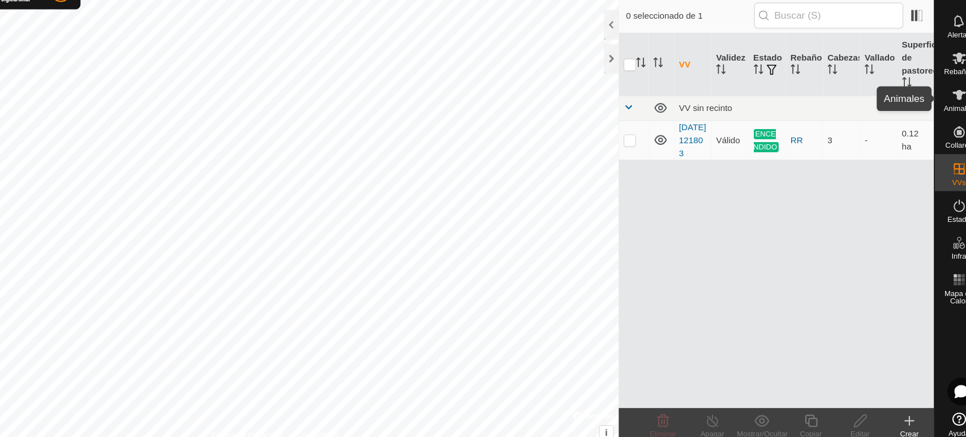
click at [945, 109] on icon at bounding box center [944, 116] width 14 height 14
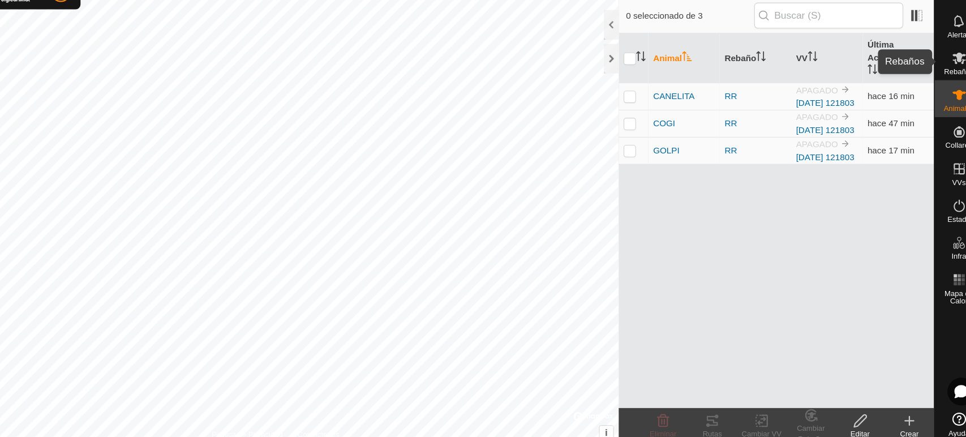
click at [943, 91] on span "Rebaños" at bounding box center [943, 94] width 27 height 7
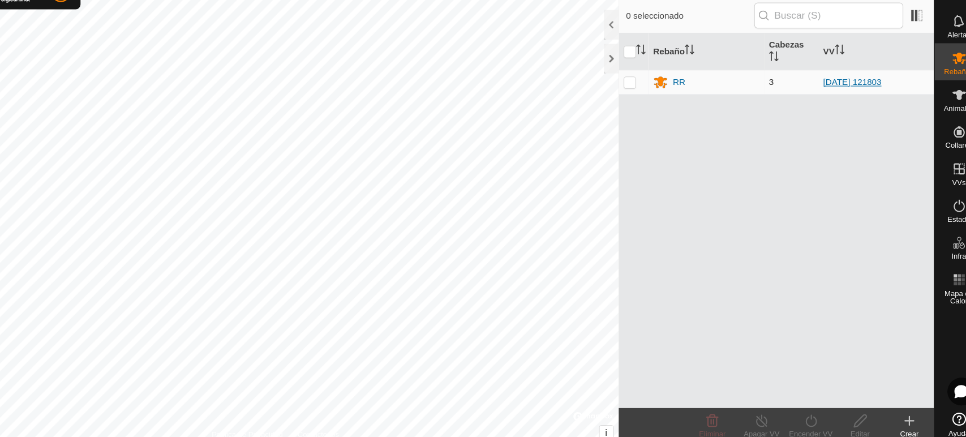
click at [835, 100] on link "[DATE] 121803" at bounding box center [846, 103] width 54 height 9
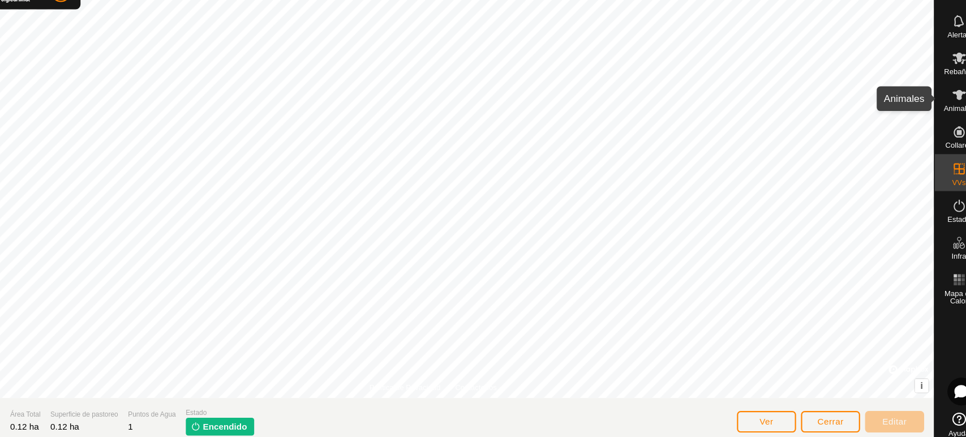
click at [938, 120] on icon at bounding box center [944, 116] width 14 height 14
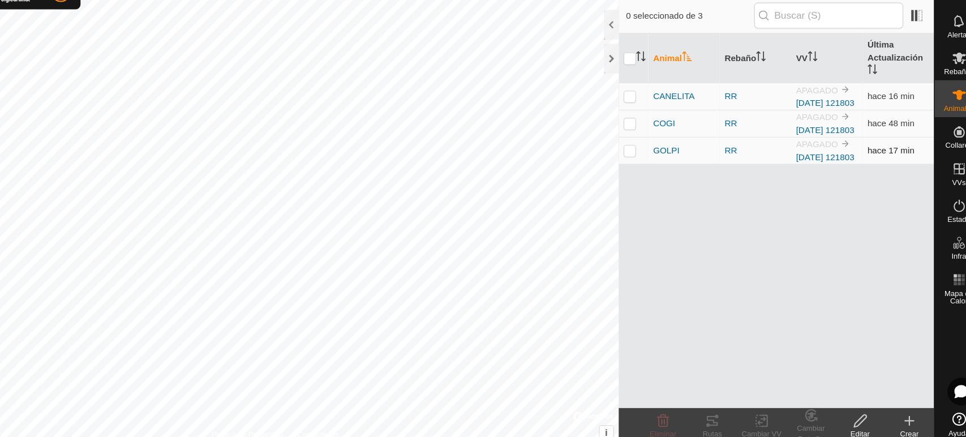
click at [638, 171] on p-checkbox at bounding box center [641, 166] width 11 height 9
checkbox input "true"
click at [640, 146] on p-checkbox at bounding box center [641, 141] width 11 height 9
checkbox input "true"
click at [641, 119] on p-checkbox at bounding box center [641, 116] width 11 height 9
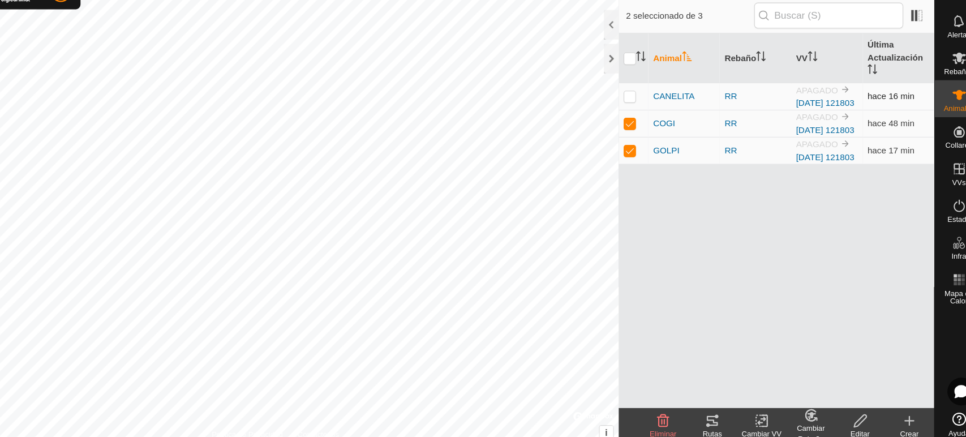
checkbox input "true"
click at [637, 119] on p-checkbox at bounding box center [641, 116] width 11 height 9
checkbox input "false"
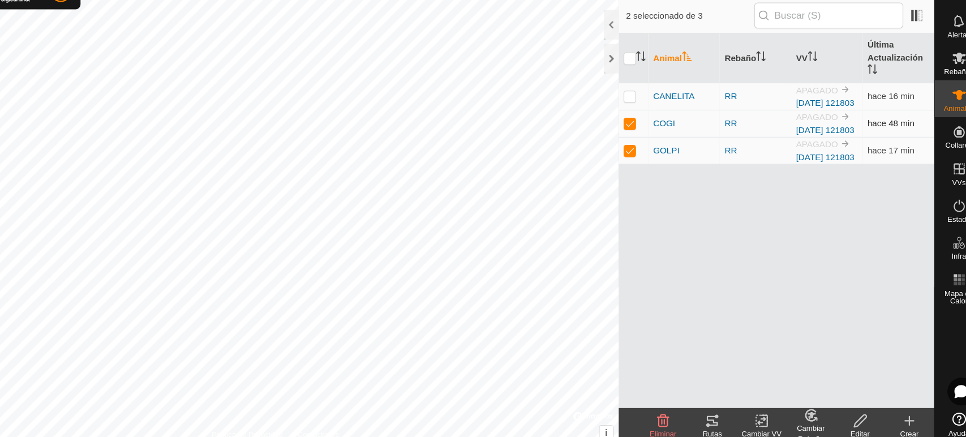
click at [641, 146] on p-checkbox at bounding box center [641, 141] width 11 height 9
checkbox input "false"
click at [641, 171] on p-checkbox at bounding box center [641, 166] width 11 height 9
checkbox input "false"
click at [945, 85] on icon at bounding box center [944, 82] width 14 height 14
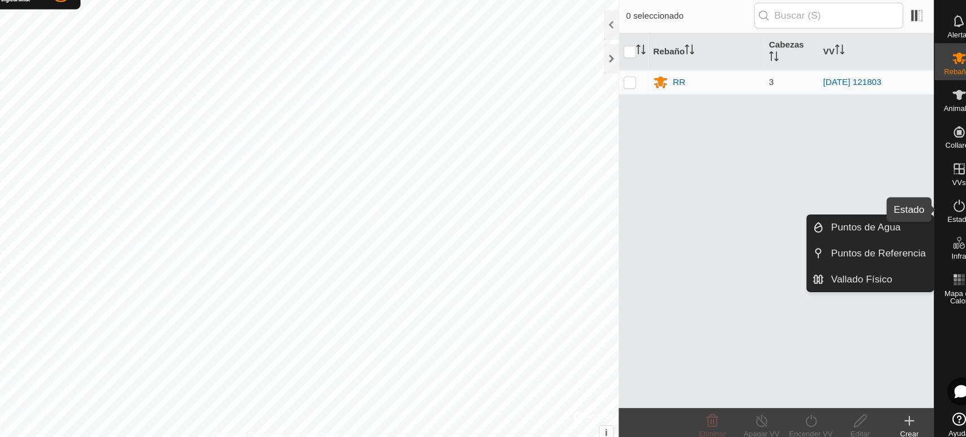
click at [938, 221] on icon at bounding box center [944, 218] width 14 height 14
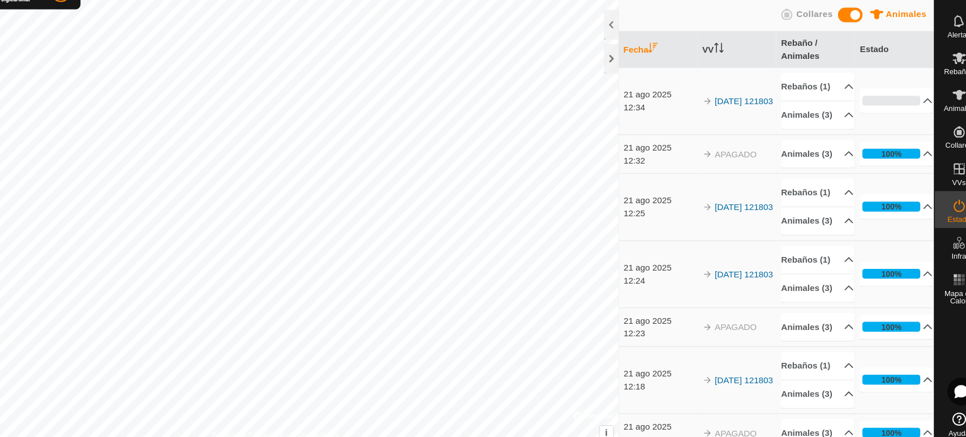
click at [738, 152] on td "[DATE] 121803" at bounding box center [739, 121] width 72 height 62
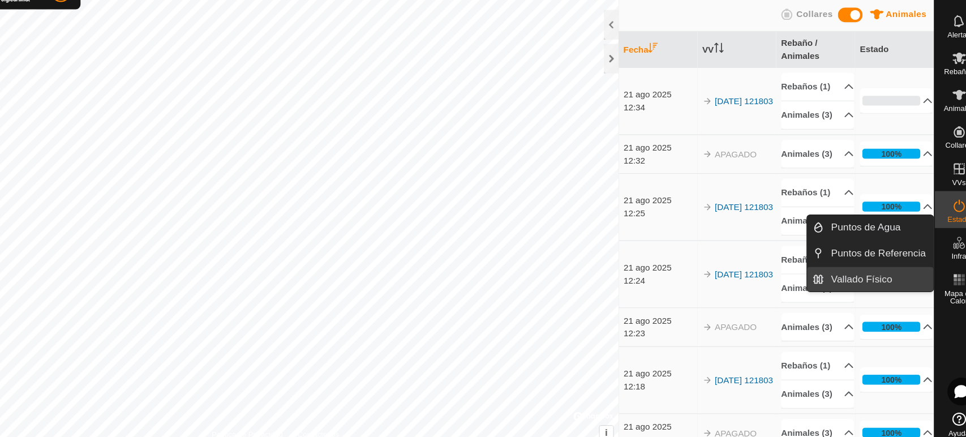
click at [867, 276] on link "Vallado Físico" at bounding box center [869, 284] width 101 height 23
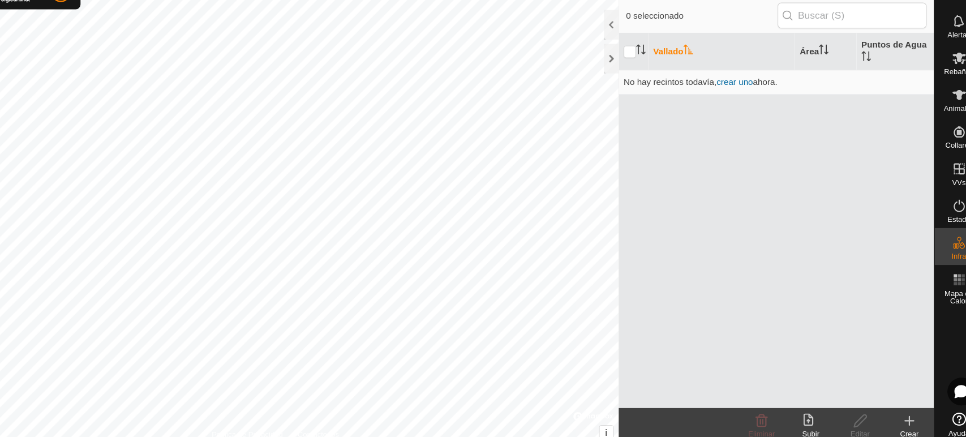
drag, startPoint x: 727, startPoint y: 181, endPoint x: 721, endPoint y: 198, distance: 17.9
click at [721, 198] on div "Vallado Área Puntos de Agua No hay recintos todavía , crear uno ahora." at bounding box center [776, 231] width 290 height 344
click at [628, 87] on div at bounding box center [624, 81] width 14 height 27
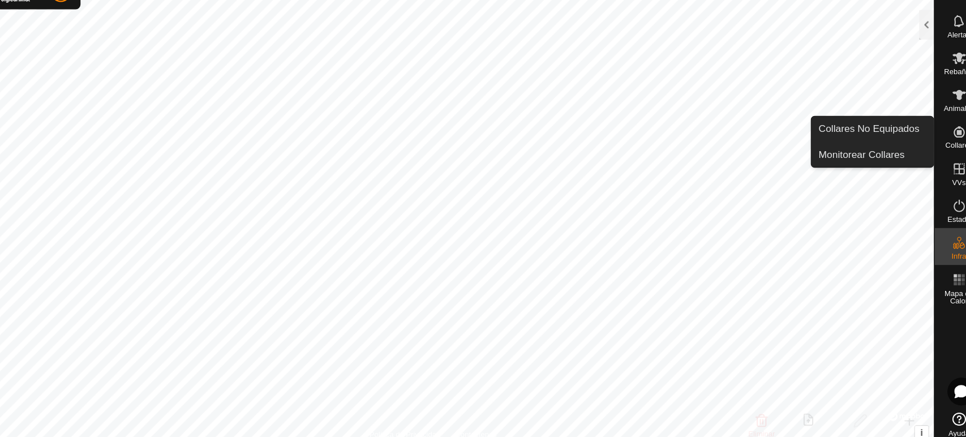
click at [948, 149] on icon at bounding box center [944, 149] width 10 height 10
click at [856, 173] on link "Monitorear Collares" at bounding box center [864, 170] width 112 height 23
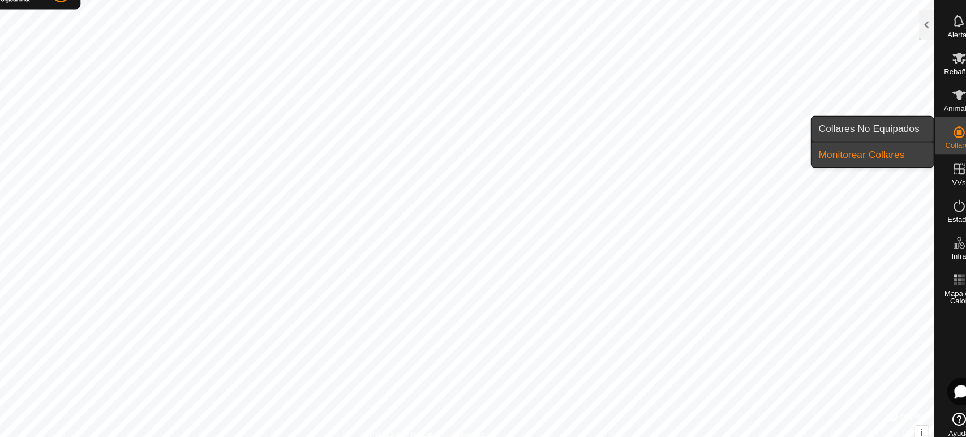
click at [853, 141] on link "Collares No Equipados" at bounding box center [864, 146] width 112 height 23
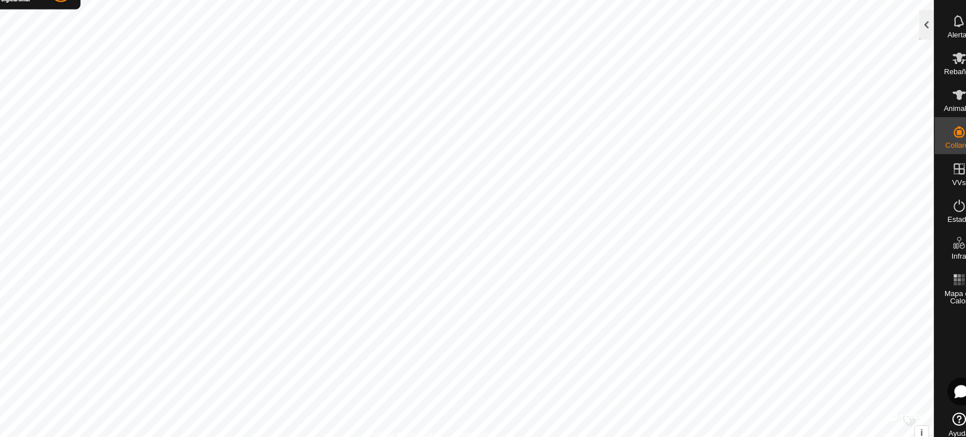
click at [912, 51] on div at bounding box center [914, 50] width 14 height 27
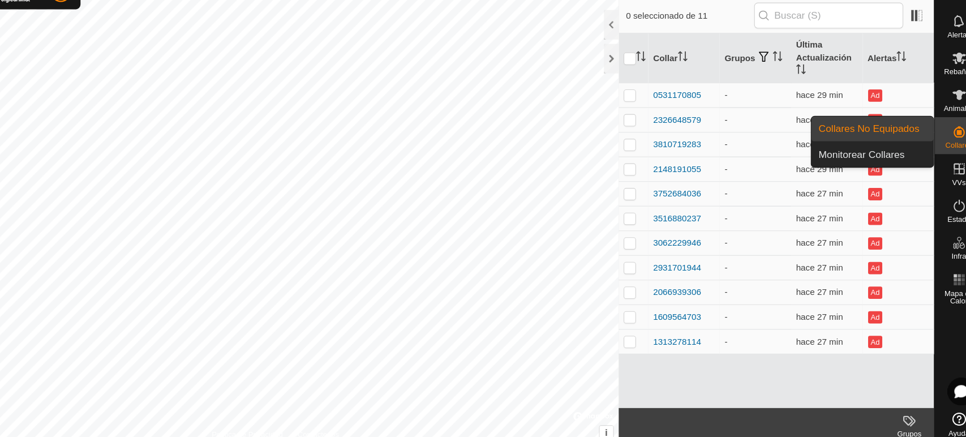
click at [877, 166] on link "Monitorear Collares" at bounding box center [864, 170] width 112 height 23
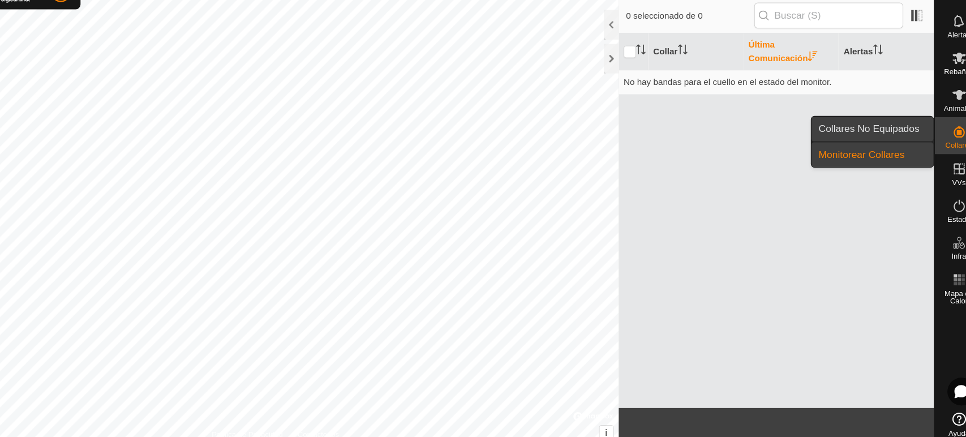
click at [872, 143] on link "Collares No Equipados" at bounding box center [864, 146] width 112 height 23
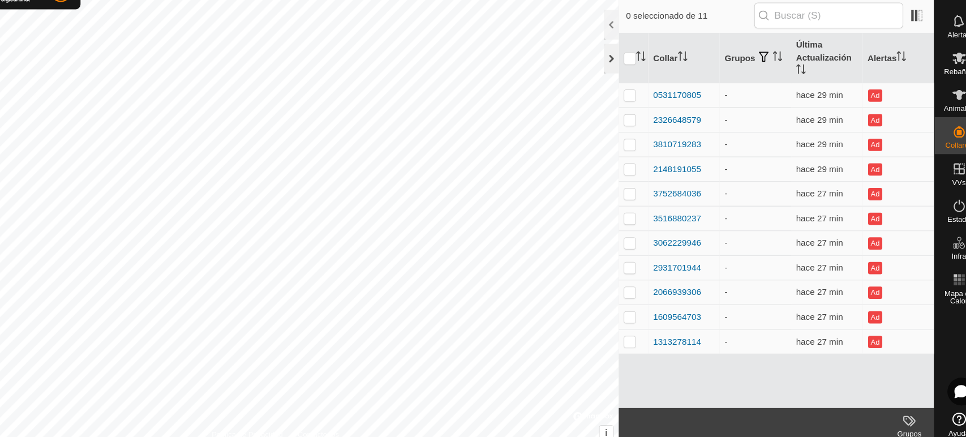
click at [619, 75] on div at bounding box center [624, 81] width 14 height 27
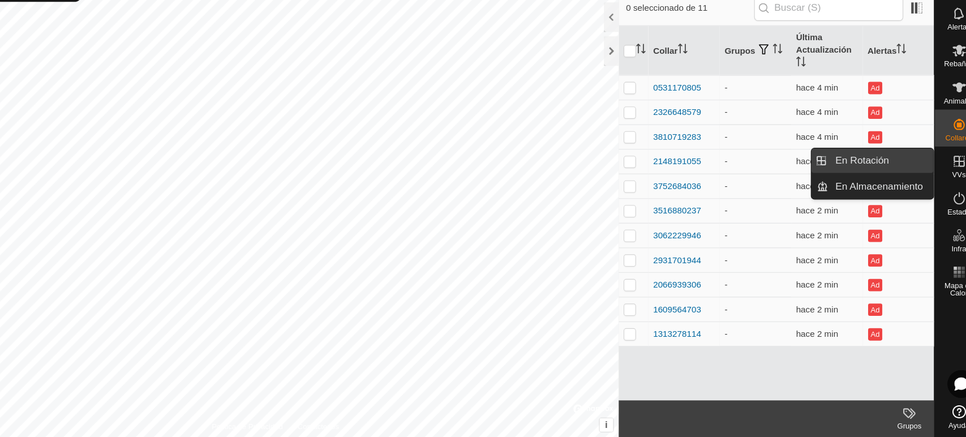
click at [880, 179] on link "En Rotación" at bounding box center [871, 182] width 97 height 23
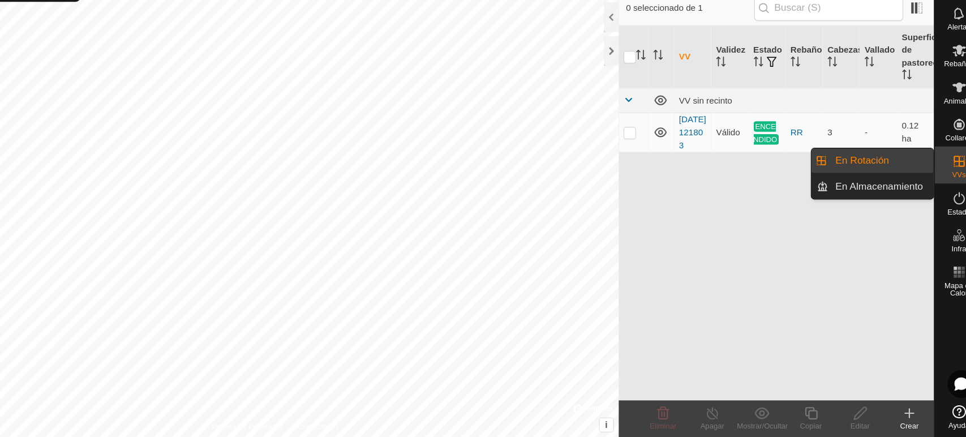
click at [932, 179] on div "VVs" at bounding box center [943, 187] width 45 height 34
click at [882, 176] on link "En Rotación" at bounding box center [871, 182] width 97 height 23
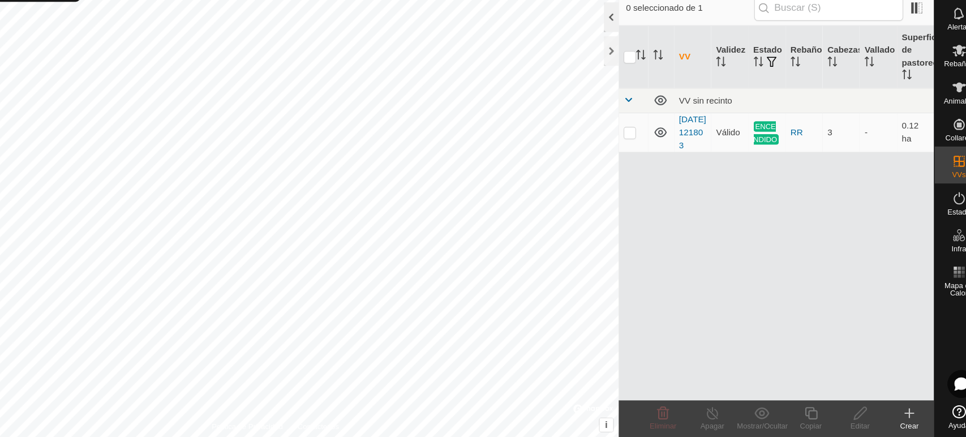
click at [627, 52] on div at bounding box center [624, 50] width 14 height 27
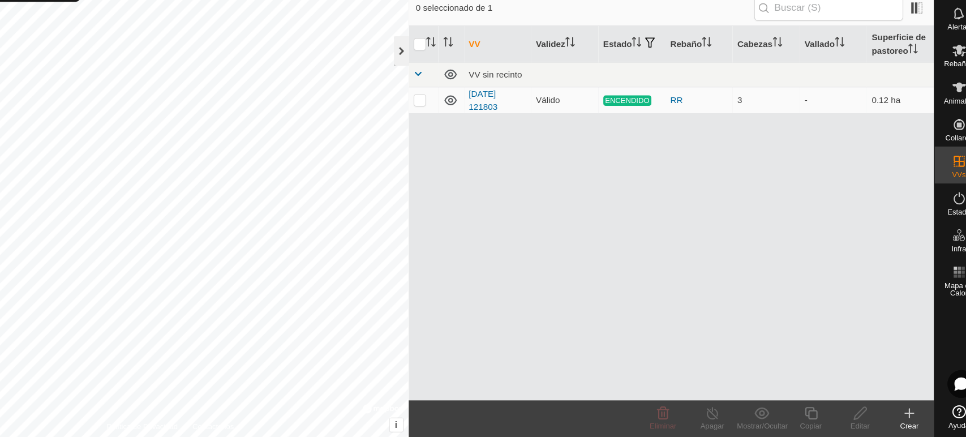
click at [431, 84] on div at bounding box center [431, 81] width 14 height 27
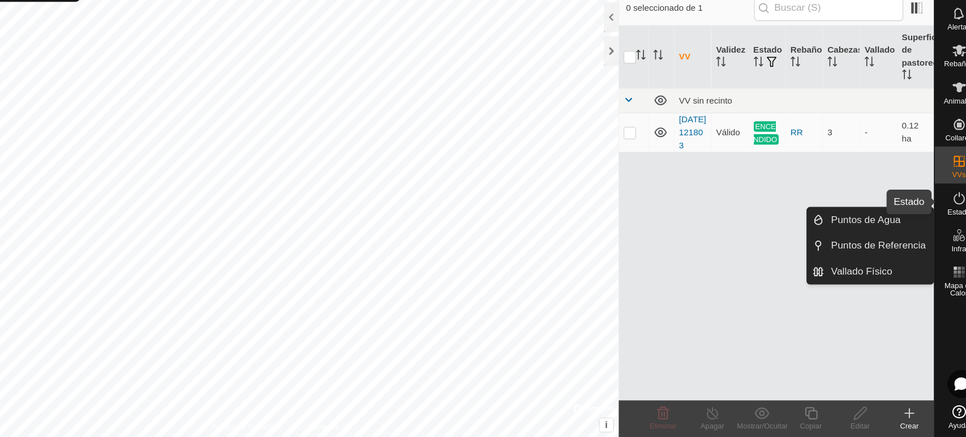
click at [948, 224] on icon at bounding box center [944, 218] width 14 height 14
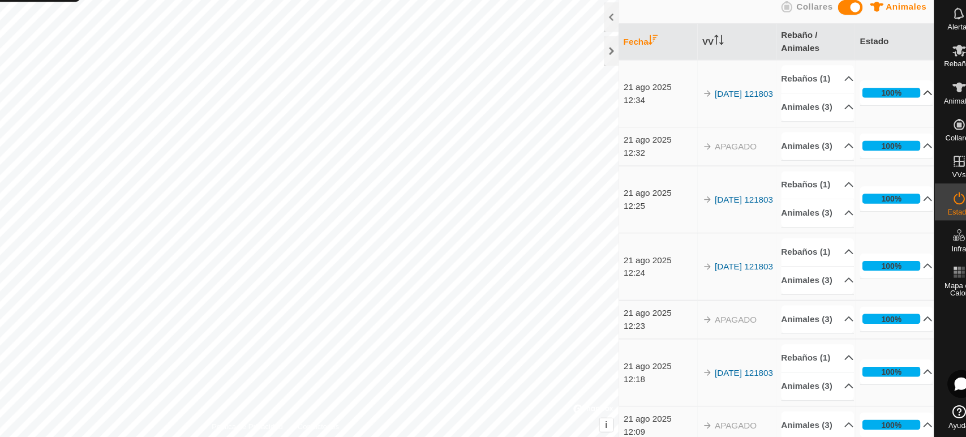
click at [885, 131] on p-accordion-header "100%" at bounding box center [886, 120] width 67 height 23
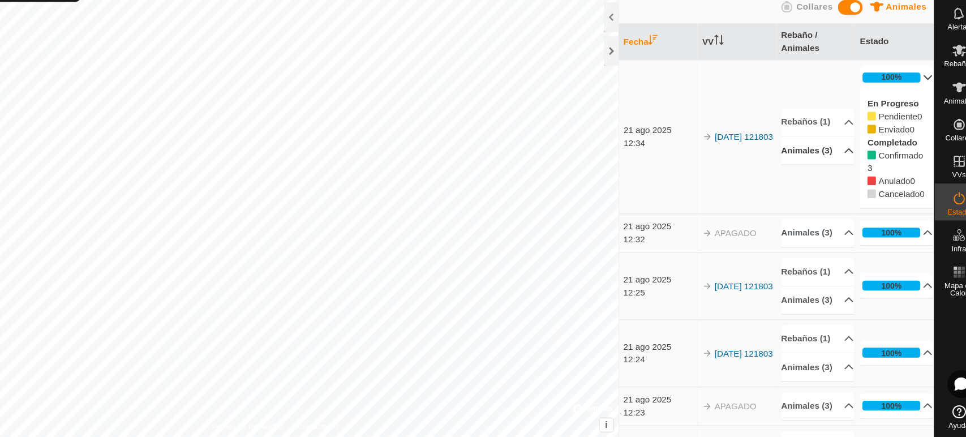
click at [810, 186] on p-accordion-header "Animales (3)" at bounding box center [813, 173] width 67 height 25
click at [811, 126] on p-accordion-header "Rebaños (1)" at bounding box center [813, 116] width 67 height 25
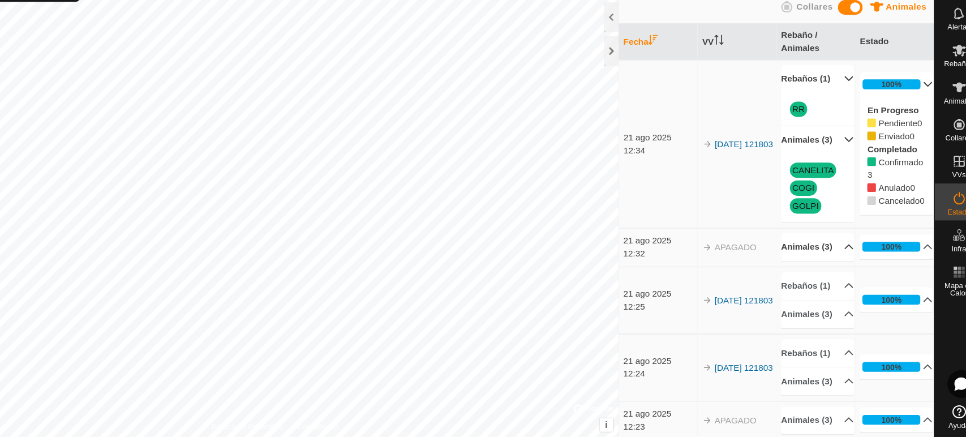
click at [794, 275] on p-accordion-header "Animales (3)" at bounding box center [813, 262] width 67 height 25
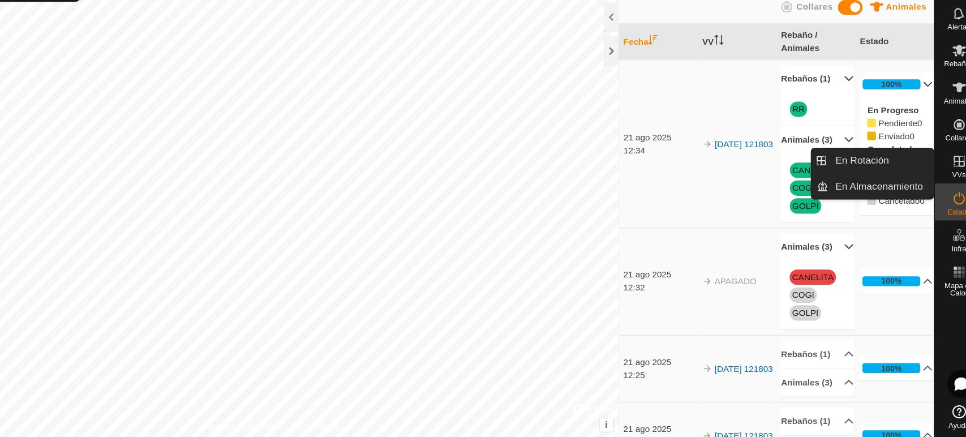
drag, startPoint x: 920, startPoint y: 189, endPoint x: 942, endPoint y: 189, distance: 22.1
click at [942, 189] on icon at bounding box center [944, 184] width 14 height 14
click at [873, 180] on link "En Rotación" at bounding box center [871, 182] width 97 height 23
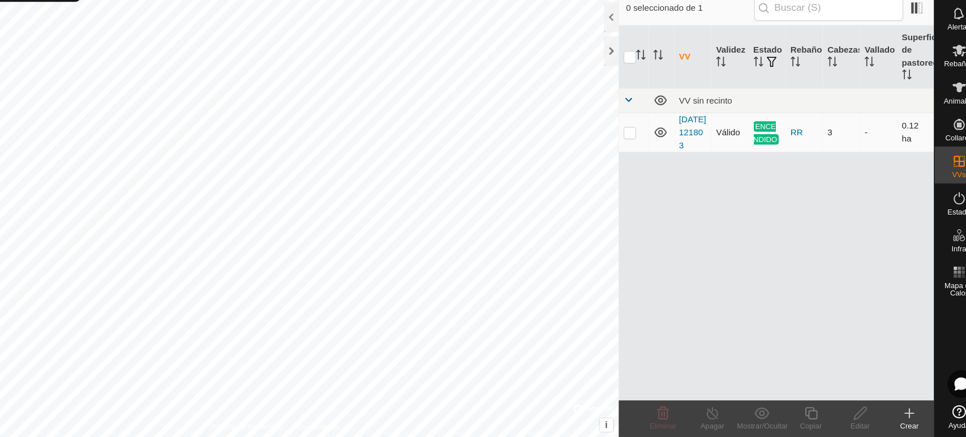
click at [667, 164] on icon at bounding box center [670, 157] width 14 height 14
checkbox input "true"
click at [943, 216] on icon at bounding box center [944, 218] width 14 height 14
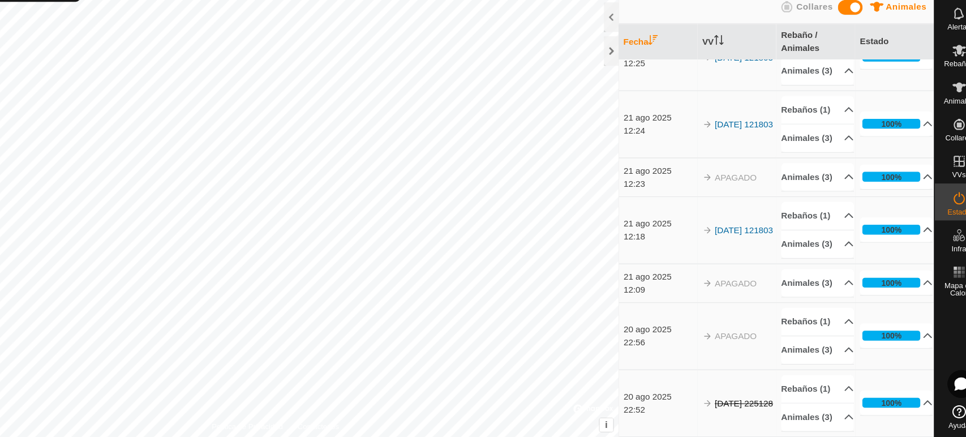
scroll to position [295, 0]
click at [725, 242] on link "[DATE] 121803" at bounding box center [746, 246] width 54 height 9
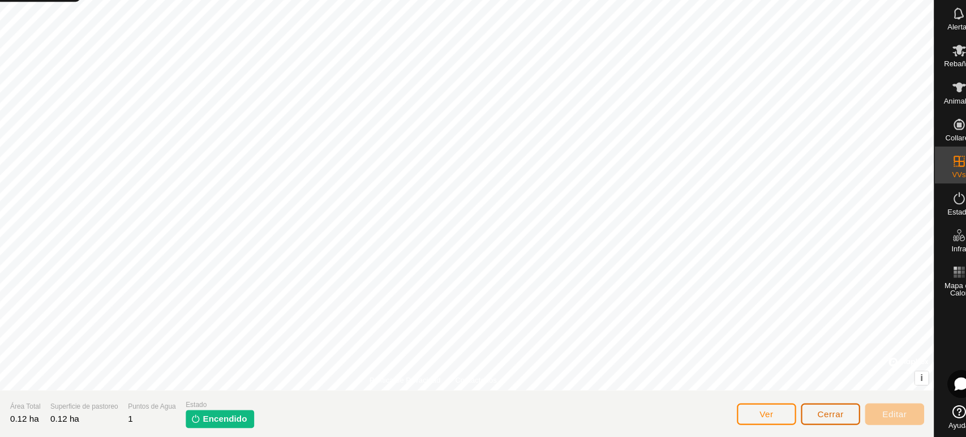
click at [825, 413] on span "Cerrar" at bounding box center [826, 415] width 24 height 9
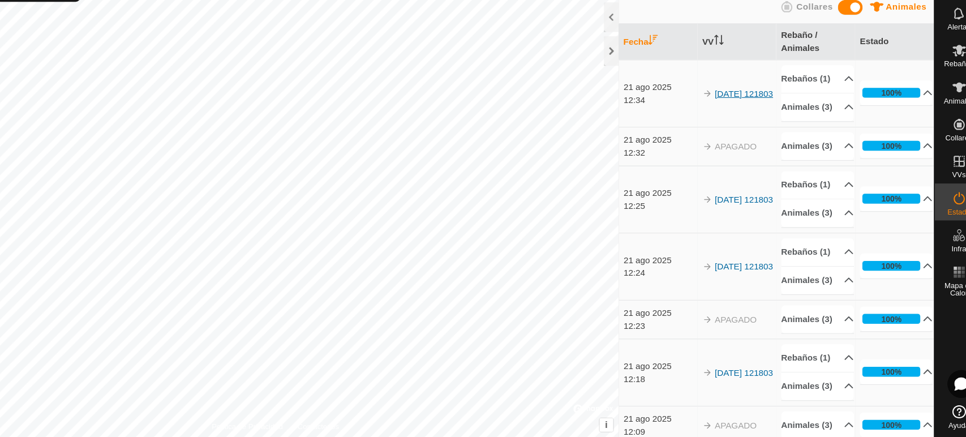
click at [728, 126] on link "[DATE] 121803" at bounding box center [746, 121] width 54 height 9
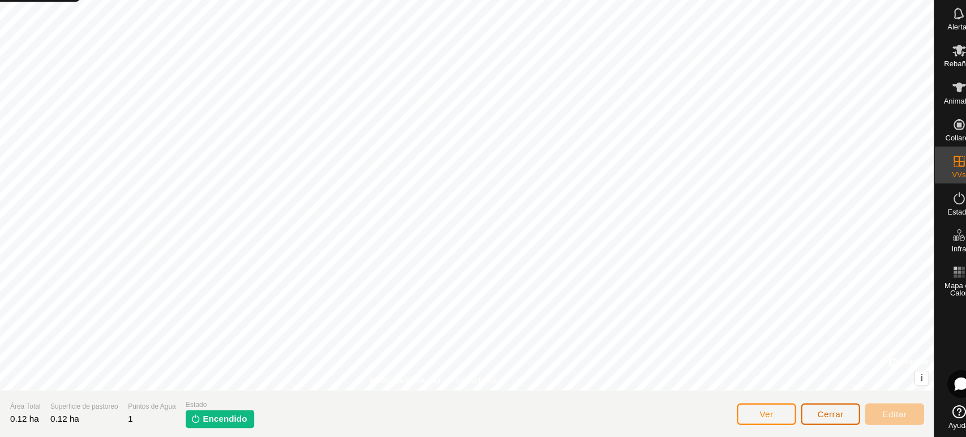
click at [825, 422] on button "Cerrar" at bounding box center [826, 416] width 54 height 20
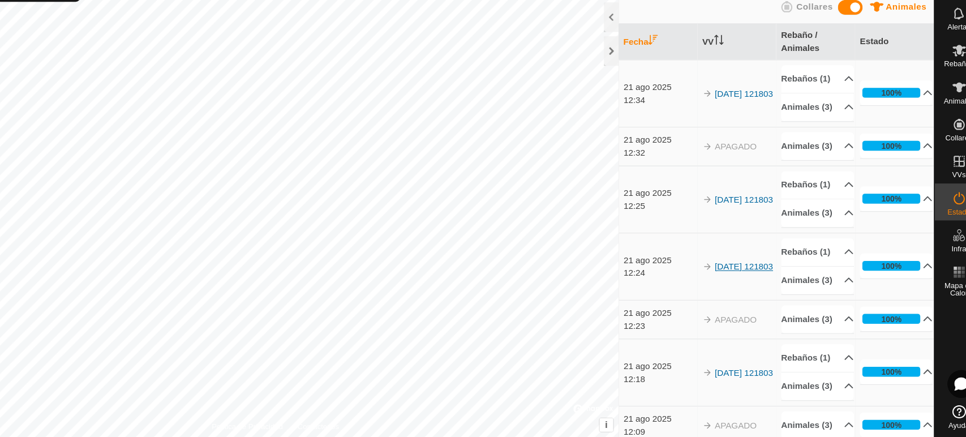
click at [725, 285] on link "[DATE] 121803" at bounding box center [746, 280] width 54 height 9
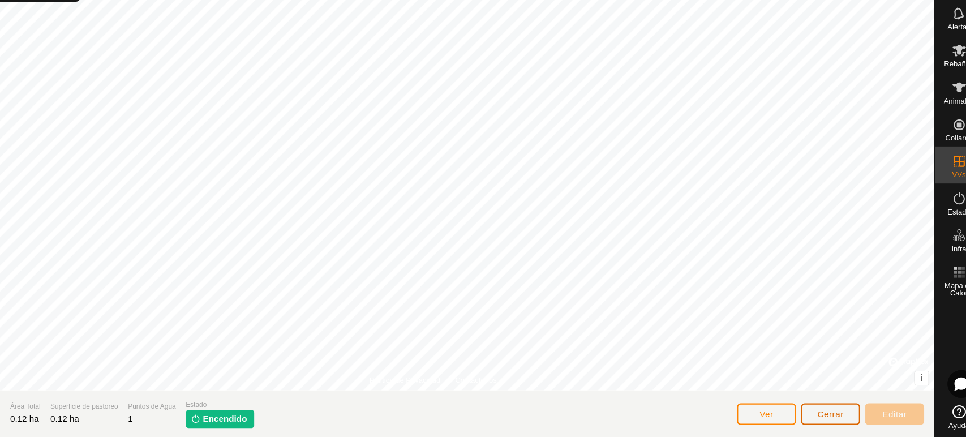
click at [826, 412] on span "Cerrar" at bounding box center [826, 415] width 24 height 9
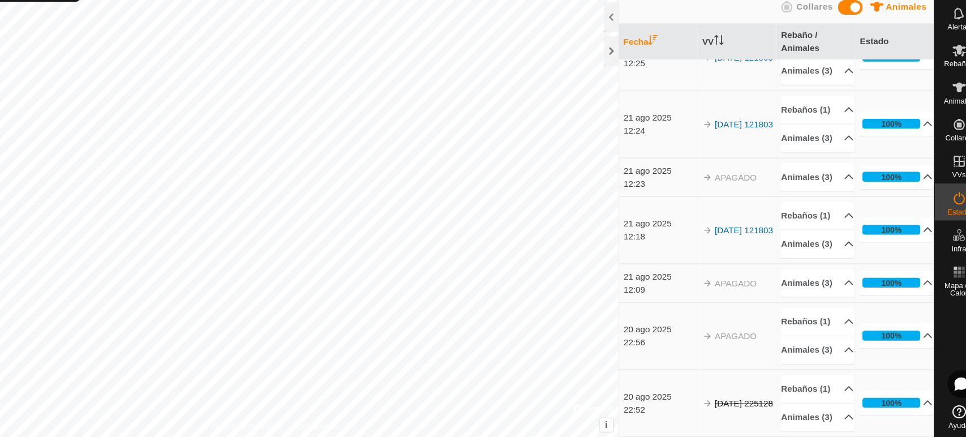
scroll to position [239, 0]
click at [719, 246] on link "[DATE] 121803" at bounding box center [746, 246] width 54 height 9
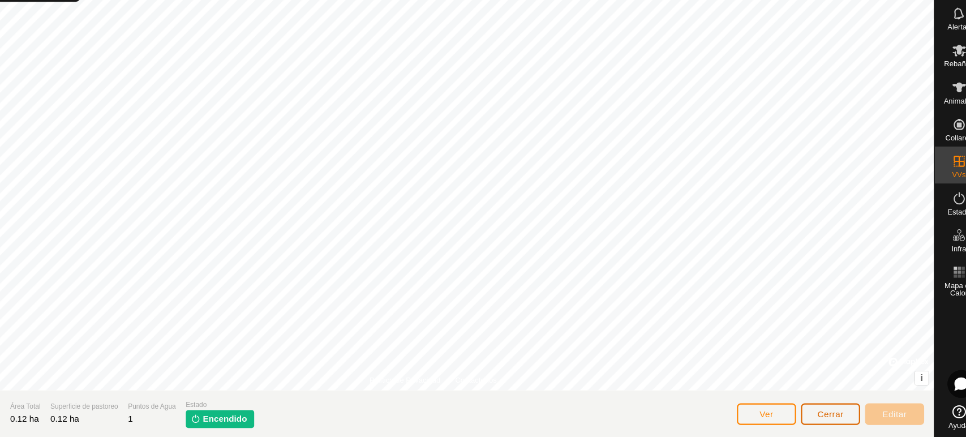
click at [819, 415] on span "Cerrar" at bounding box center [826, 415] width 24 height 9
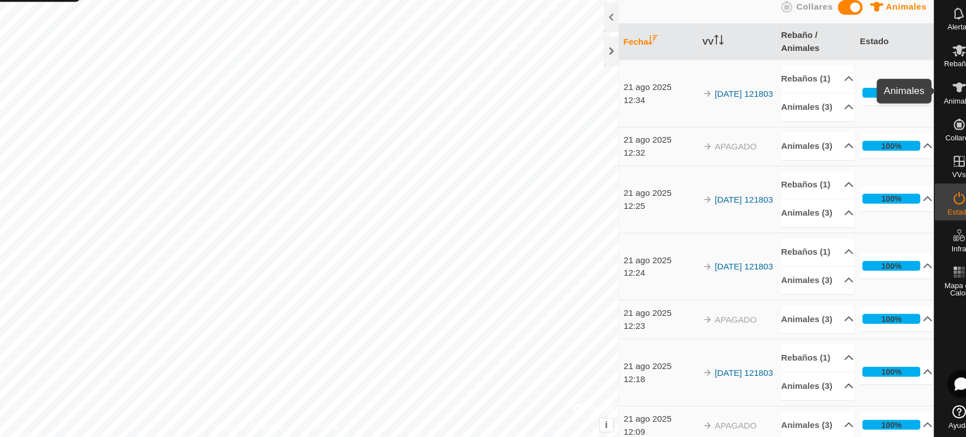
click at [939, 119] on icon at bounding box center [944, 116] width 14 height 14
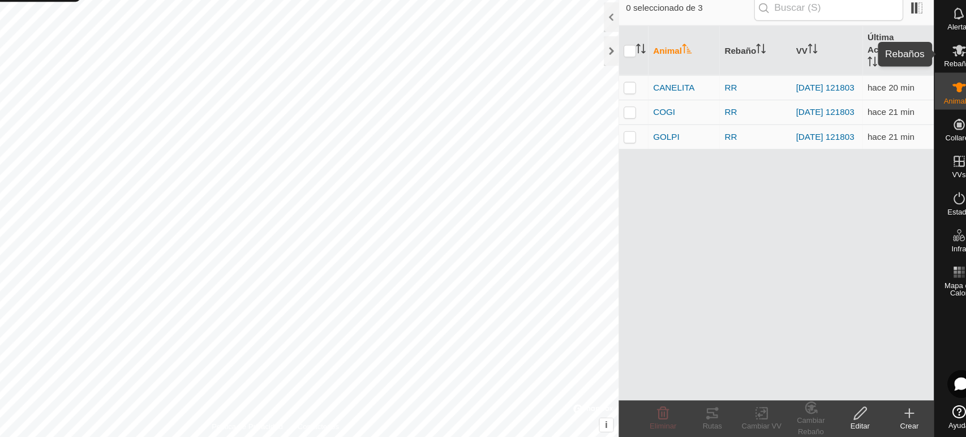
click at [943, 79] on icon at bounding box center [944, 81] width 12 height 11
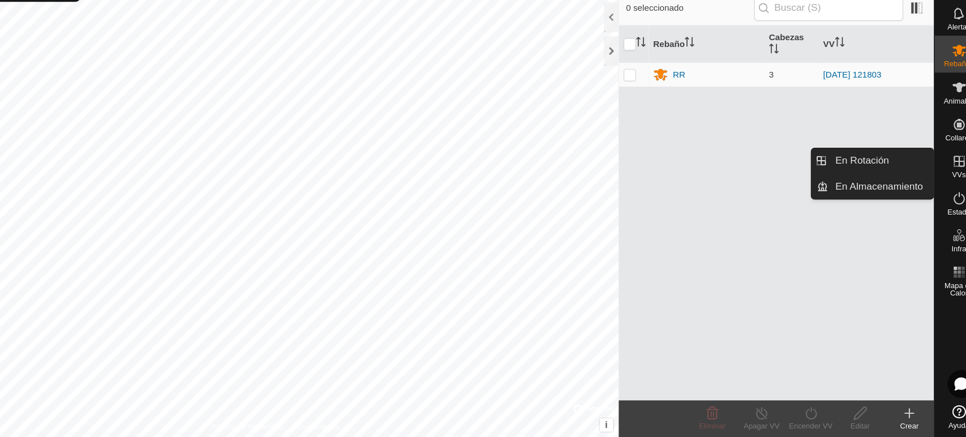
click at [943, 188] on icon at bounding box center [944, 184] width 14 height 14
click at [884, 185] on link "En Rotación" at bounding box center [871, 182] width 97 height 23
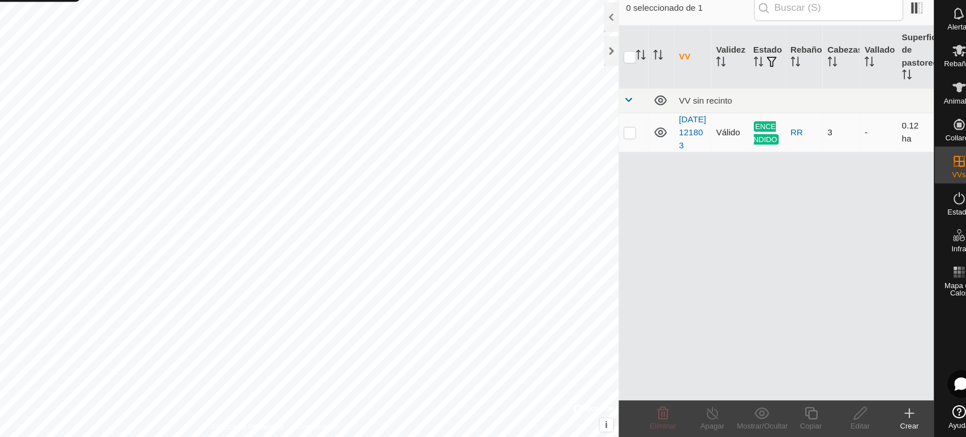
click at [637, 161] on p-checkbox at bounding box center [641, 156] width 11 height 9
checkbox input "true"
click at [715, 419] on icon at bounding box center [717, 415] width 14 height 14
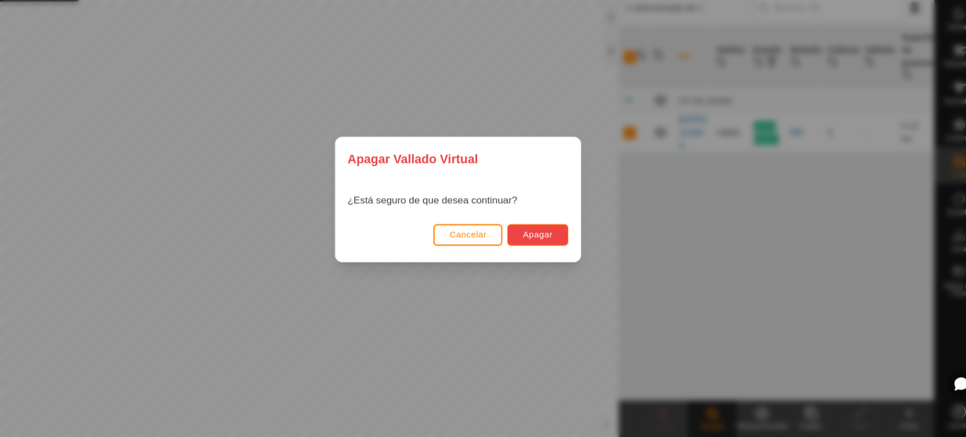
click at [552, 252] on span "Apagar" at bounding box center [556, 250] width 27 height 9
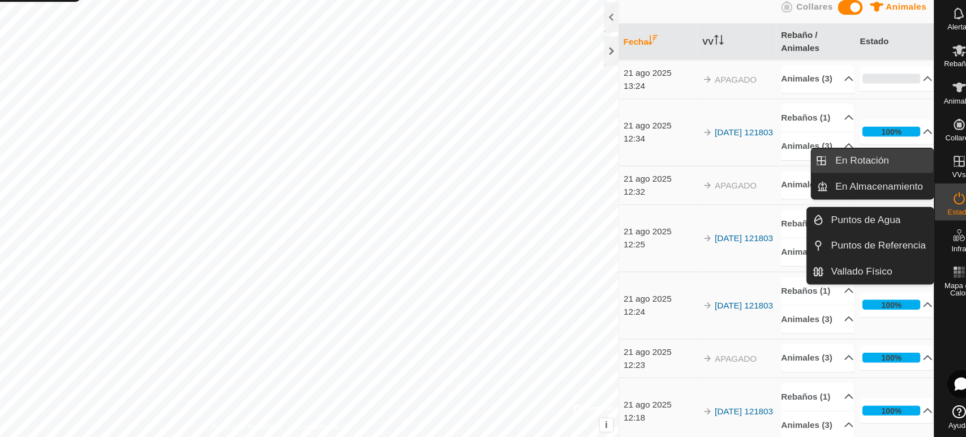
click at [873, 177] on link "En Rotación" at bounding box center [871, 182] width 97 height 23
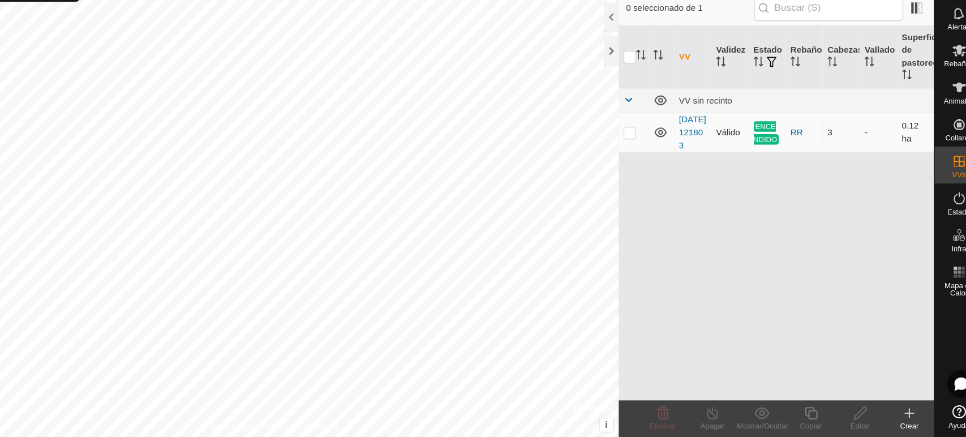
click at [643, 157] on td at bounding box center [644, 157] width 27 height 36
checkbox input "true"
click at [709, 417] on turn-off-svg-icon at bounding box center [716, 415] width 45 height 14
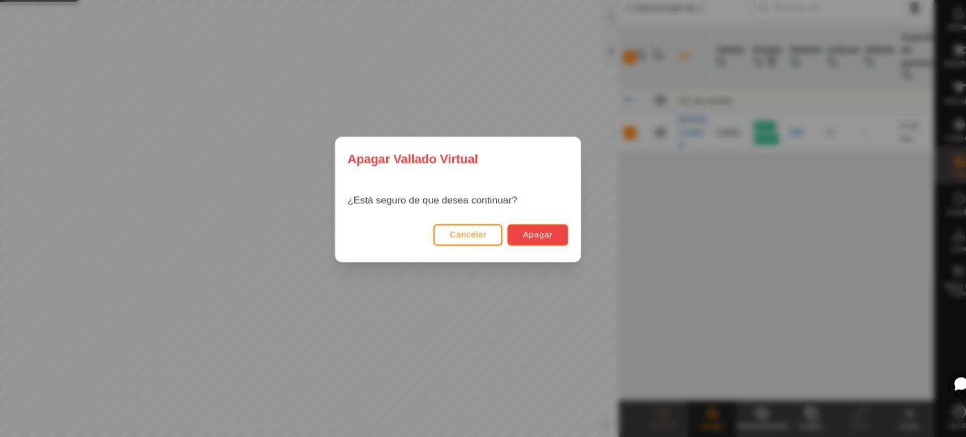
click at [551, 252] on span "Apagar" at bounding box center [556, 250] width 27 height 9
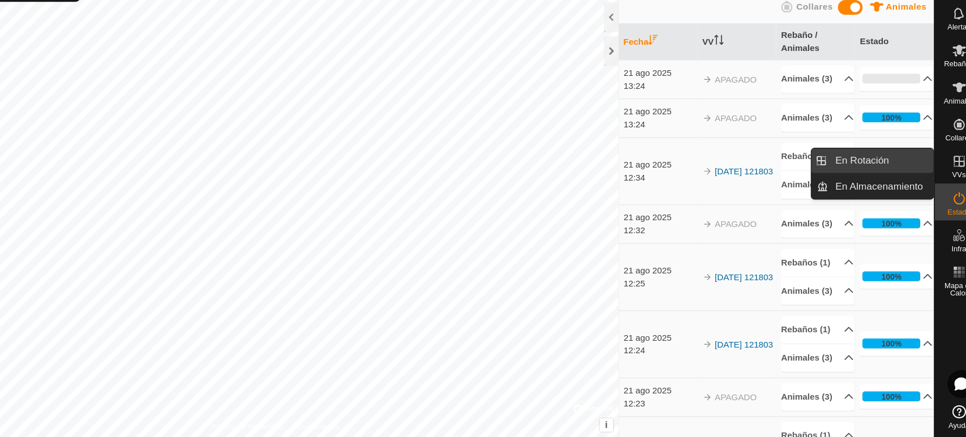
click at [832, 184] on link "En Rotación" at bounding box center [871, 182] width 97 height 23
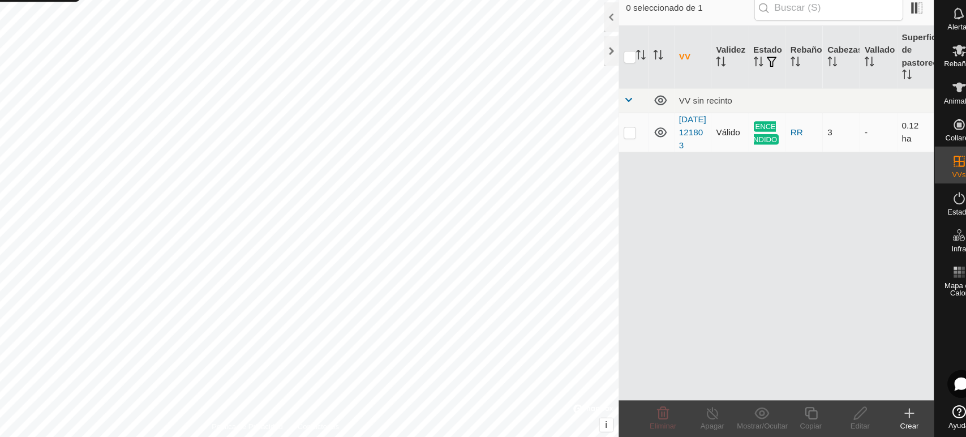
click at [642, 167] on td at bounding box center [644, 157] width 27 height 36
checkbox input "true"
click at [949, 219] on icon at bounding box center [944, 218] width 14 height 14
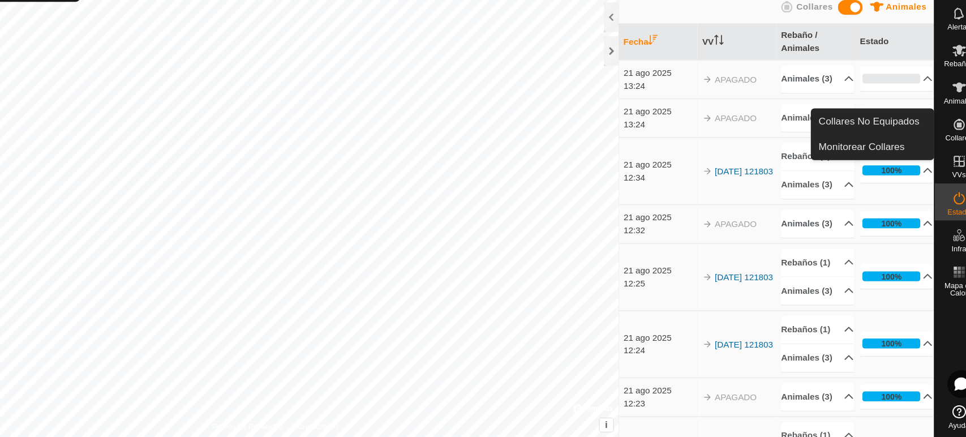
drag, startPoint x: 945, startPoint y: 136, endPoint x: 946, endPoint y: 160, distance: 24.4
click at [946, 160] on span "Collares" at bounding box center [943, 161] width 25 height 7
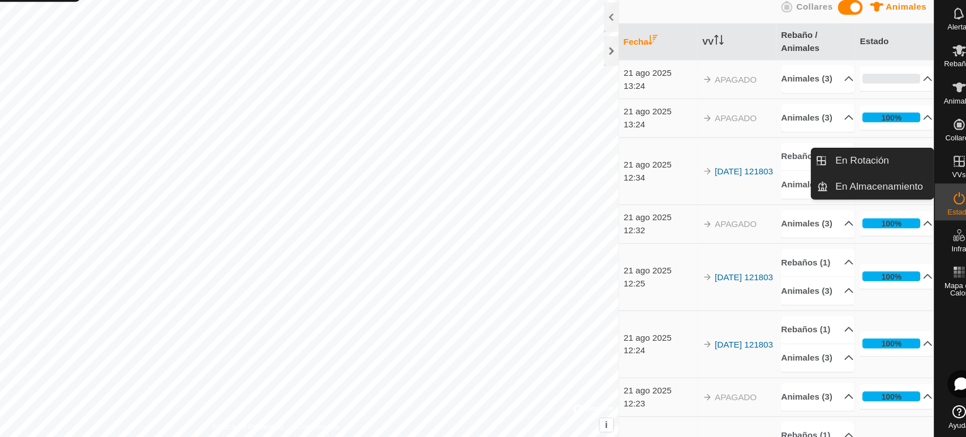
click at [942, 196] on span "VVs" at bounding box center [943, 195] width 12 height 7
click at [943, 189] on icon at bounding box center [944, 184] width 14 height 14
click at [884, 181] on link "En Rotación" at bounding box center [871, 182] width 97 height 23
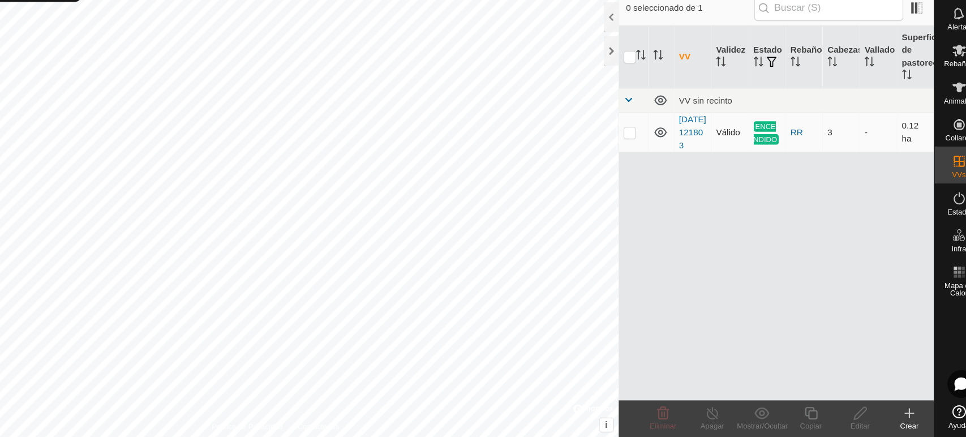
click at [645, 156] on td at bounding box center [644, 157] width 27 height 36
checkbox input "true"
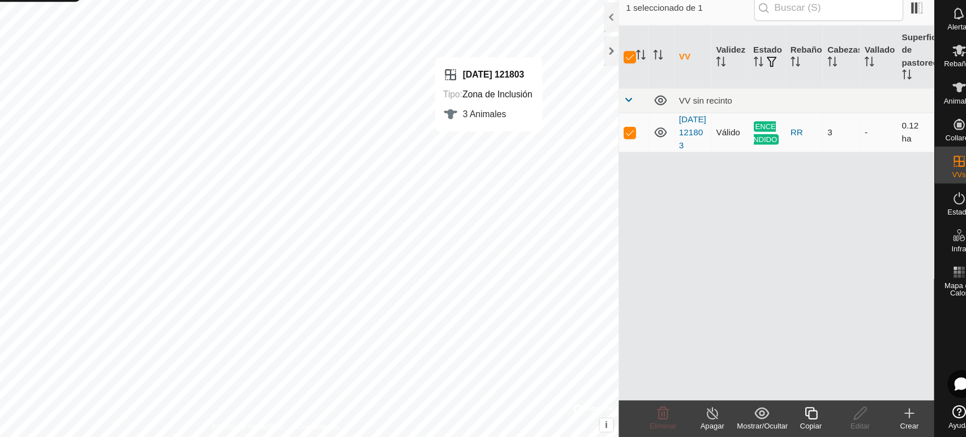
checkbox input "false"
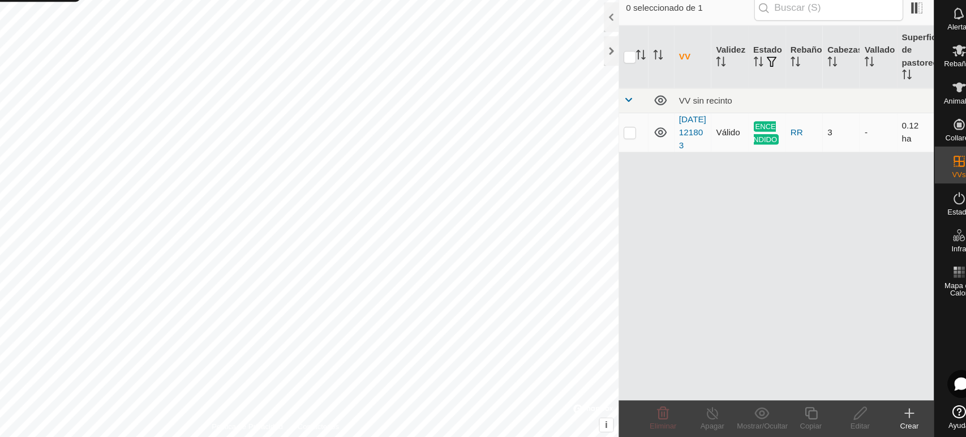
checkbox input "true"
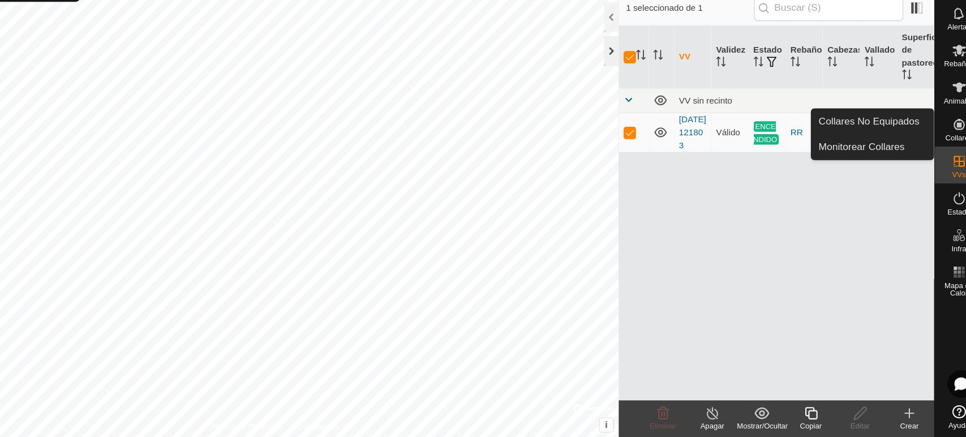
click at [624, 88] on div at bounding box center [624, 81] width 14 height 27
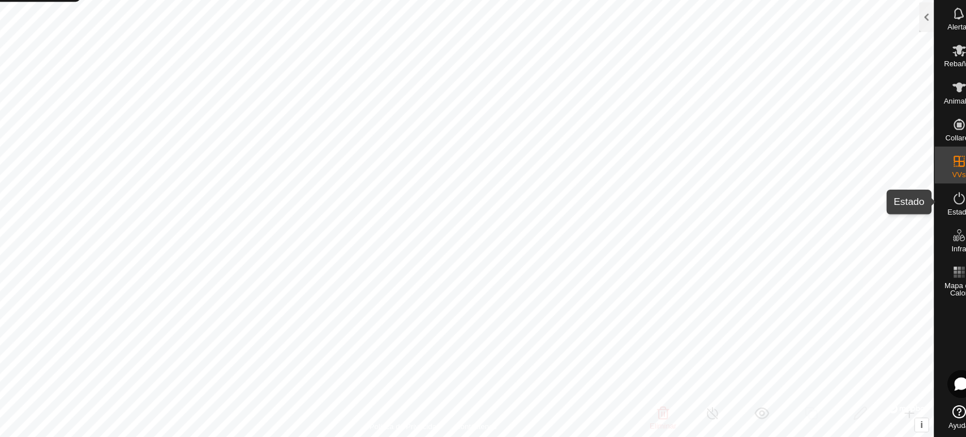
click at [938, 222] on icon at bounding box center [944, 218] width 14 height 14
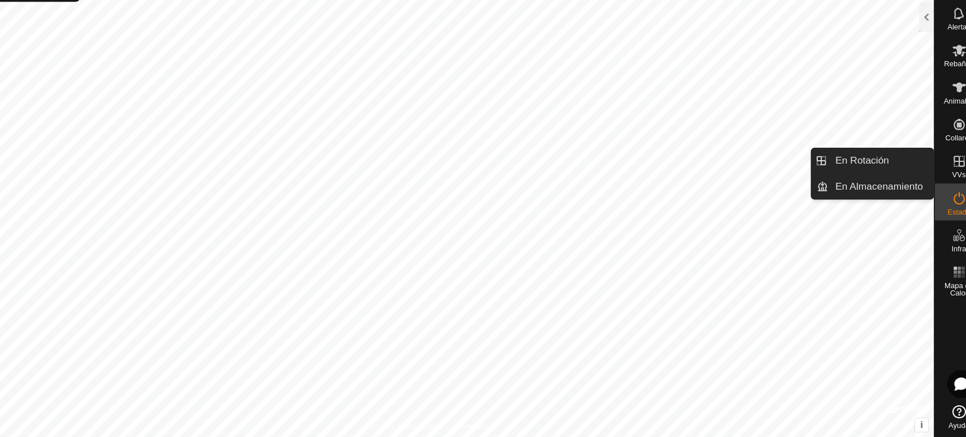
click at [940, 182] on icon at bounding box center [944, 184] width 14 height 14
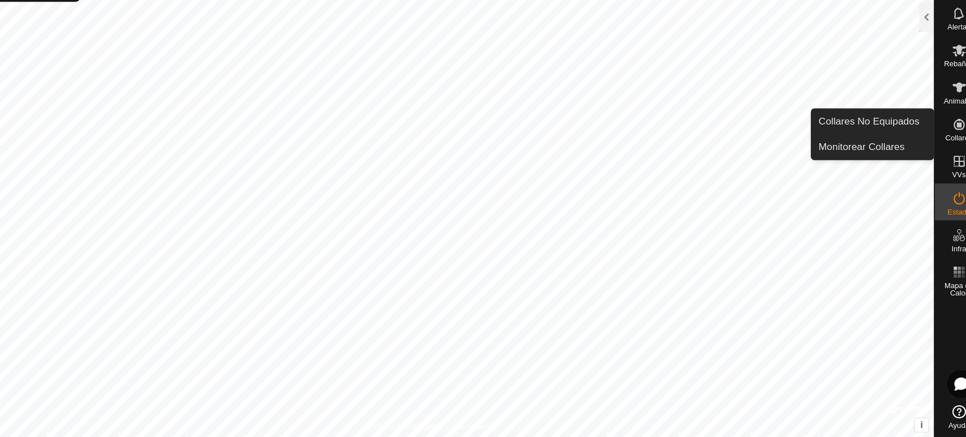
click at [938, 158] on span "Collares" at bounding box center [943, 161] width 25 height 7
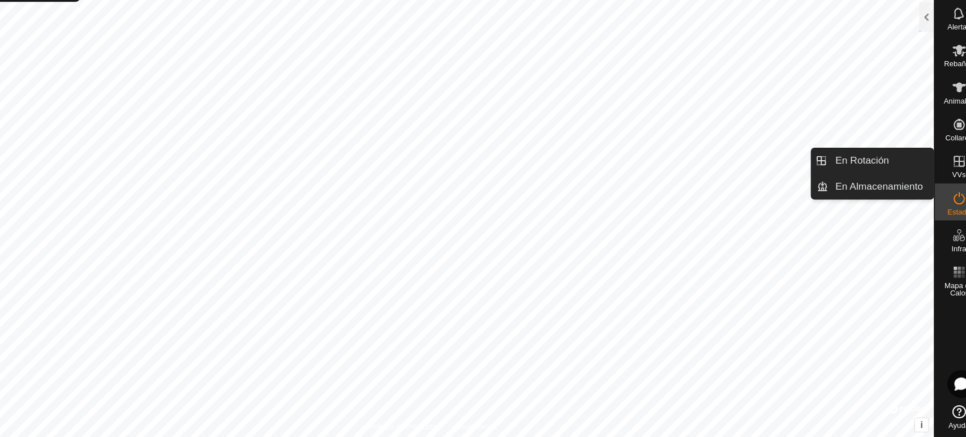
click at [939, 190] on es-virtualpaddocks-svg-icon at bounding box center [944, 183] width 20 height 18
click at [939, 187] on icon at bounding box center [944, 183] width 10 height 10
click at [871, 207] on link "En Almacenamiento" at bounding box center [871, 206] width 97 height 23
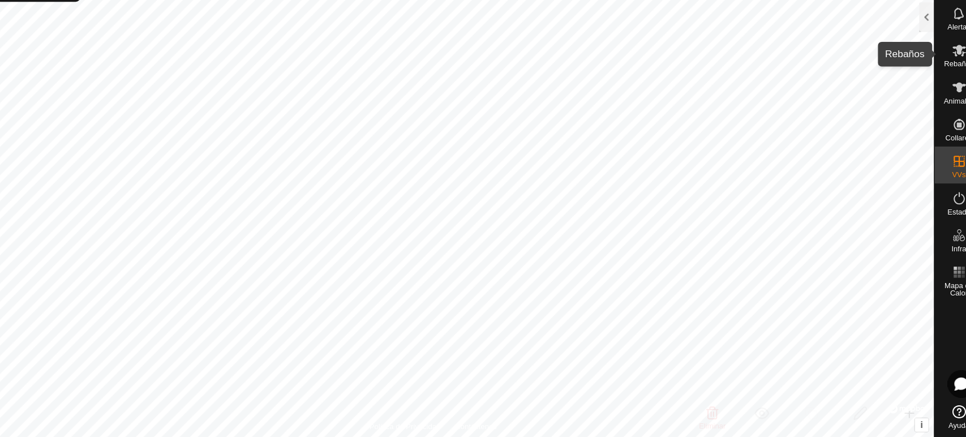
click at [940, 75] on icon at bounding box center [944, 82] width 14 height 14
click at [912, 53] on div at bounding box center [914, 50] width 14 height 27
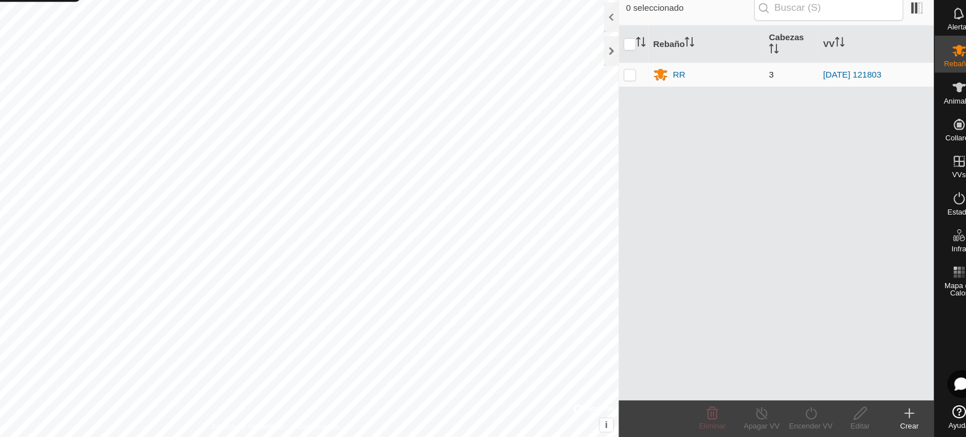
click at [644, 102] on p-checkbox at bounding box center [641, 103] width 11 height 9
checkbox input "true"
click at [759, 396] on div "Rebaño Cabezas VV RR 3 2025-08-21 121803" at bounding box center [776, 231] width 290 height 344
click at [758, 419] on icon at bounding box center [763, 415] width 14 height 14
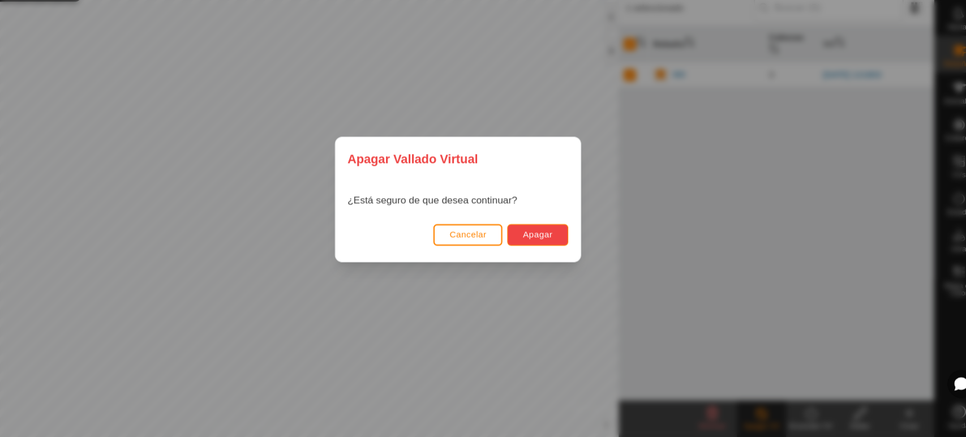
click at [573, 254] on button "Apagar" at bounding box center [556, 251] width 55 height 20
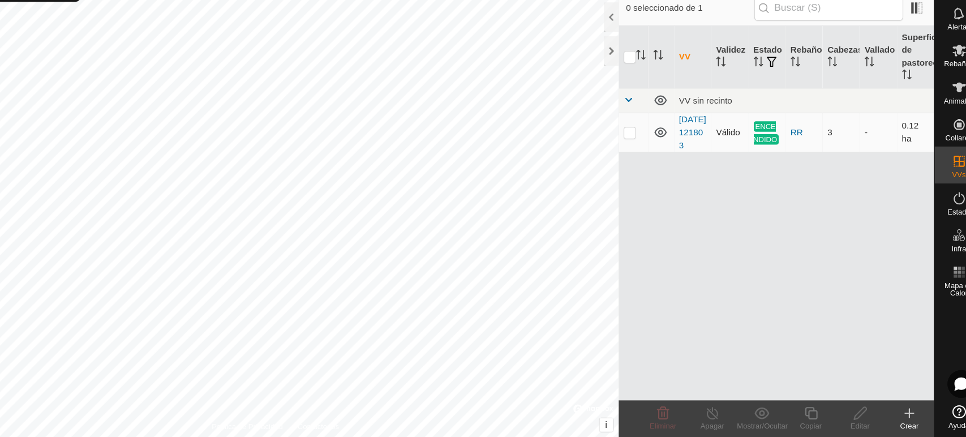
click at [636, 161] on p-checkbox at bounding box center [641, 156] width 11 height 9
checkbox input "true"
click at [726, 412] on turn-off-svg-icon at bounding box center [716, 415] width 45 height 14
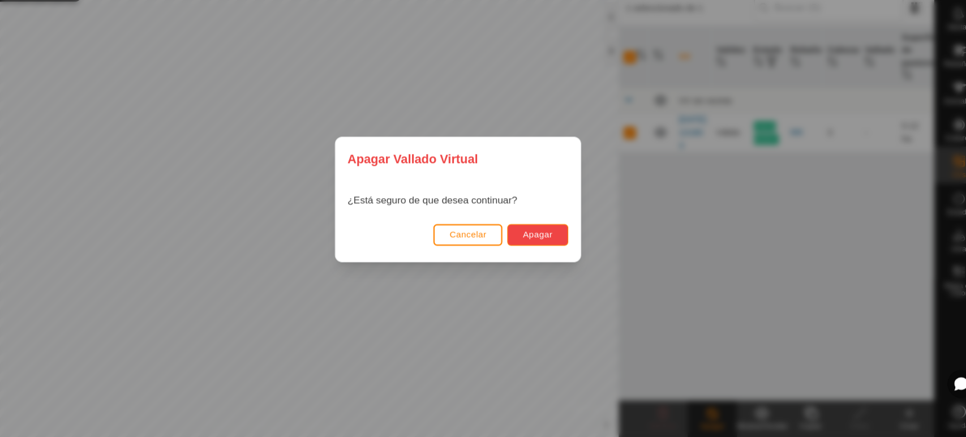
click at [563, 252] on span "Apagar" at bounding box center [556, 250] width 27 height 9
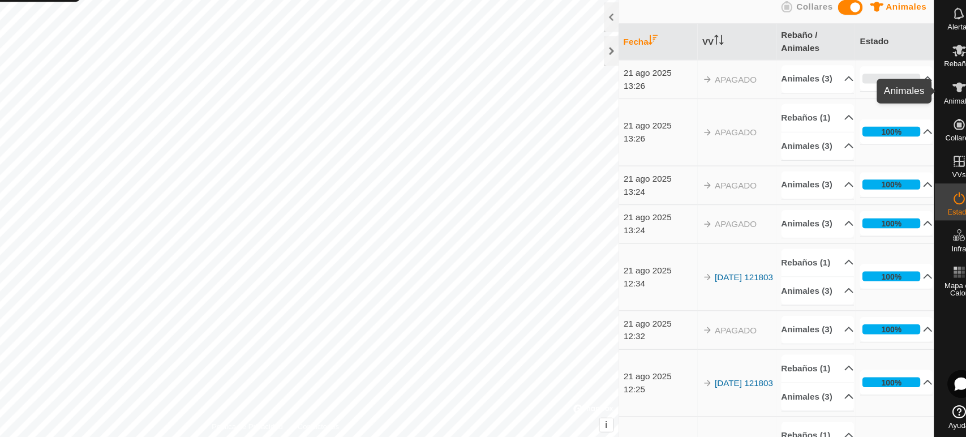
click at [935, 128] on span "Animales" at bounding box center [944, 128] width 28 height 7
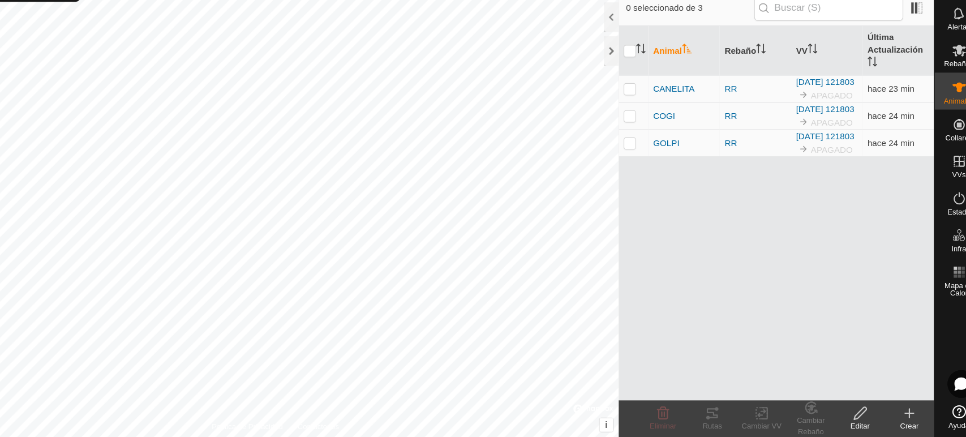
click at [935, 128] on span "Animales" at bounding box center [944, 128] width 28 height 7
click at [939, 85] on icon at bounding box center [944, 82] width 14 height 14
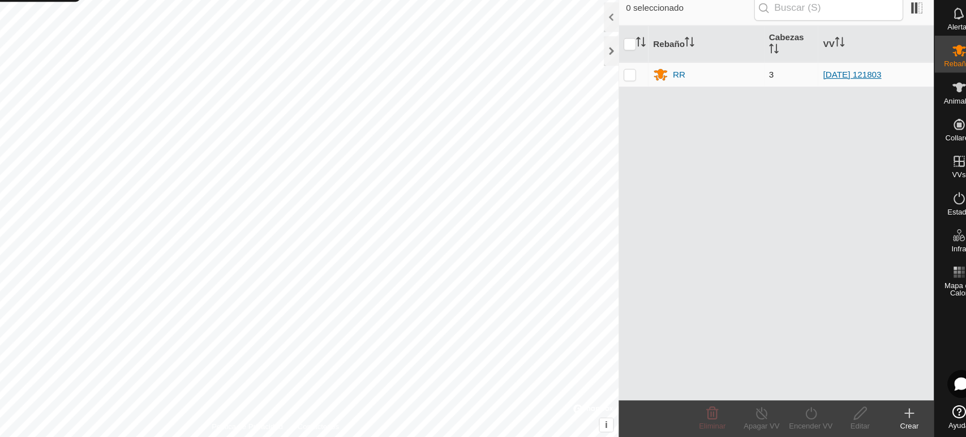
click at [833, 104] on link "[DATE] 121803" at bounding box center [846, 103] width 54 height 9
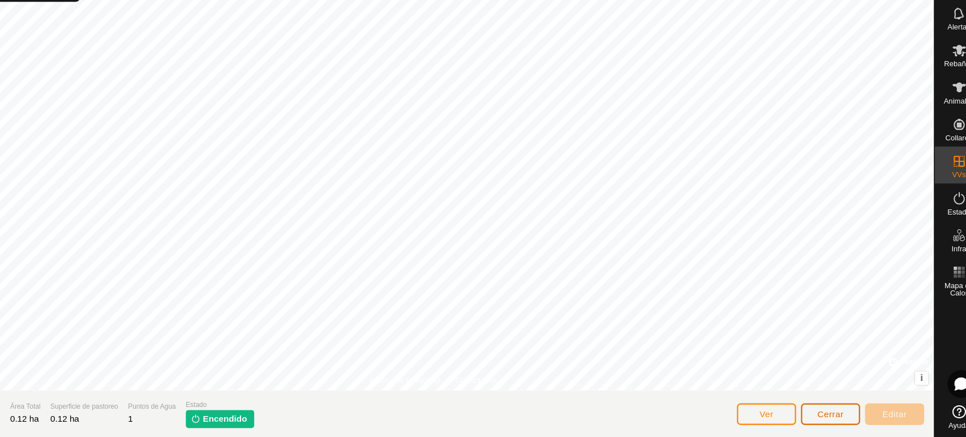
click at [824, 411] on span "Cerrar" at bounding box center [826, 415] width 24 height 9
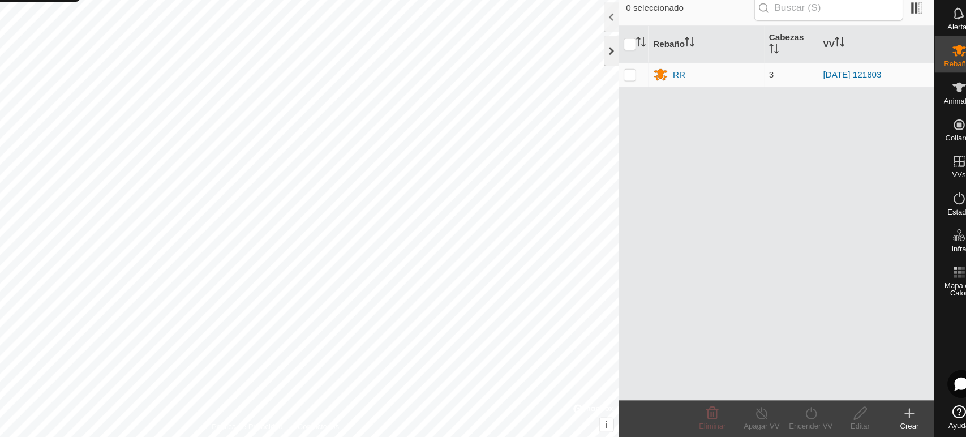
click at [625, 81] on div at bounding box center [624, 81] width 14 height 27
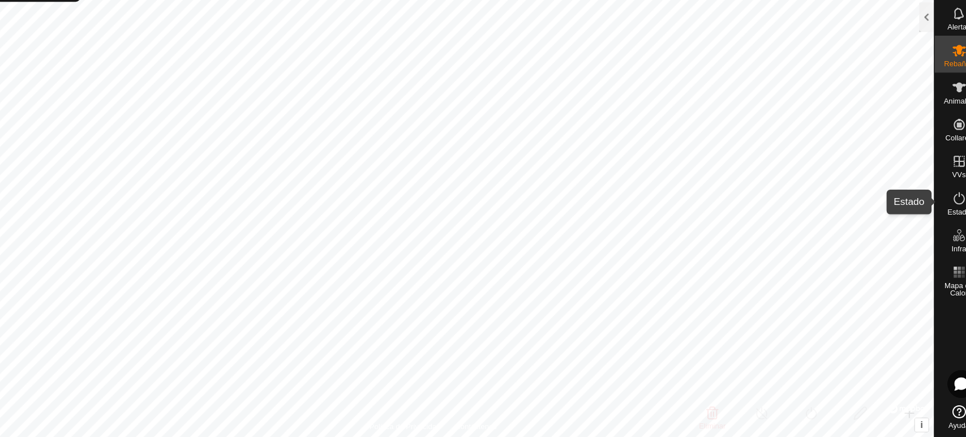
click at [945, 219] on icon at bounding box center [944, 218] width 14 height 14
click at [935, 224] on es-activation-svg-icon at bounding box center [944, 217] width 20 height 18
click at [945, 217] on icon at bounding box center [944, 218] width 14 height 14
click at [911, 55] on div at bounding box center [914, 50] width 14 height 27
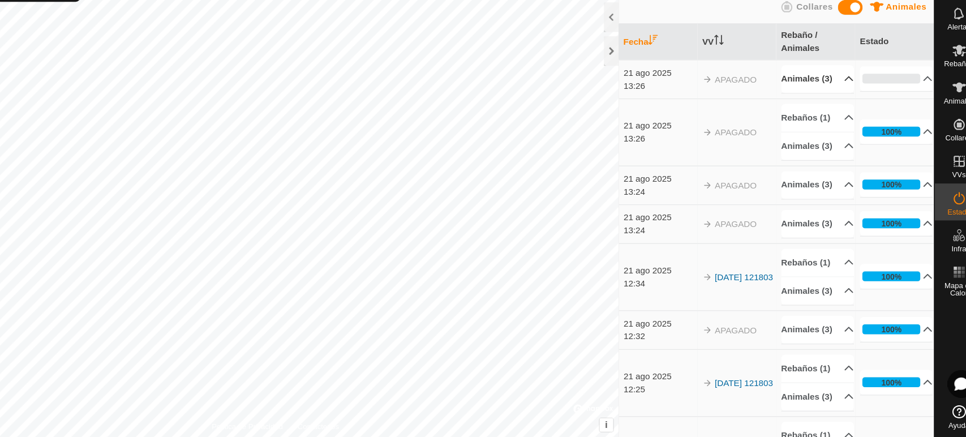
click at [816, 100] on p-accordion-header "Animales (3)" at bounding box center [813, 107] width 67 height 25
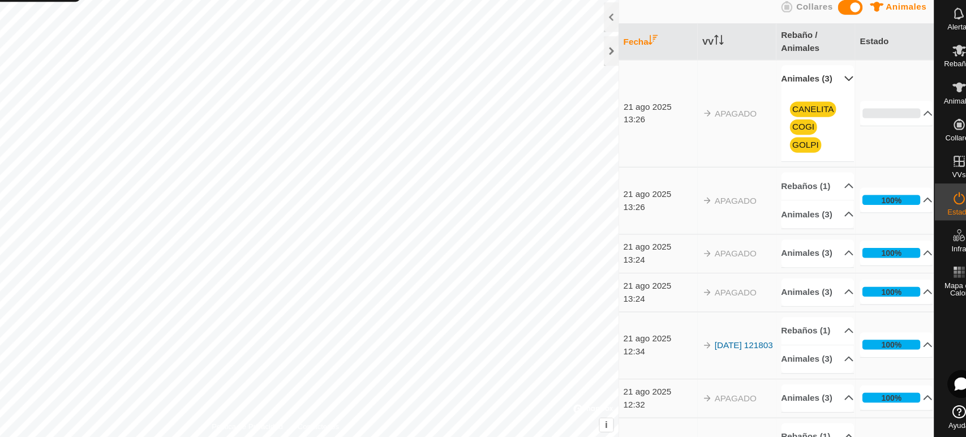
click at [816, 100] on p-accordion-header "Animales (3)" at bounding box center [813, 107] width 67 height 25
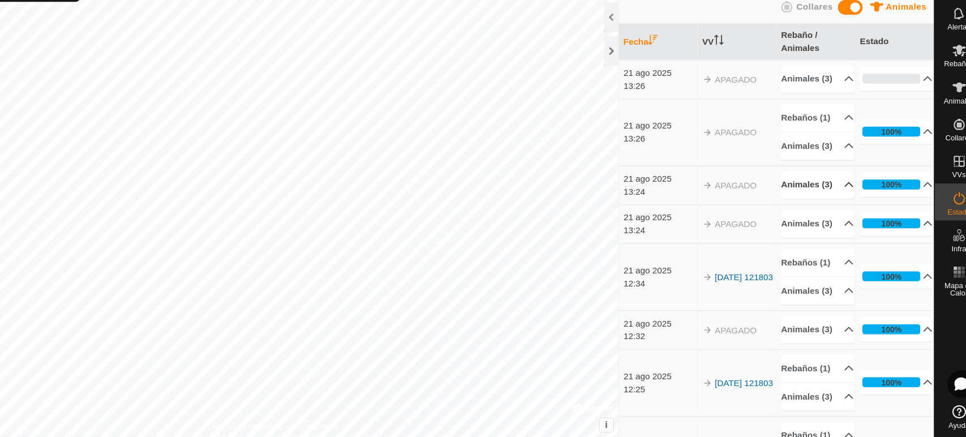
click at [817, 218] on p-accordion-header "Animales (3)" at bounding box center [813, 204] width 67 height 25
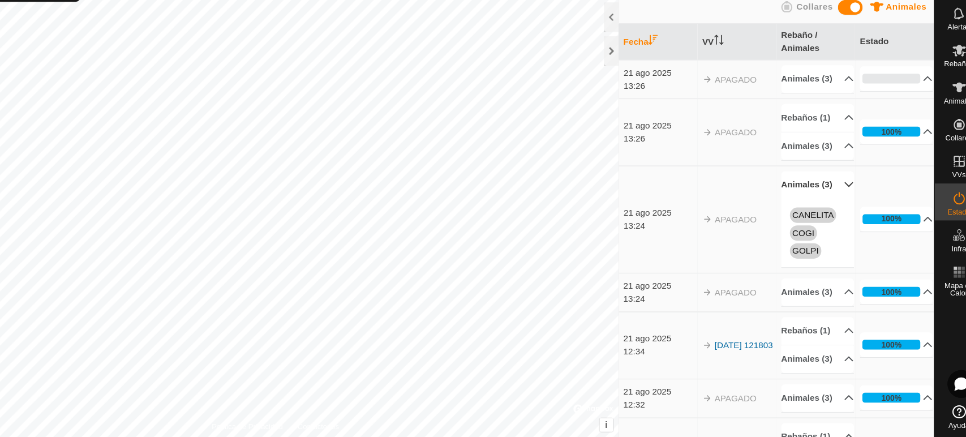
click at [817, 218] on p-accordion-header "Animales (3)" at bounding box center [813, 204] width 67 height 25
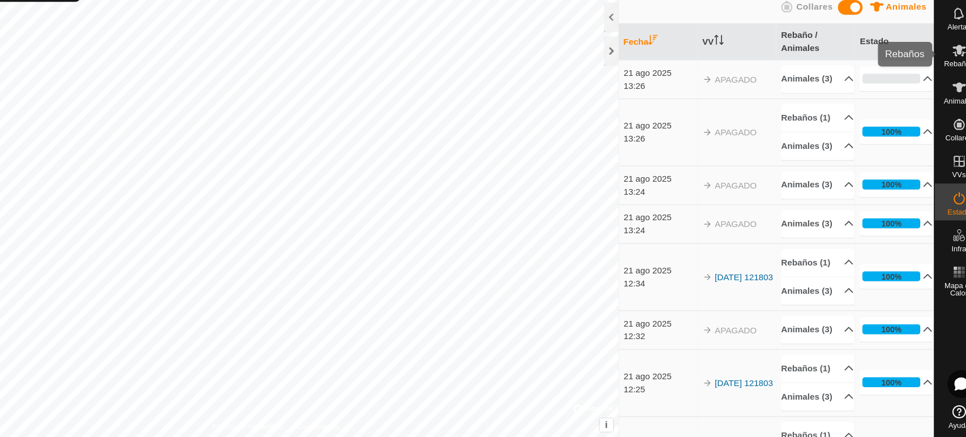
click at [938, 88] on es-mob-svg-icon at bounding box center [944, 81] width 20 height 18
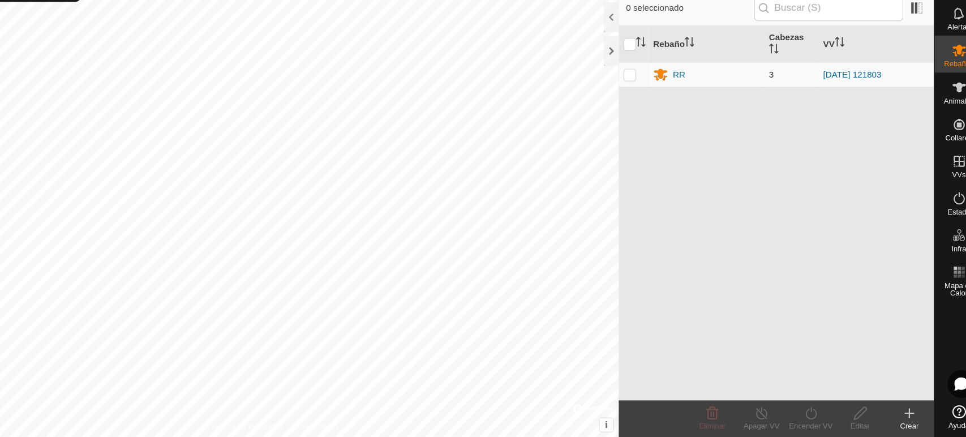
click at [641, 103] on p-checkbox at bounding box center [641, 103] width 11 height 9
checkbox input "true"
click at [642, 99] on p-checkbox at bounding box center [641, 103] width 11 height 9
checkbox input "false"
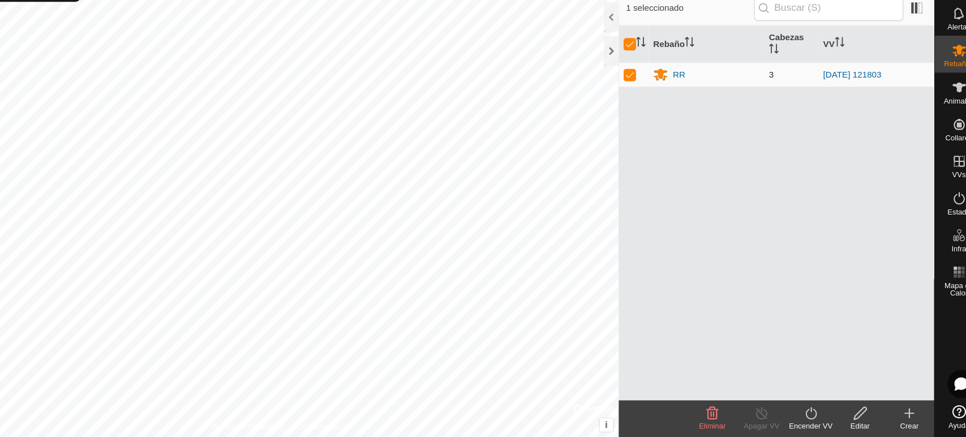
checkbox input "false"
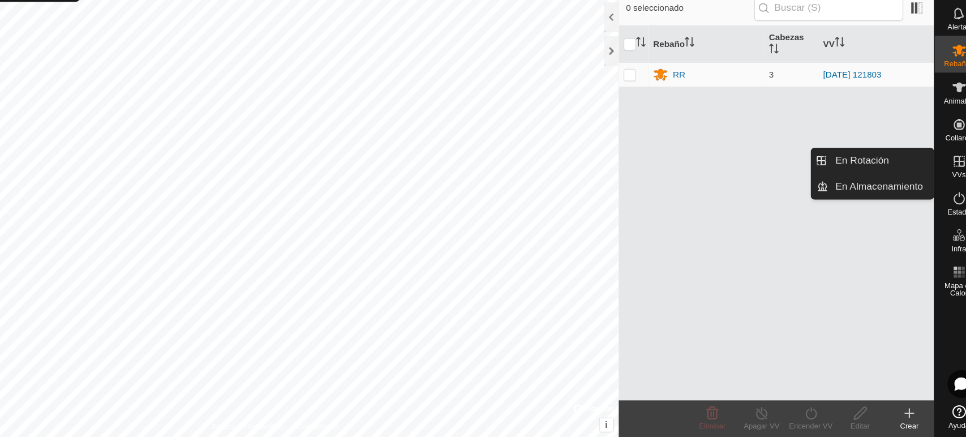
click at [942, 190] on icon at bounding box center [944, 184] width 14 height 14
click at [861, 184] on link "En Rotación" at bounding box center [871, 182] width 97 height 23
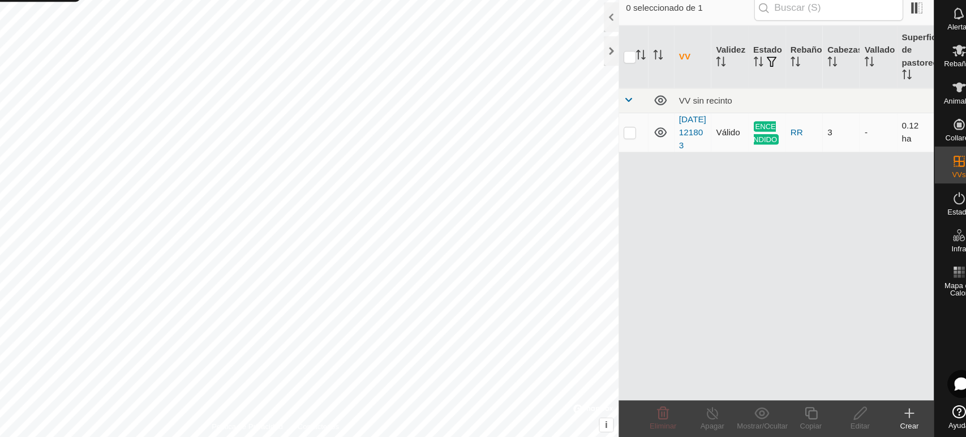
click at [638, 156] on td at bounding box center [644, 157] width 27 height 36
checkbox input "true"
click at [638, 156] on td at bounding box center [644, 157] width 27 height 36
checkbox input "false"
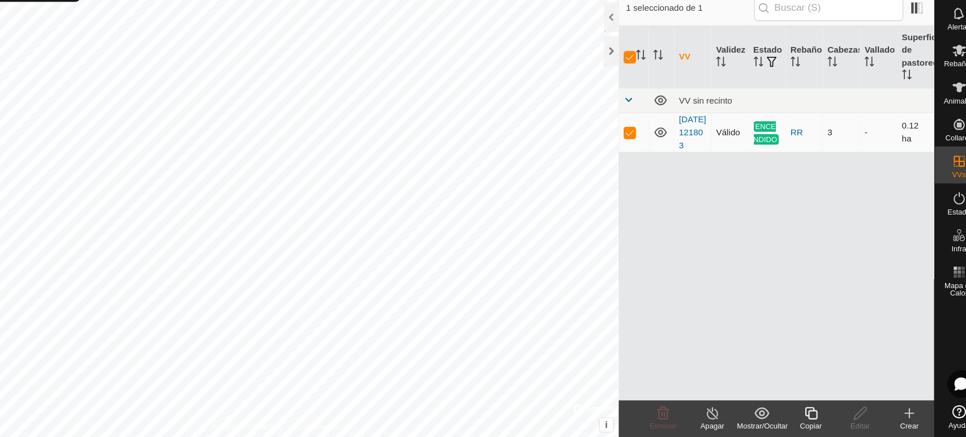
checkbox input "false"
click at [900, 421] on icon at bounding box center [898, 415] width 14 height 14
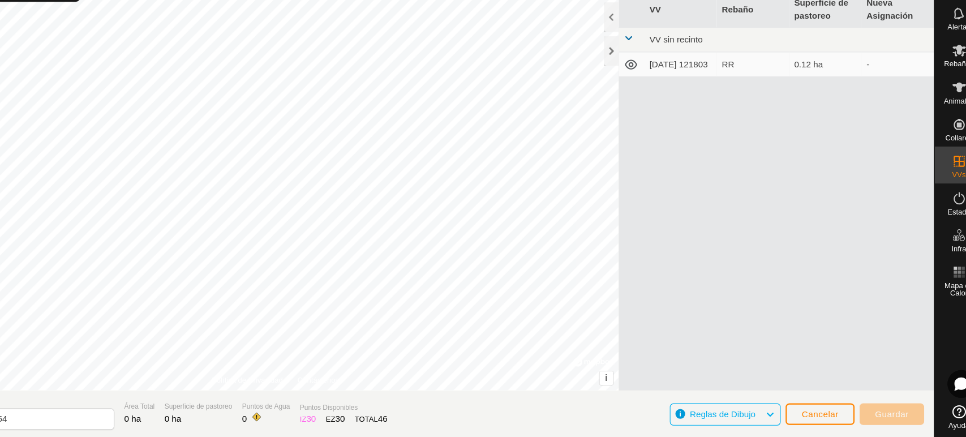
click at [672, 91] on td "[DATE] 121803" at bounding box center [688, 94] width 67 height 23
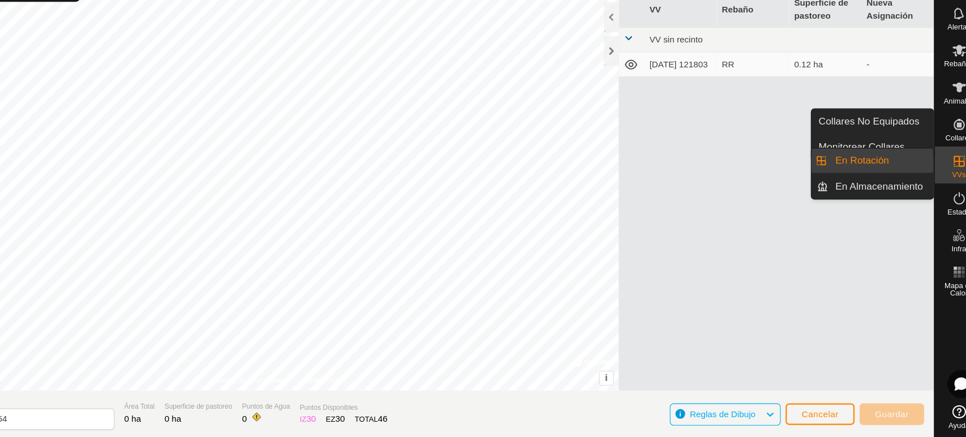
click at [942, 194] on span "VVs" at bounding box center [943, 195] width 12 height 7
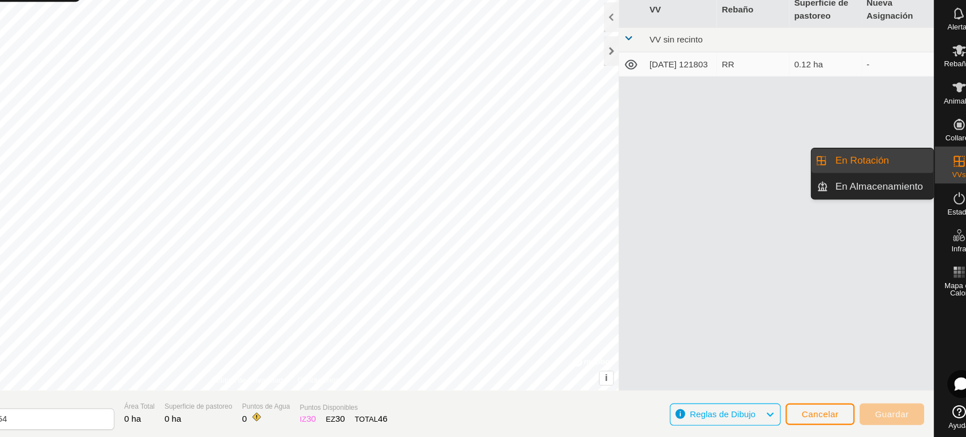
click at [889, 181] on link "En Rotación" at bounding box center [871, 182] width 97 height 23
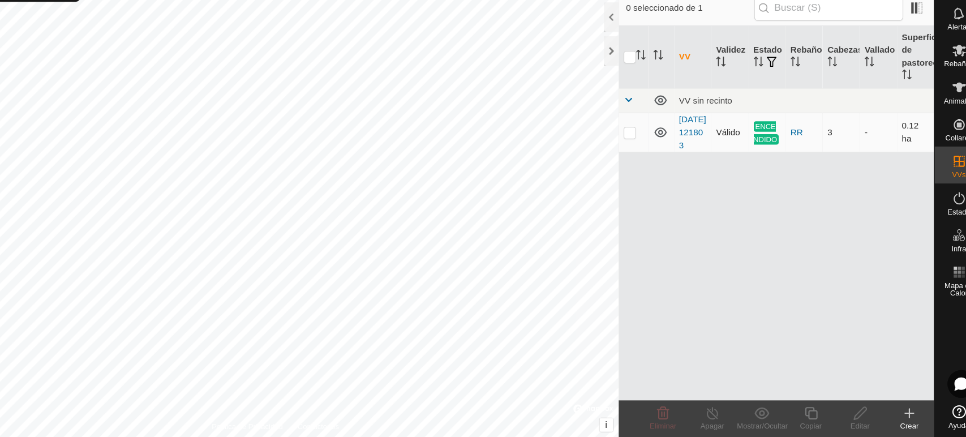
click at [639, 157] on p-checkbox at bounding box center [641, 156] width 11 height 9
checkbox input "true"
click at [714, 417] on icon at bounding box center [717, 415] width 14 height 14
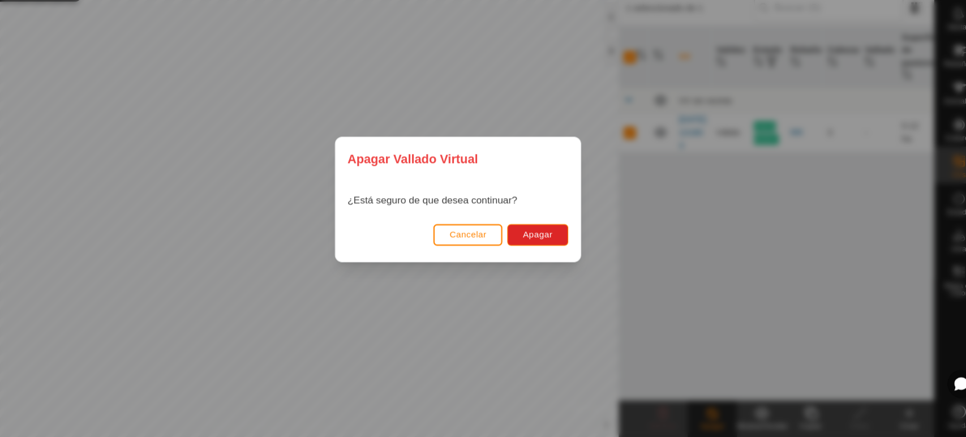
click at [578, 239] on div "Cancelar Apagar" at bounding box center [483, 256] width 225 height 38
click at [573, 250] on button "Apagar" at bounding box center [556, 251] width 55 height 20
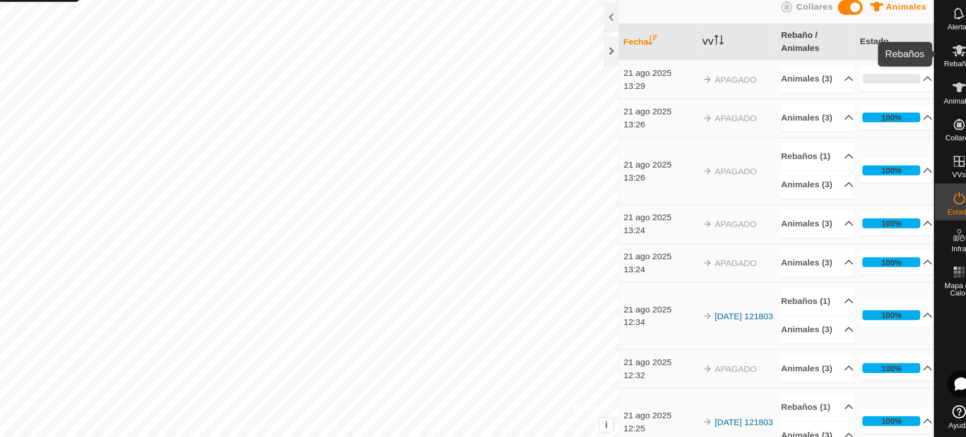
click at [950, 84] on icon at bounding box center [944, 82] width 14 height 14
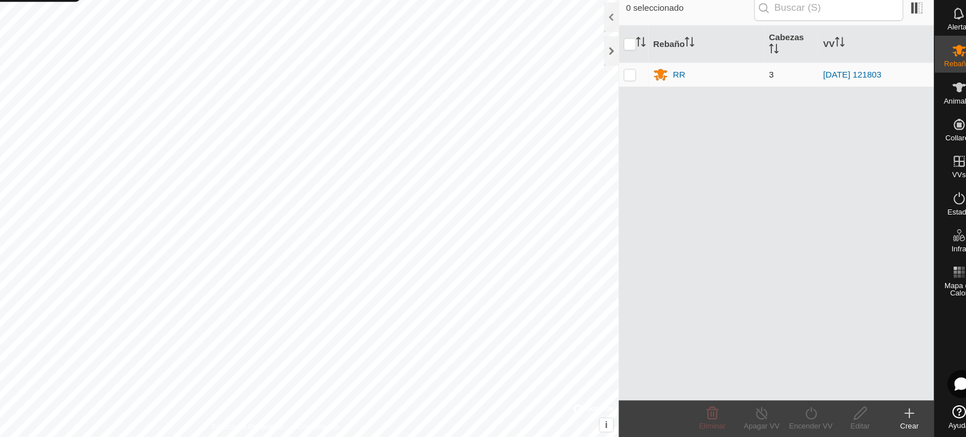
click at [637, 106] on p-checkbox at bounding box center [641, 103] width 11 height 9
checkbox input "true"
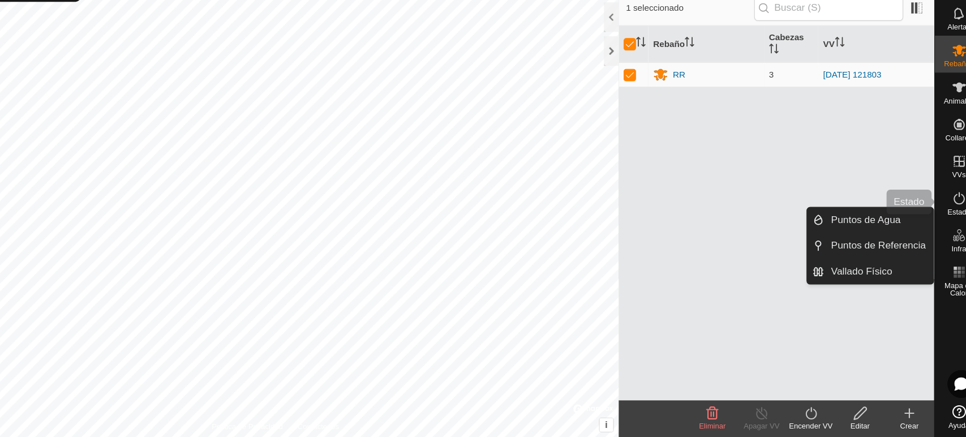
click at [942, 234] on div "Estado" at bounding box center [943, 221] width 45 height 34
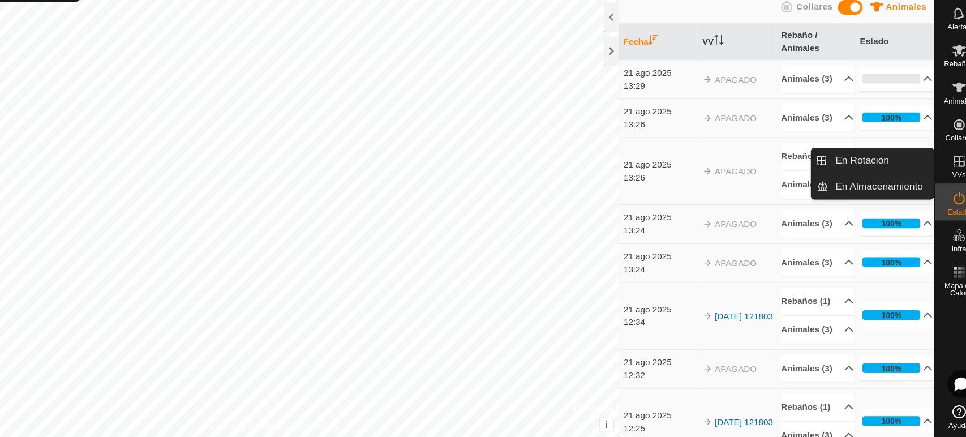
click at [937, 179] on icon at bounding box center [944, 184] width 14 height 14
click at [884, 182] on link "En Rotación" at bounding box center [871, 182] width 97 height 23
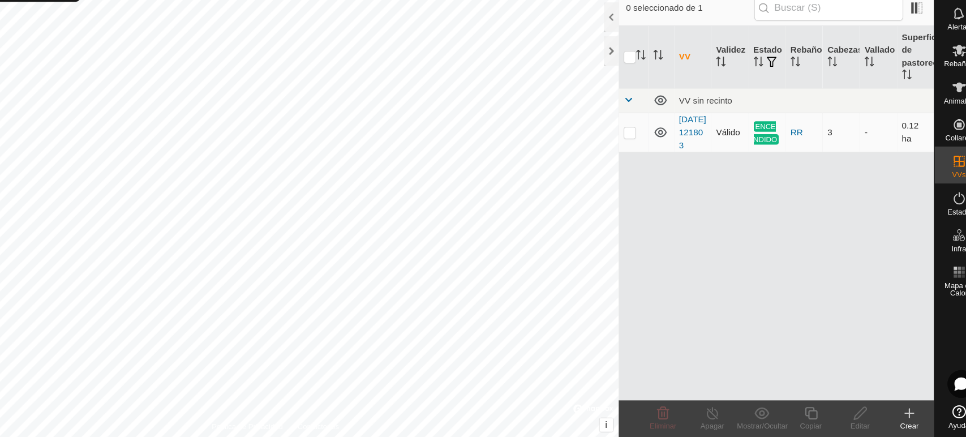
click at [641, 161] on p-checkbox at bounding box center [641, 156] width 11 height 9
checkbox input "true"
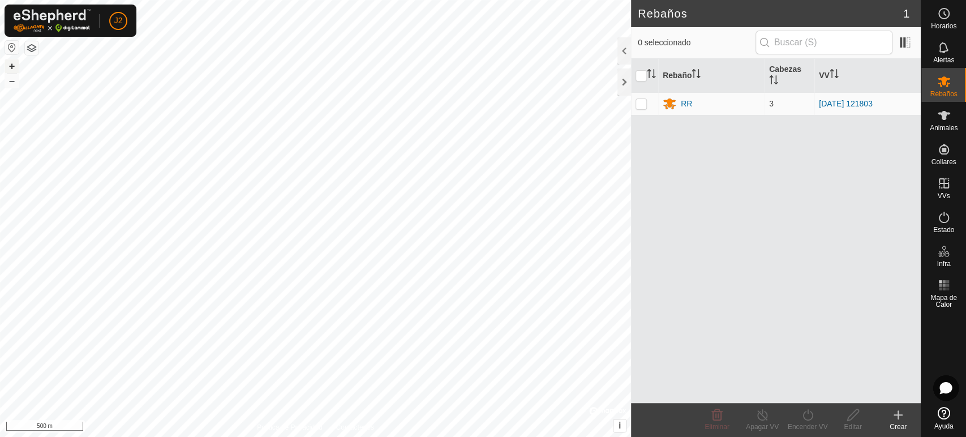
click at [8, 63] on button "+" at bounding box center [12, 66] width 14 height 14
click at [7, 85] on button "–" at bounding box center [12, 81] width 14 height 14
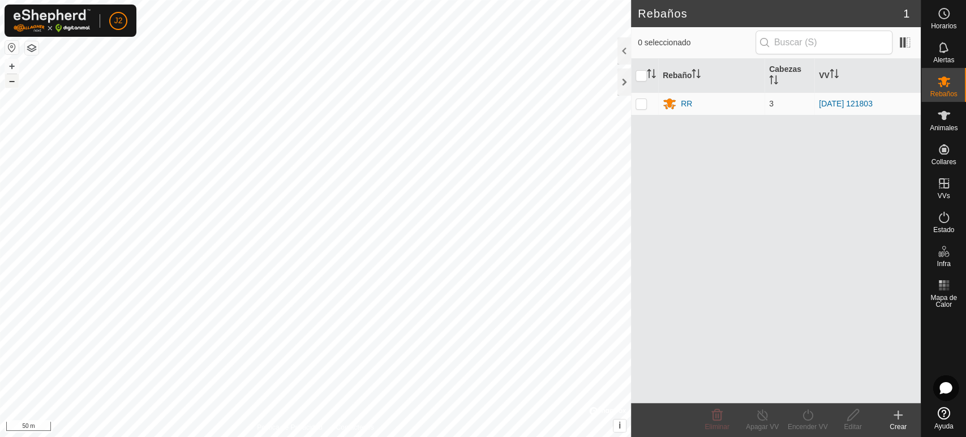
click at [7, 85] on button "–" at bounding box center [12, 81] width 14 height 14
click at [7, 67] on button "+" at bounding box center [12, 66] width 14 height 14
click at [9, 62] on button "+" at bounding box center [12, 66] width 14 height 14
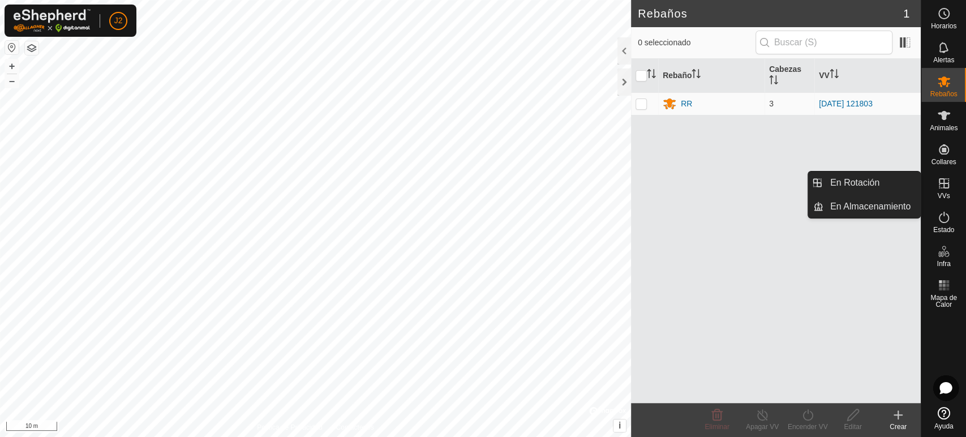
click at [951, 184] on es-virtualpaddocks-svg-icon at bounding box center [944, 183] width 20 height 18
click at [885, 179] on link "En Rotación" at bounding box center [871, 182] width 97 height 23
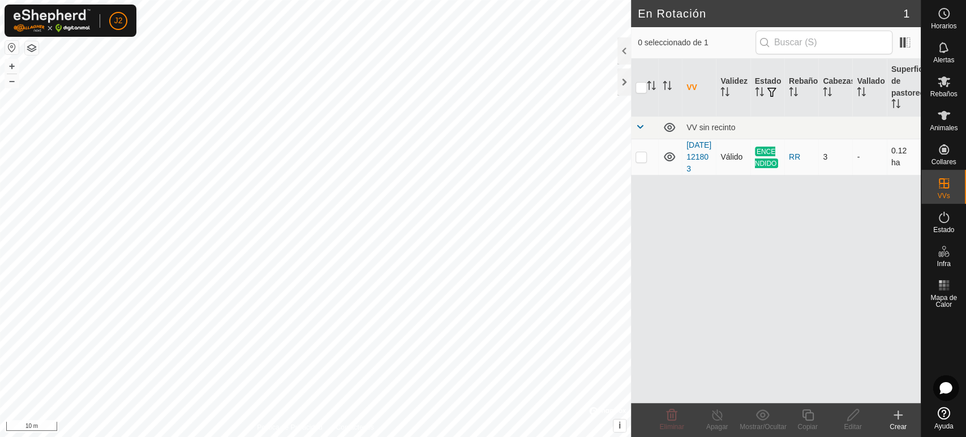
click at [640, 157] on p-checkbox at bounding box center [641, 156] width 11 height 9
checkbox input "true"
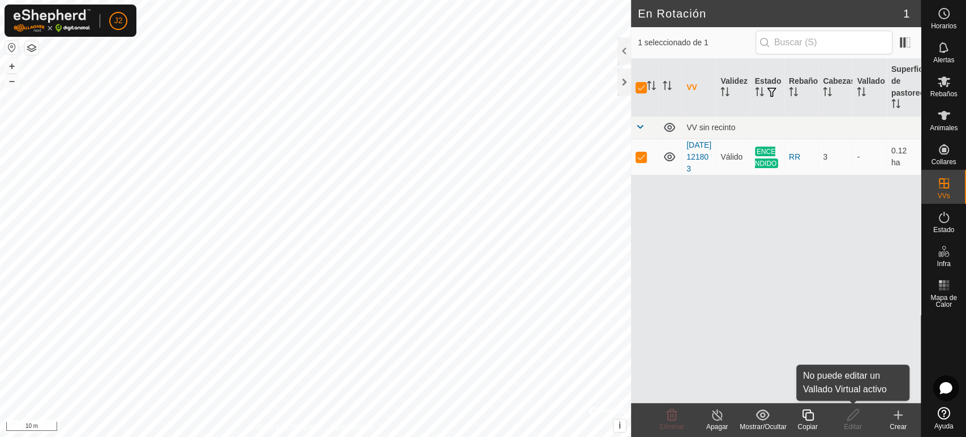
click at [851, 429] on div "Editar" at bounding box center [852, 427] width 45 height 10
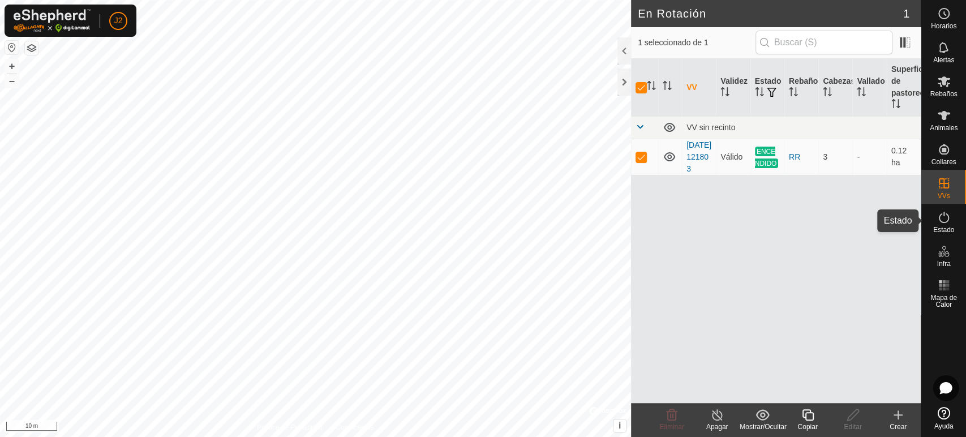
click at [943, 222] on icon at bounding box center [944, 217] width 10 height 11
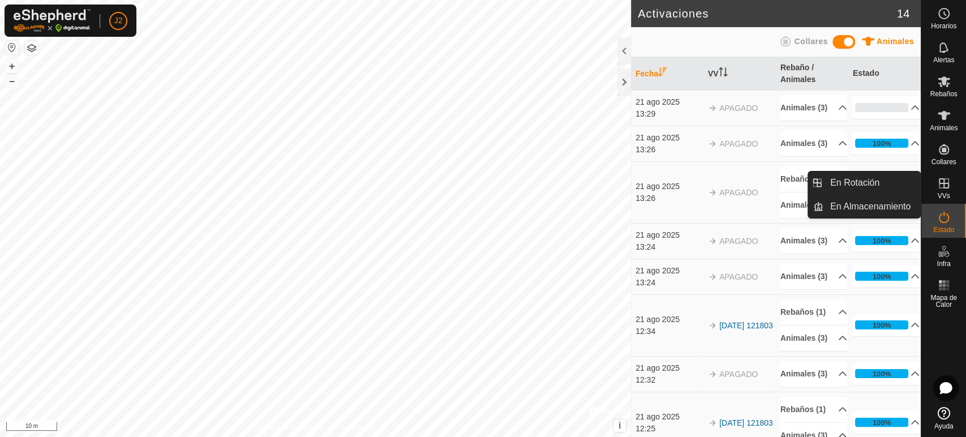
click at [941, 196] on span "VVs" at bounding box center [943, 195] width 12 height 7
click at [879, 177] on link "En Rotación" at bounding box center [871, 182] width 97 height 23
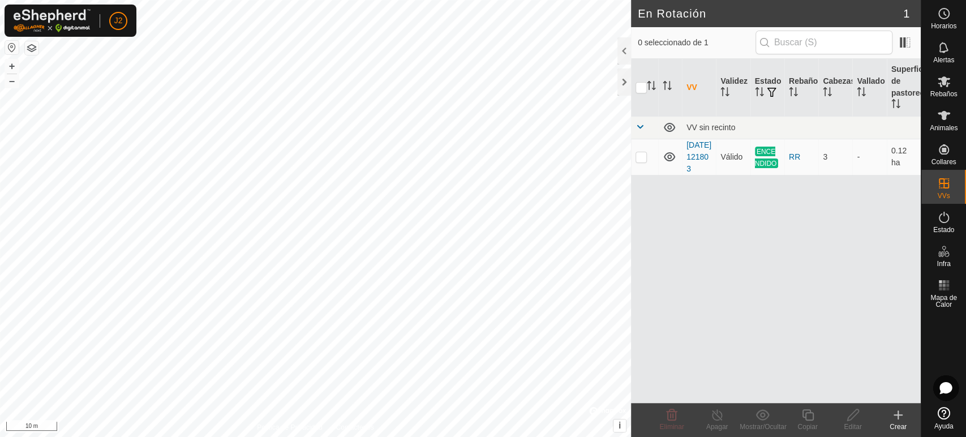
click at [889, 425] on div "Crear" at bounding box center [898, 427] width 45 height 10
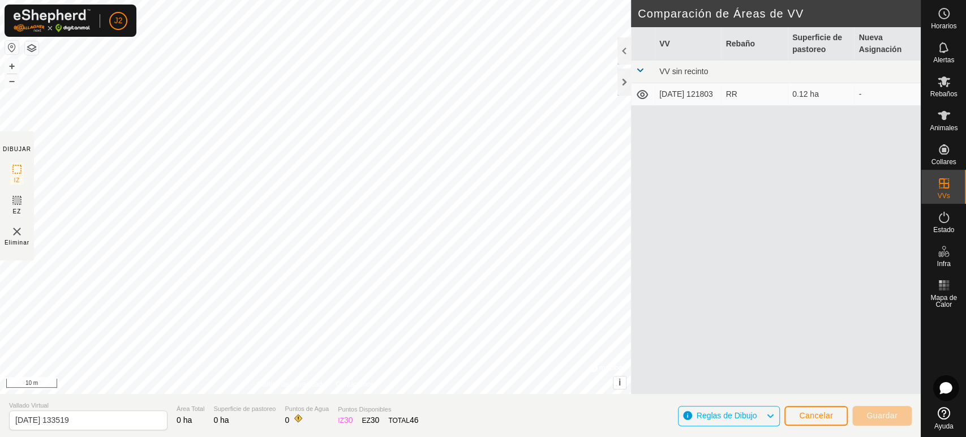
click at [758, 415] on span "Reglas de Dibujo" at bounding box center [732, 416] width 70 height 15
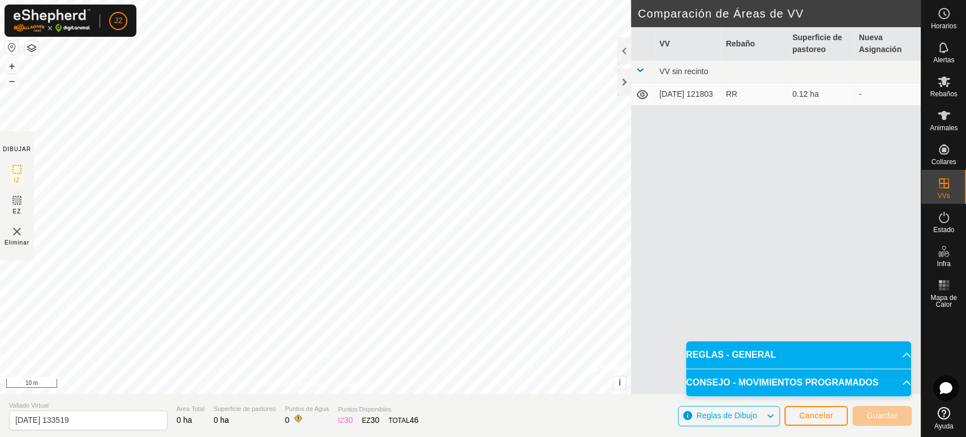
click at [758, 415] on span "Reglas de Dibujo" at bounding box center [732, 416] width 70 height 15
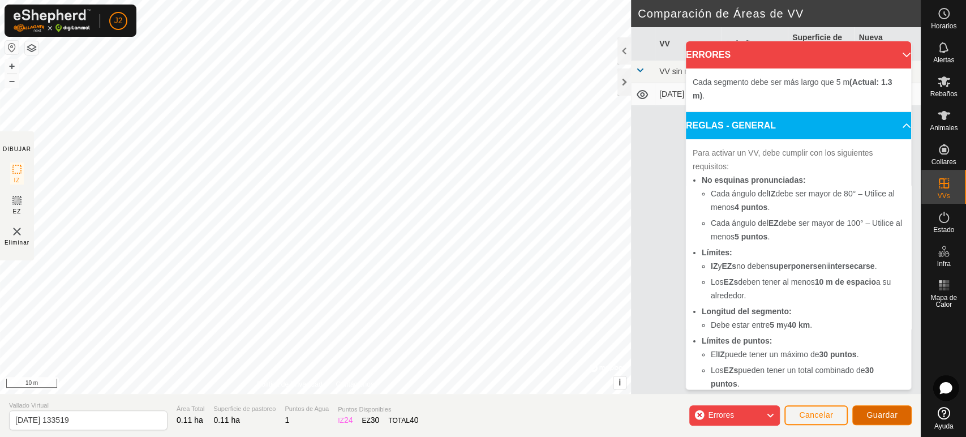
click at [870, 420] on button "Guardar" at bounding box center [881, 415] width 59 height 20
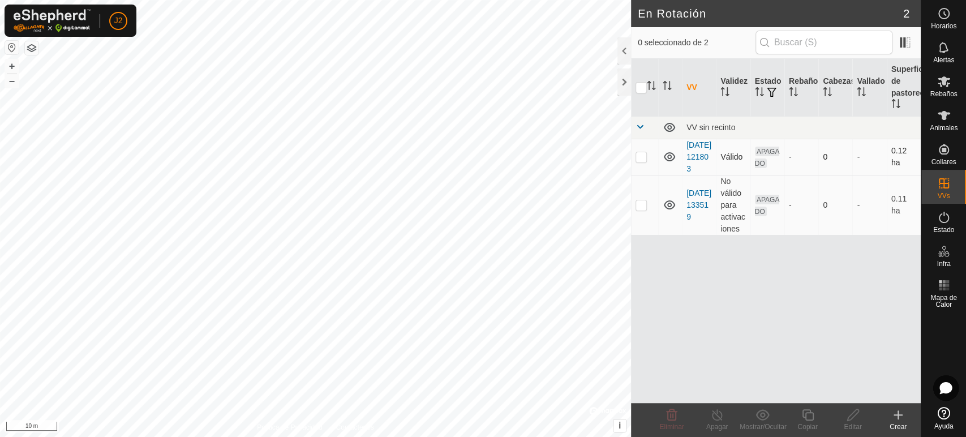
click at [640, 161] on p-checkbox at bounding box center [641, 156] width 11 height 9
checkbox input "true"
click at [644, 209] on p-checkbox at bounding box center [641, 204] width 11 height 9
checkbox input "true"
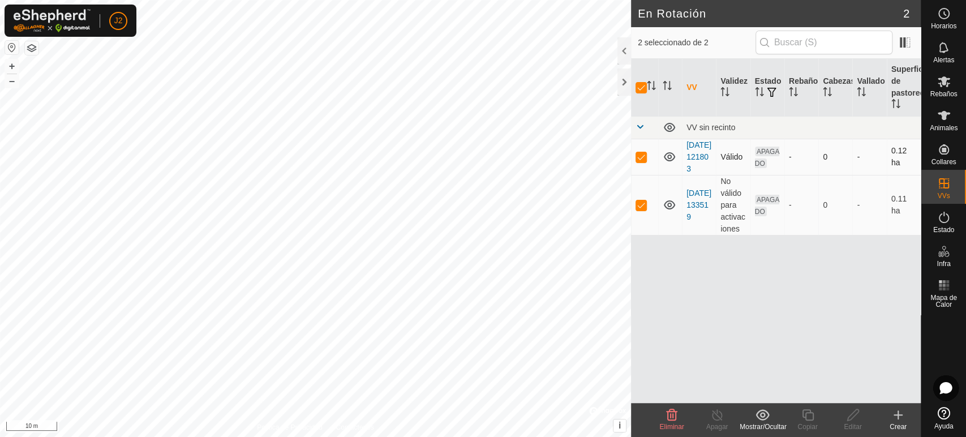
click at [640, 161] on p-checkbox at bounding box center [641, 156] width 11 height 9
checkbox input "false"
click at [939, 93] on span "Rebaños" at bounding box center [943, 94] width 27 height 7
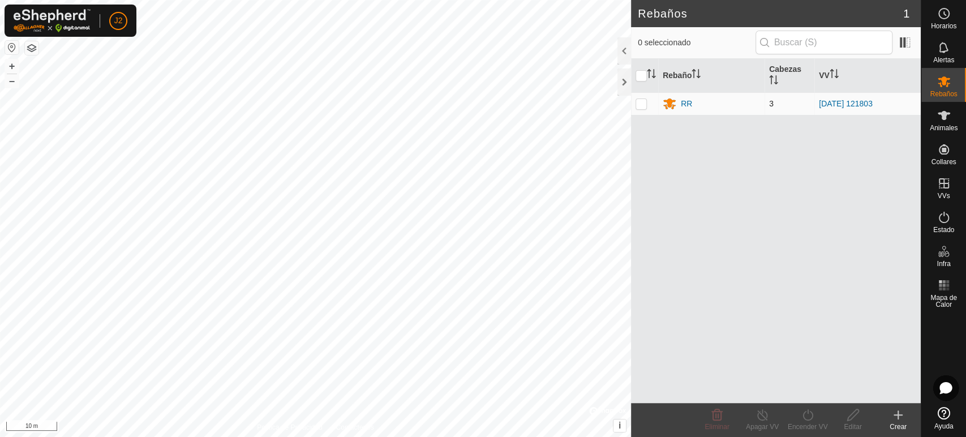
click at [640, 105] on p-checkbox at bounding box center [641, 103] width 11 height 9
checkbox input "true"
click at [718, 422] on div "Eliminar" at bounding box center [716, 427] width 45 height 10
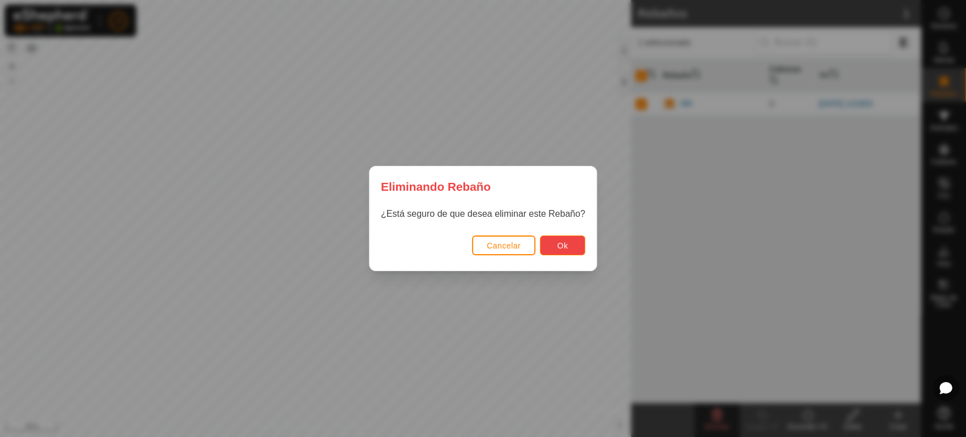
click at [559, 245] on span "Ok" at bounding box center [562, 245] width 11 height 9
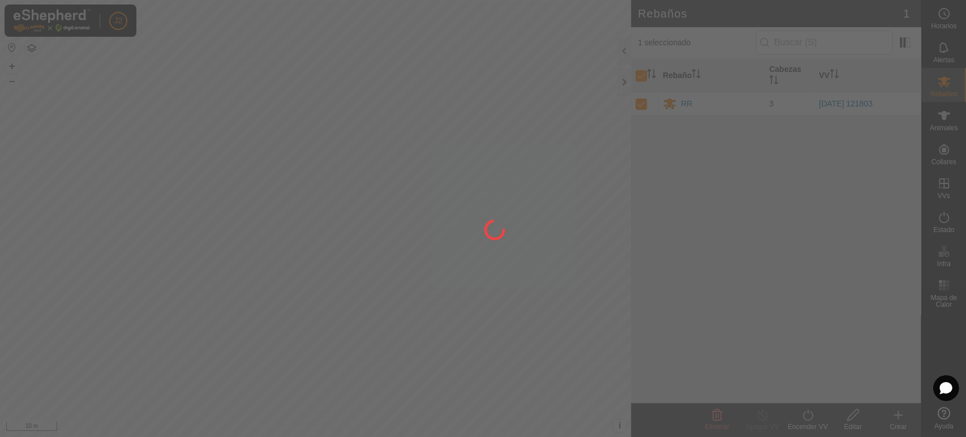
checkbox input "false"
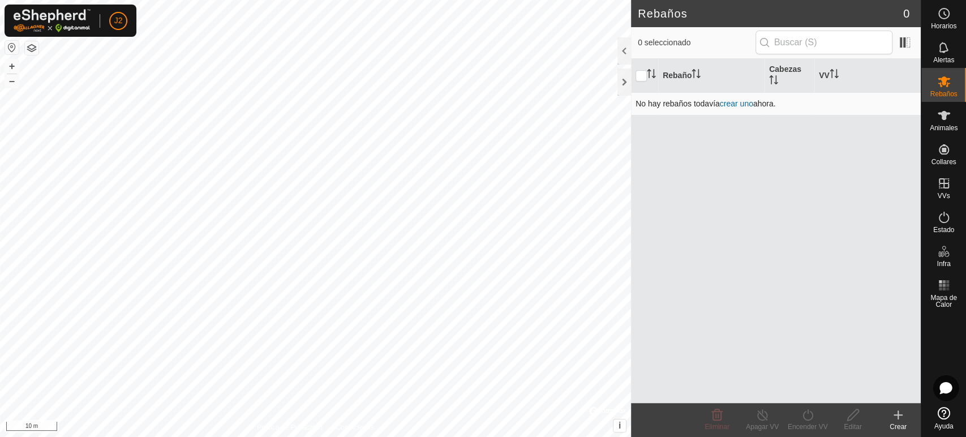
click at [745, 100] on link "crear uno" at bounding box center [736, 103] width 33 height 9
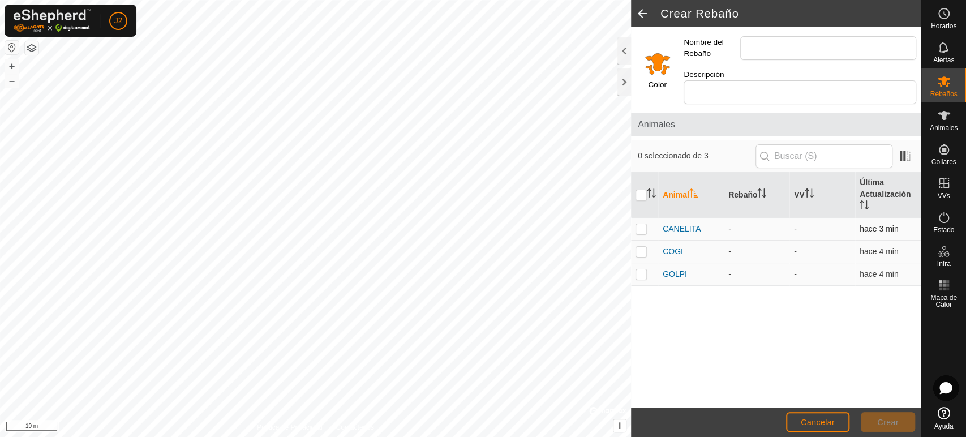
click at [641, 224] on p-checkbox at bounding box center [641, 228] width 11 height 9
checkbox input "true"
click at [638, 247] on p-checkbox at bounding box center [641, 251] width 11 height 9
checkbox input "true"
click at [644, 269] on p-checkbox at bounding box center [641, 273] width 11 height 9
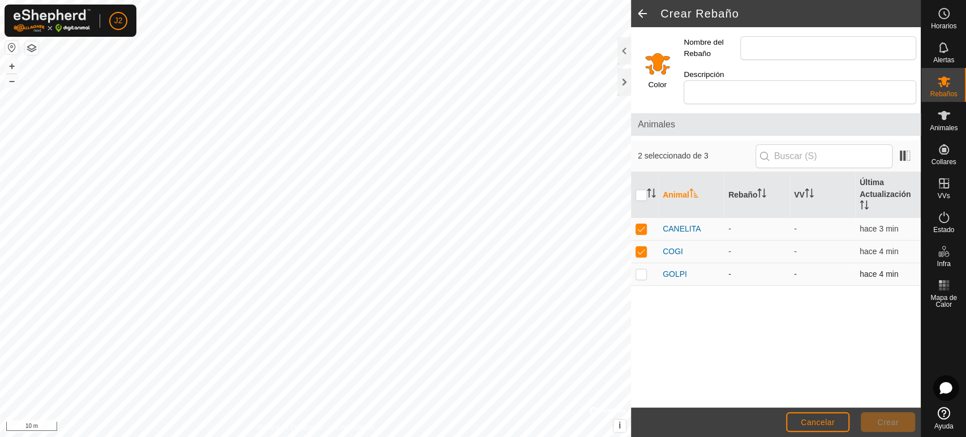
checkbox input "true"
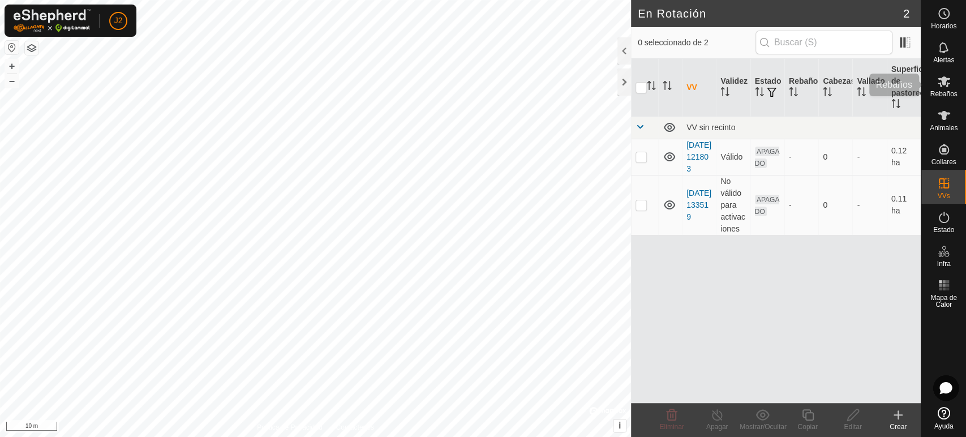
click at [943, 79] on icon at bounding box center [944, 81] width 12 height 11
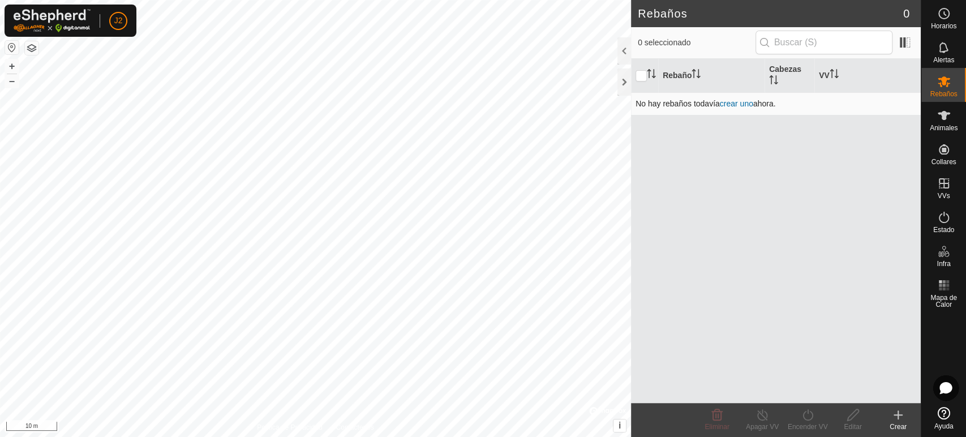
click at [742, 106] on link "crear uno" at bounding box center [736, 103] width 33 height 9
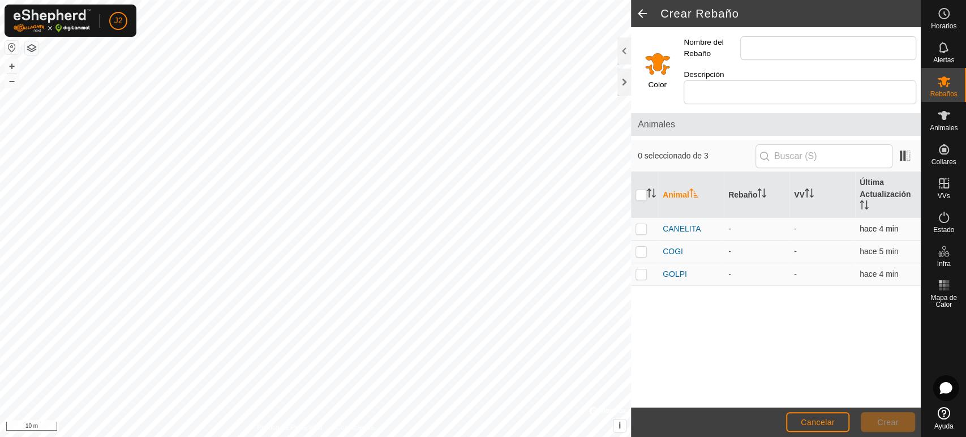
click at [642, 224] on p-checkbox at bounding box center [641, 228] width 11 height 9
checkbox input "true"
click at [640, 241] on td at bounding box center [644, 252] width 27 height 23
checkbox input "true"
click at [643, 269] on p-checkbox at bounding box center [641, 273] width 11 height 9
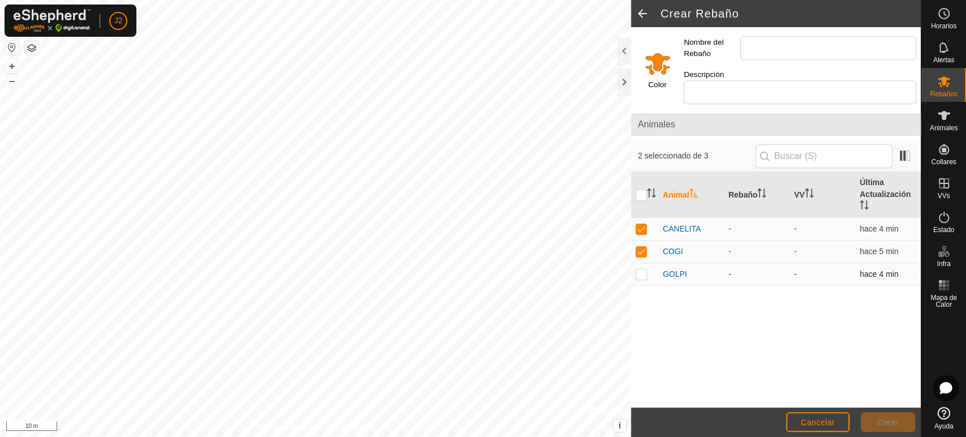
checkbox input "true"
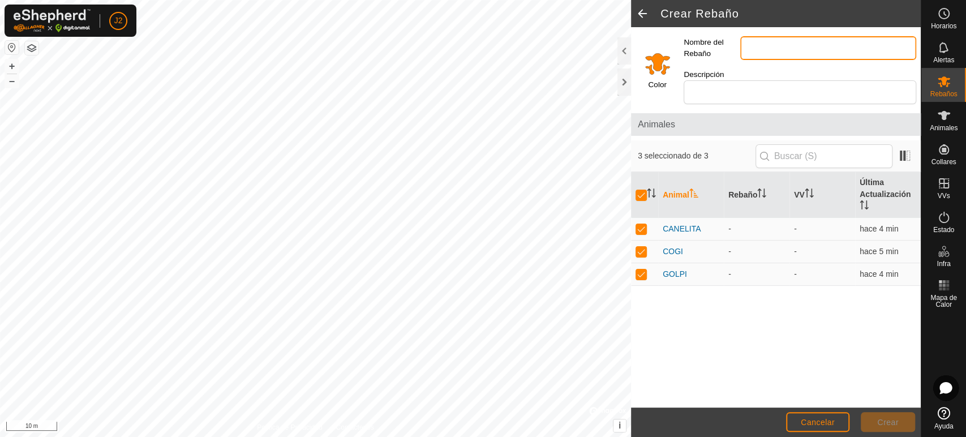
click at [777, 47] on input "Nombre del Rebaño" at bounding box center [828, 48] width 176 height 24
type input "RR"
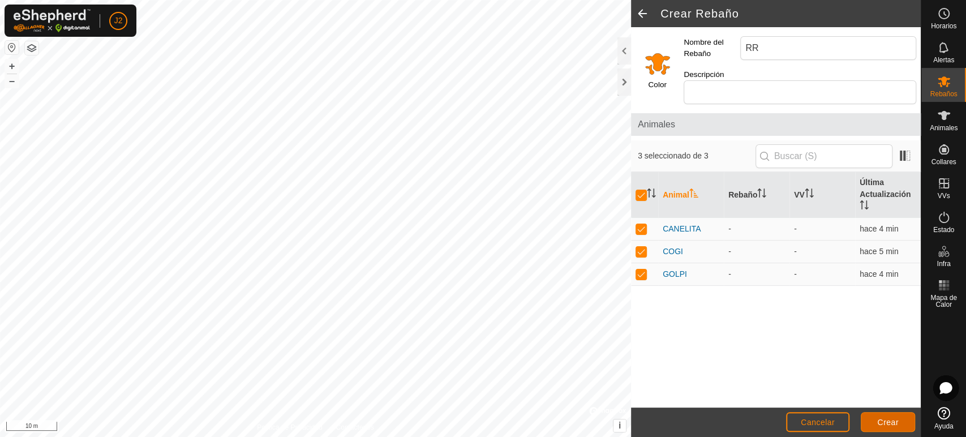
click at [878, 425] on span "Crear" at bounding box center [888, 422] width 22 height 9
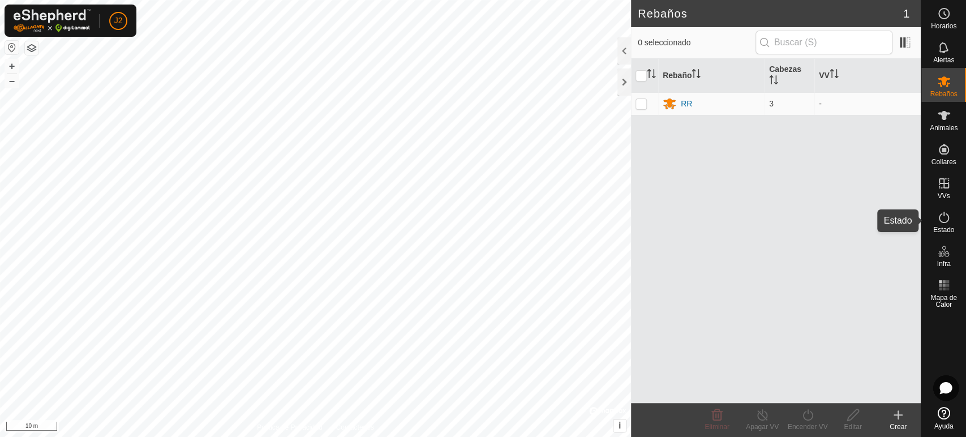
click at [939, 209] on es-activation-svg-icon at bounding box center [944, 217] width 20 height 18
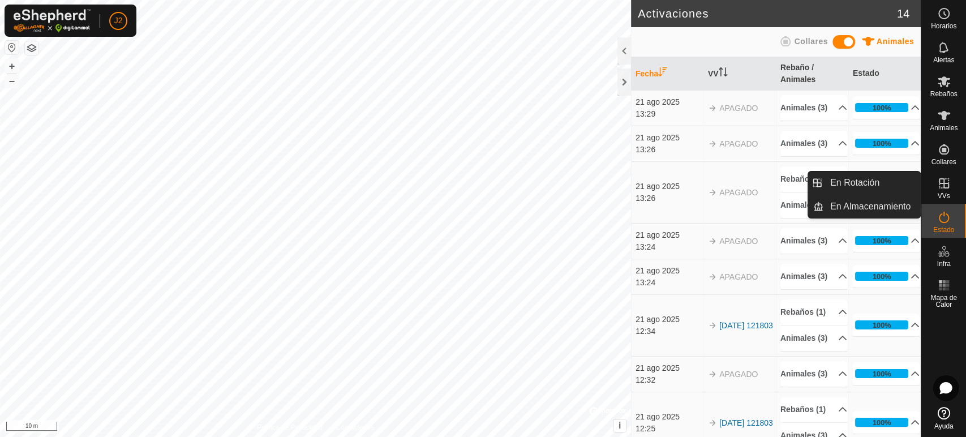
click at [937, 194] on span "VVs" at bounding box center [943, 195] width 12 height 7
click at [934, 183] on es-virtualpaddocks-svg-icon at bounding box center [944, 183] width 20 height 18
click at [882, 184] on link "En Rotación" at bounding box center [871, 182] width 97 height 23
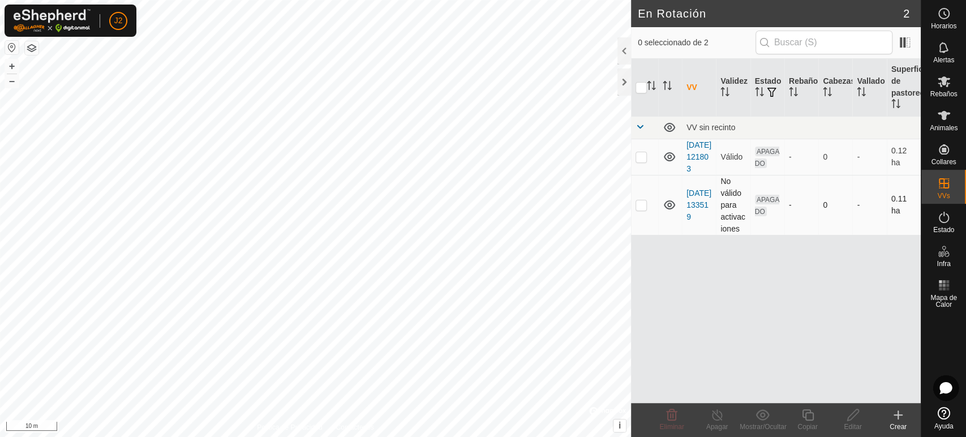
click at [643, 209] on p-checkbox at bounding box center [641, 204] width 11 height 9
checkbox input "true"
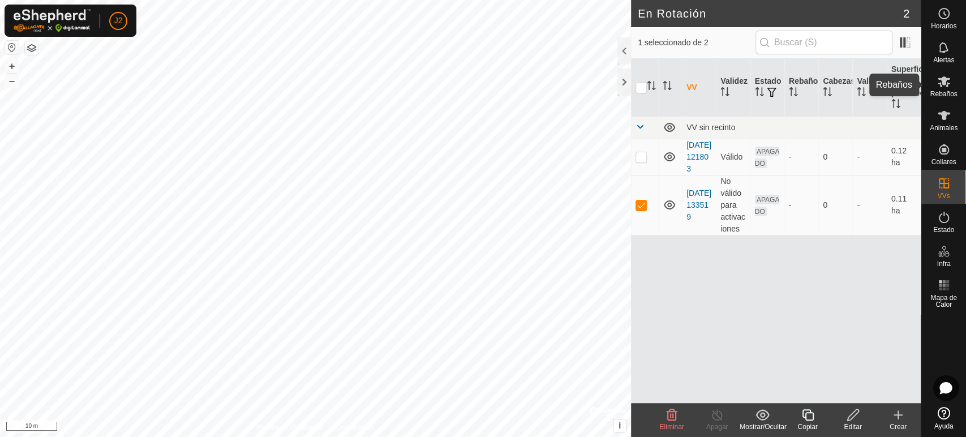
click at [947, 80] on icon at bounding box center [944, 82] width 14 height 14
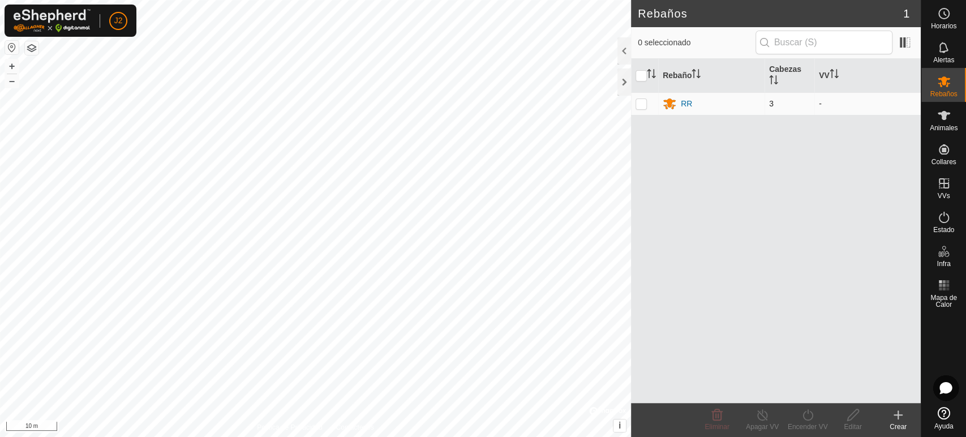
click at [641, 109] on td at bounding box center [644, 103] width 27 height 23
checkbox input "true"
click at [808, 411] on icon at bounding box center [807, 414] width 10 height 11
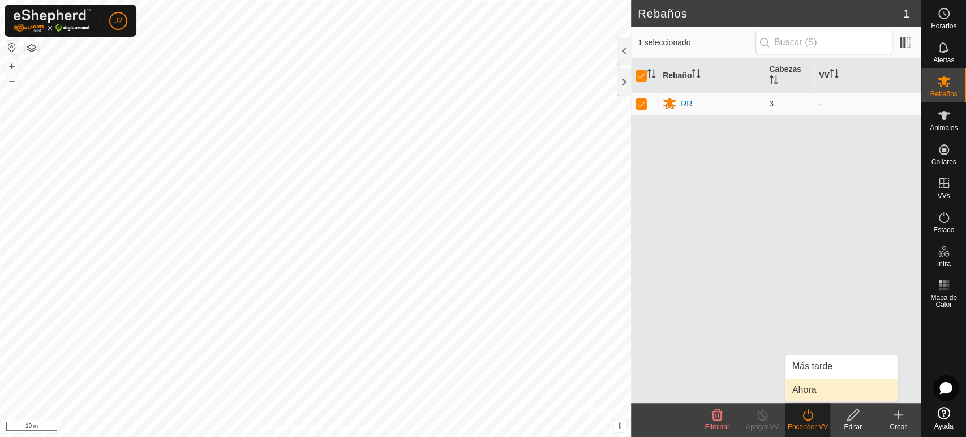
click at [809, 391] on link "Ahora" at bounding box center [842, 390] width 112 height 23
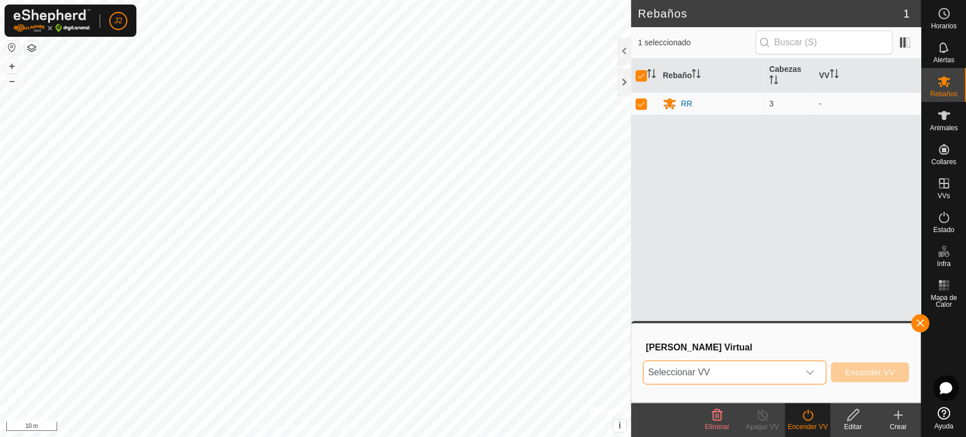
click at [778, 373] on span "Seleccionar VV" at bounding box center [720, 372] width 155 height 23
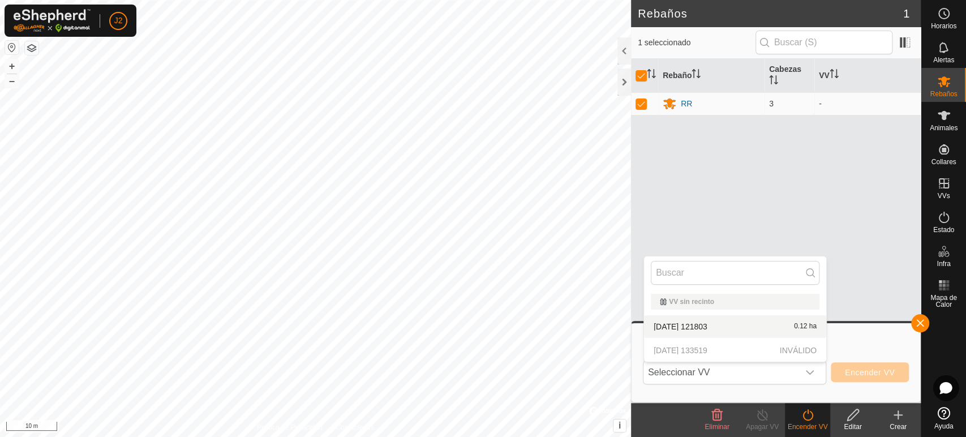
click at [848, 294] on div "Rebaño [PERSON_NAME] RR 3 -" at bounding box center [776, 231] width 290 height 344
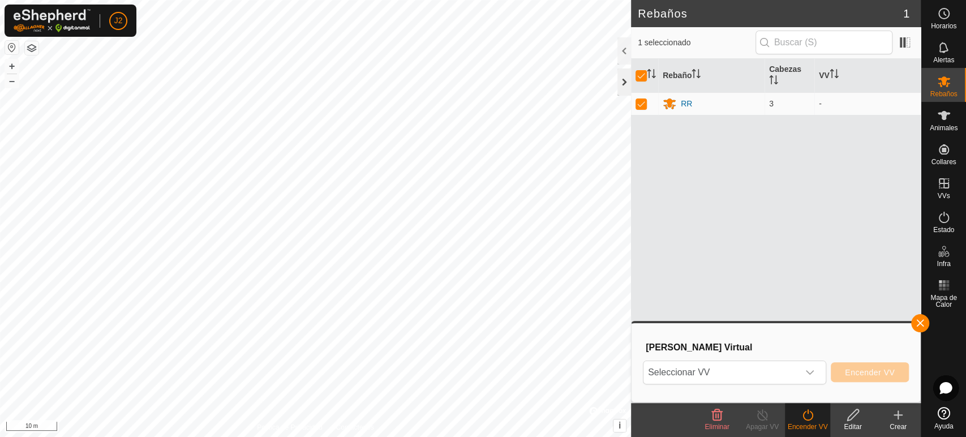
click at [628, 82] on div at bounding box center [624, 81] width 14 height 27
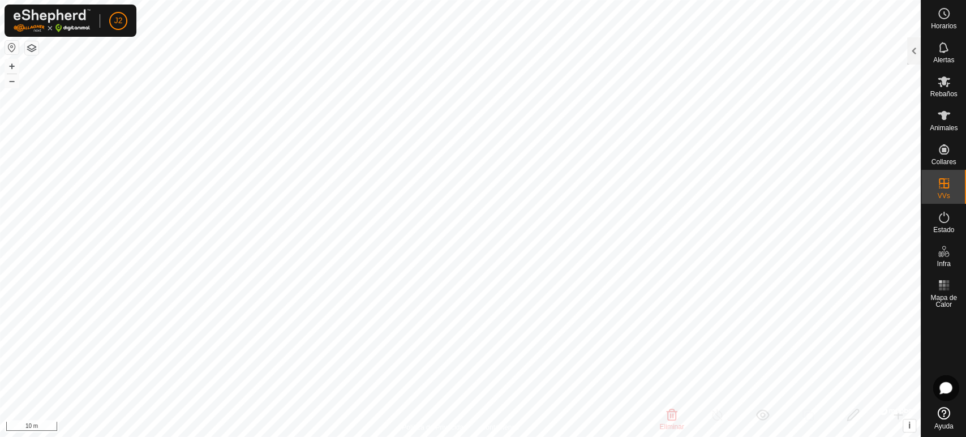
checkbox input "true"
checkbox input "false"
checkbox input "true"
click at [941, 88] on icon at bounding box center [944, 82] width 14 height 14
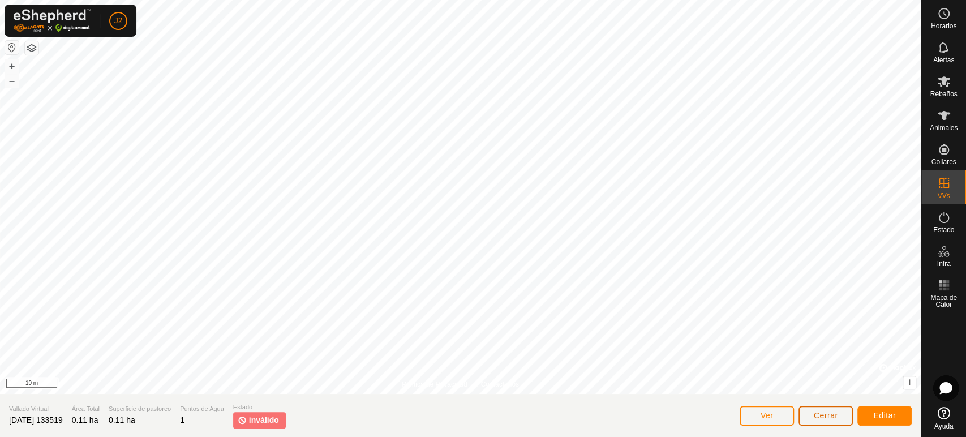
click at [810, 417] on button "Cerrar" at bounding box center [826, 416] width 54 height 20
click at [881, 419] on span "Editar" at bounding box center [884, 415] width 23 height 9
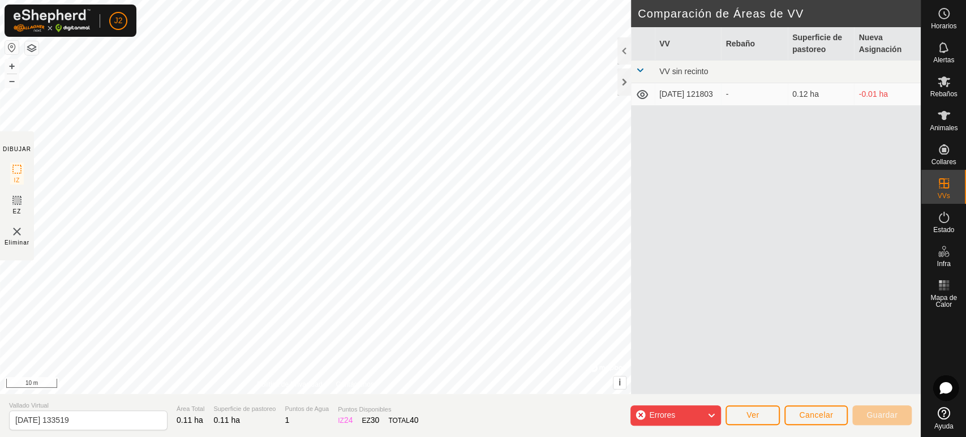
click at [675, 411] on span "Errores" at bounding box center [662, 414] width 26 height 9
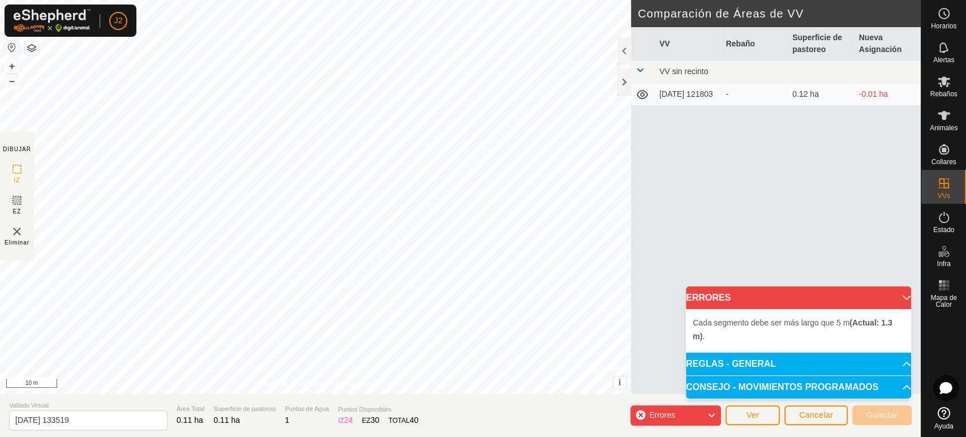
click at [755, 363] on p-accordion-header "REGLAS - GENERAL" at bounding box center [798, 364] width 225 height 23
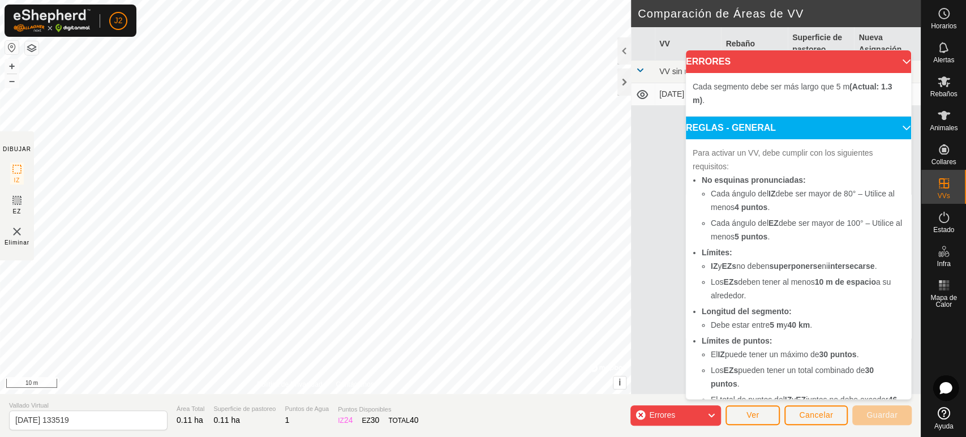
click at [812, 126] on p-accordion-header "REGLAS - GENERAL" at bounding box center [798, 128] width 225 height 23
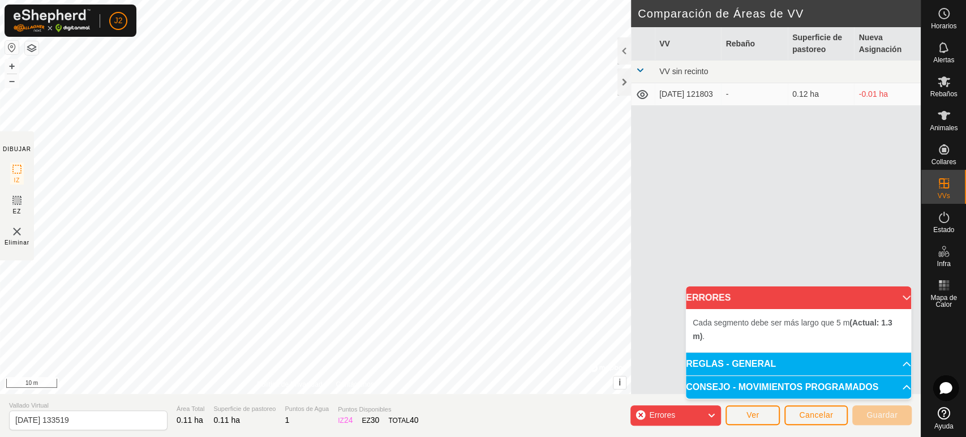
click at [714, 411] on icon at bounding box center [711, 415] width 9 height 15
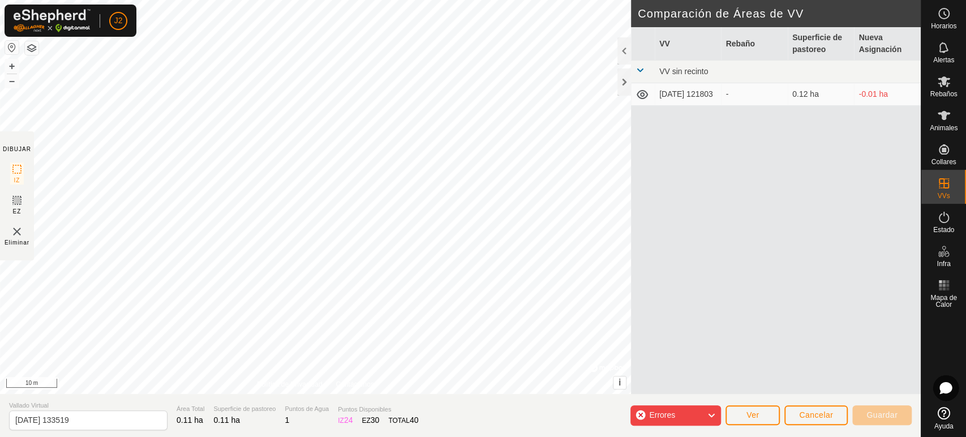
click at [714, 411] on icon at bounding box center [711, 415] width 9 height 15
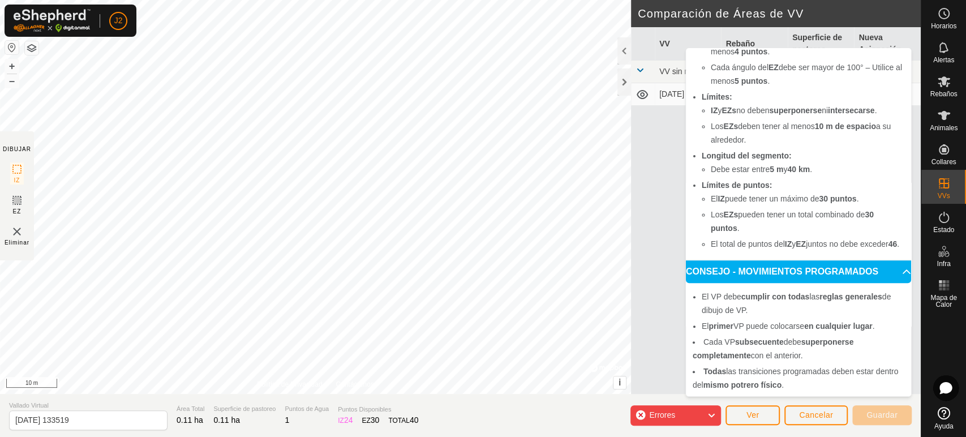
scroll to position [171, 0]
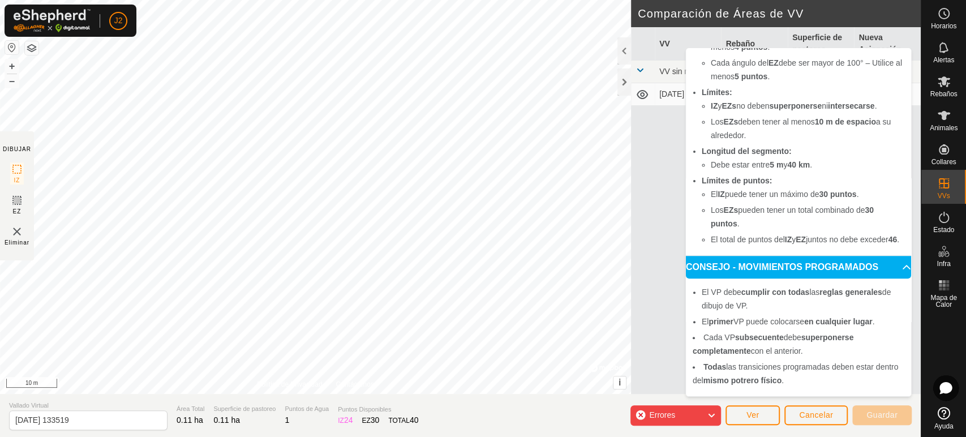
click at [651, 324] on div "VV Rebaño Superficie de pastoreo Nueva Asignación VV sin recinto [DATE] 121803 …" at bounding box center [776, 224] width 290 height 394
click at [666, 396] on section "Vallado Virtual [DATE] 133519 Área Total 0.11 ha Superficie de pastoreo 0.11 ha…" at bounding box center [460, 415] width 921 height 43
click at [785, 410] on button "Cancelar" at bounding box center [815, 415] width 63 height 20
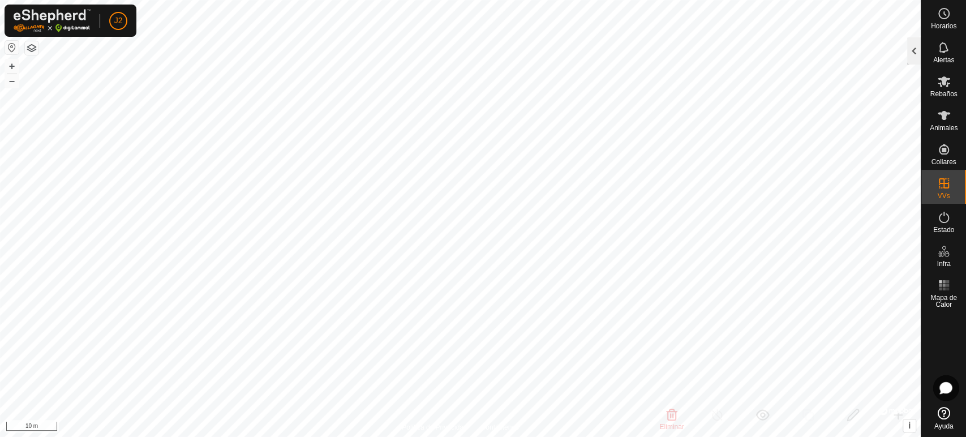
click at [916, 50] on div at bounding box center [914, 50] width 14 height 27
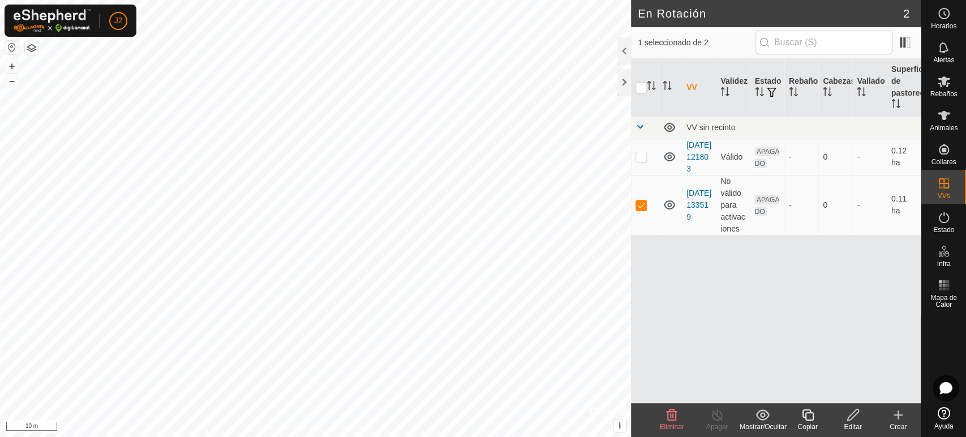
click at [668, 412] on icon at bounding box center [672, 414] width 11 height 11
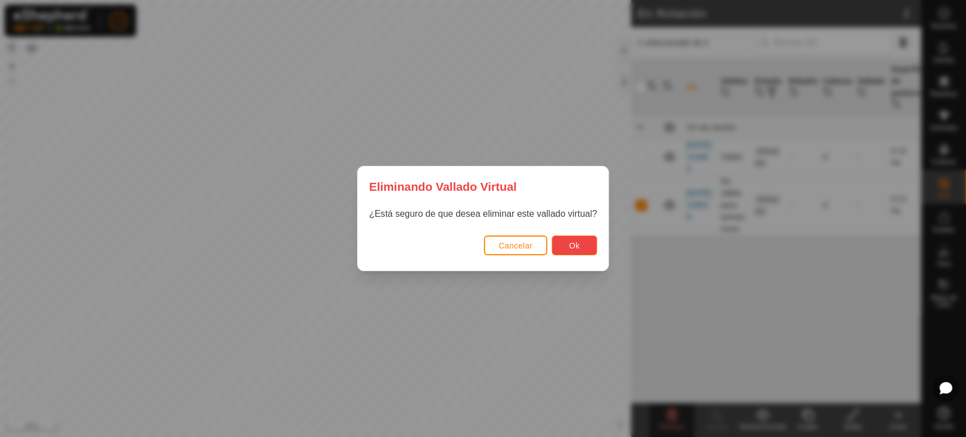
click at [582, 235] on button "Ok" at bounding box center [574, 245] width 45 height 20
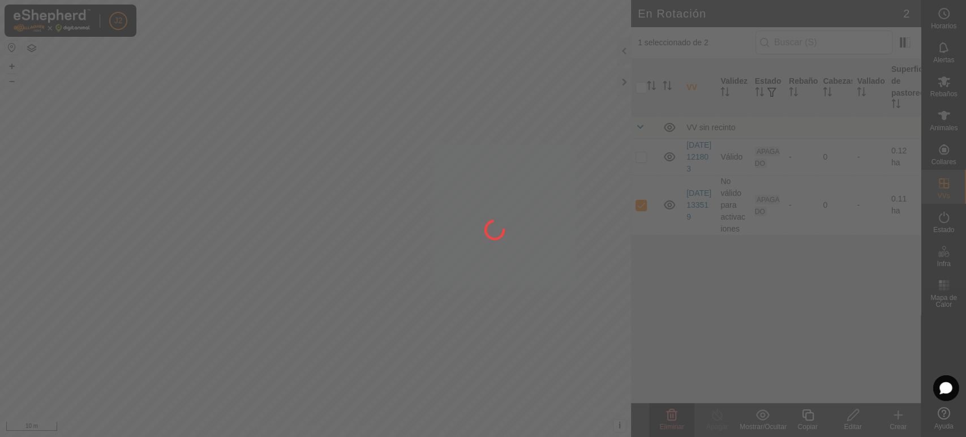
checkbox input "false"
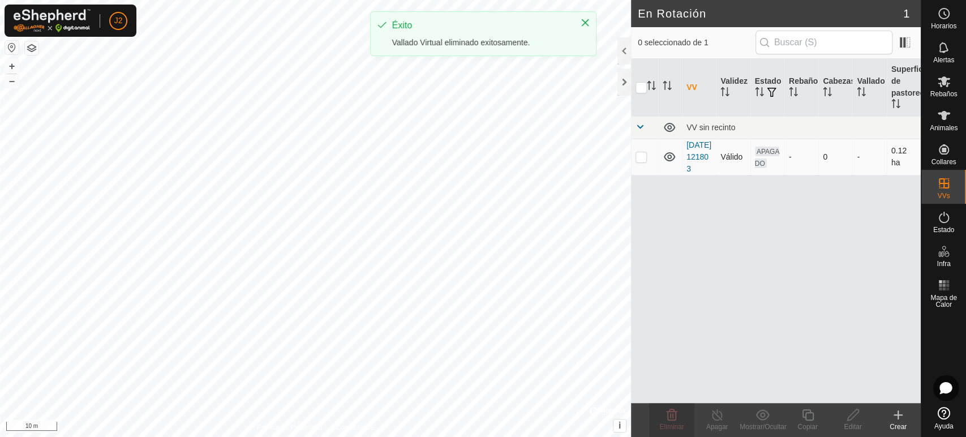
click at [642, 156] on td at bounding box center [644, 157] width 27 height 36
checkbox input "true"
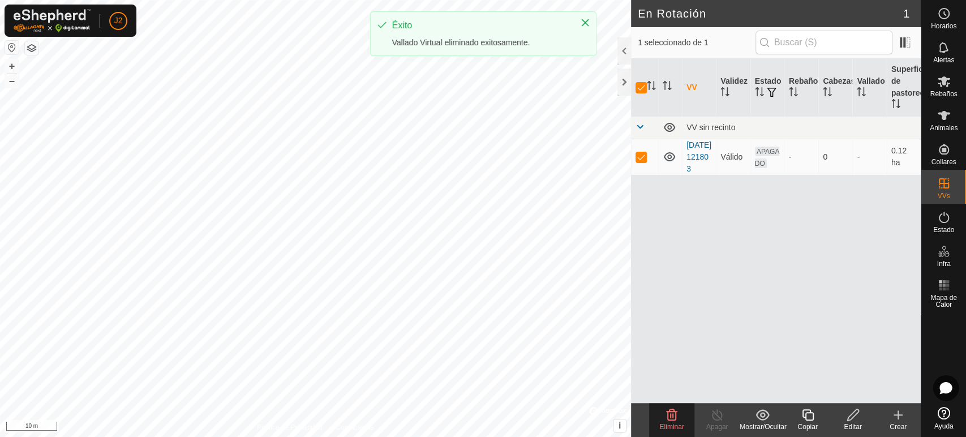
click at [679, 411] on delete-svg-icon at bounding box center [671, 415] width 45 height 14
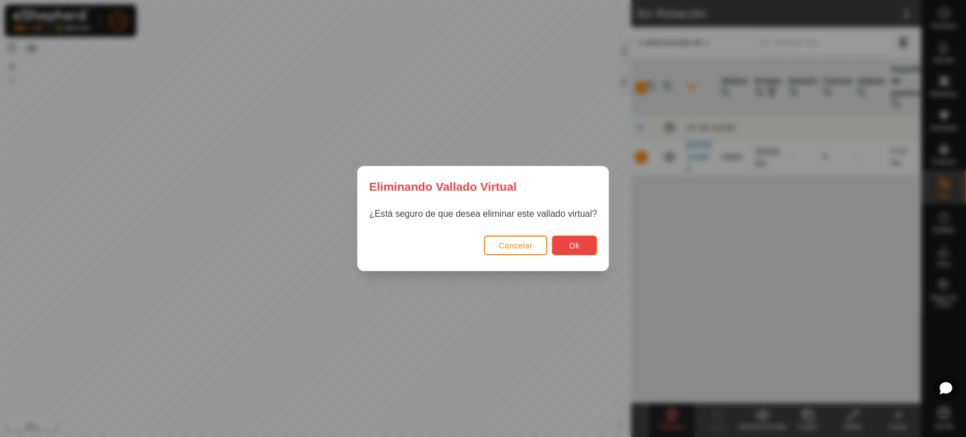
click at [573, 249] on span "Ok" at bounding box center [574, 245] width 11 height 9
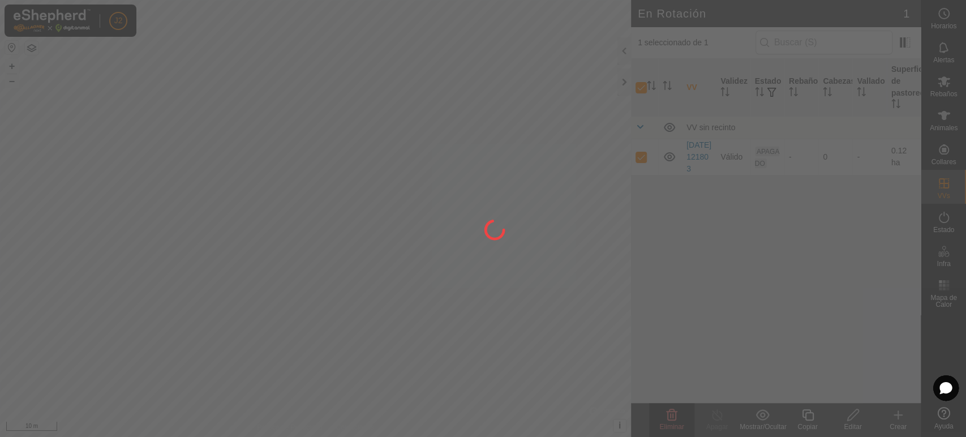
checkbox input "false"
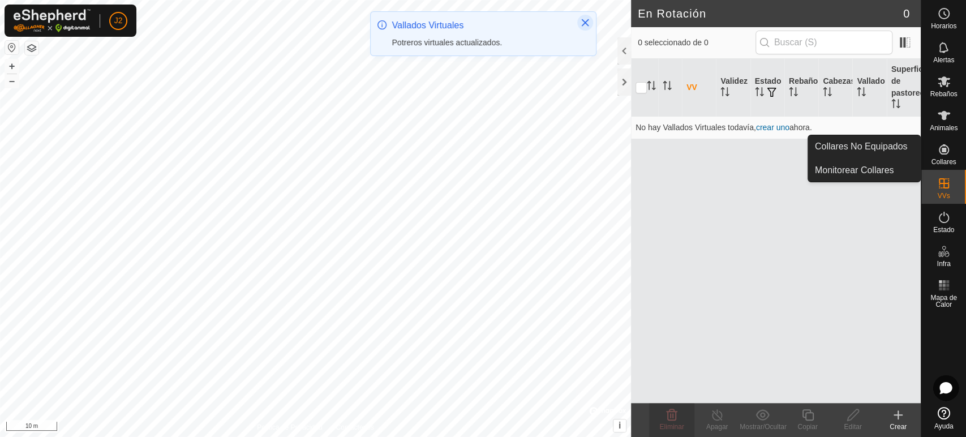
click at [581, 24] on icon "Close" at bounding box center [585, 22] width 9 height 9
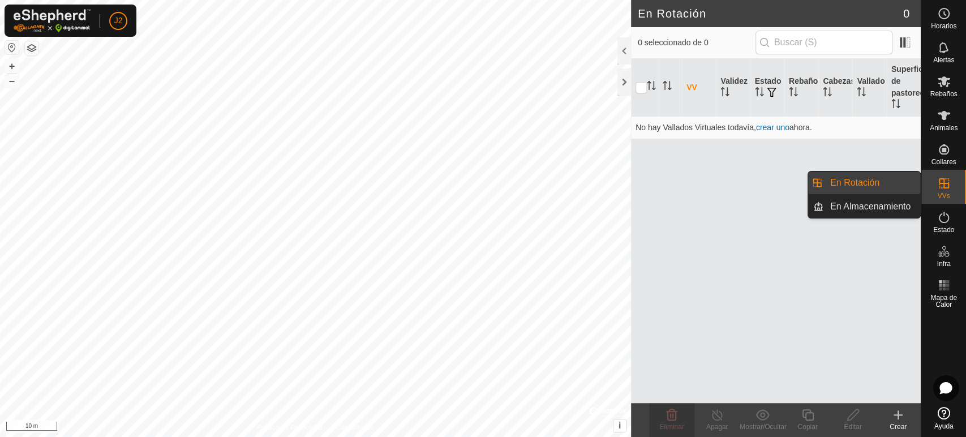
click at [865, 178] on link "En Rotación" at bounding box center [871, 182] width 97 height 23
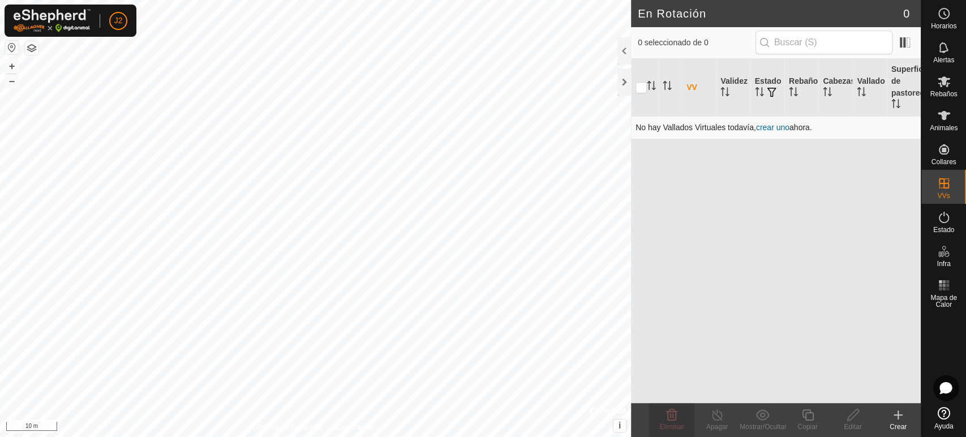
click at [781, 126] on link "crear uno" at bounding box center [772, 127] width 33 height 9
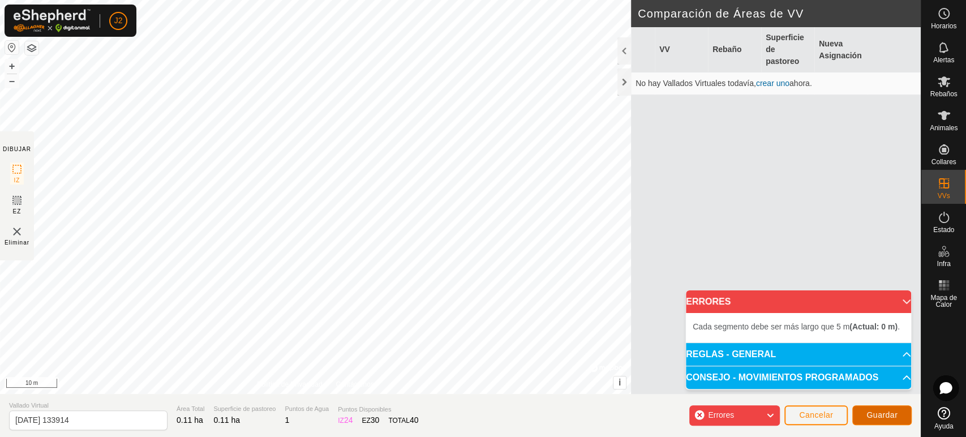
click at [878, 417] on span "Guardar" at bounding box center [881, 414] width 31 height 9
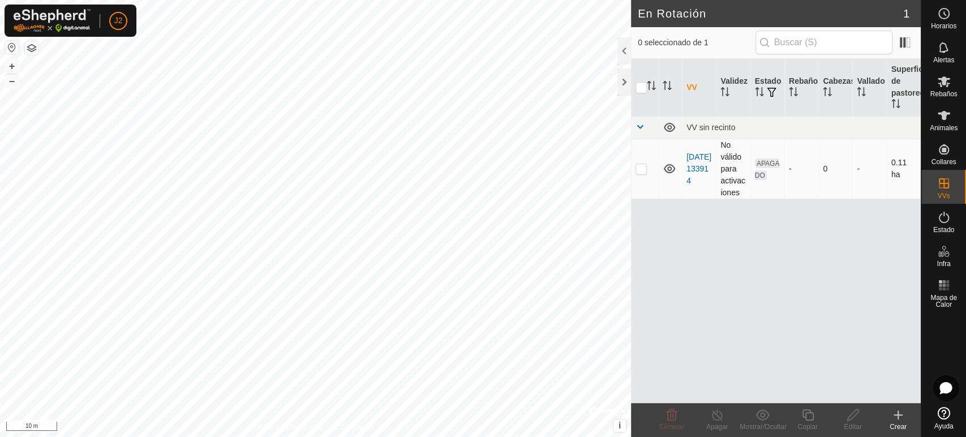
click at [732, 157] on td "No válido para activaciones" at bounding box center [733, 169] width 34 height 60
click at [643, 169] on p-checkbox at bounding box center [641, 168] width 11 height 9
checkbox input "true"
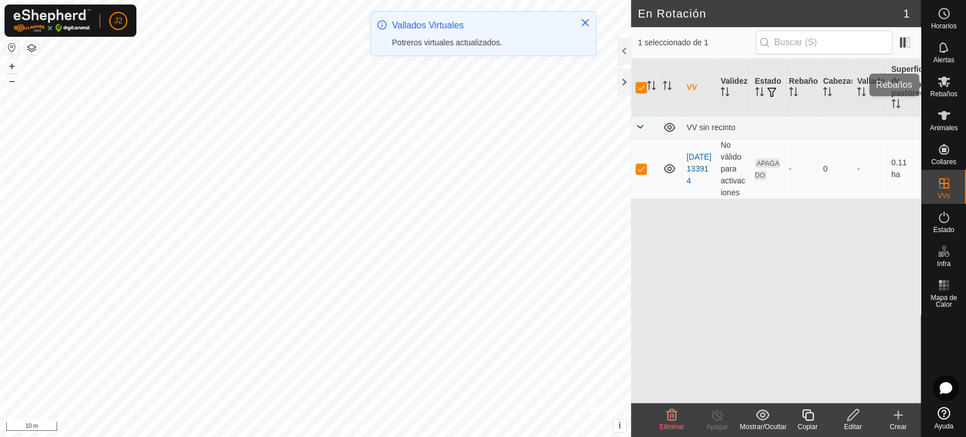
click at [937, 91] on span "Rebaños" at bounding box center [943, 94] width 27 height 7
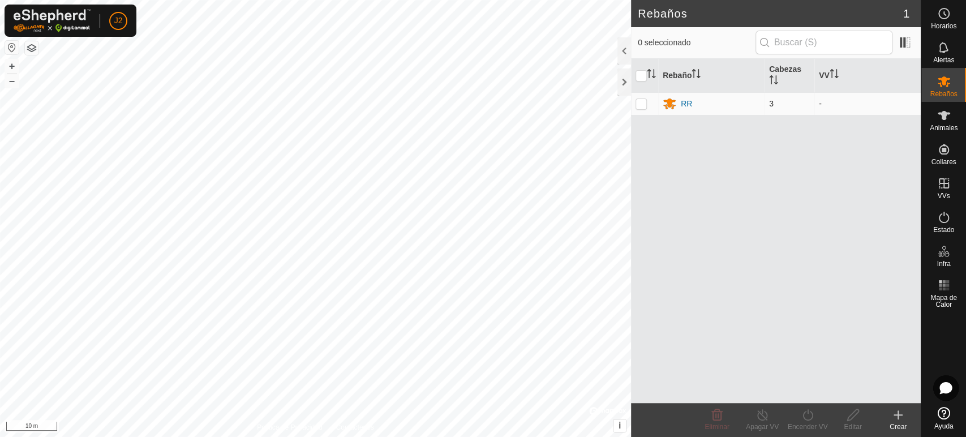
click at [634, 104] on td at bounding box center [644, 103] width 27 height 23
checkbox input "true"
click at [855, 199] on div "Rebaño [PERSON_NAME] RR 3 -" at bounding box center [776, 231] width 290 height 344
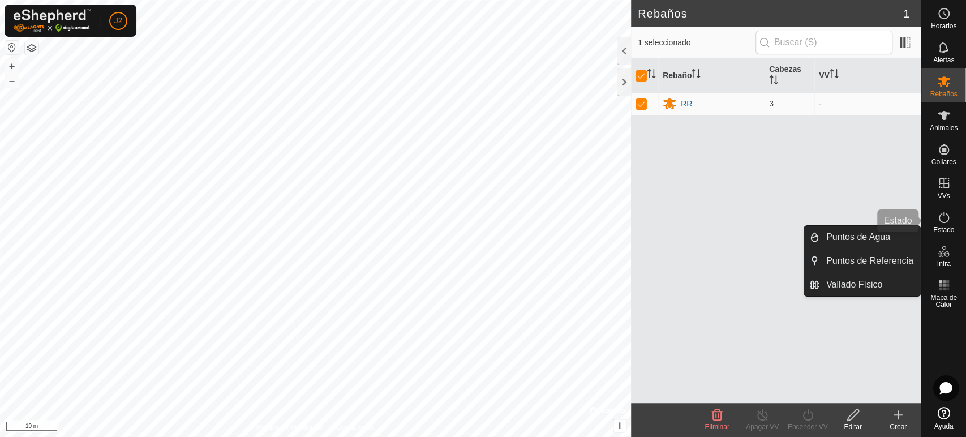
click at [942, 228] on span "Estado" at bounding box center [943, 229] width 21 height 7
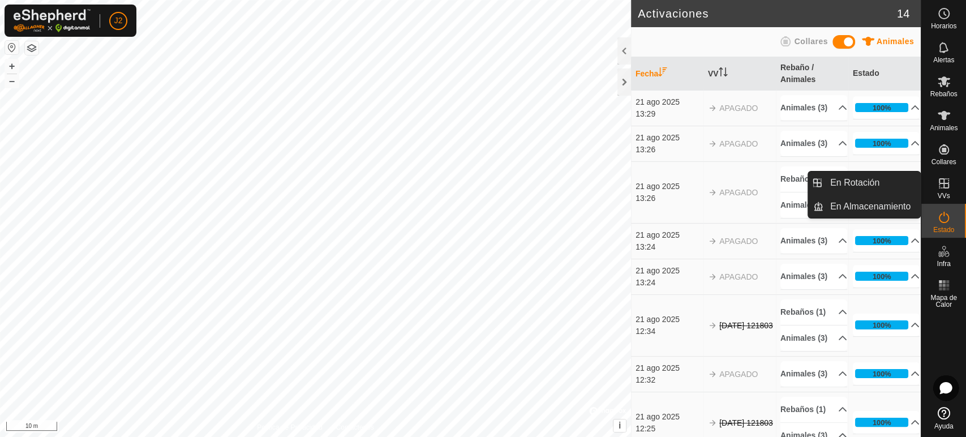
click at [945, 183] on icon at bounding box center [944, 183] width 10 height 10
click at [886, 183] on link "En Rotación" at bounding box center [871, 182] width 97 height 23
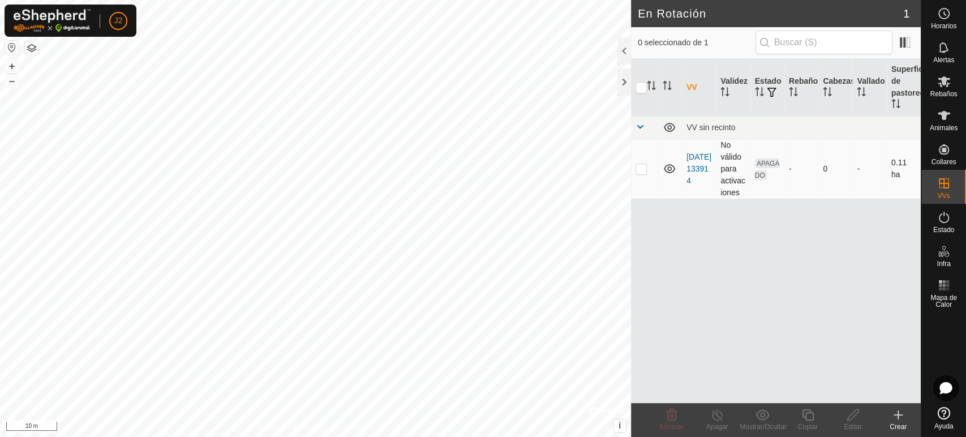
click at [645, 171] on p-checkbox at bounding box center [641, 168] width 11 height 9
checkbox input "true"
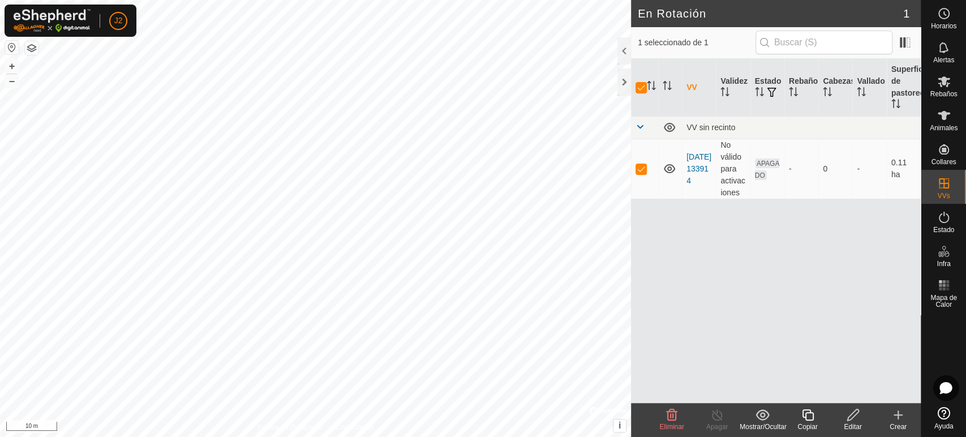
click at [843, 415] on edit-svg-icon at bounding box center [852, 415] width 45 height 14
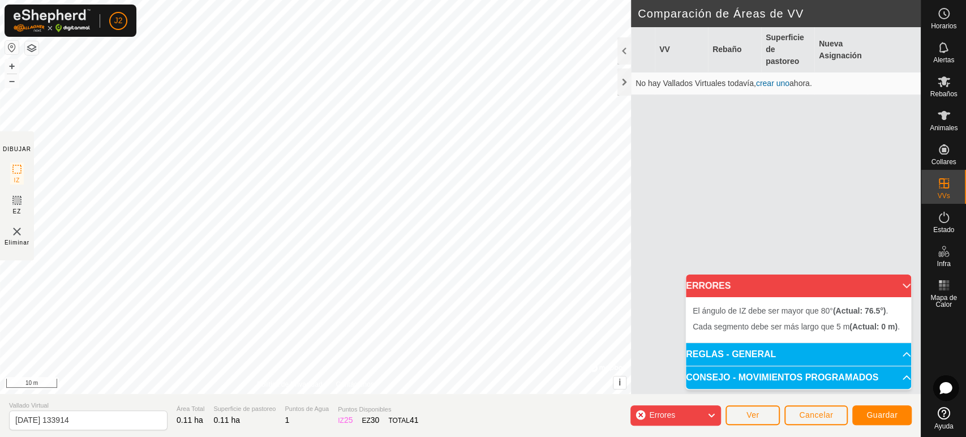
click at [818, 370] on p-accordion-header "CONSEJO - MOVIMIENTOS PROGRAMADOS" at bounding box center [798, 377] width 225 height 23
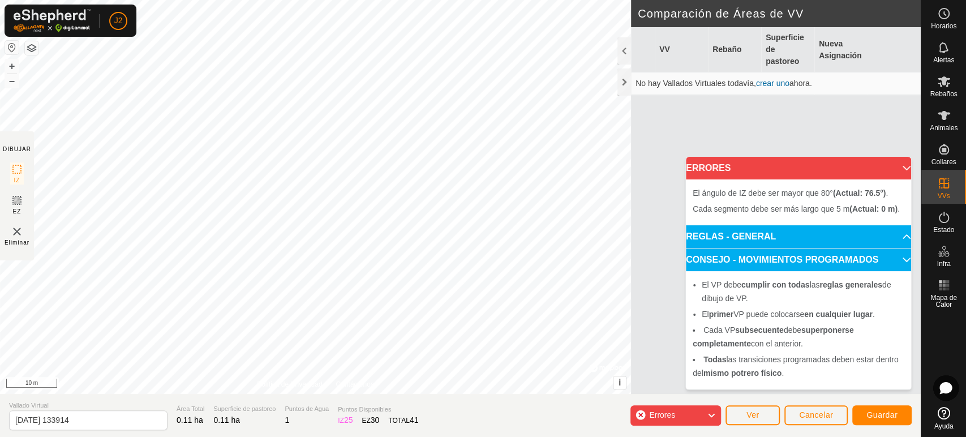
click at [806, 262] on p-accordion-header "CONSEJO - MOVIMIENTOS PROGRAMADOS" at bounding box center [798, 259] width 225 height 23
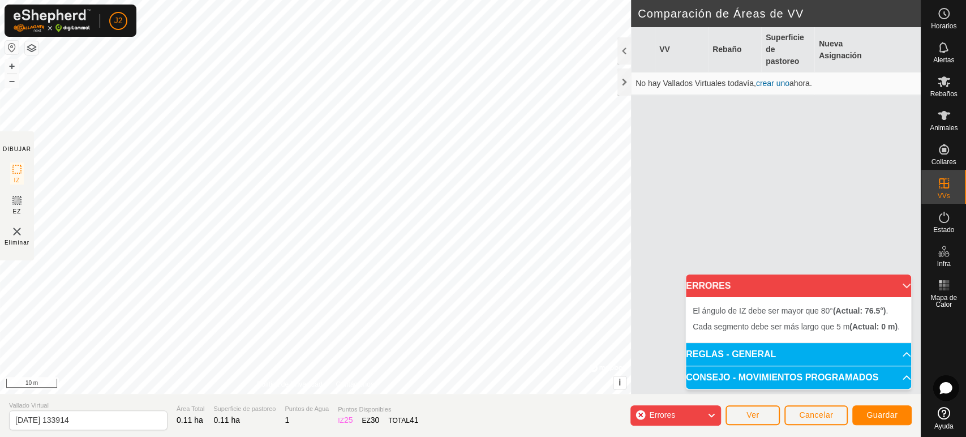
click at [499, 136] on div "Cada segmento debe ser más largo que 5 m (Actual: 0 m) . Cada segmento debe ser…" at bounding box center [315, 197] width 631 height 394
click at [804, 414] on span "Cancelar" at bounding box center [816, 414] width 34 height 9
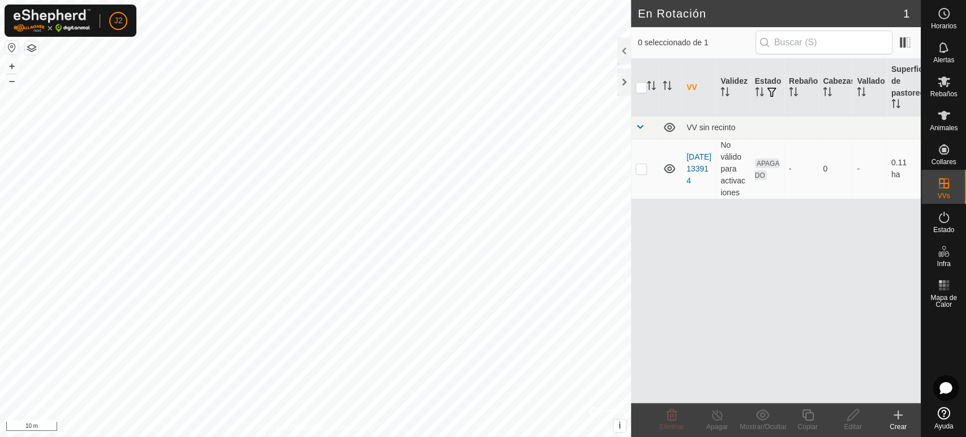
checkbox input "true"
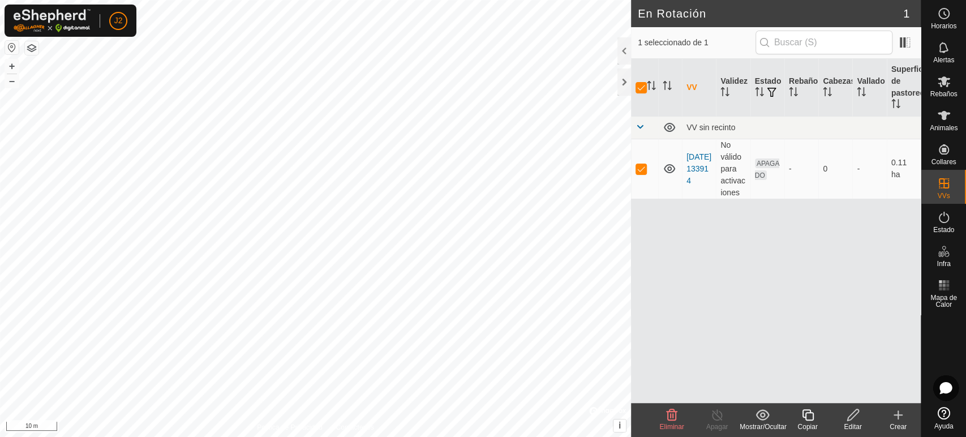
click at [664, 426] on span "Eliminar" at bounding box center [671, 427] width 24 height 8
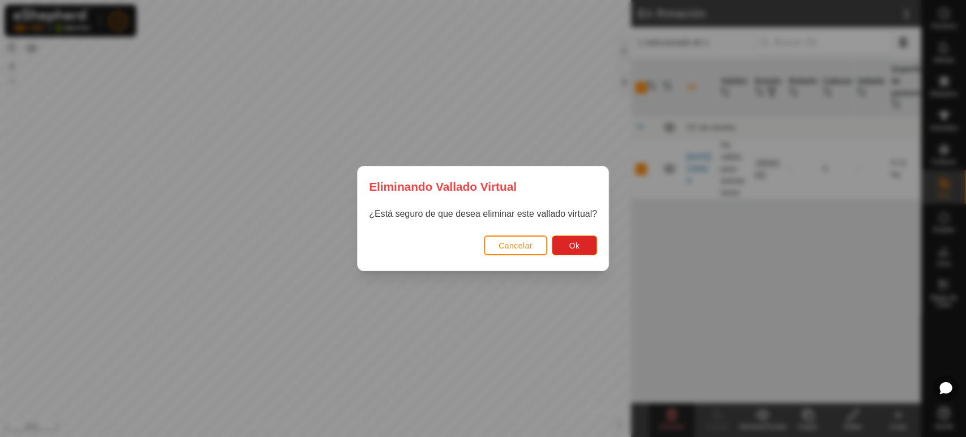
click at [563, 234] on div "Cancelar Ok" at bounding box center [483, 251] width 251 height 38
click at [566, 243] on button "Ok" at bounding box center [574, 245] width 45 height 20
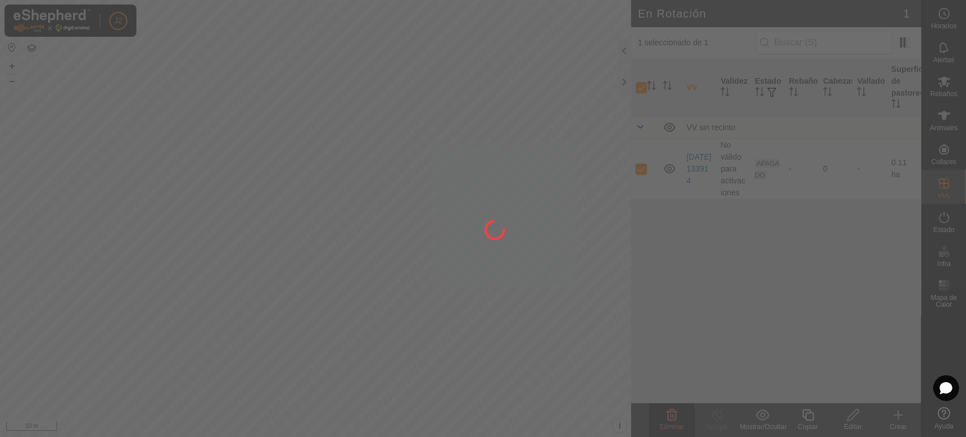
checkbox input "false"
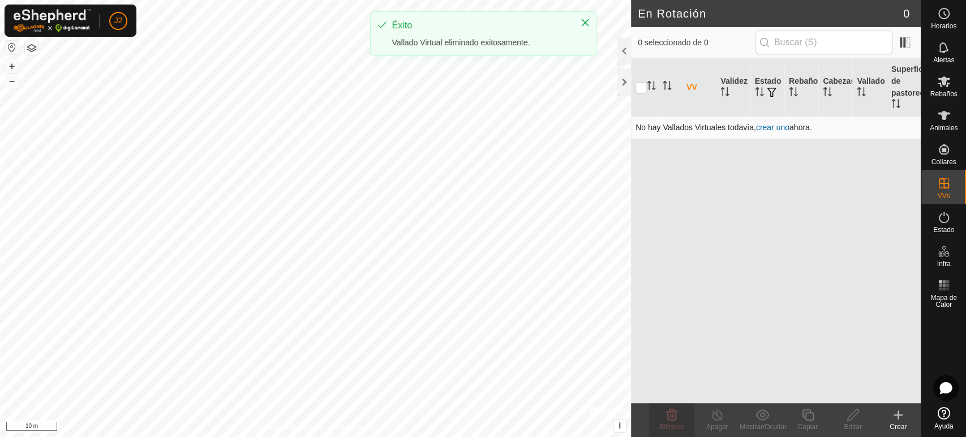
click at [774, 127] on link "crear uno" at bounding box center [772, 127] width 33 height 9
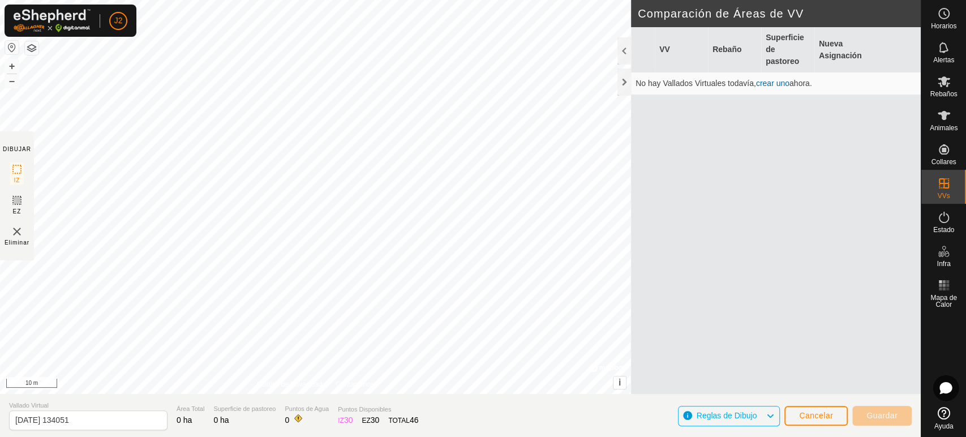
click at [748, 422] on span "Reglas de Dibujo" at bounding box center [732, 416] width 70 height 15
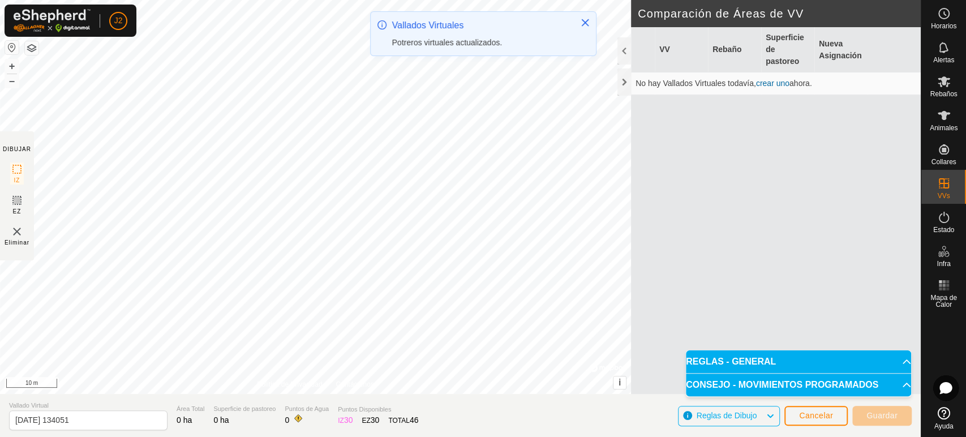
click at [744, 357] on p-accordion-header "REGLAS - GENERAL" at bounding box center [798, 361] width 225 height 23
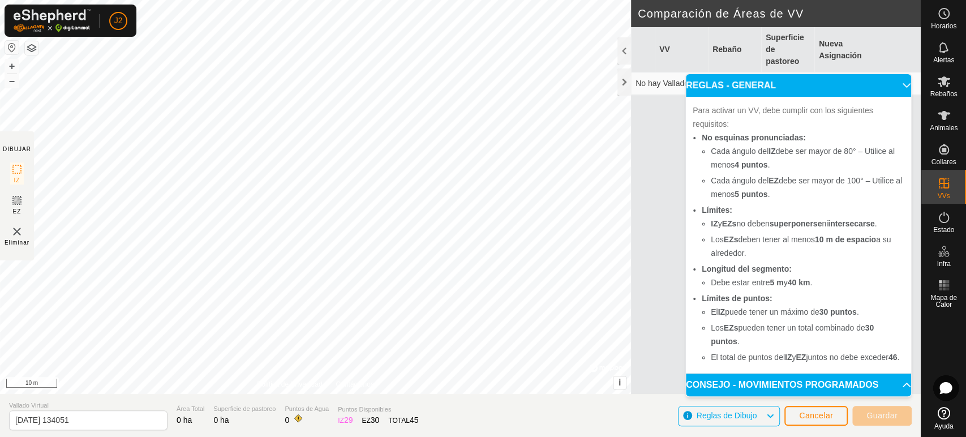
click at [655, 304] on div "VV Rebaño Superficie de pastoreo Nueva Asignación No hay Vallados Virtuales tod…" at bounding box center [776, 224] width 290 height 394
click at [819, 406] on button "Cancelar" at bounding box center [815, 416] width 63 height 20
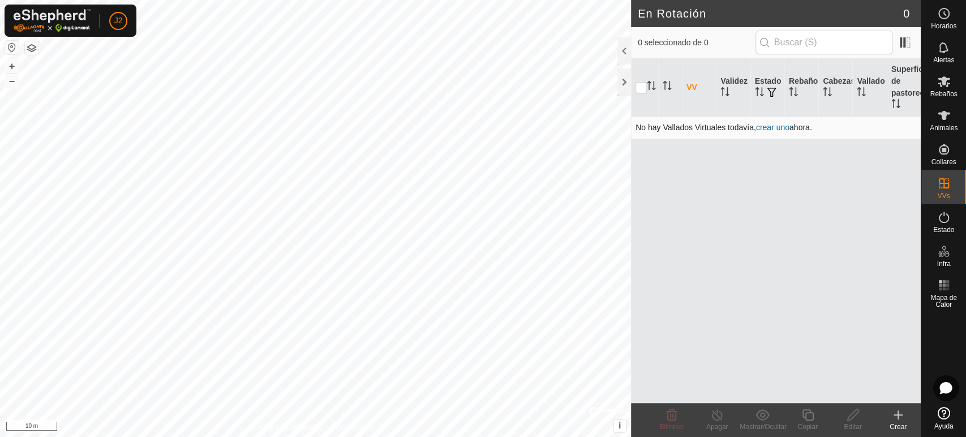
click at [778, 127] on link "crear uno" at bounding box center [772, 127] width 33 height 9
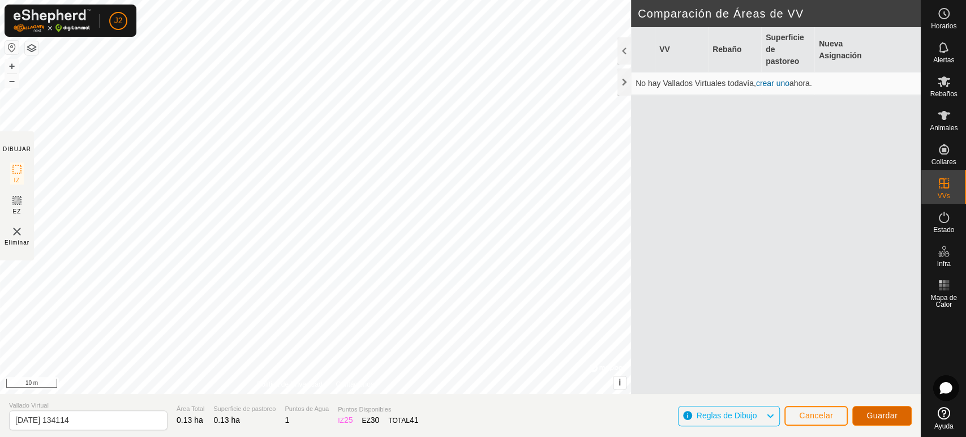
click at [874, 418] on span "Guardar" at bounding box center [881, 415] width 31 height 9
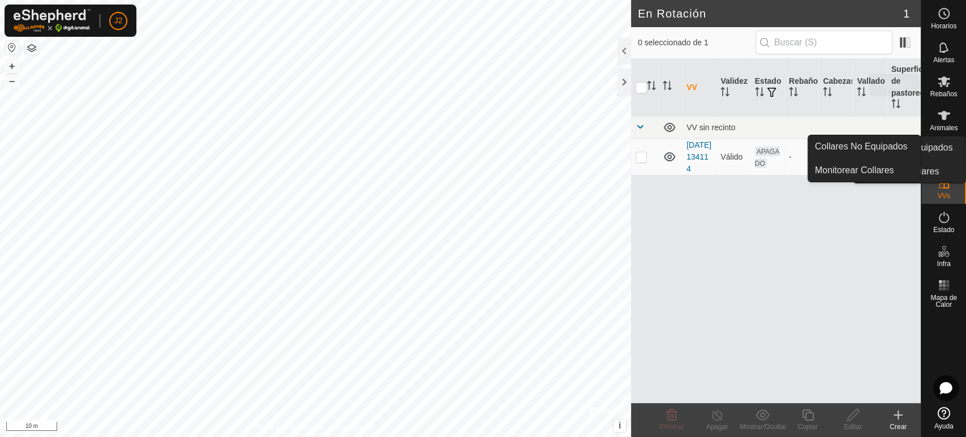
click at [945, 87] on icon at bounding box center [944, 82] width 14 height 14
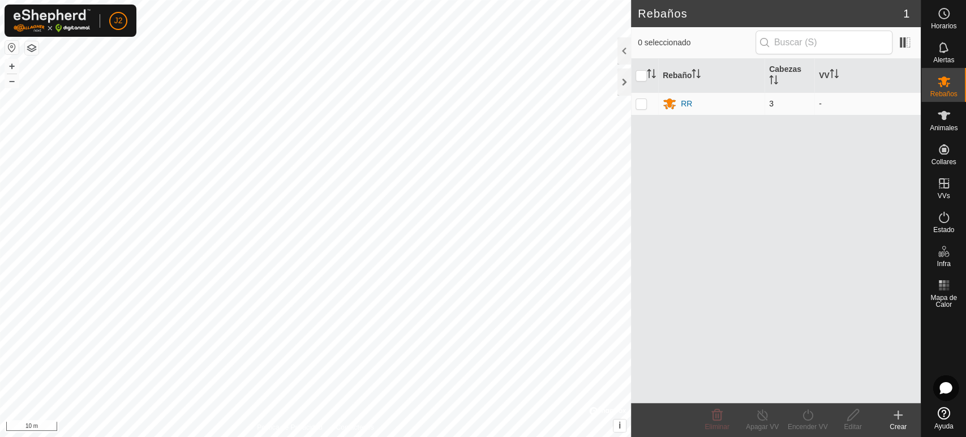
click at [643, 100] on p-checkbox at bounding box center [641, 103] width 11 height 9
checkbox input "true"
click at [809, 418] on icon at bounding box center [808, 415] width 14 height 14
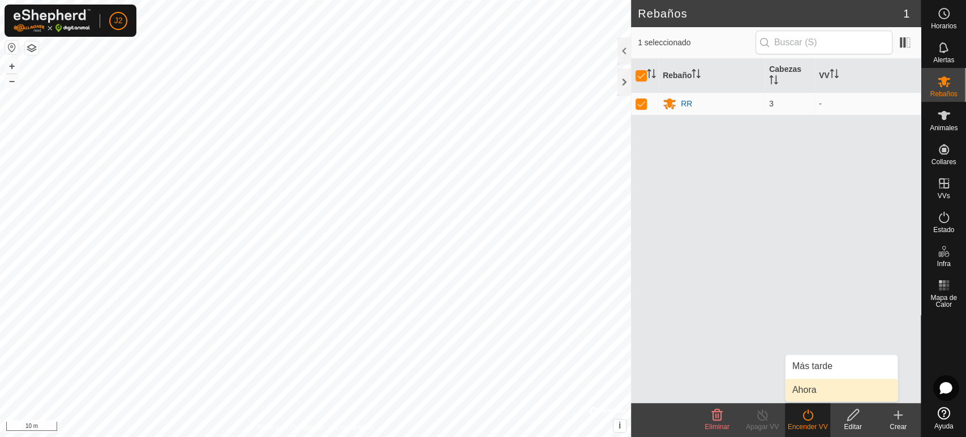
click at [804, 387] on link "Ahora" at bounding box center [842, 390] width 112 height 23
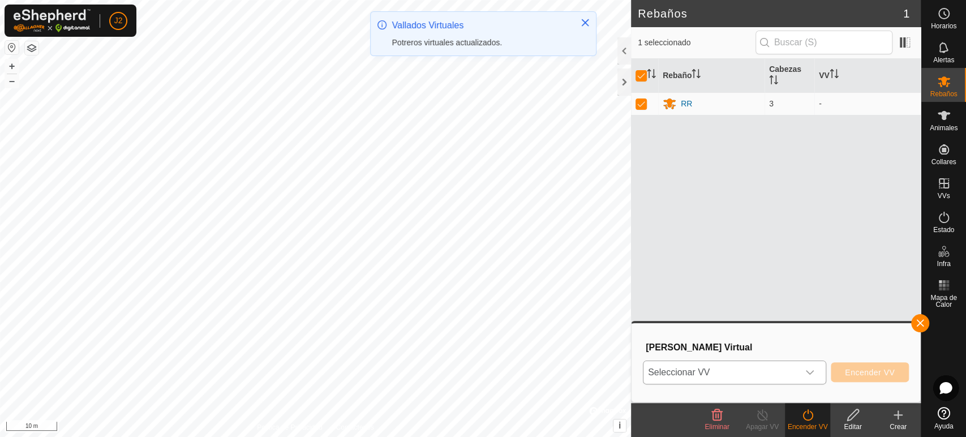
click at [760, 370] on span "Seleccionar VV" at bounding box center [720, 372] width 155 height 23
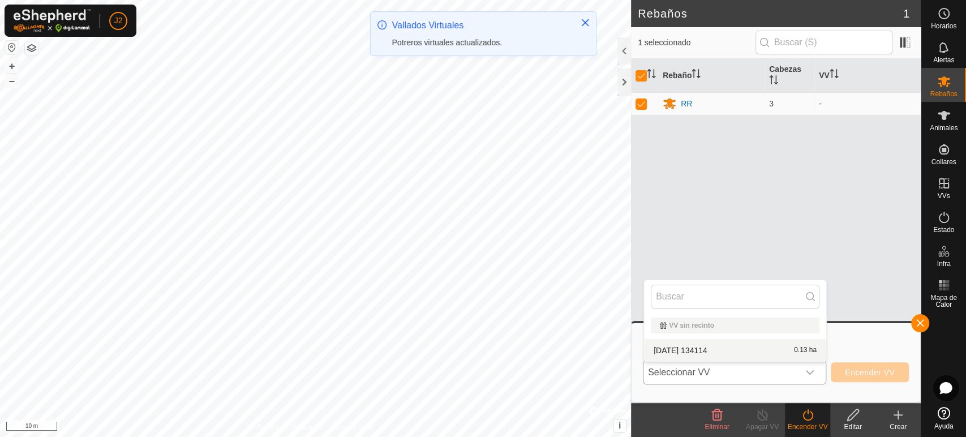
click at [735, 353] on li "[DATE] 134114 0.13 ha" at bounding box center [735, 350] width 182 height 23
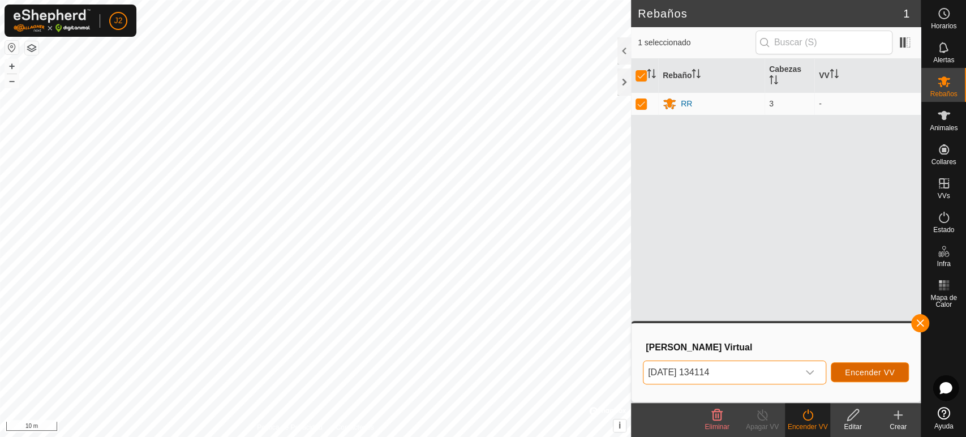
click at [852, 372] on span "Encender VV" at bounding box center [870, 372] width 50 height 9
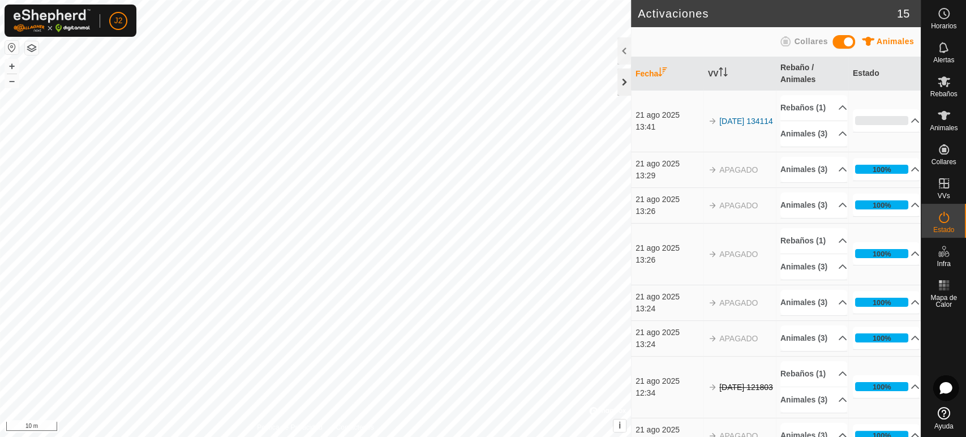
click at [624, 74] on div at bounding box center [624, 81] width 14 height 27
